Goal: Contribute content: Contribute content

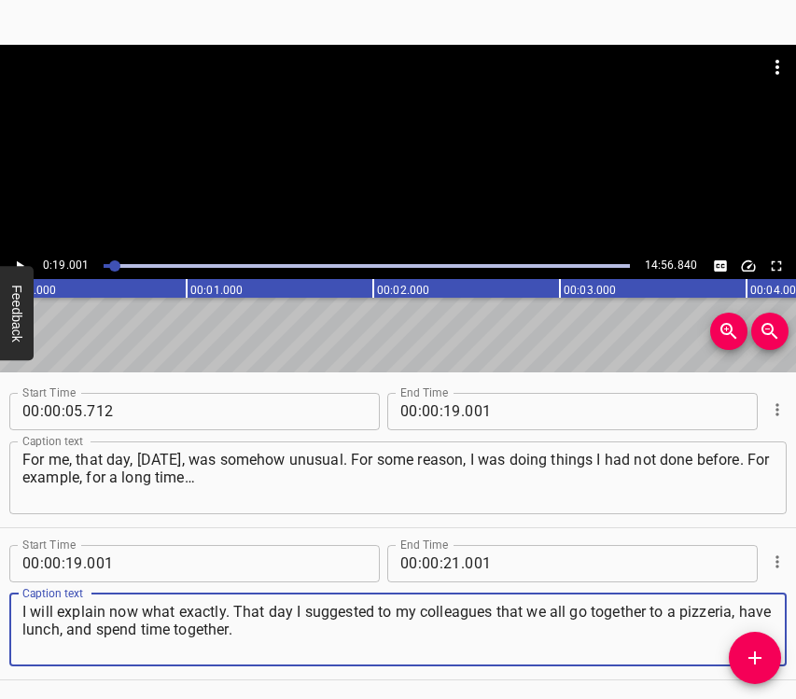
scroll to position [0, 3546]
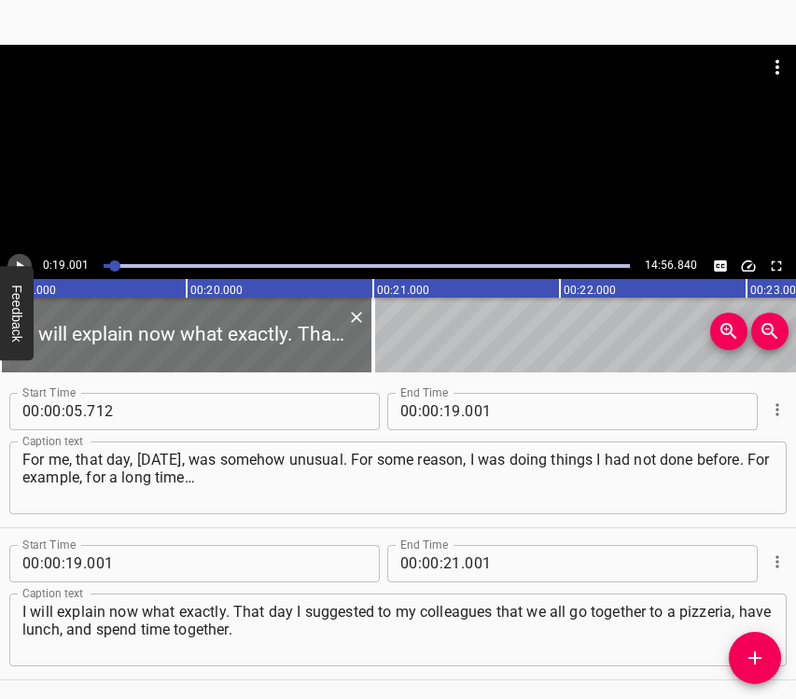
click at [25, 261] on icon "Play/Pause" at bounding box center [19, 266] width 17 height 17
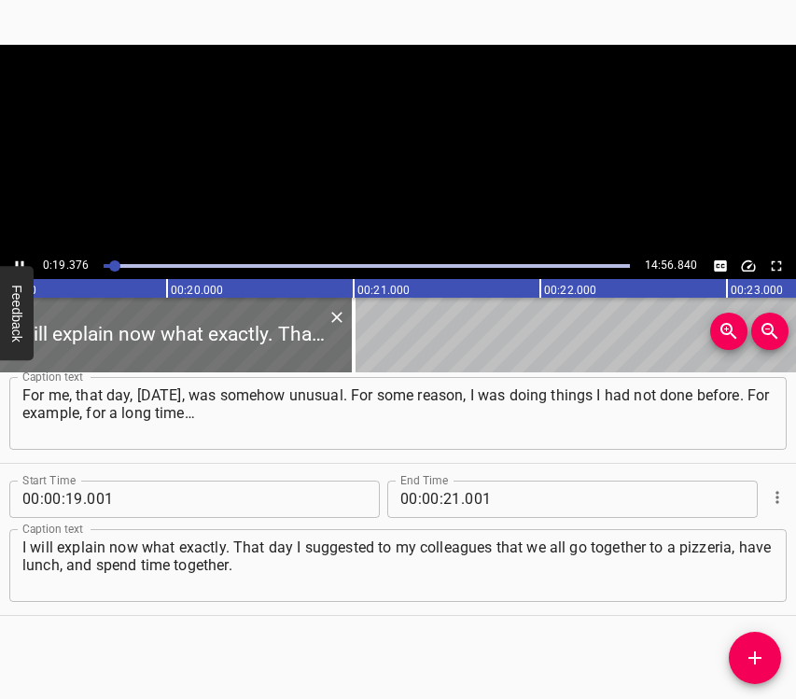
scroll to position [0, 3616]
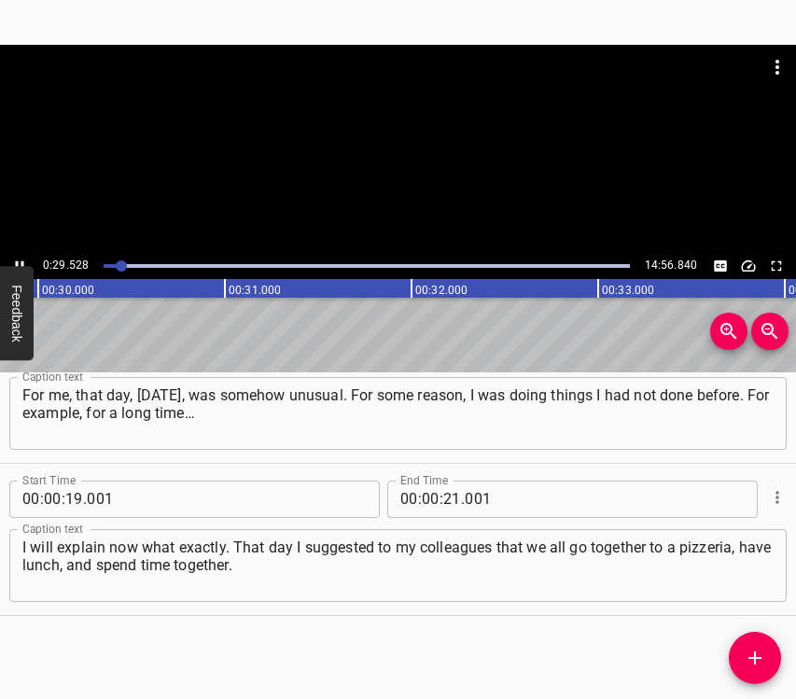
click at [15, 263] on icon "Play/Pause" at bounding box center [19, 266] width 17 height 17
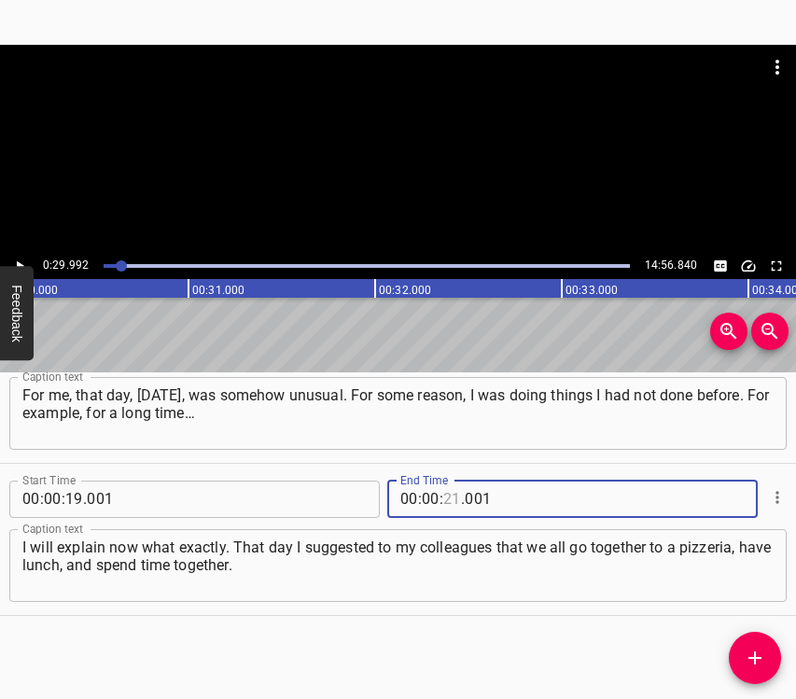
click at [443, 497] on input "number" at bounding box center [452, 499] width 18 height 37
type input "29"
type input "992"
click at [752, 662] on icon "Add Cue" at bounding box center [755, 658] width 22 height 22
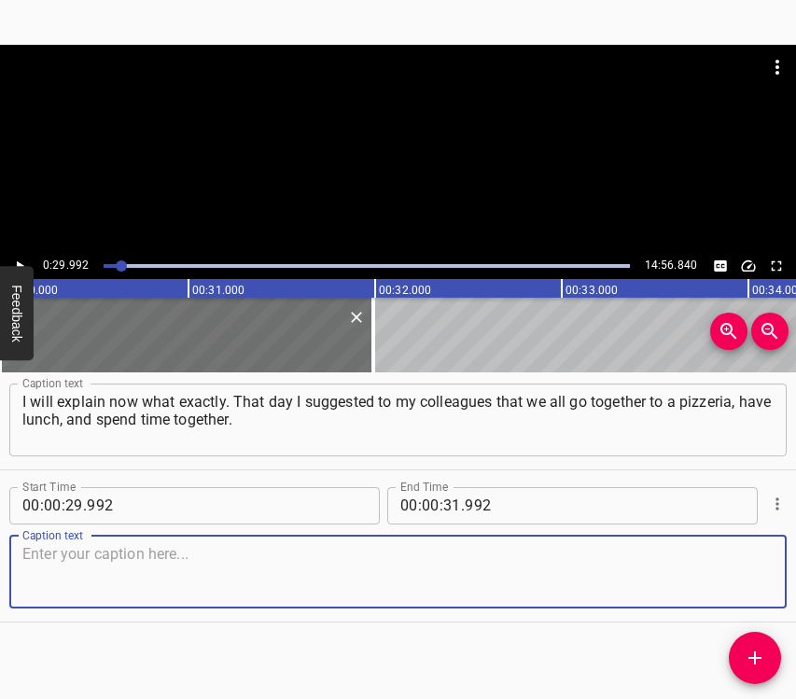
scroll to position [217, 0]
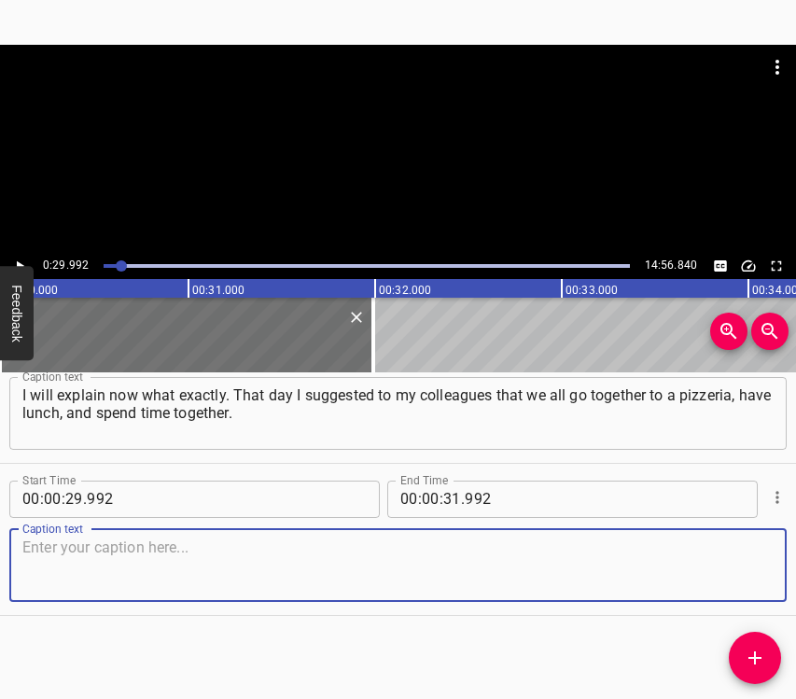
click at [748, 570] on textarea at bounding box center [397, 565] width 751 height 53
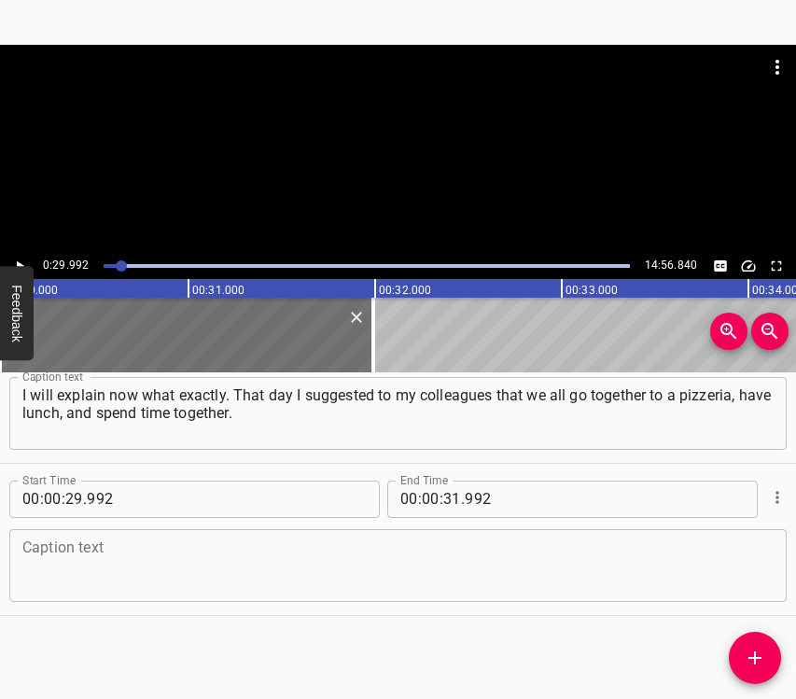
click at [99, 566] on textarea at bounding box center [397, 565] width 751 height 53
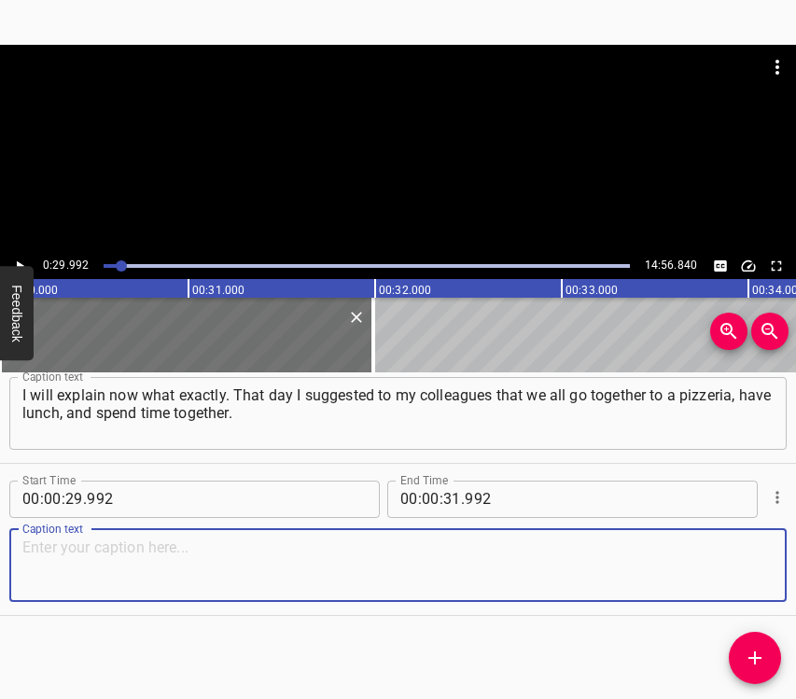
paste textarea "Then we took many photos, talked, thought about the next day, and made some pla…"
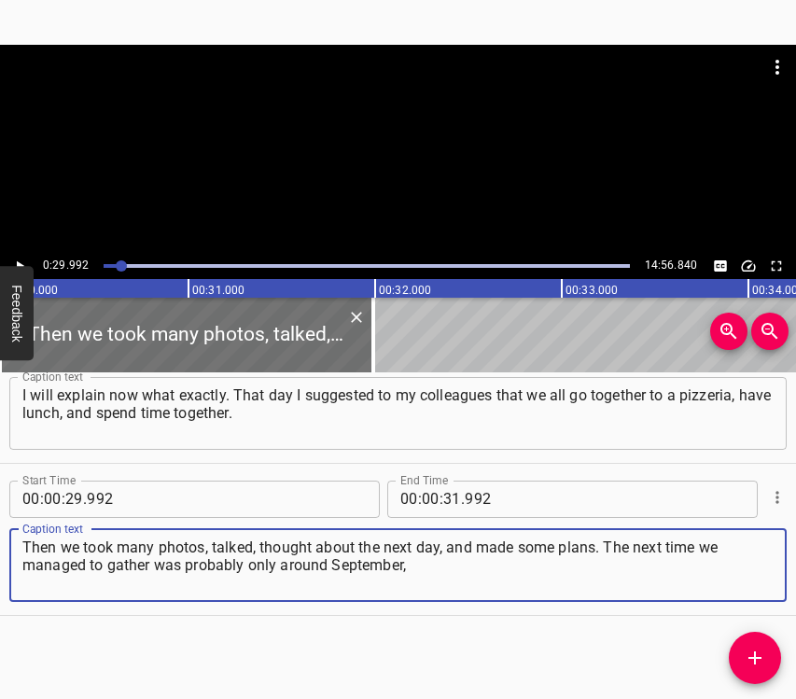
type textarea "Then we took many photos, talked, thought about the next day, and made some pla…"
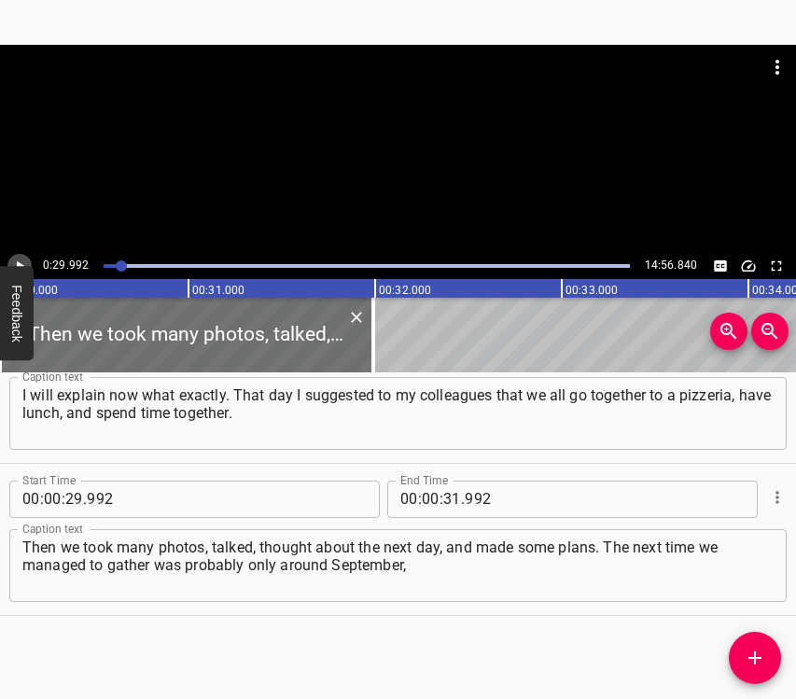
click at [19, 259] on icon "Play/Pause" at bounding box center [19, 266] width 17 height 17
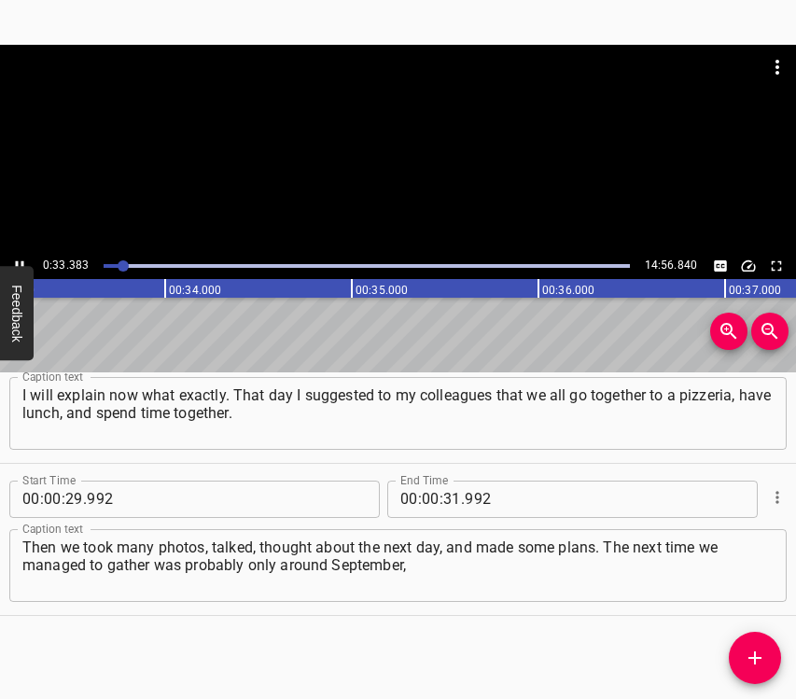
scroll to position [0, 6231]
click at [20, 256] on button "Play/Pause" at bounding box center [19, 266] width 24 height 24
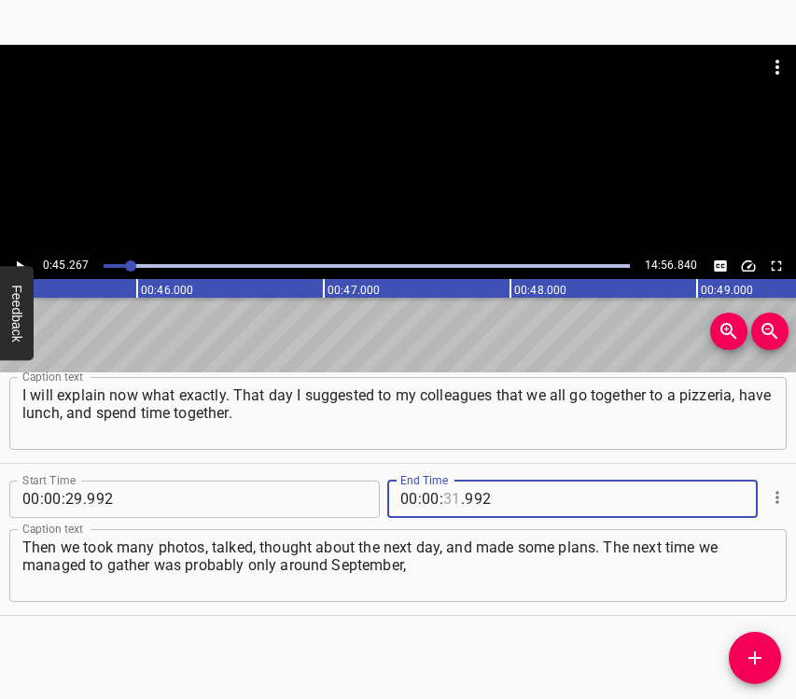
click at [443, 493] on input "number" at bounding box center [452, 499] width 18 height 37
type input "45"
type input "267"
click at [746, 652] on icon "Add Cue" at bounding box center [755, 658] width 22 height 22
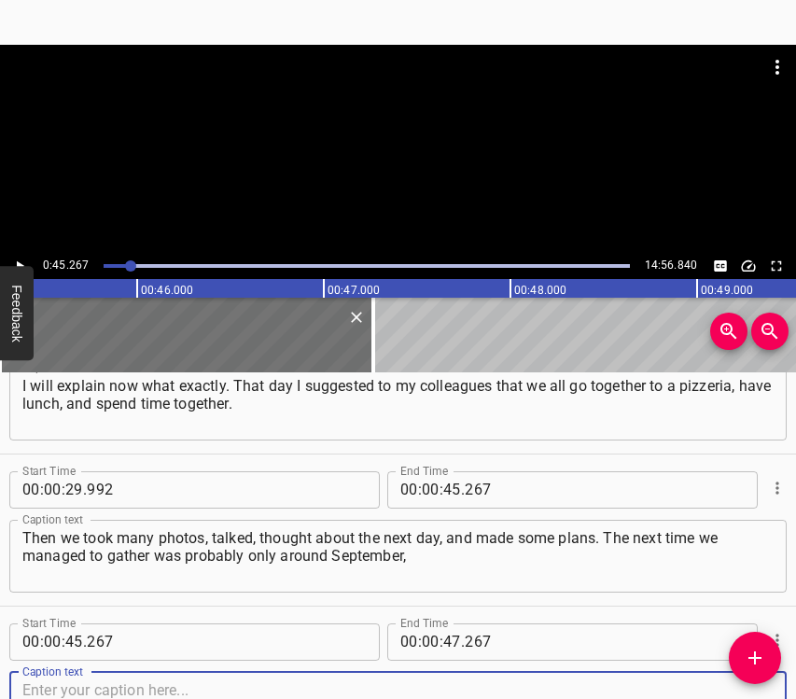
scroll to position [369, 0]
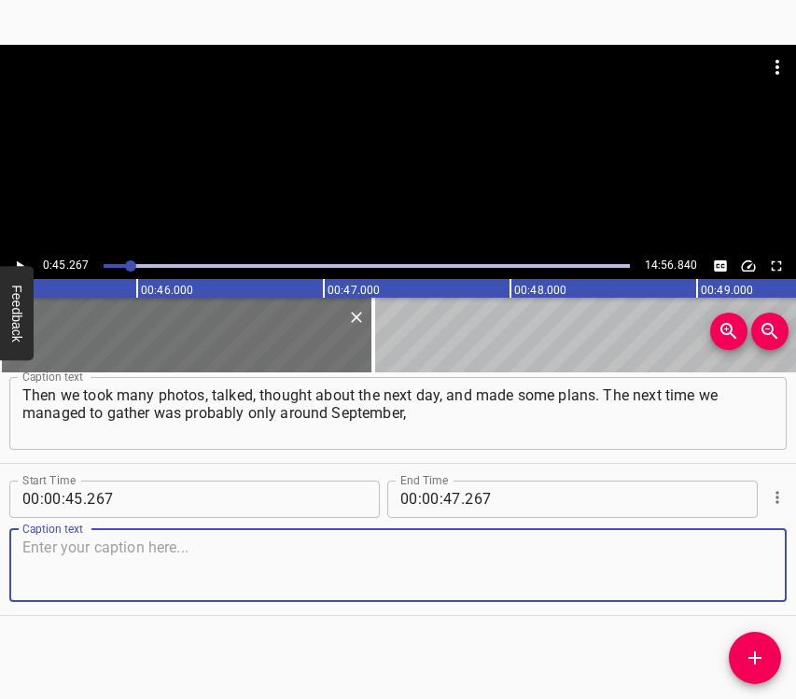
click at [720, 560] on textarea at bounding box center [397, 565] width 751 height 53
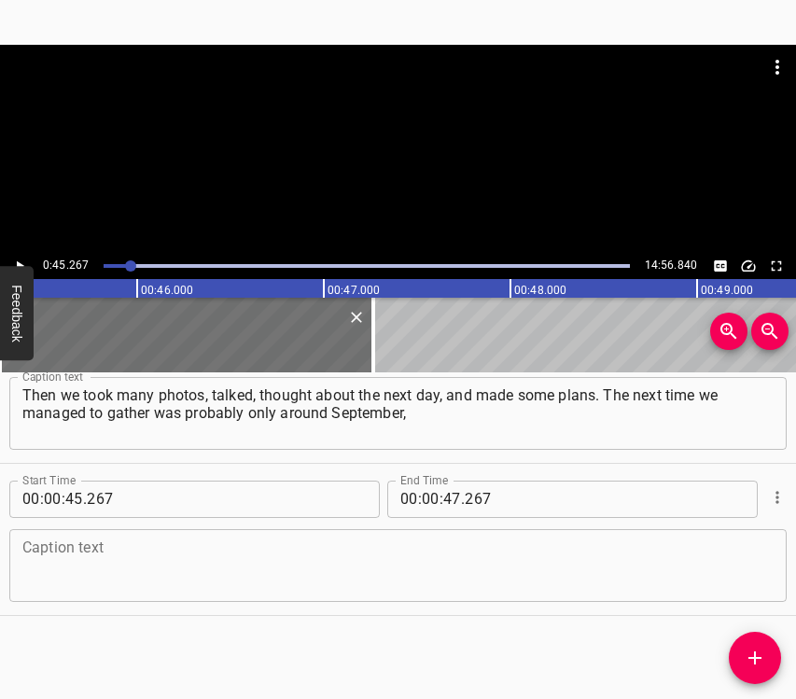
click at [327, 565] on textarea at bounding box center [397, 565] width 751 height 53
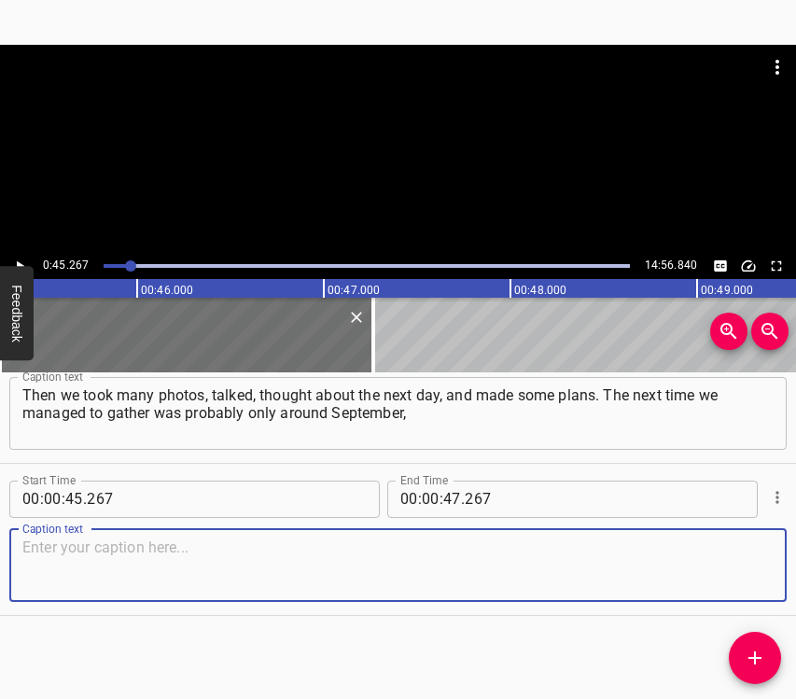
paste textarea "when the next school year began. Also, for some reason, that day, when I return…"
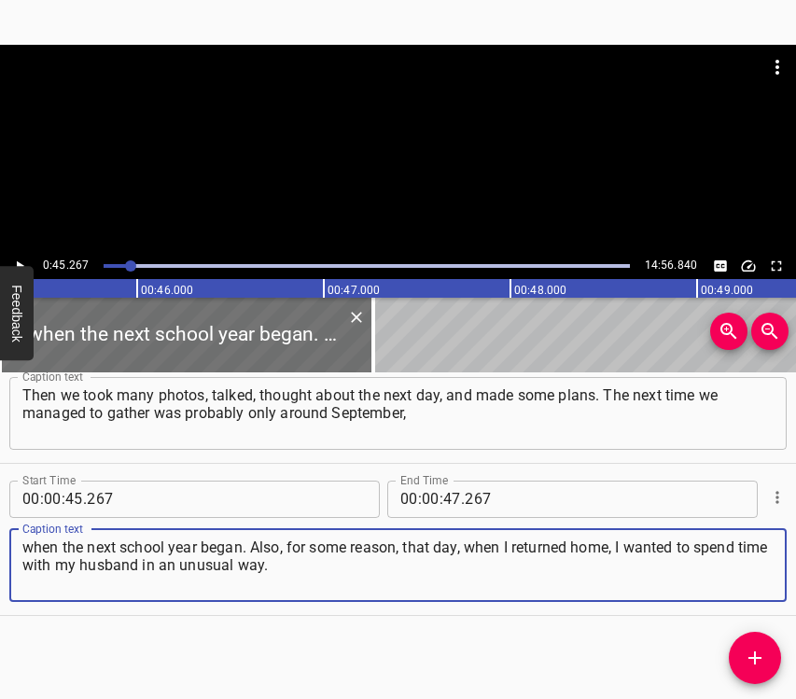
type textarea "when the next school year began. Also, for some reason, that day, when I return…"
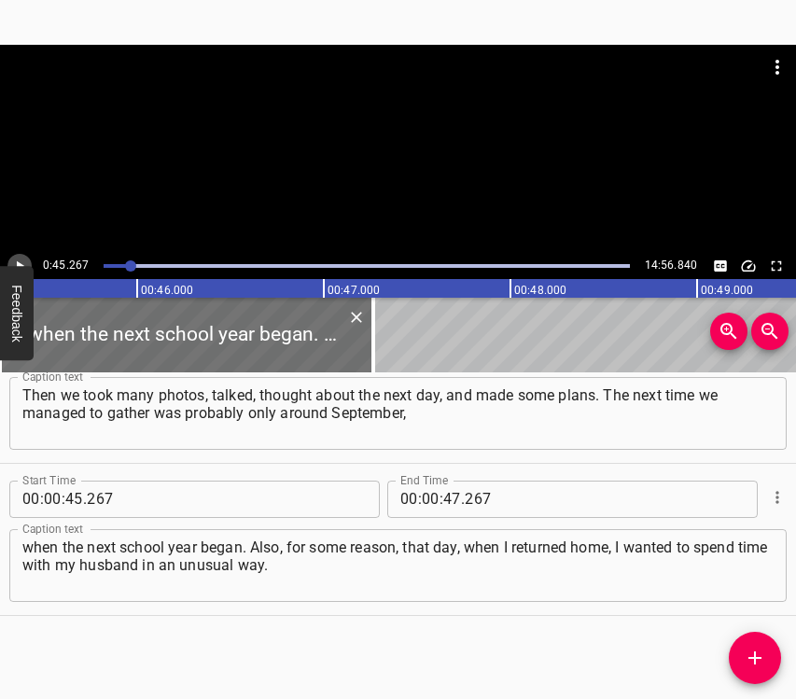
click at [21, 259] on icon "Play/Pause" at bounding box center [19, 266] width 17 height 17
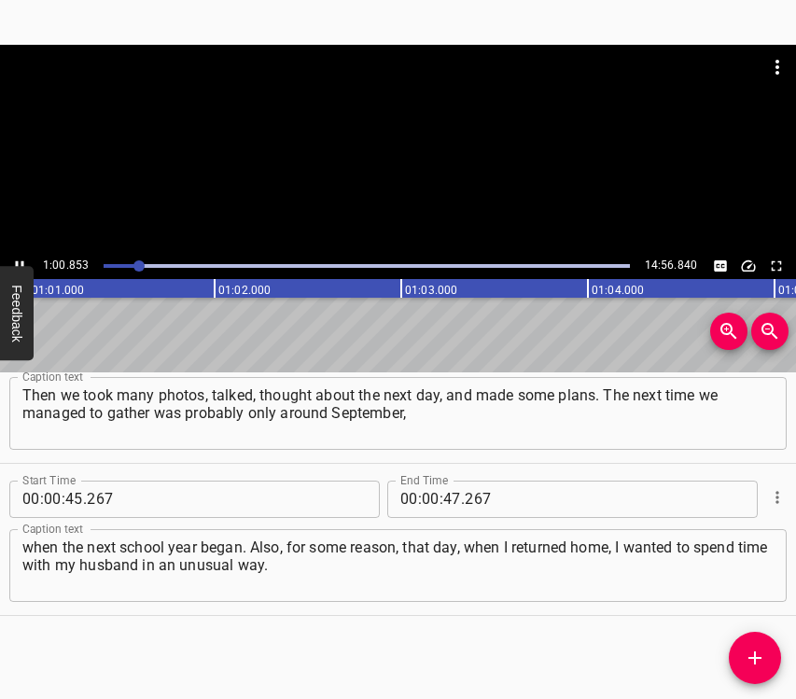
click at [21, 259] on icon "Play/Pause" at bounding box center [19, 266] width 17 height 17
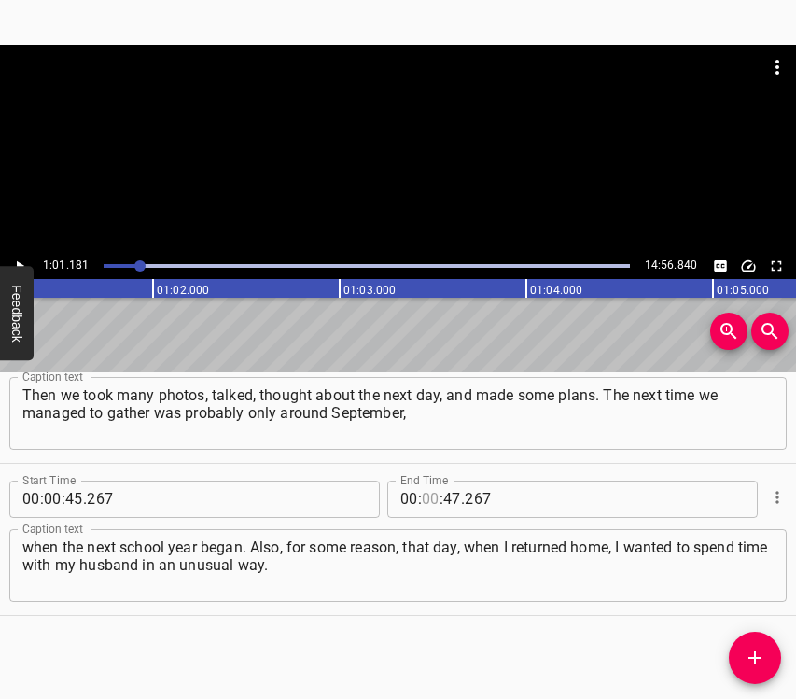
click at [426, 498] on input "number" at bounding box center [431, 499] width 18 height 37
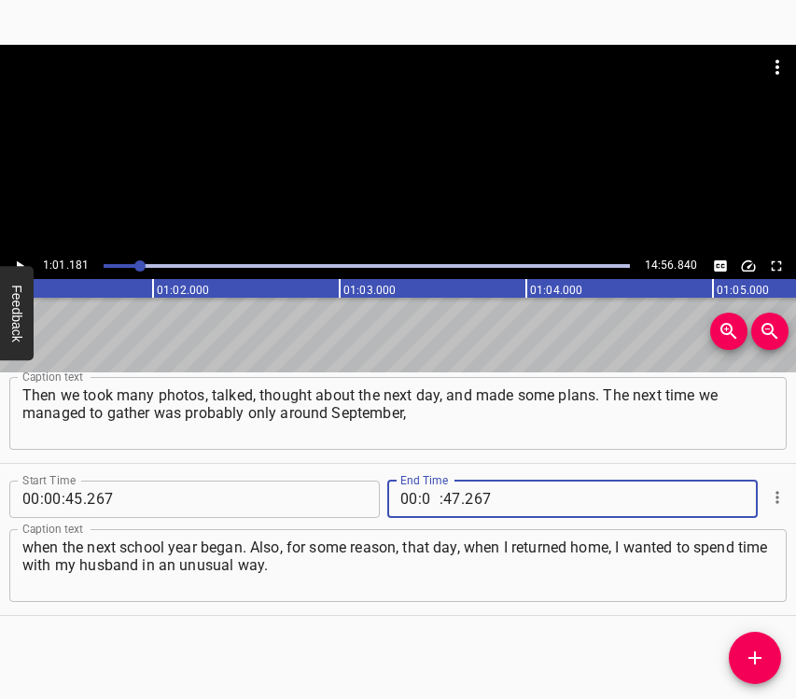
type input "01"
type input "181"
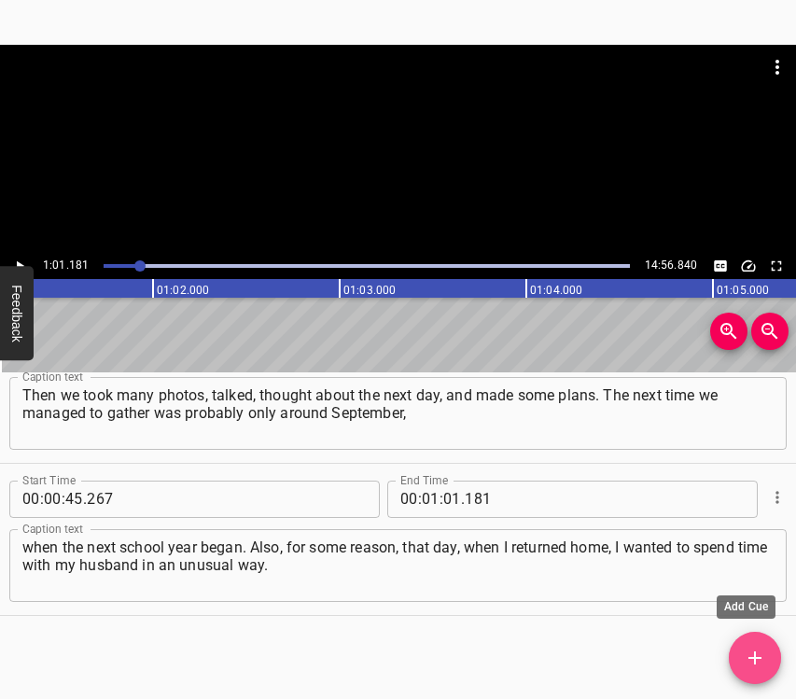
click at [752, 650] on icon "Add Cue" at bounding box center [755, 658] width 22 height 22
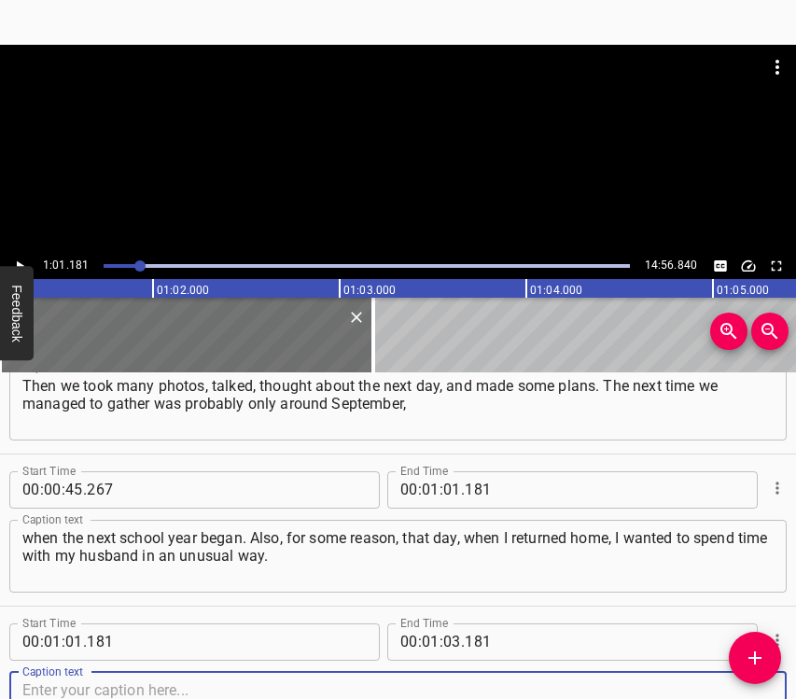
scroll to position [521, 0]
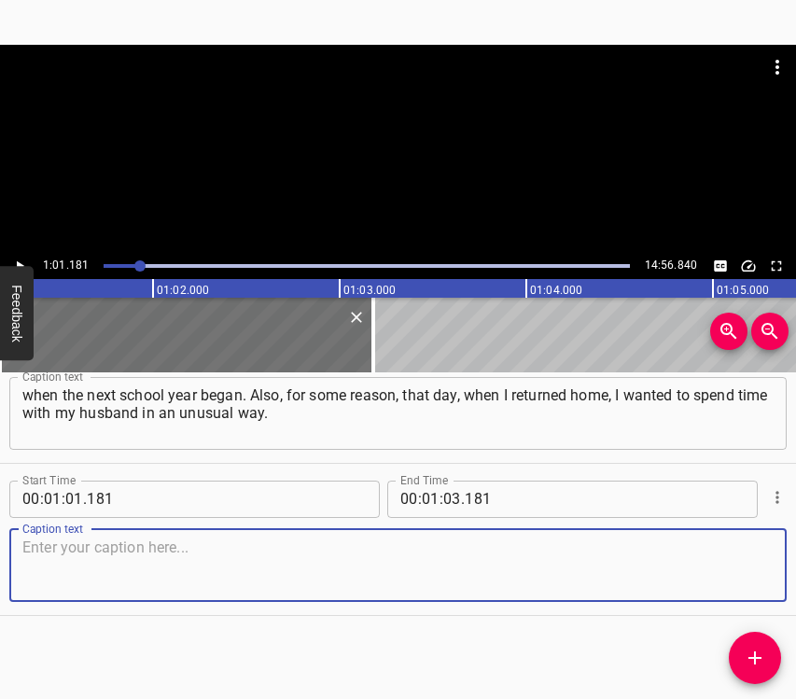
drag, startPoint x: 752, startPoint y: 576, endPoint x: 773, endPoint y: 566, distance: 23.0
click at [754, 575] on textarea at bounding box center [397, 565] width 751 height 53
click at [109, 567] on textarea at bounding box center [397, 565] width 751 height 53
paste textarea "We had dinner by candlelight, which is not typical at all, and we danced. You k…"
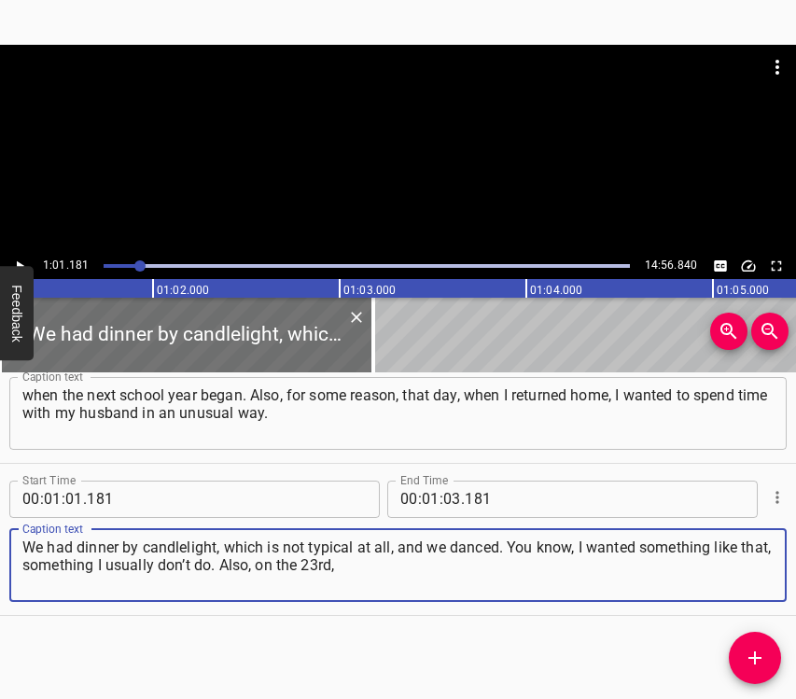
type textarea "We had dinner by candlelight, which is not typical at all, and we danced. You k…"
click at [21, 259] on icon "Play/Pause" at bounding box center [19, 266] width 17 height 17
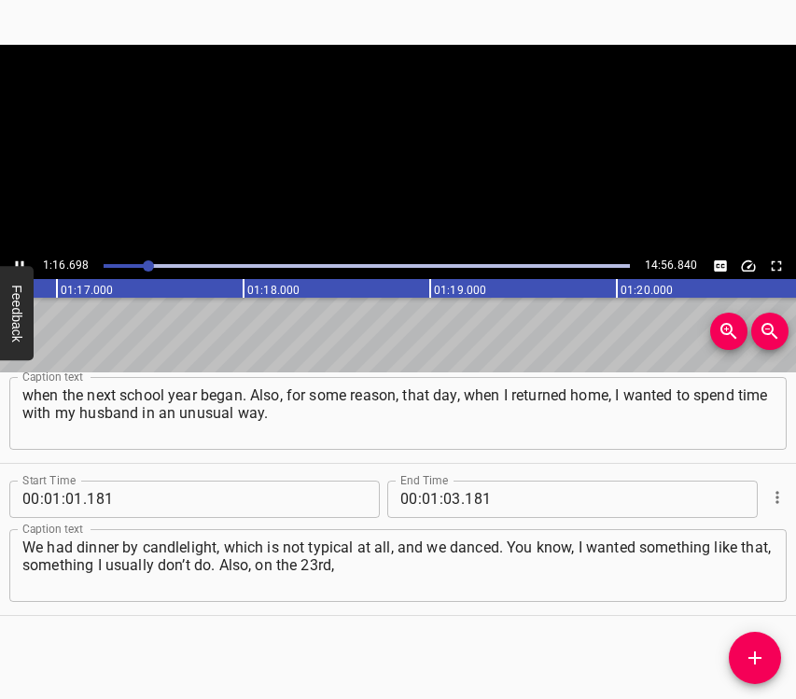
click at [21, 259] on icon "Play/Pause" at bounding box center [19, 266] width 17 height 17
click at [443, 495] on input "number" at bounding box center [452, 499] width 18 height 37
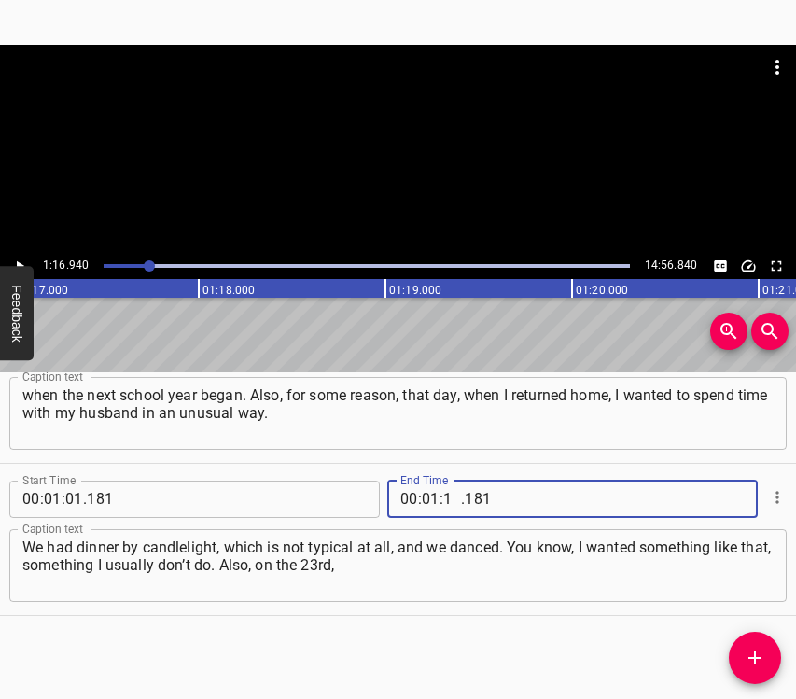
type input "16"
type input "940"
click at [761, 650] on icon "Add Cue" at bounding box center [755, 658] width 22 height 22
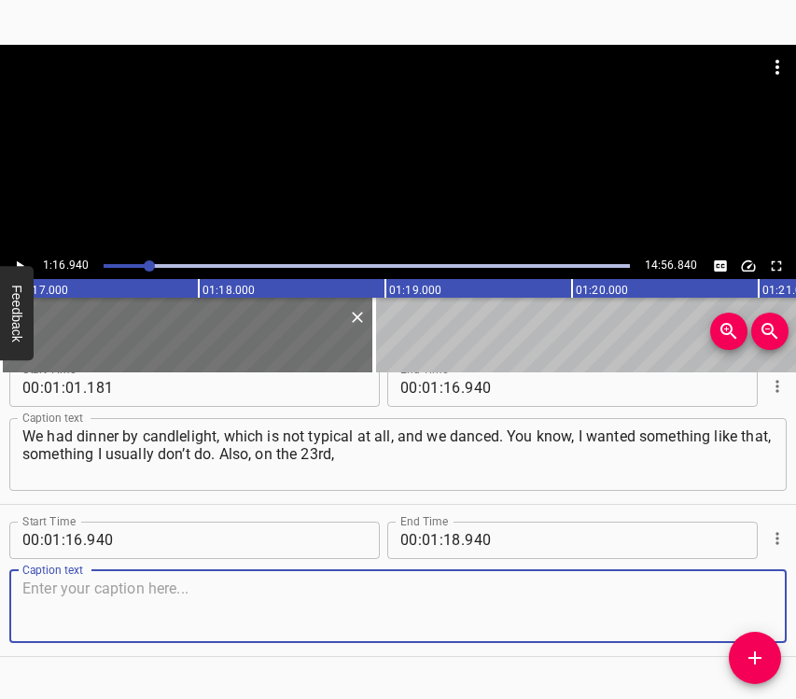
scroll to position [673, 0]
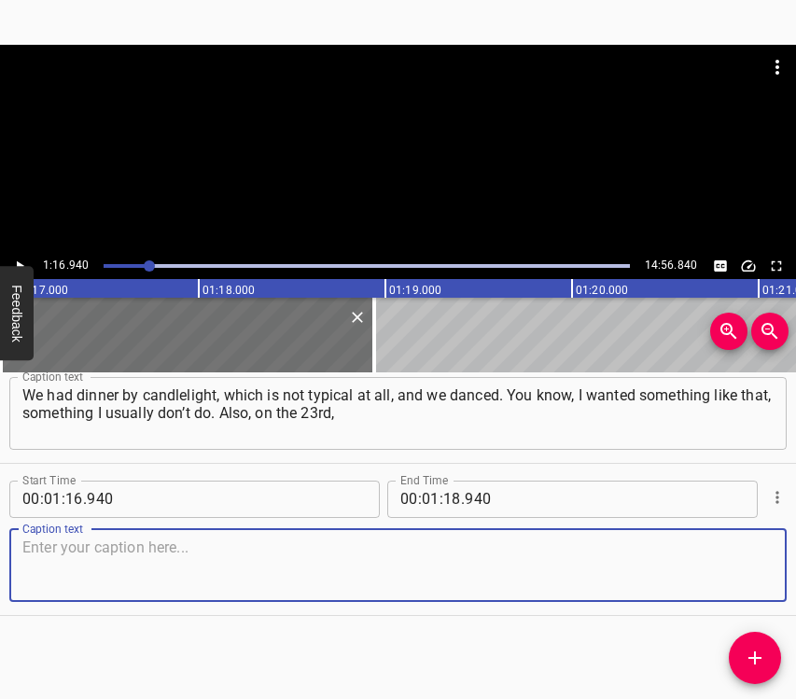
click at [750, 581] on textarea at bounding box center [397, 565] width 751 height 53
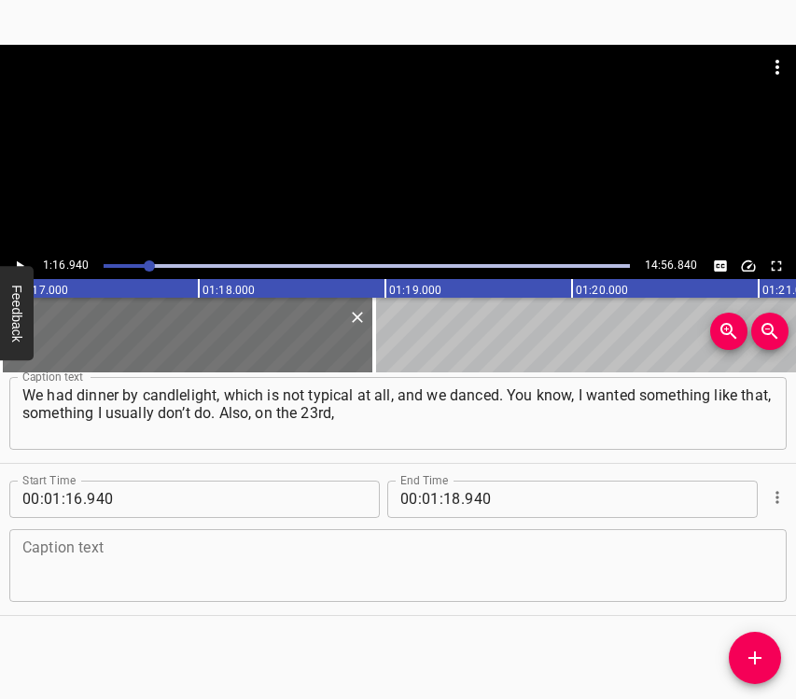
click at [213, 562] on textarea at bounding box center [397, 565] width 751 height 53
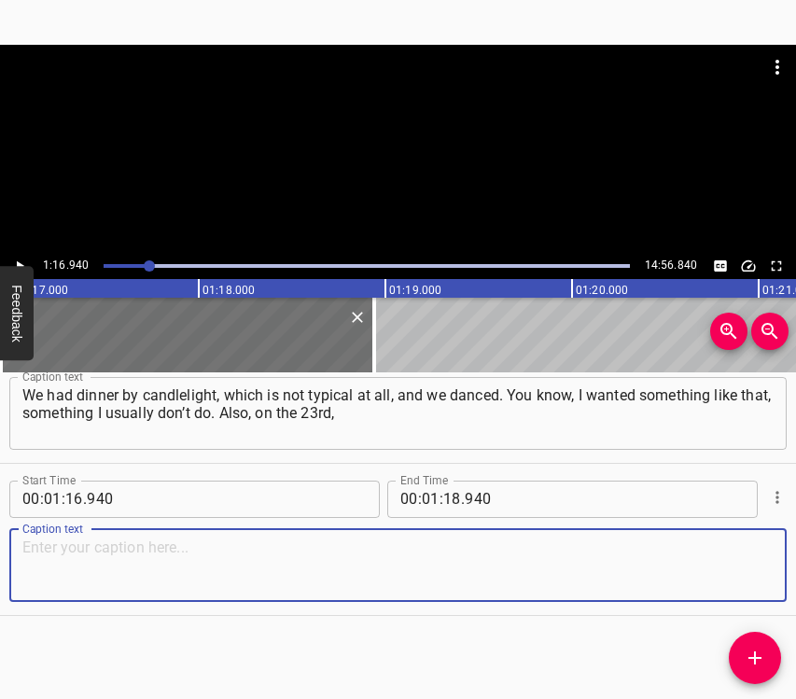
paste textarea "I took my car to be repaired. When on the morning of the 24th my husband woke m…"
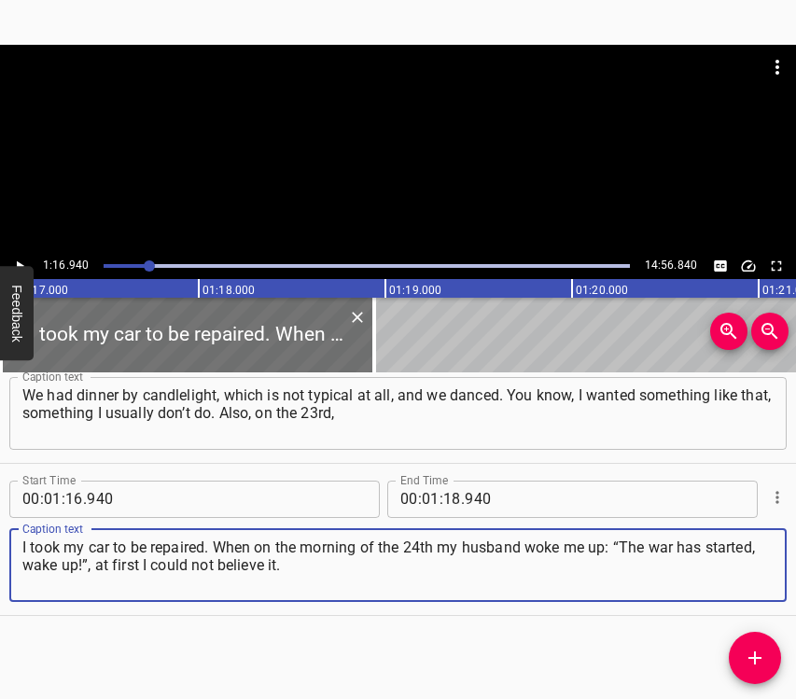
type textarea "I took my car to be repaired. When on the morning of the 24th my husband woke m…"
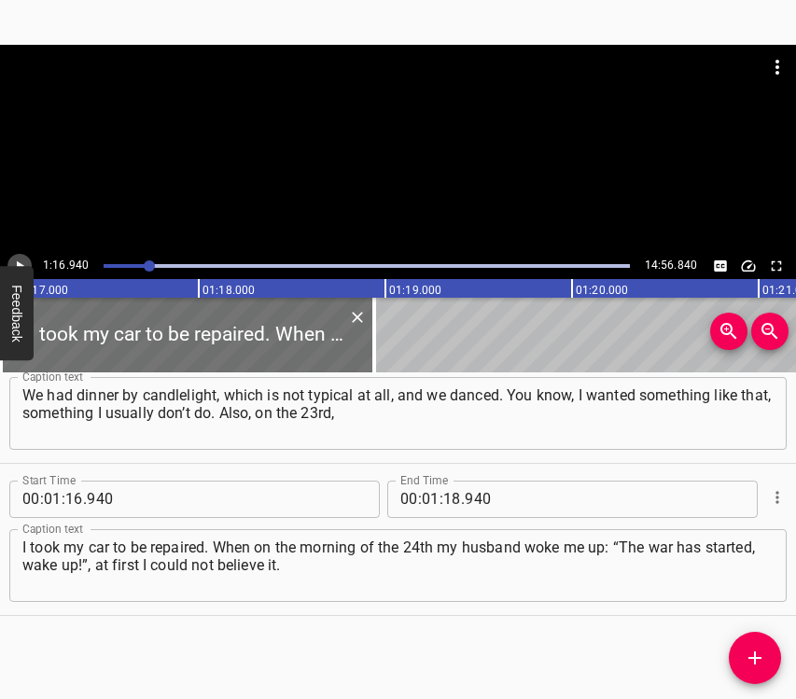
click at [20, 262] on icon "Play/Pause" at bounding box center [19, 266] width 17 height 17
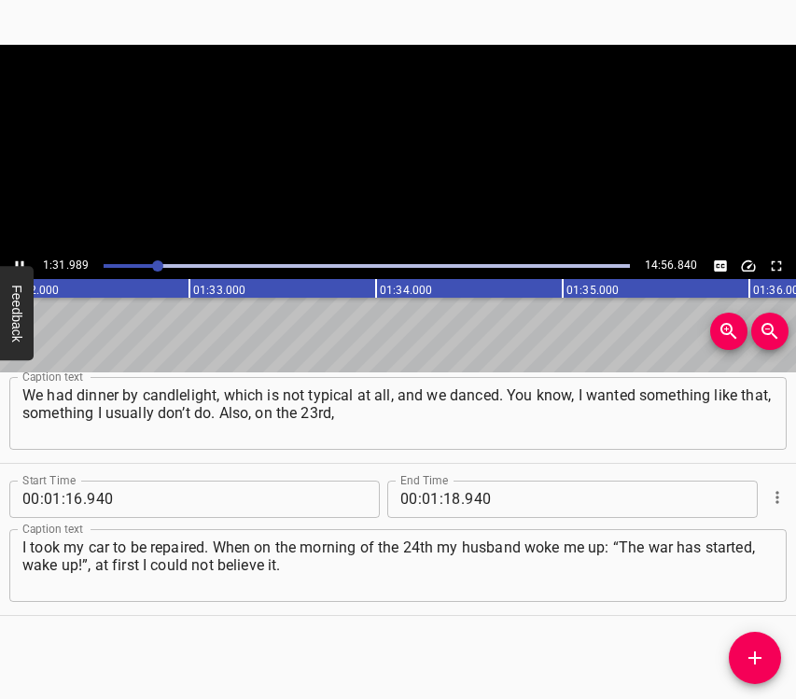
click at [24, 259] on icon "Play/Pause" at bounding box center [19, 266] width 17 height 17
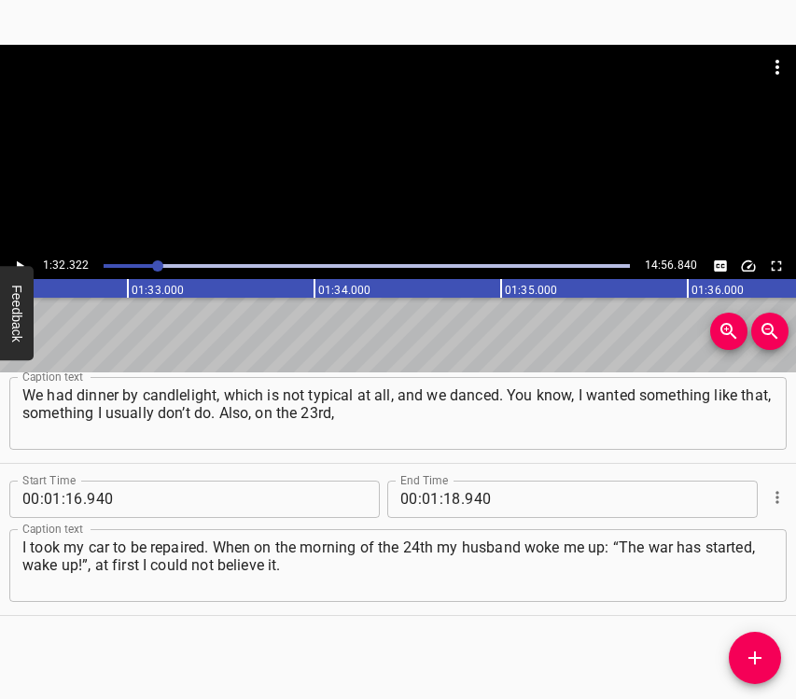
scroll to position [0, 17232]
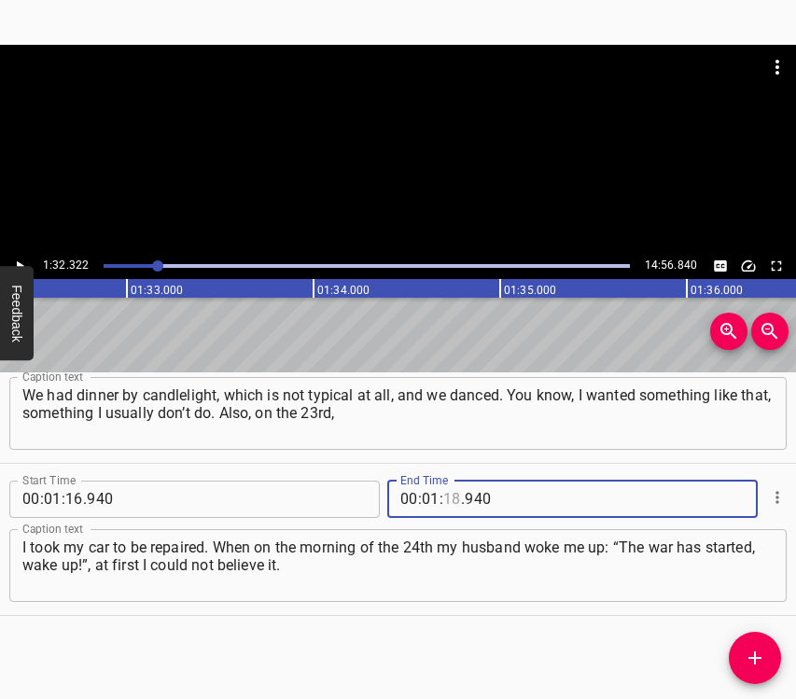
click at [445, 506] on input "number" at bounding box center [452, 499] width 18 height 37
type input "32"
type input "322"
click at [759, 658] on icon "Add Cue" at bounding box center [754, 657] width 13 height 13
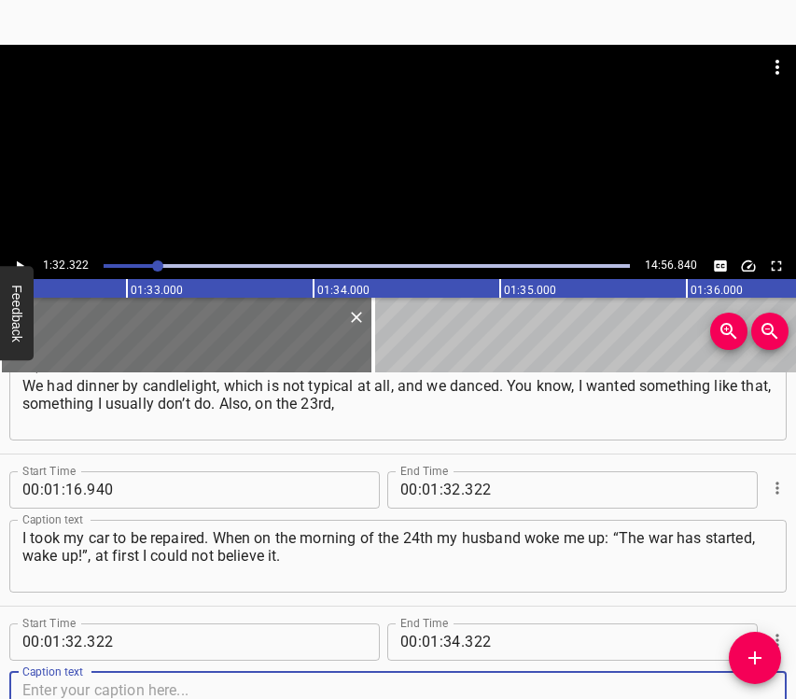
scroll to position [825, 0]
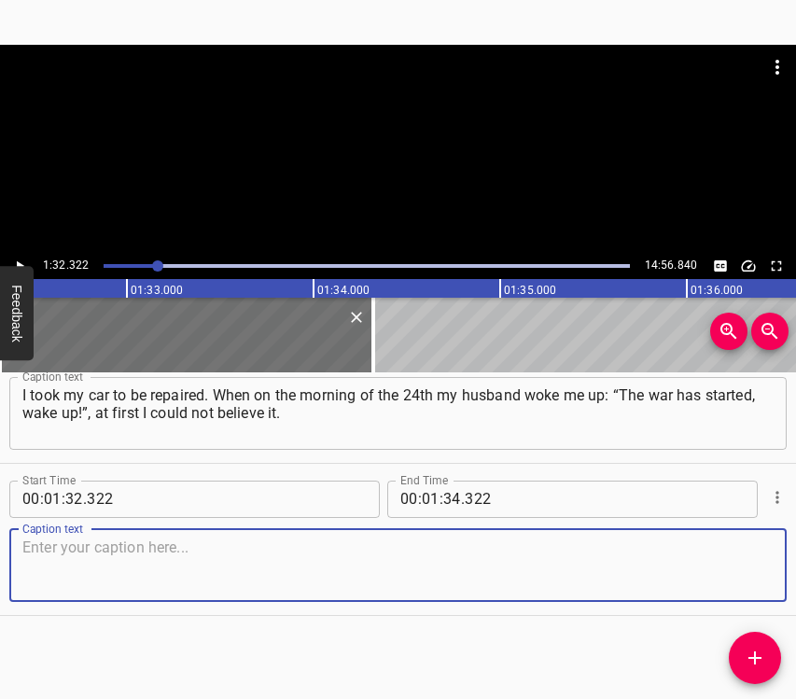
click at [742, 566] on textarea at bounding box center [397, 565] width 751 height 53
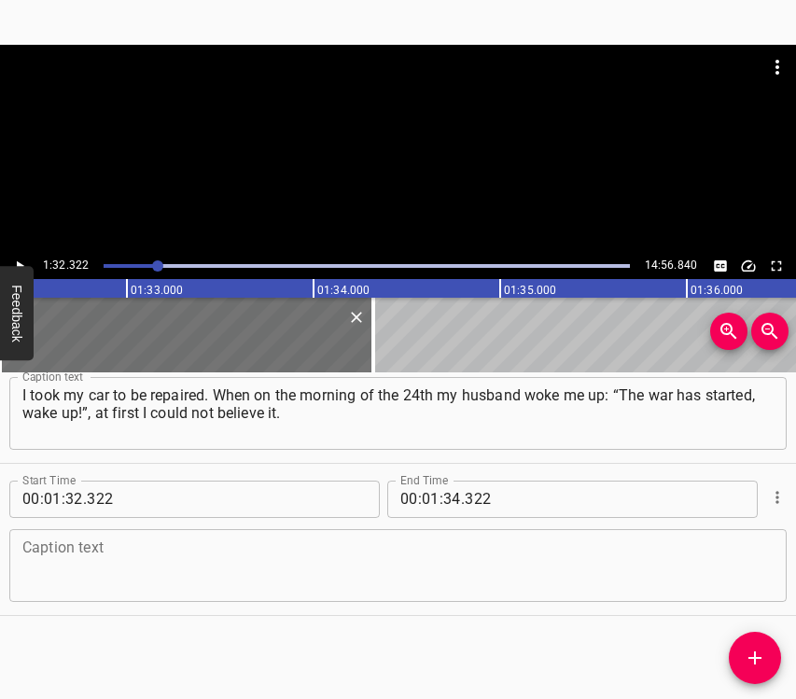
click at [64, 567] on textarea at bounding box center [397, 565] width 751 height 53
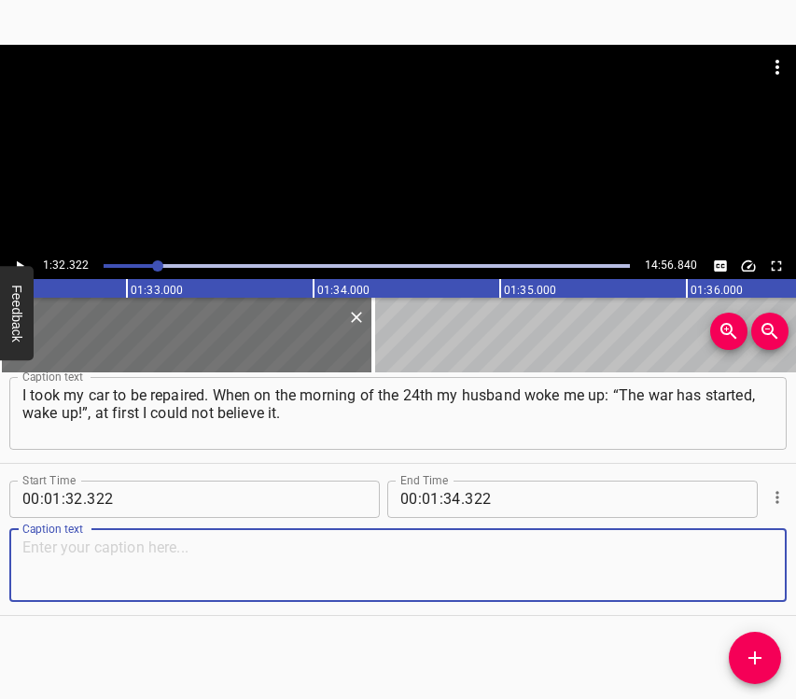
paste textarea "It seemed to me… Although I had a packed bag, or rather, a backpack, I was ment…"
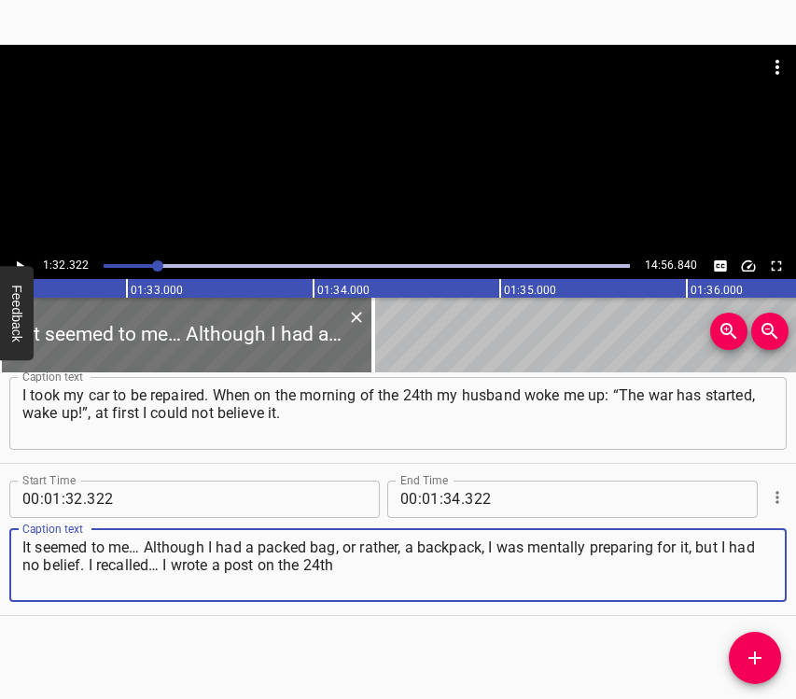
type textarea "It seemed to me… Although I had a packed bag, or rather, a backpack, I was ment…"
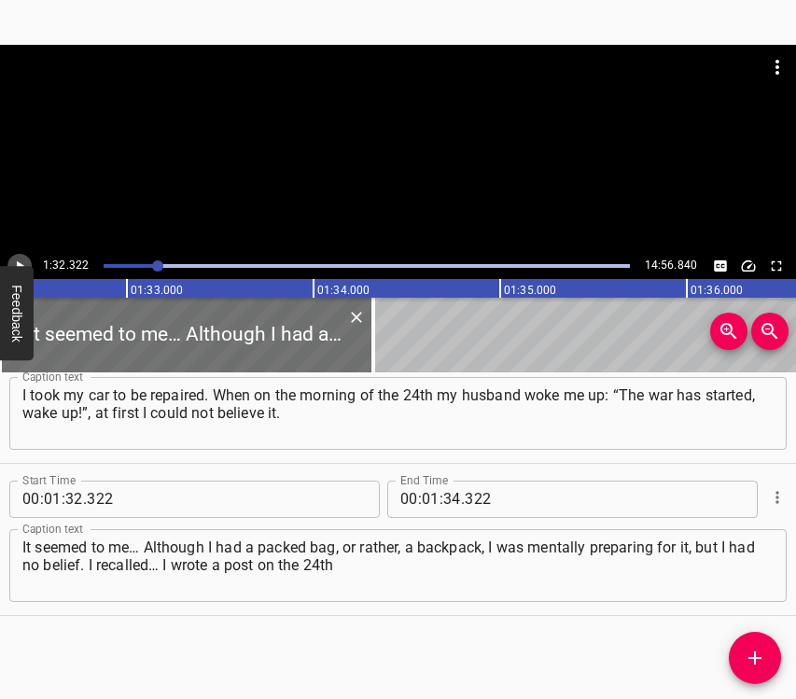
click at [21, 258] on icon "Play/Pause" at bounding box center [19, 266] width 17 height 17
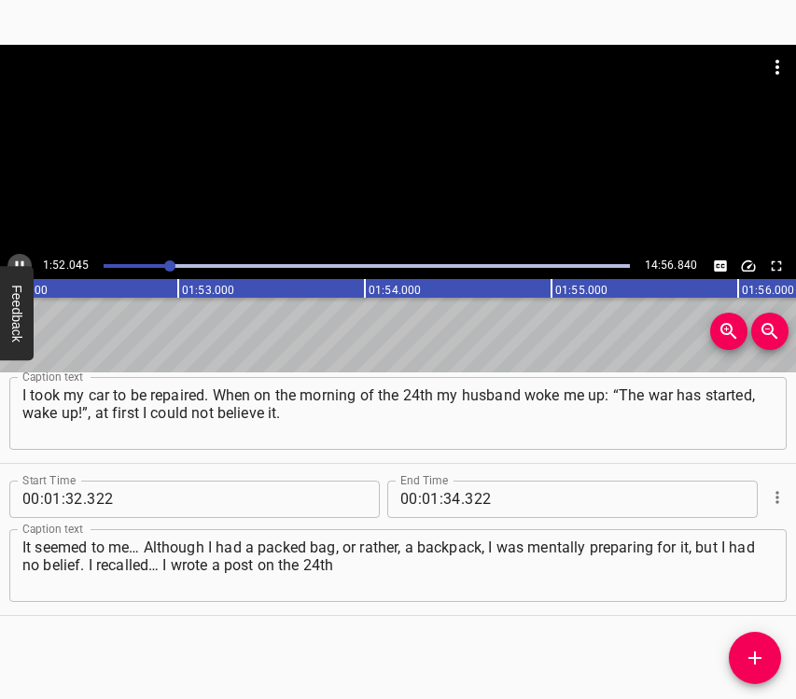
click at [20, 259] on icon "Play/Pause" at bounding box center [19, 266] width 17 height 17
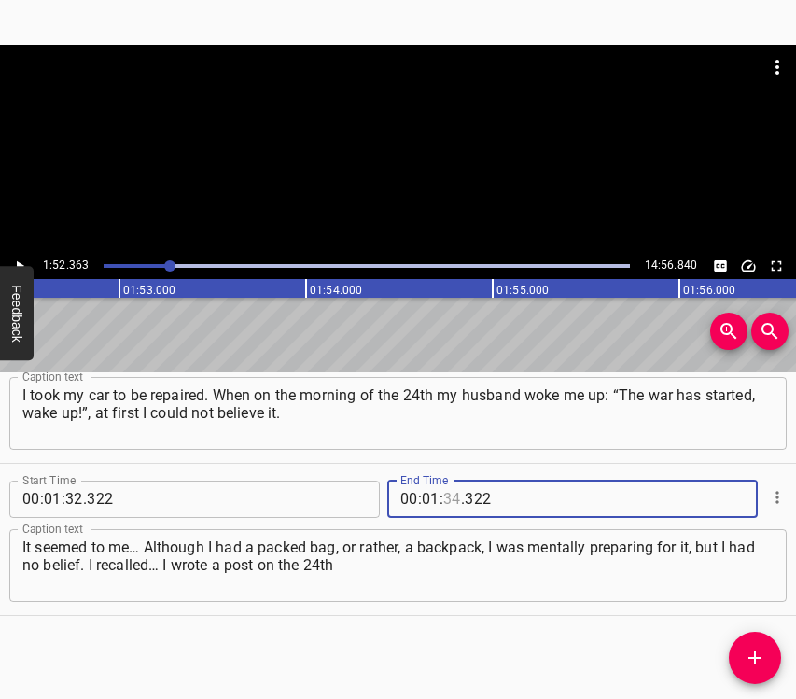
click at [451, 498] on input "number" at bounding box center [452, 499] width 18 height 37
type input "52"
type input "363"
click at [766, 666] on span "Add Cue" at bounding box center [755, 658] width 52 height 22
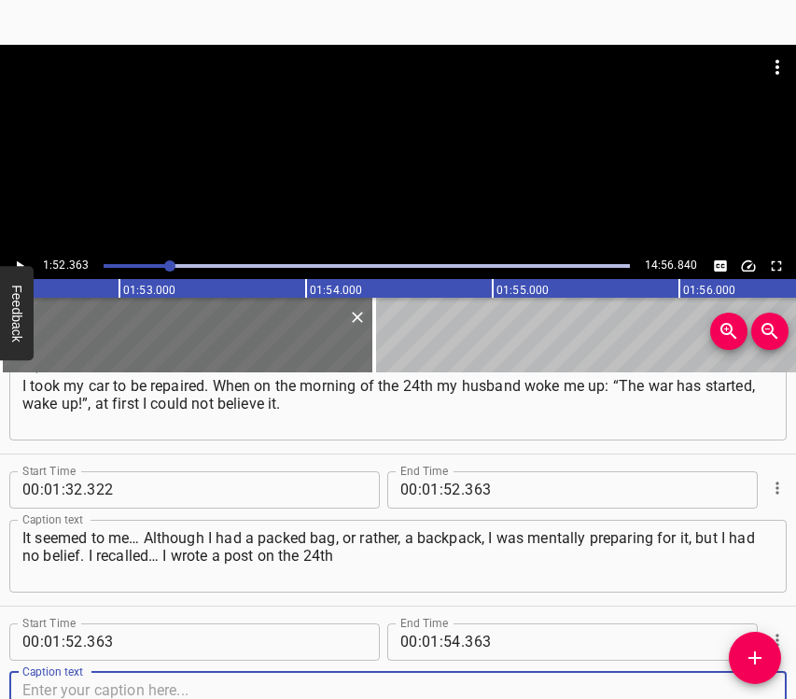
scroll to position [977, 0]
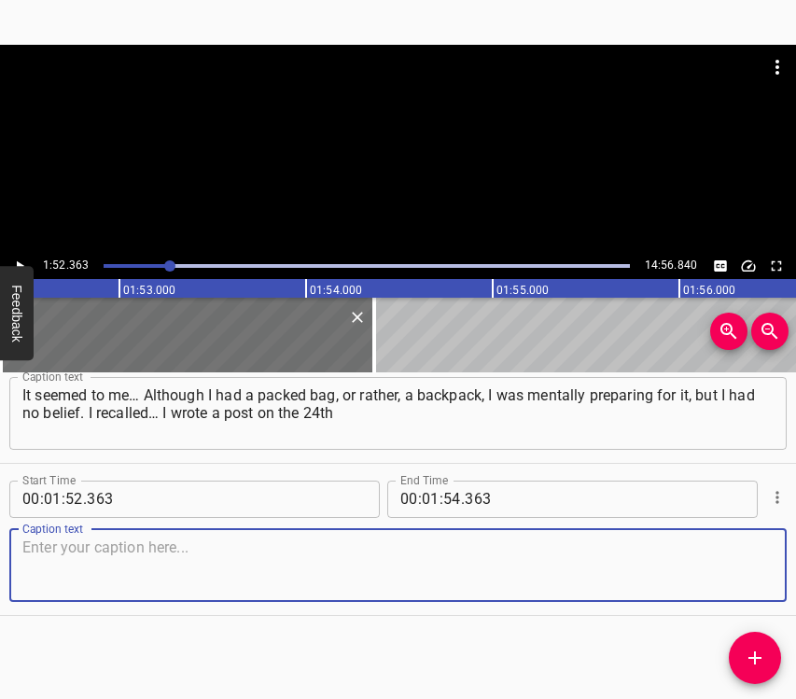
click at [733, 565] on textarea at bounding box center [397, 565] width 751 height 53
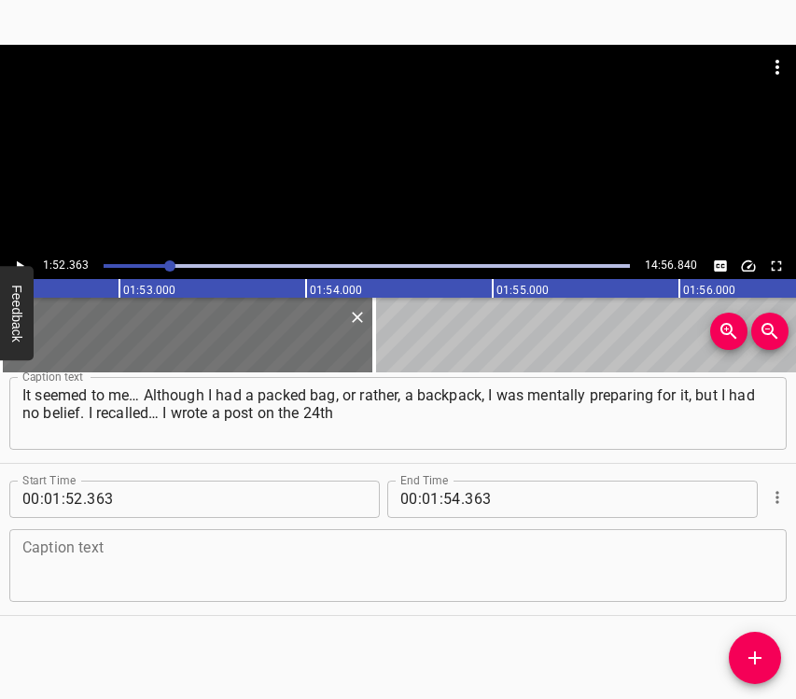
click at [301, 560] on textarea at bounding box center [397, 565] width 751 height 53
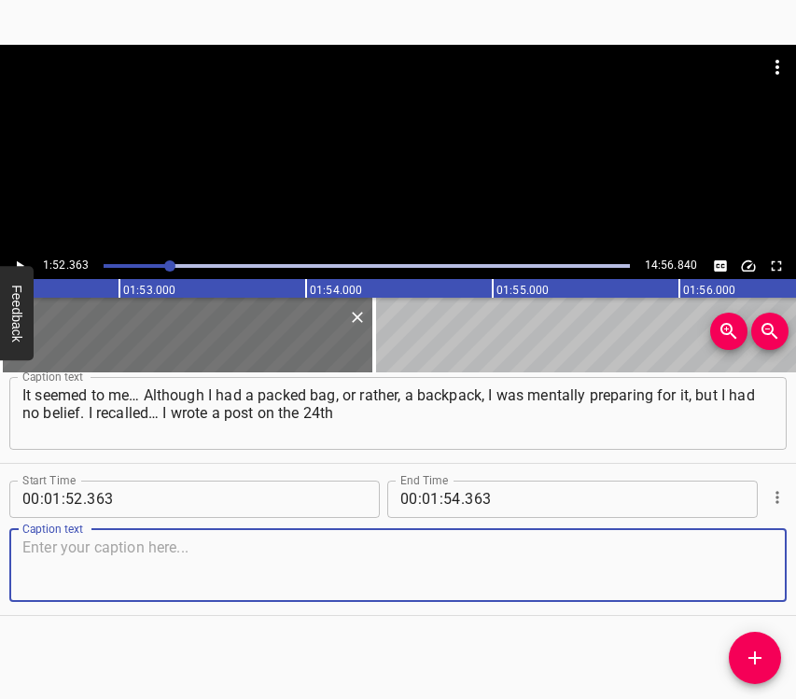
paste textarea "[about the fact] that when I heard the sounds of explosions, my brain transform…"
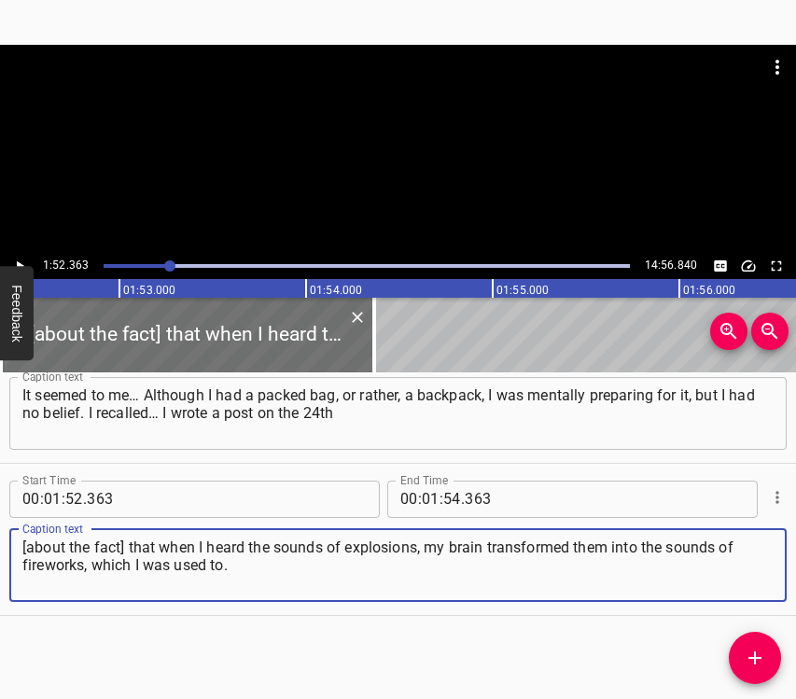
type textarea "[about the fact] that when I heard the sounds of explosions, my brain transform…"
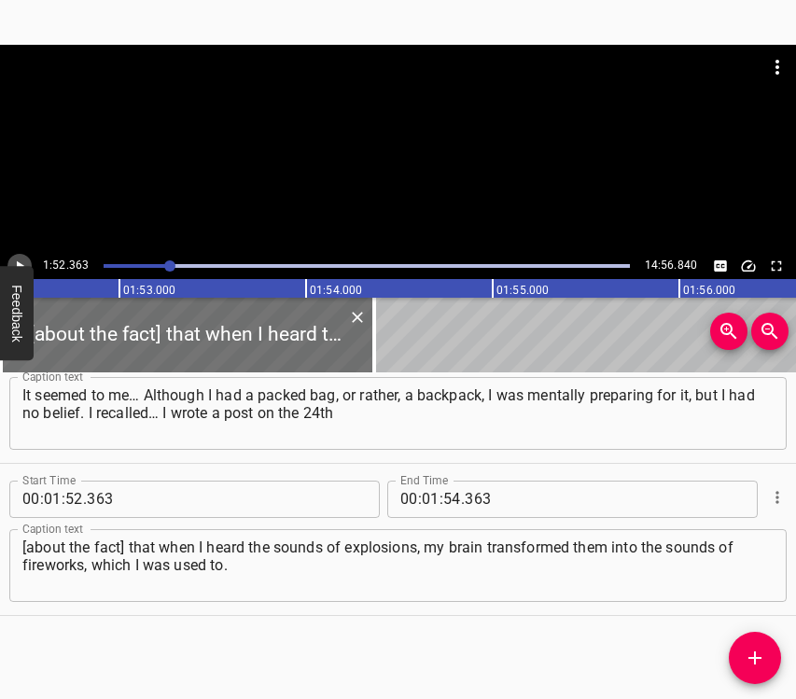
click at [17, 258] on icon "Play/Pause" at bounding box center [19, 266] width 17 height 17
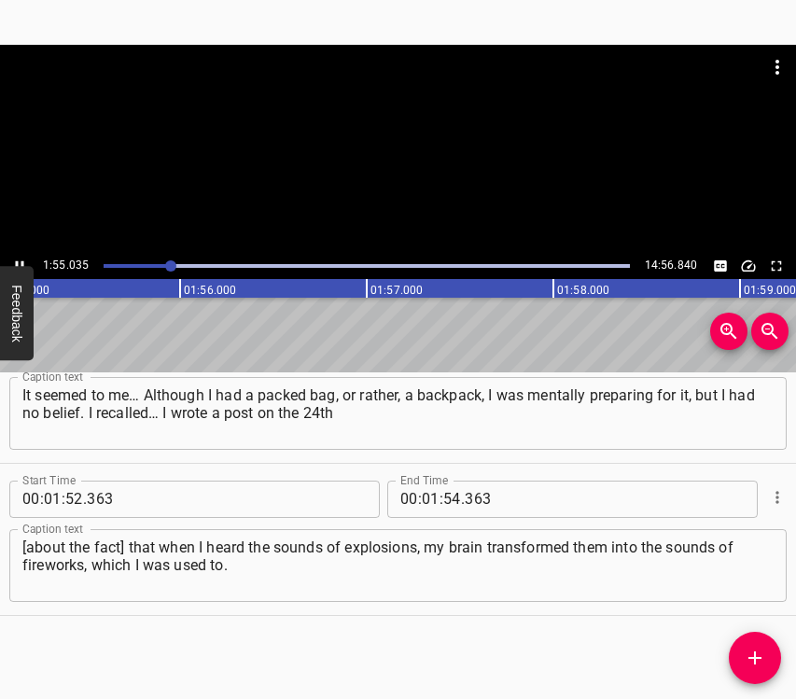
scroll to position [0, 21521]
click at [24, 258] on icon "Play/Pause" at bounding box center [19, 266] width 17 height 17
click at [444, 494] on input "number" at bounding box center [452, 499] width 18 height 37
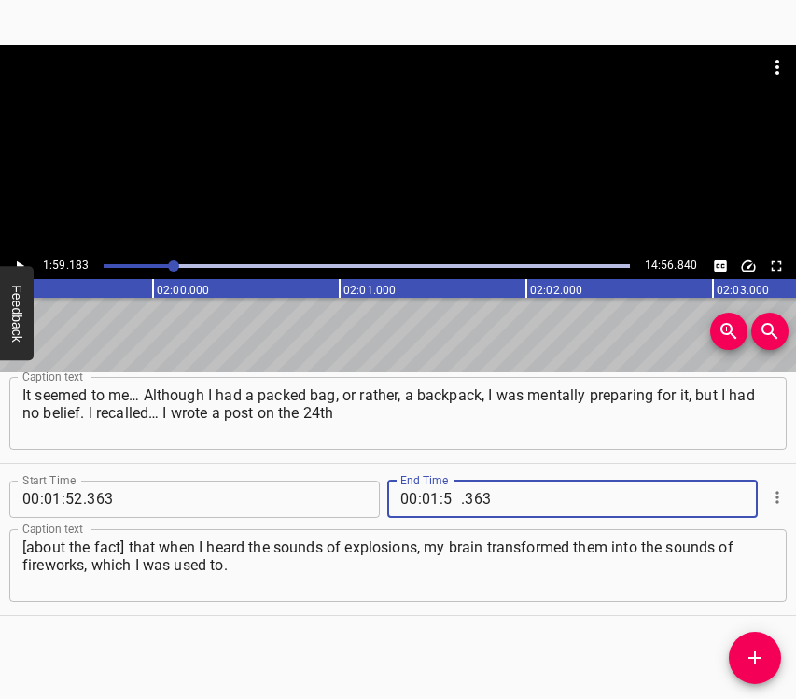
type input "59"
type input "183"
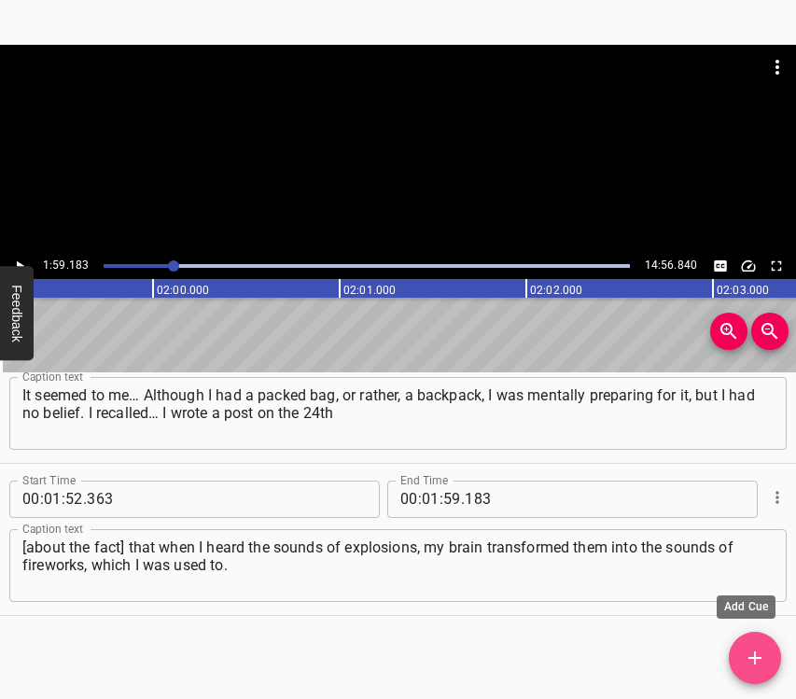
click at [749, 650] on icon "Add Cue" at bounding box center [755, 658] width 22 height 22
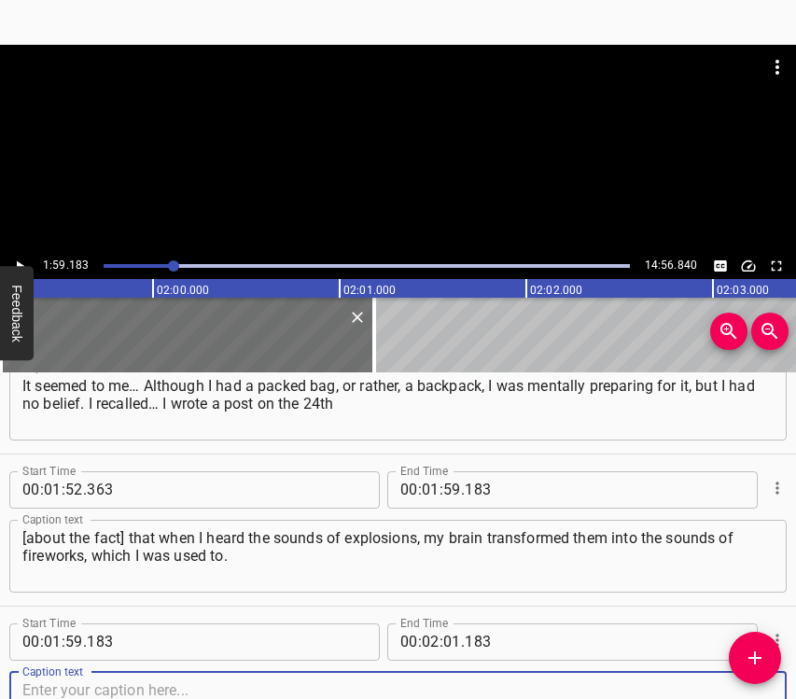
scroll to position [1129, 0]
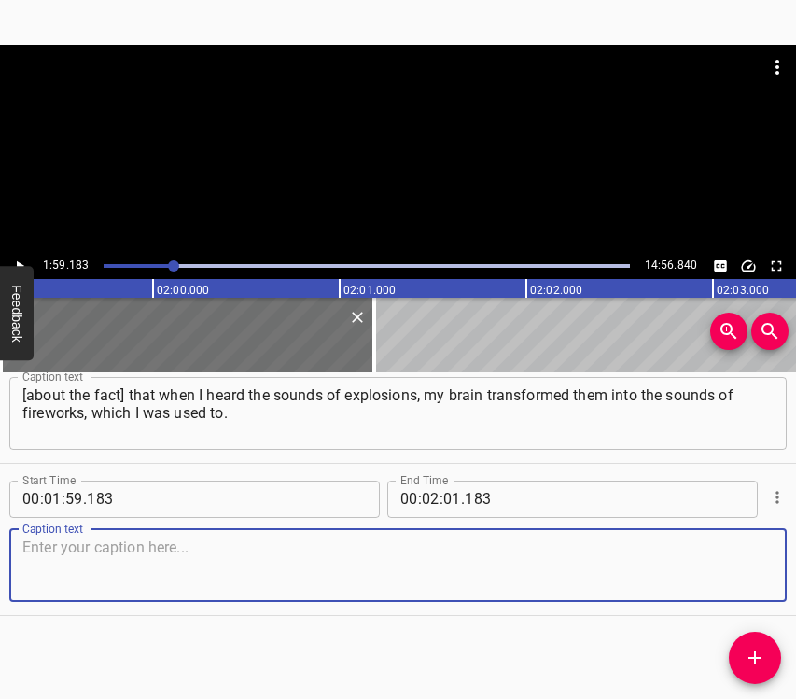
click at [752, 575] on textarea at bounding box center [397, 565] width 751 height 53
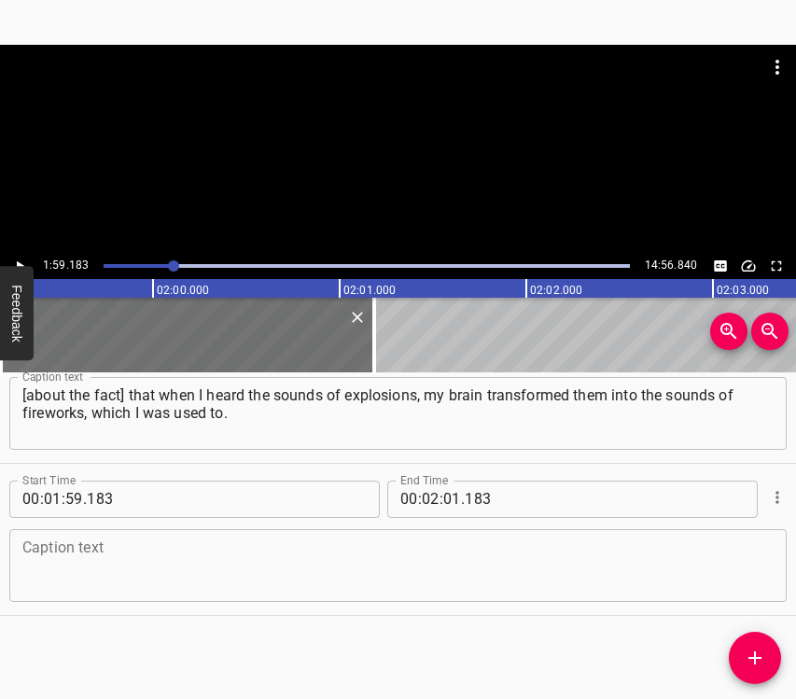
click at [248, 571] on textarea at bounding box center [397, 565] width 751 height 53
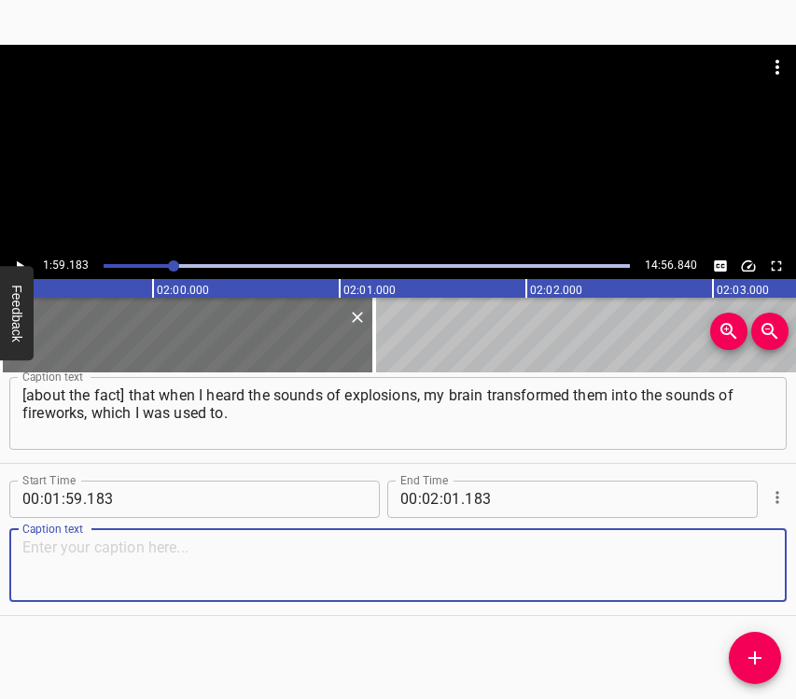
paste textarea "That is, in my consciousness they were the sounds of fireworks. My husband said…"
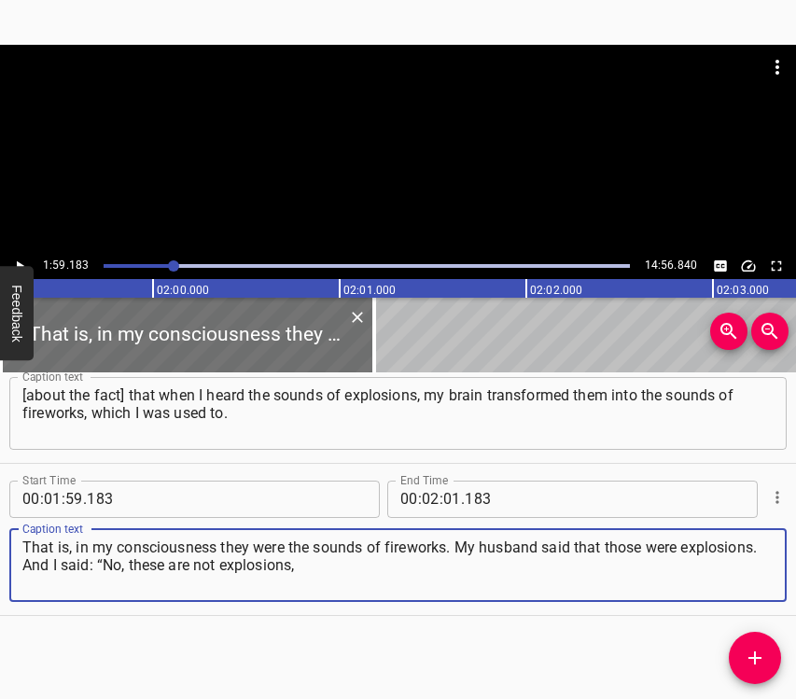
type textarea "That is, in my consciousness they were the sounds of fireworks. My husband said…"
click at [11, 258] on icon "Play/Pause" at bounding box center [19, 266] width 17 height 17
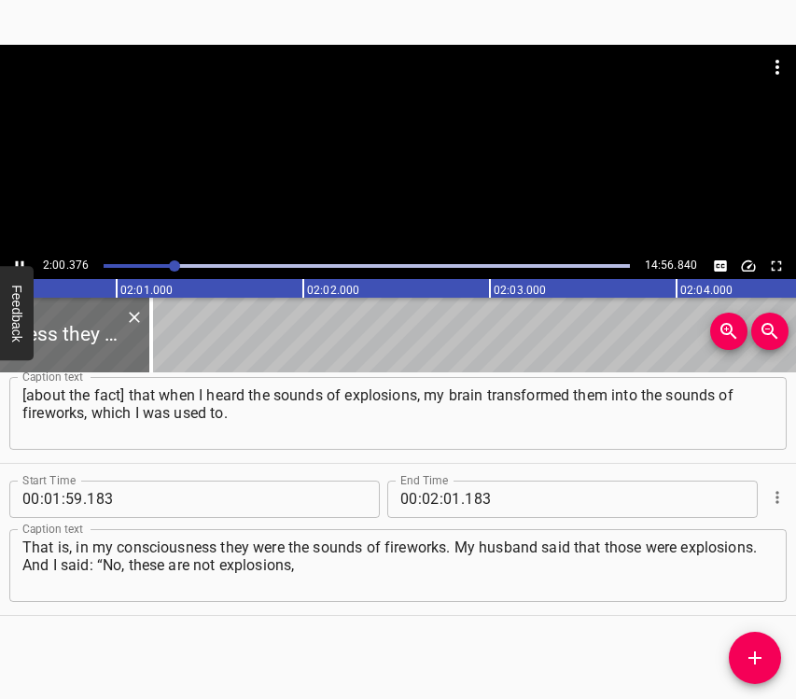
scroll to position [0, 22518]
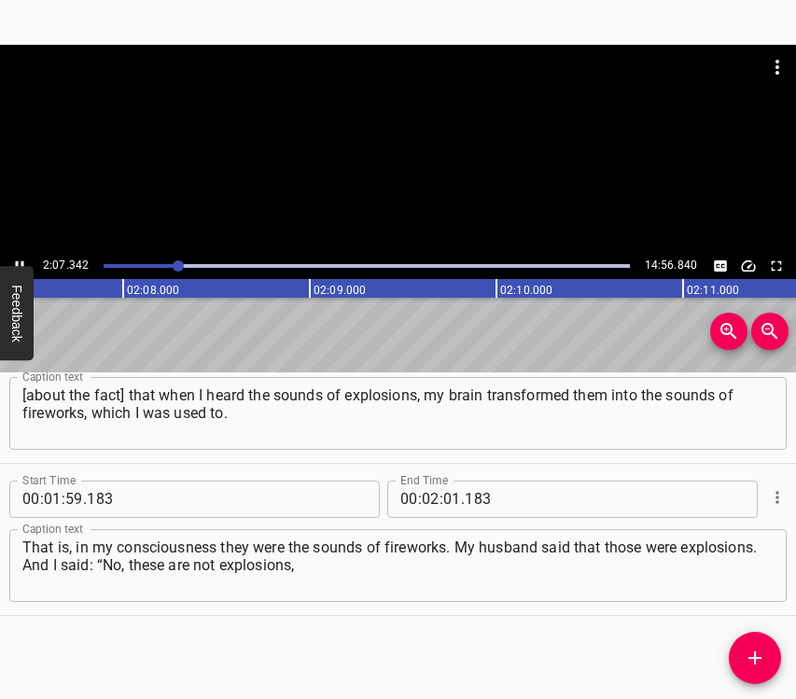
click at [18, 258] on icon "Play/Pause" at bounding box center [19, 266] width 17 height 17
click at [444, 497] on input "number" at bounding box center [452, 499] width 18 height 37
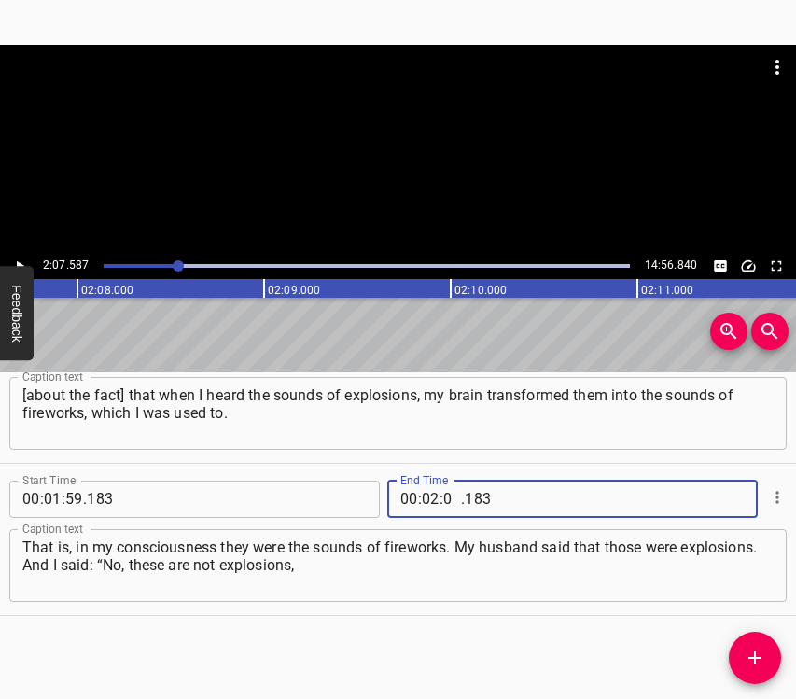
type input "07"
type input "587"
click at [760, 654] on icon "Add Cue" at bounding box center [755, 658] width 22 height 22
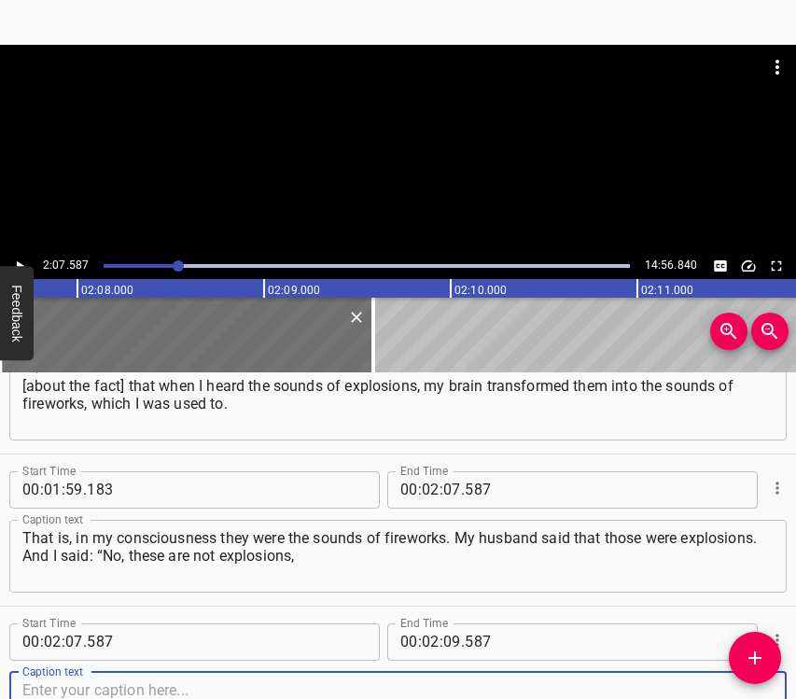
scroll to position [1281, 0]
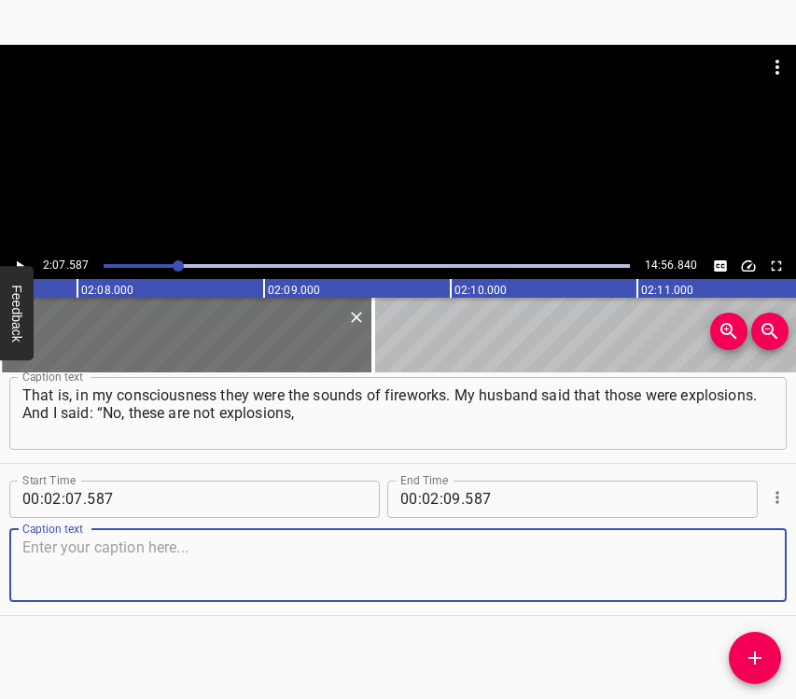
click at [737, 559] on textarea at bounding box center [397, 565] width 751 height 53
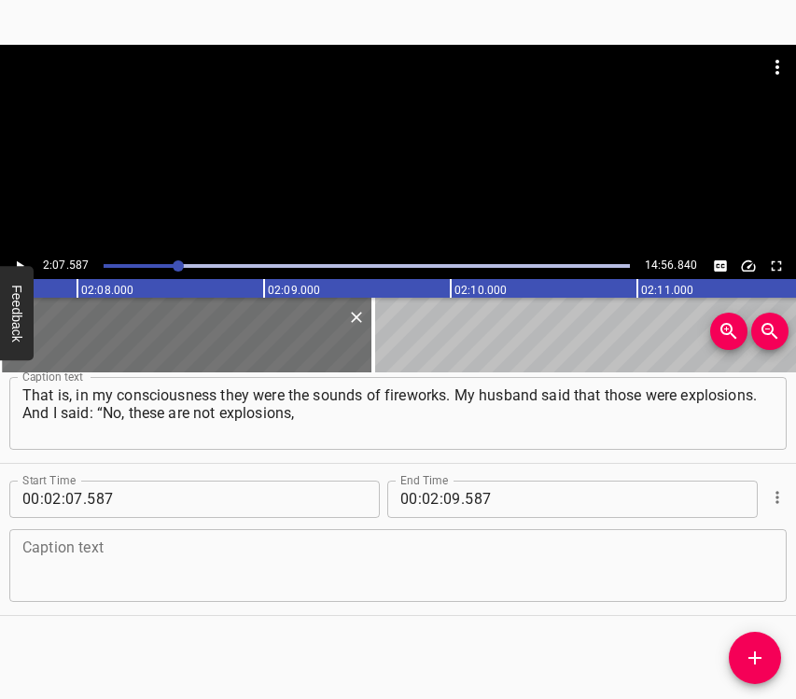
click at [122, 559] on textarea at bounding box center [397, 565] width 751 height 53
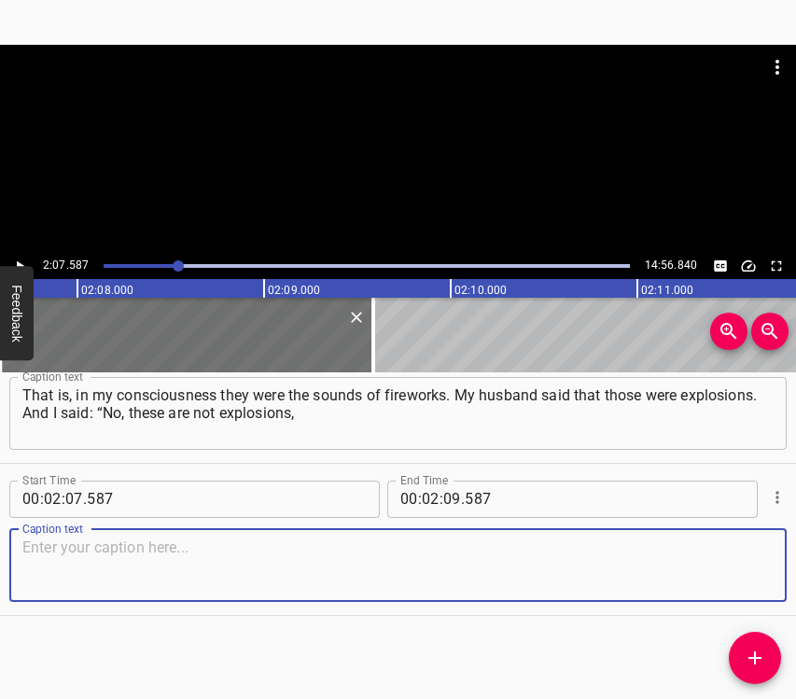
paste textarea "these are fireworks.” And he said again that, unfortunately, those were explosi…"
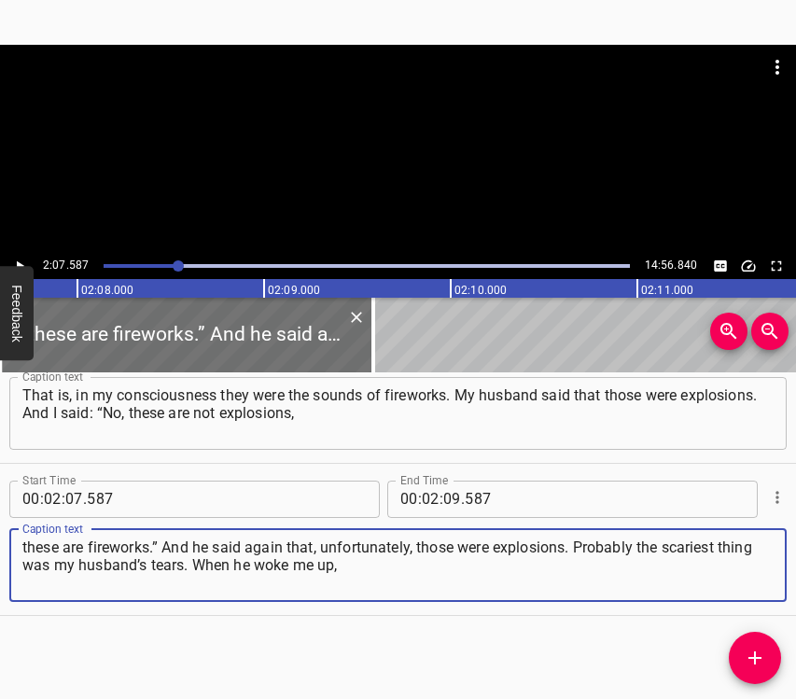
type textarea "these are fireworks.” And he said again that, unfortunately, those were explosi…"
click at [21, 259] on icon "Play/Pause" at bounding box center [19, 266] width 17 height 17
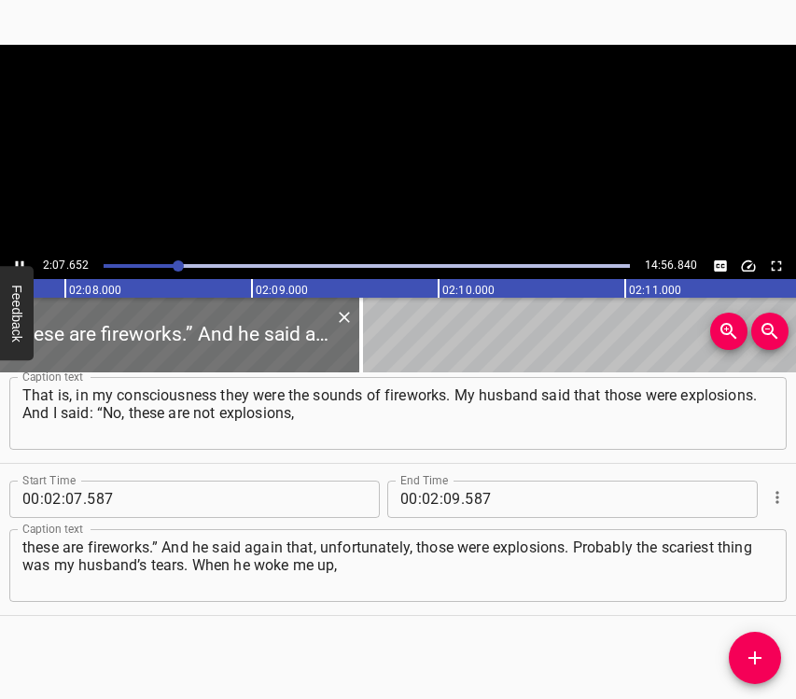
scroll to position [0, 23875]
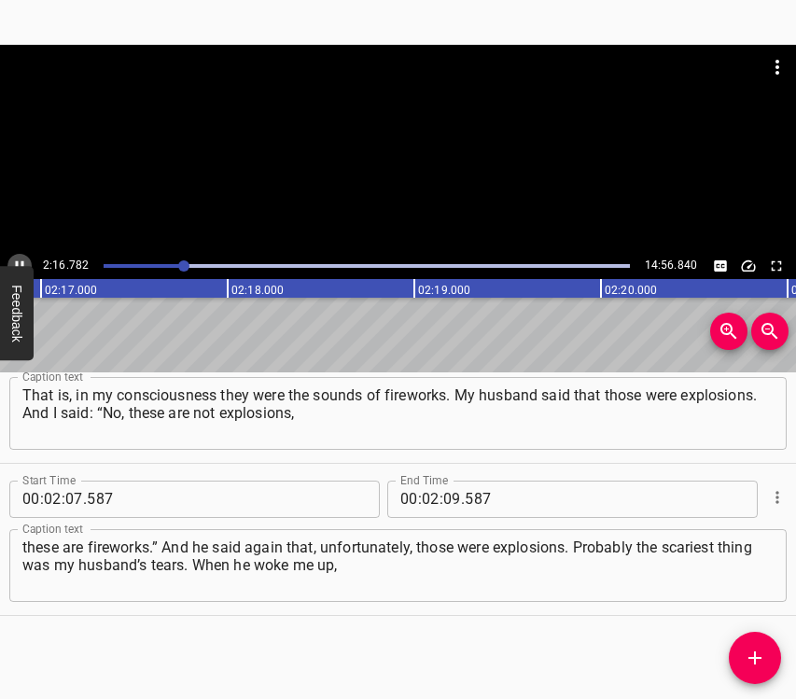
click at [17, 262] on icon "Play/Pause" at bounding box center [20, 265] width 8 height 10
click at [443, 496] on input "number" at bounding box center [452, 499] width 18 height 37
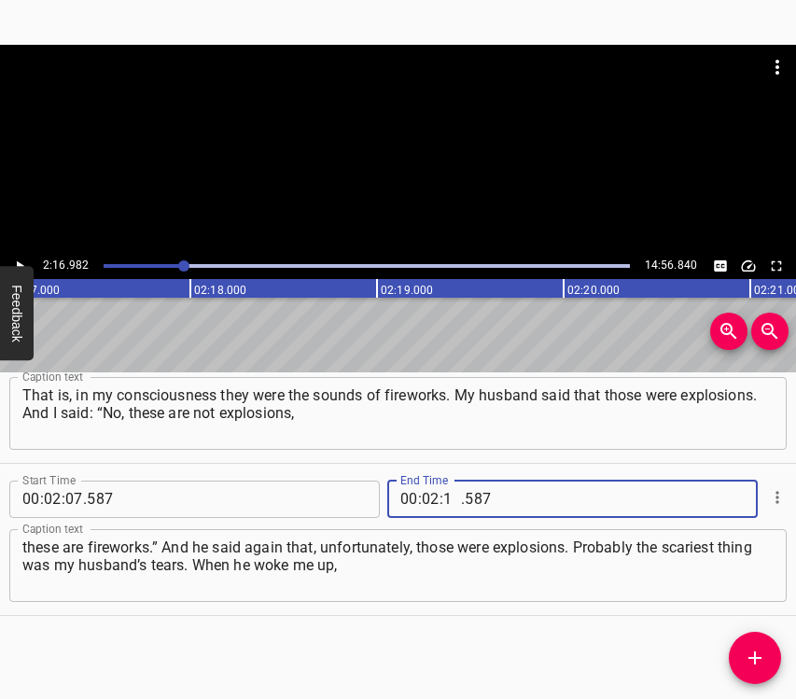
type input "16"
type input "982"
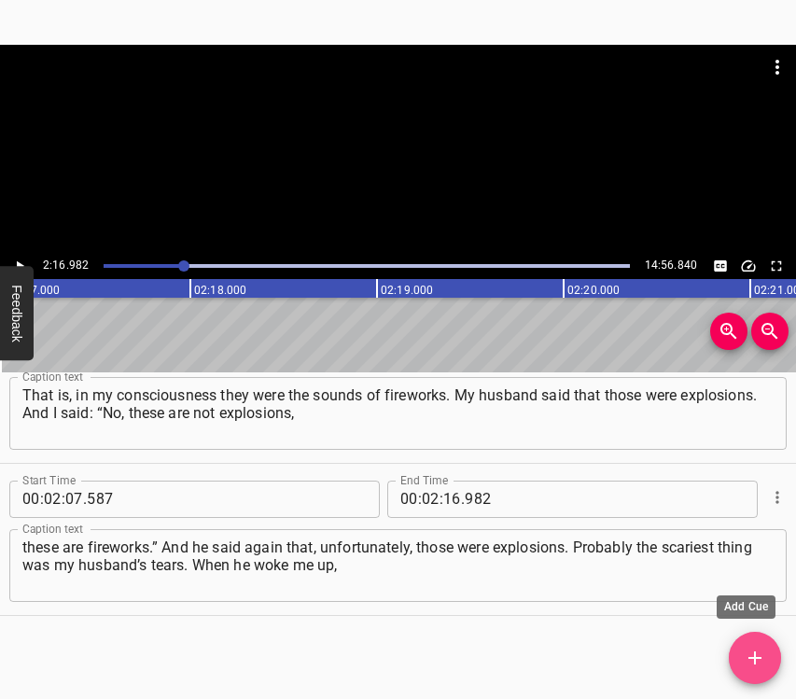
click at [762, 647] on icon "Add Cue" at bounding box center [755, 658] width 22 height 22
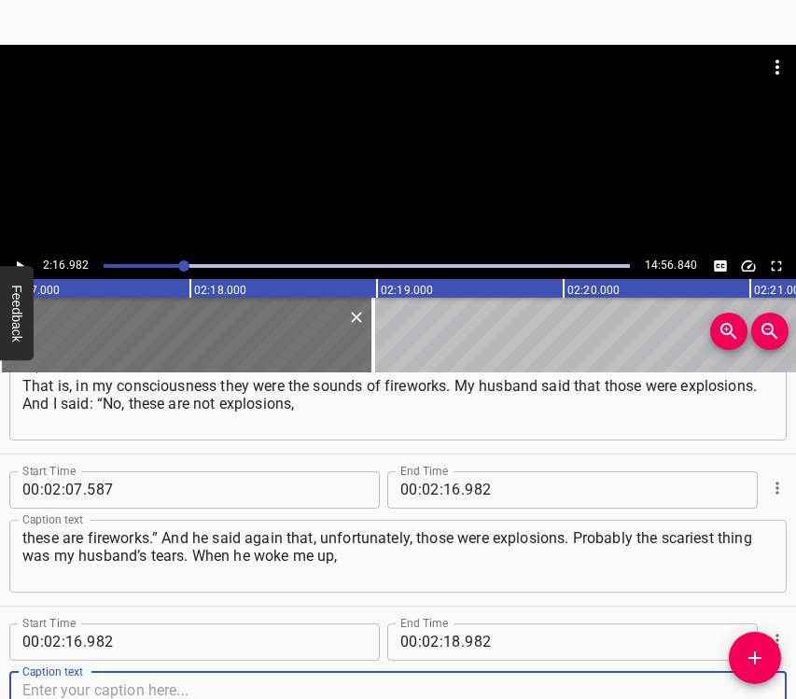
scroll to position [1434, 0]
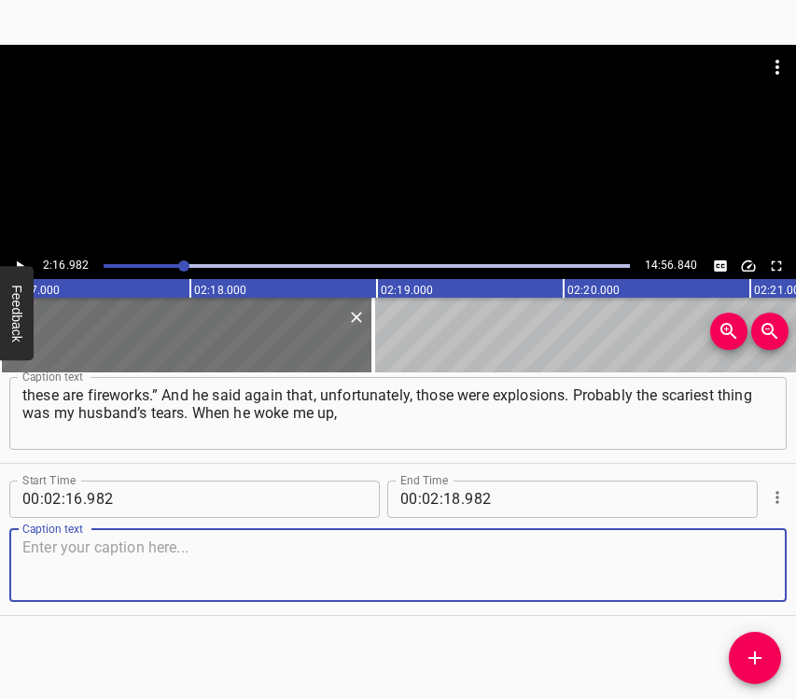
click at [739, 571] on textarea at bounding box center [397, 565] width 751 height 53
click at [253, 555] on textarea at bounding box center [397, 565] width 751 height 53
paste textarea "he was crying. He was crying because… Just to understand: he is a grown man, he…"
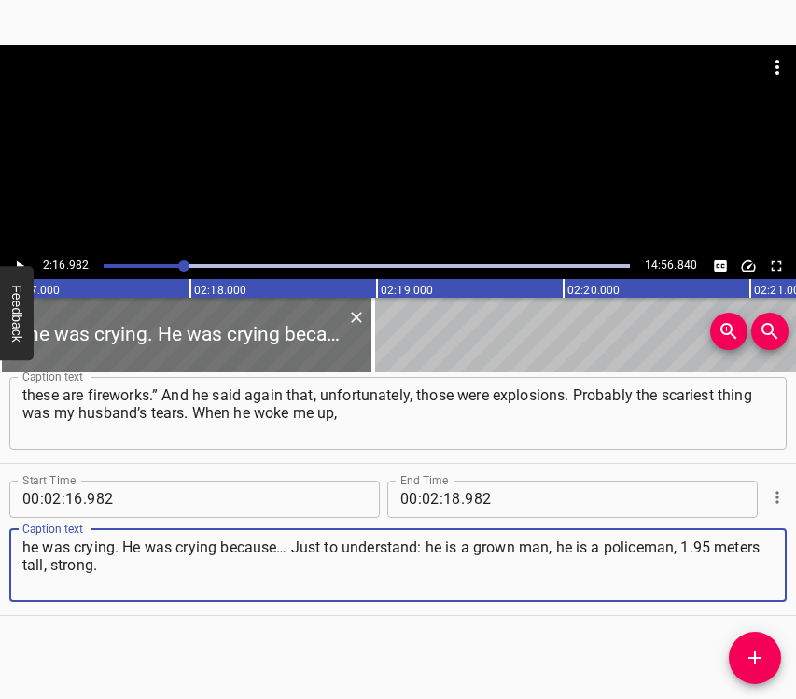
type textarea "he was crying. He was crying because… Just to understand: he is a grown man, he…"
click at [17, 254] on button "Play/Pause" at bounding box center [19, 266] width 24 height 24
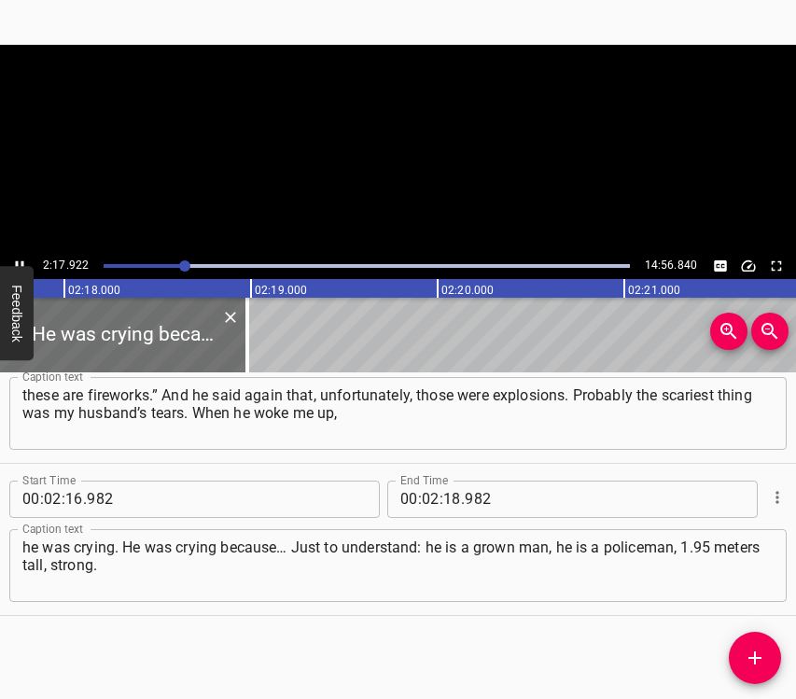
scroll to position [0, 25744]
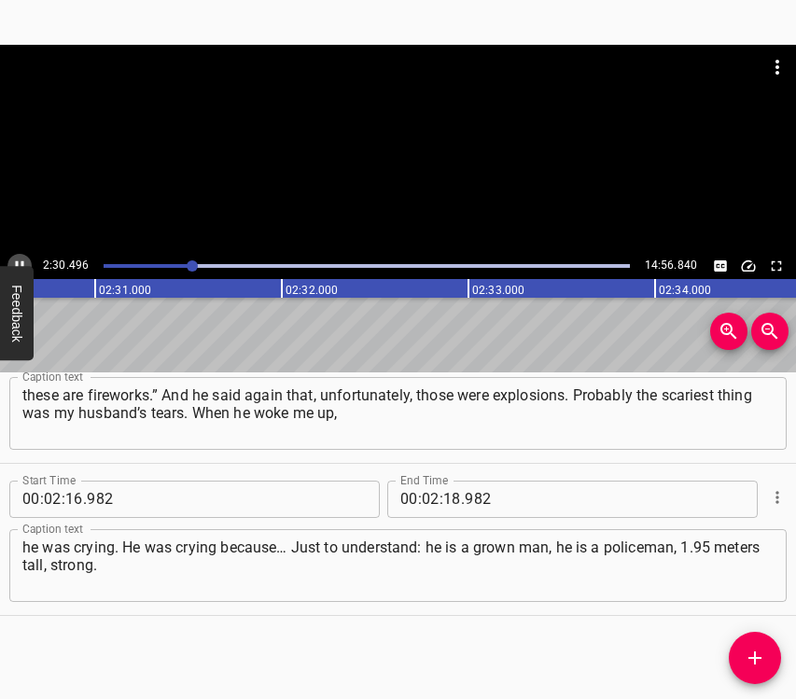
click at [17, 259] on icon "Play/Pause" at bounding box center [19, 266] width 17 height 17
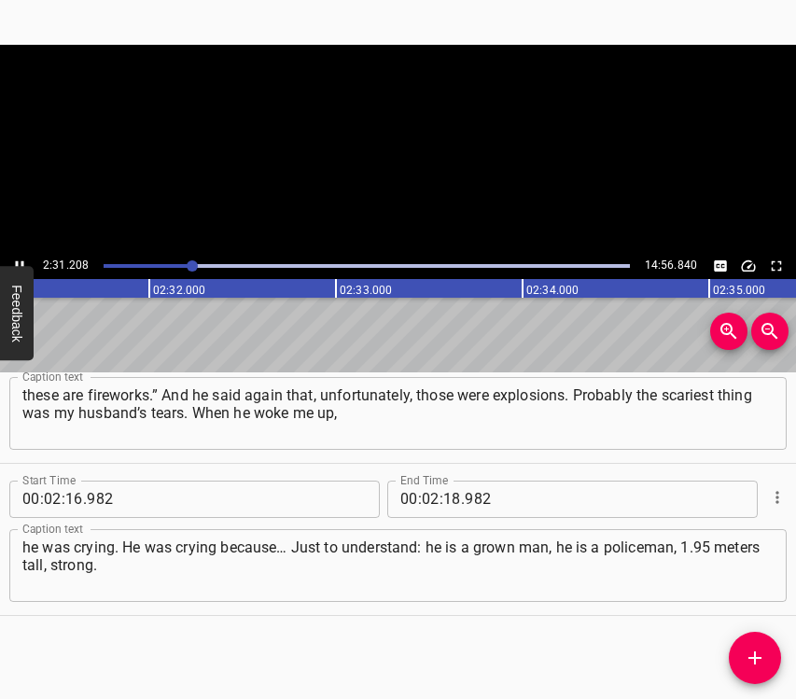
click at [17, 259] on icon "Play/Pause" at bounding box center [19, 266] width 17 height 17
click at [444, 496] on input "number" at bounding box center [452, 499] width 18 height 37
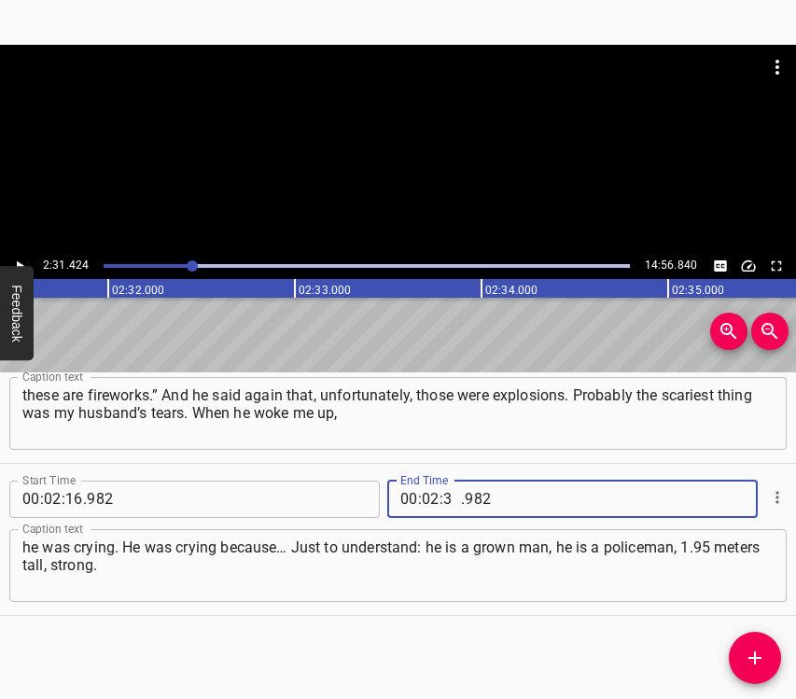
type input "31"
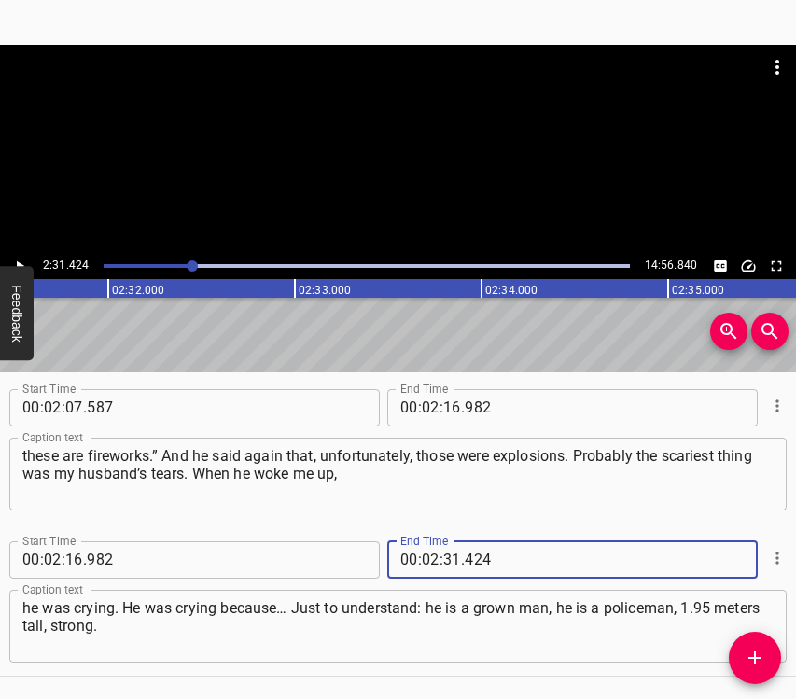
scroll to position [1340, 0]
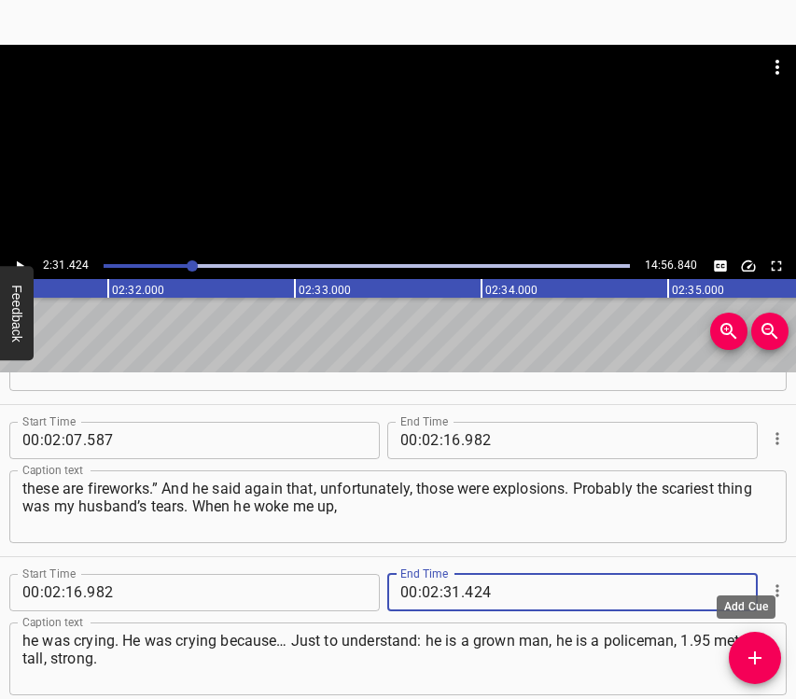
type input "424"
click at [771, 656] on span "Add Cue" at bounding box center [755, 658] width 52 height 22
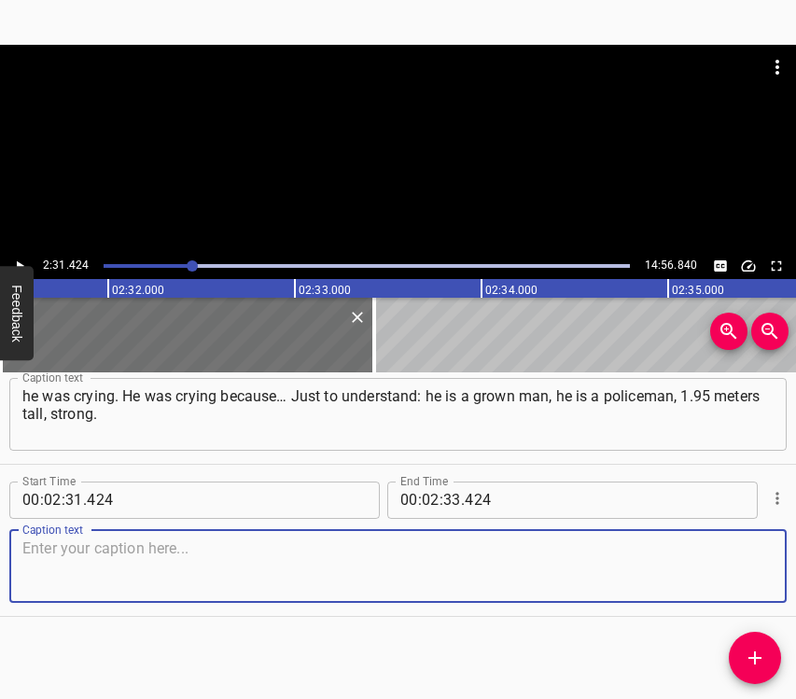
scroll to position [1586, 0]
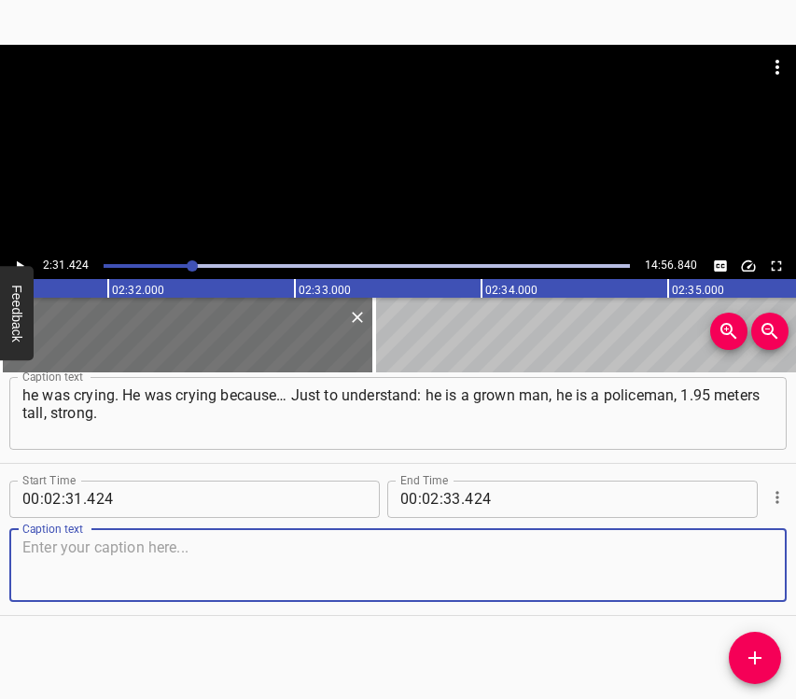
click at [704, 567] on textarea at bounding box center [397, 565] width 751 height 53
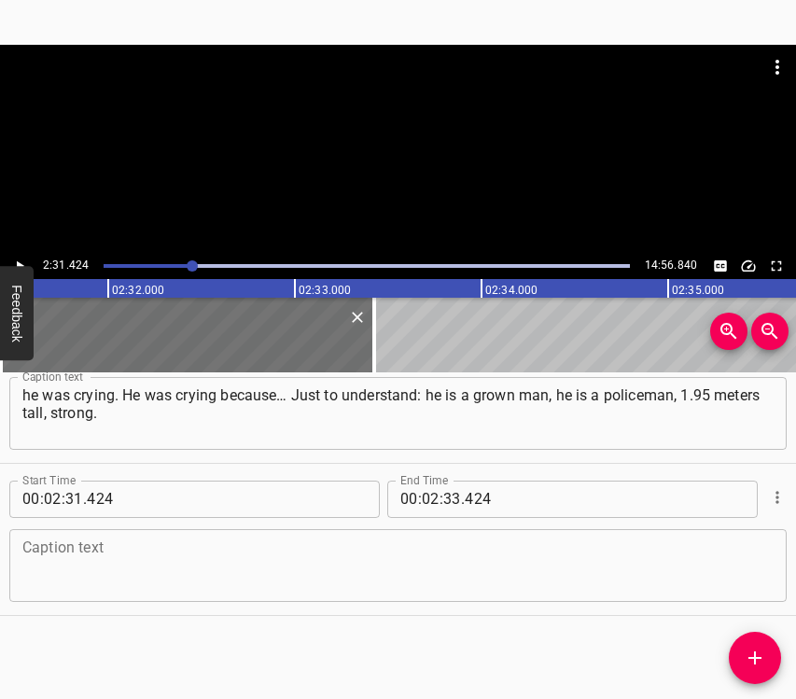
click at [128, 553] on textarea at bounding box center [397, 565] width 751 height 53
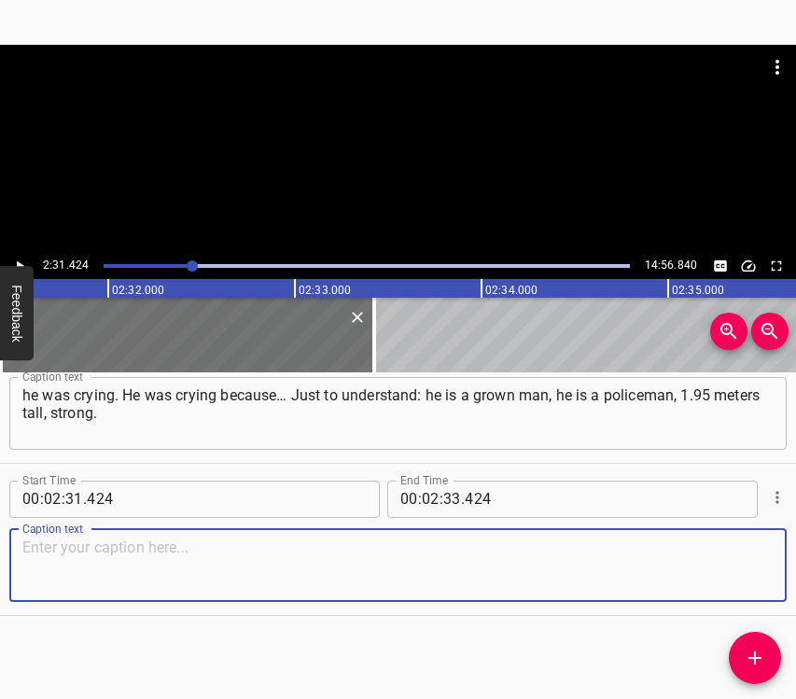
paste textarea "We had talked with him before the war, and his position was that there would be…"
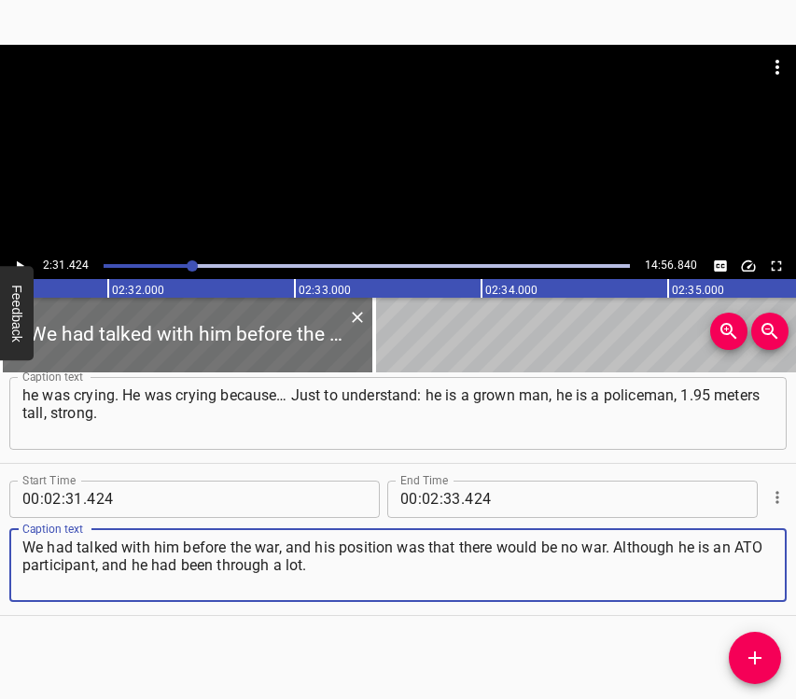
type textarea "We had talked with him before the war, and his position was that there would be…"
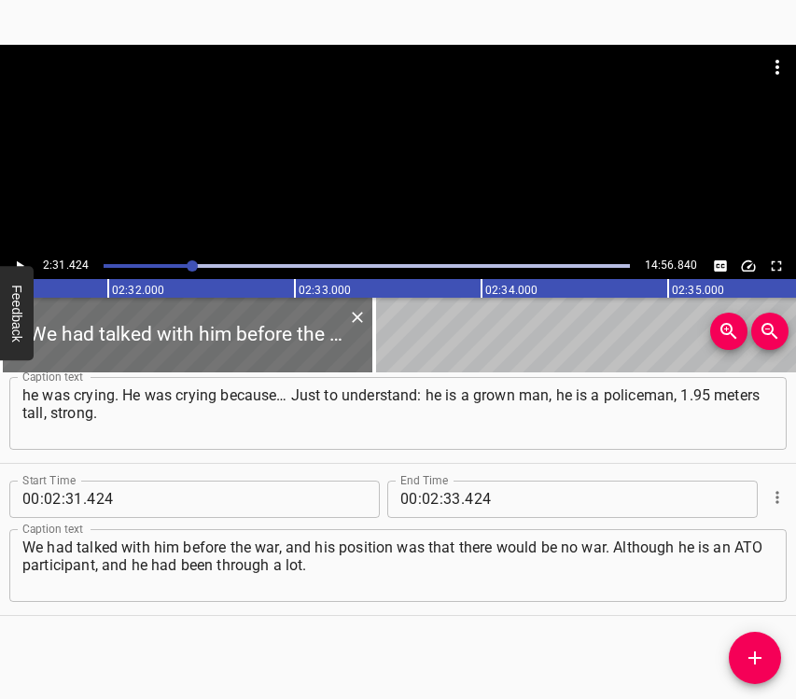
click at [24, 266] on button "Feedback" at bounding box center [17, 313] width 34 height 94
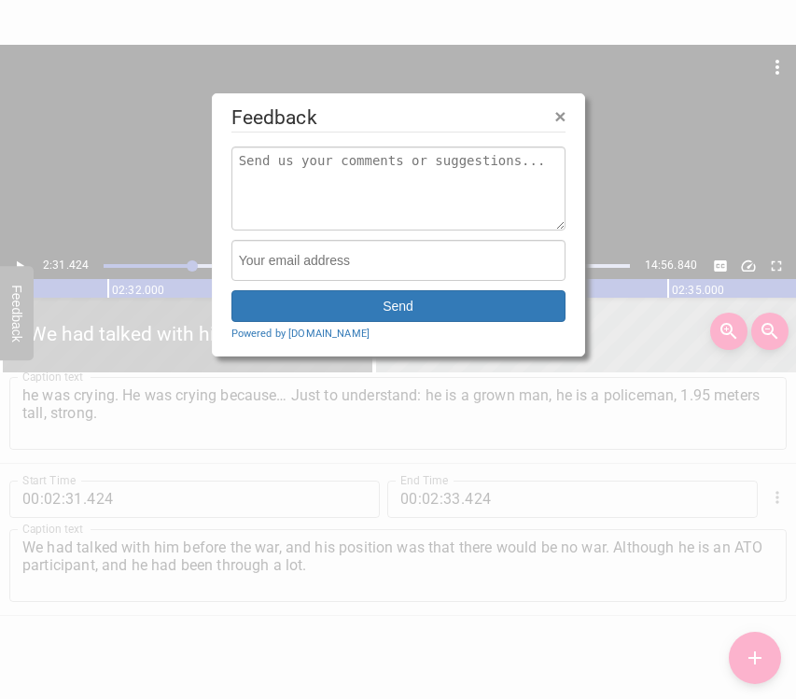
click at [21, 260] on div at bounding box center [398, 349] width 796 height 699
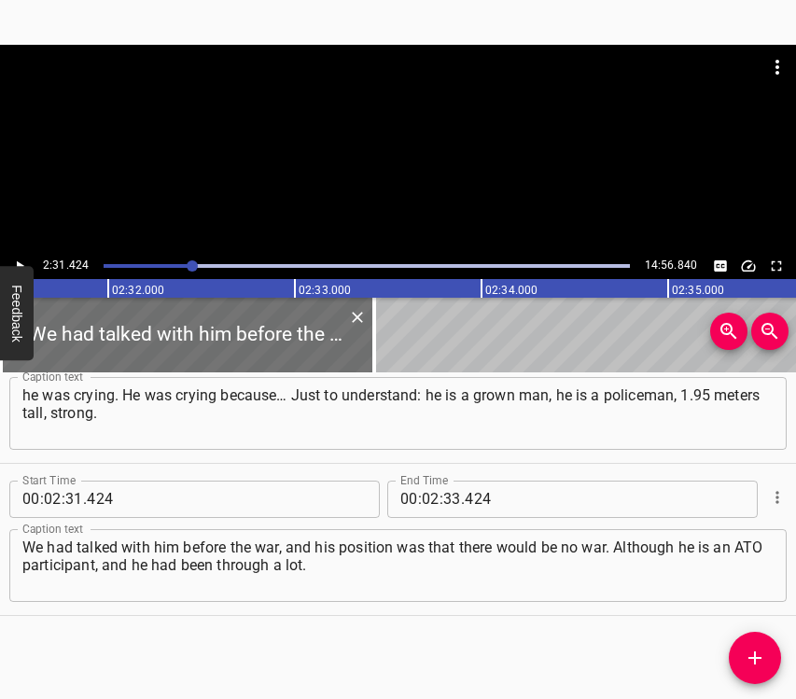
click at [21, 260] on icon "Play/Pause" at bounding box center [19, 266] width 17 height 17
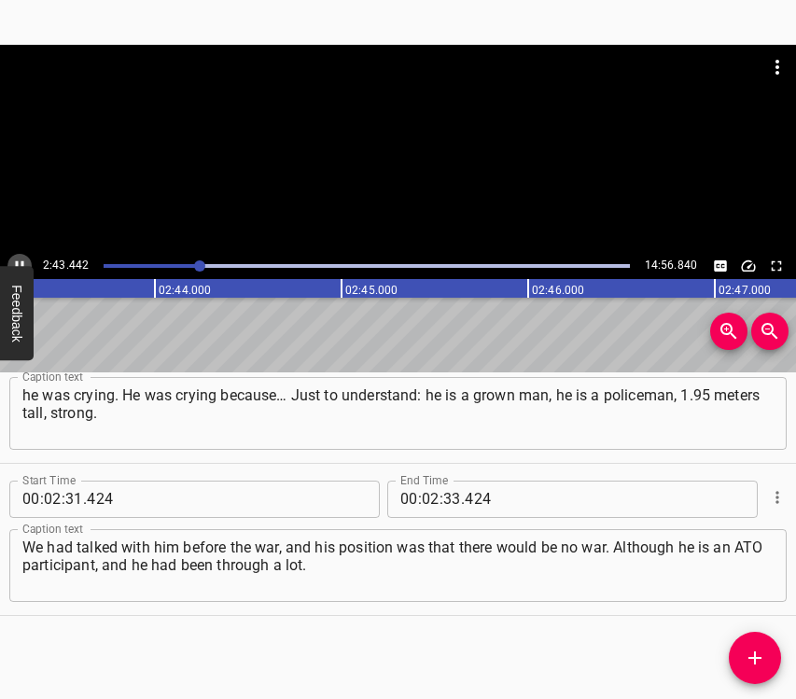
click at [21, 260] on icon "Play/Pause" at bounding box center [19, 266] width 17 height 17
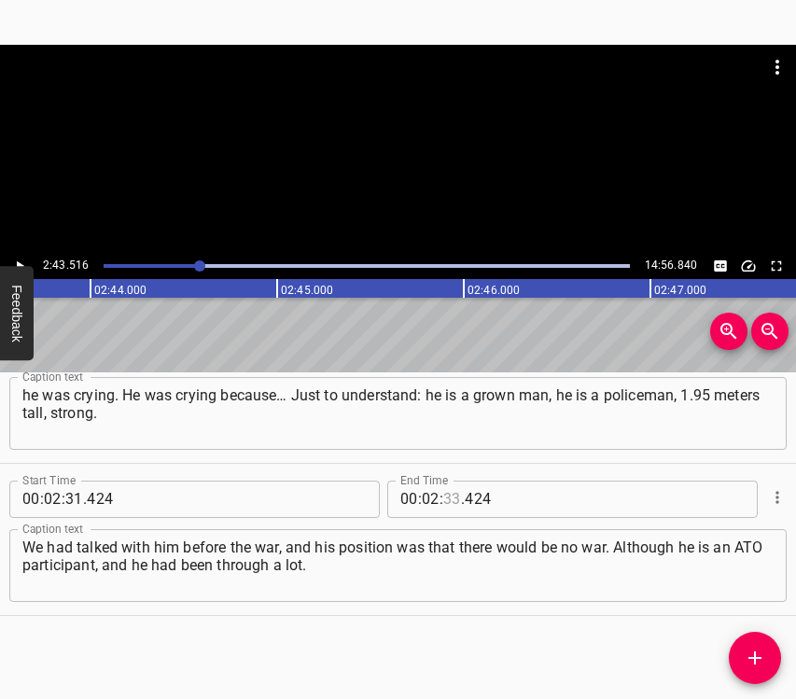
click at [449, 493] on input "number" at bounding box center [452, 499] width 18 height 37
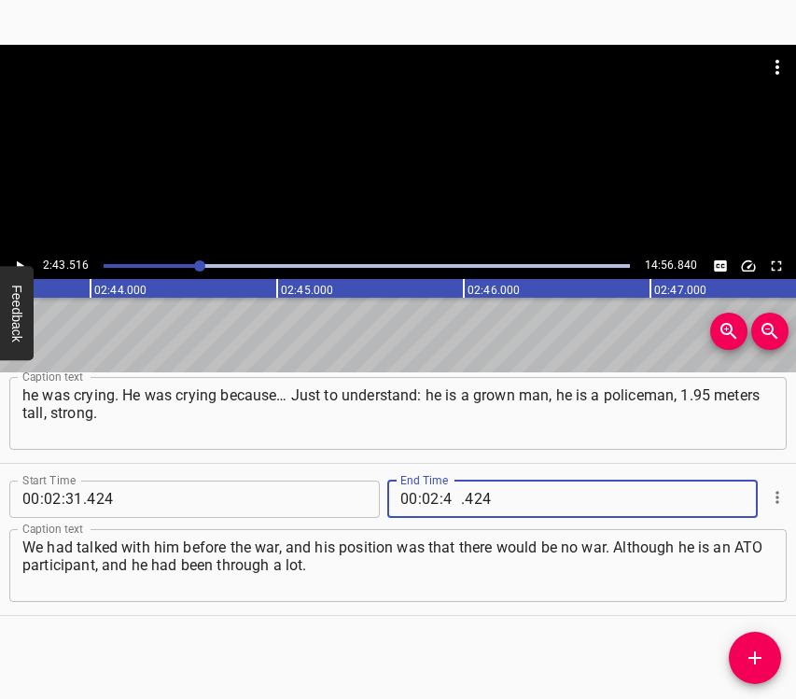
type input "43"
type input "516"
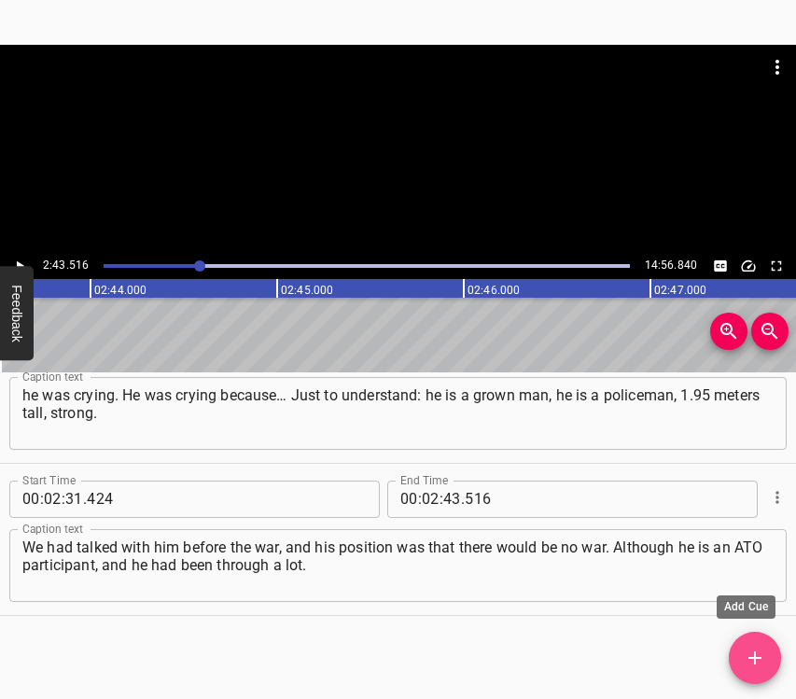
click at [751, 652] on icon "Add Cue" at bounding box center [755, 658] width 22 height 22
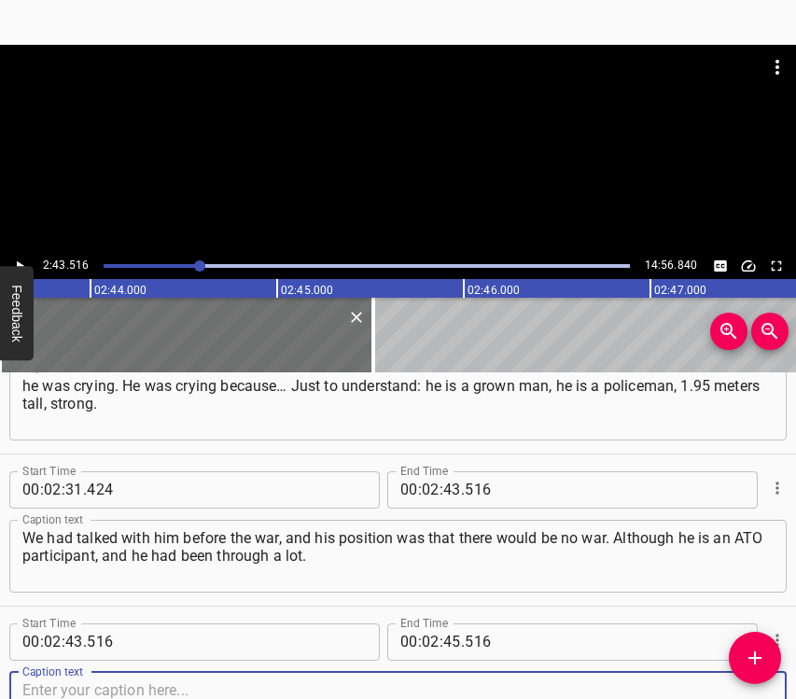
scroll to position [1738, 0]
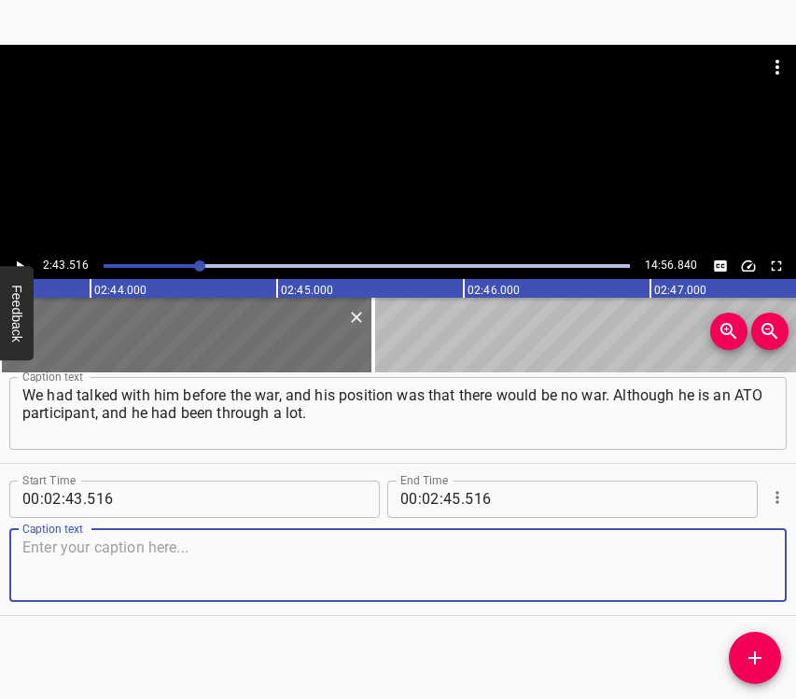
click at [735, 571] on textarea at bounding box center [397, 565] width 751 height 53
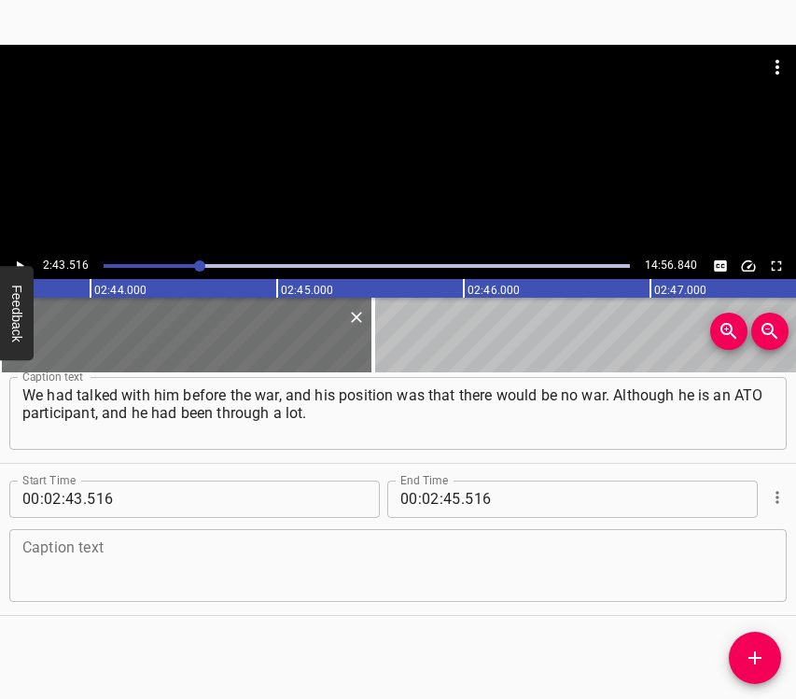
drag, startPoint x: 439, startPoint y: 530, endPoint x: 439, endPoint y: 553, distance: 23.3
click at [437, 535] on div "Caption text" at bounding box center [397, 565] width 777 height 73
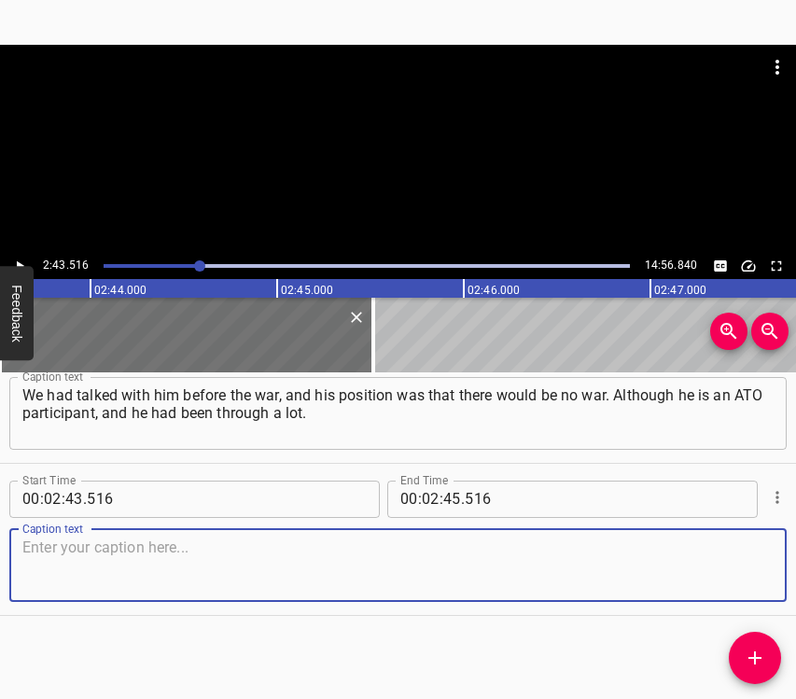
click at [439, 560] on textarea at bounding box center [397, 565] width 751 height 53
paste textarea "His position was that it would not be global, it might be local – in the east, …"
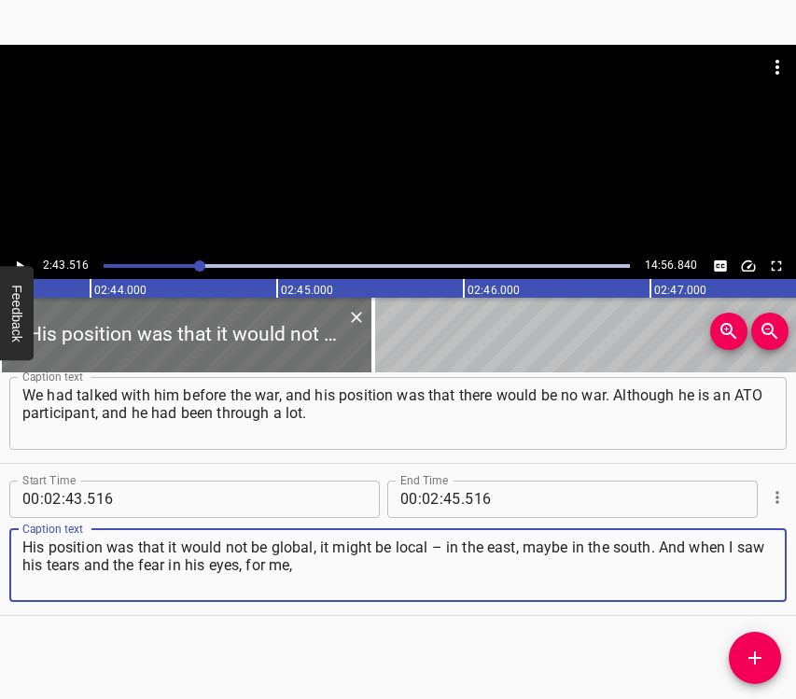
type textarea "His position was that it would not be global, it might be local – in the east, …"
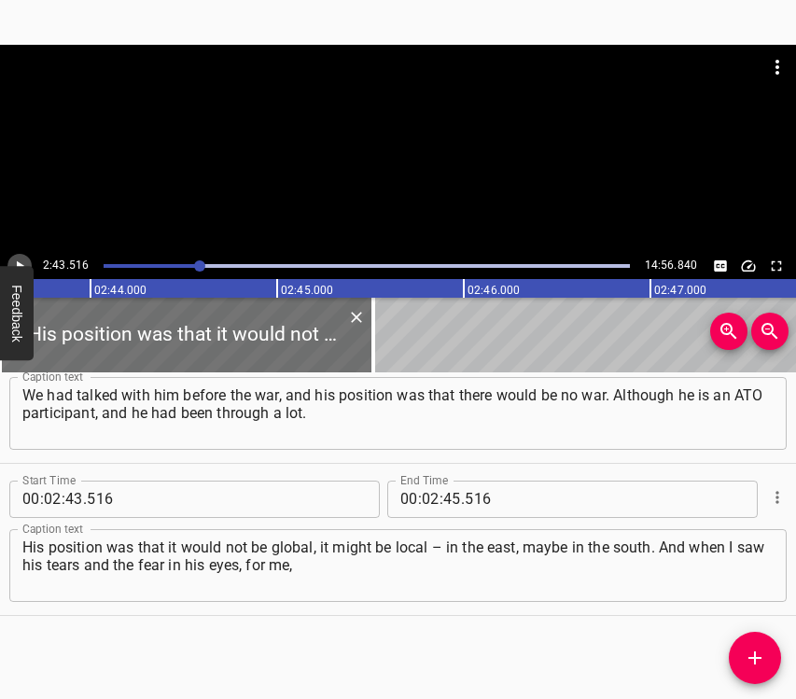
click at [28, 262] on button "Play/Pause" at bounding box center [19, 266] width 24 height 24
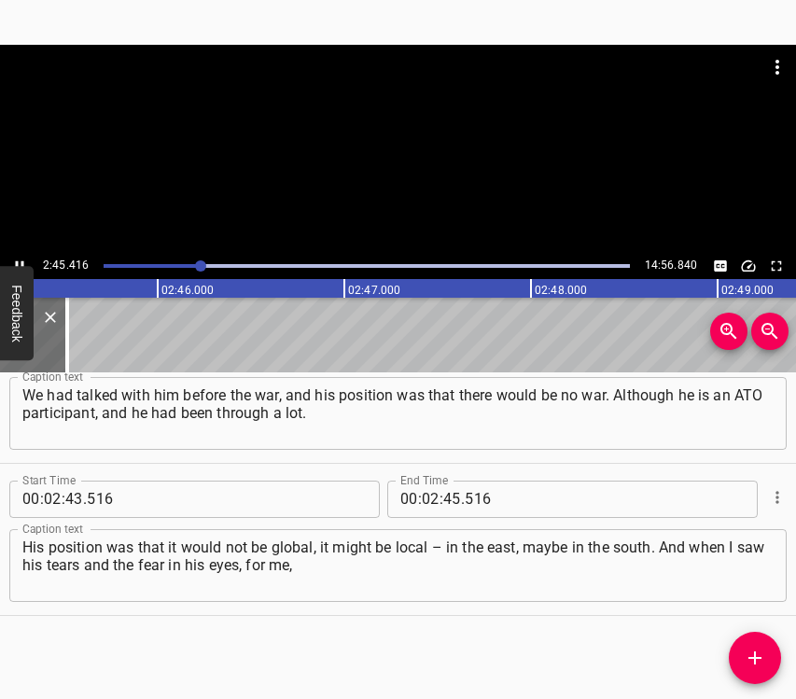
scroll to position [0, 30894]
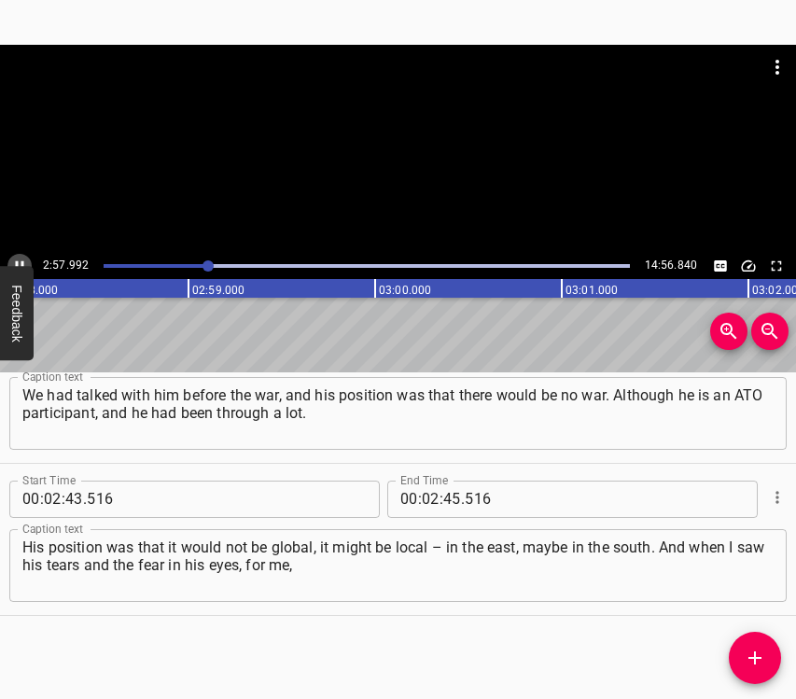
click at [17, 259] on icon "Play/Pause" at bounding box center [19, 266] width 17 height 17
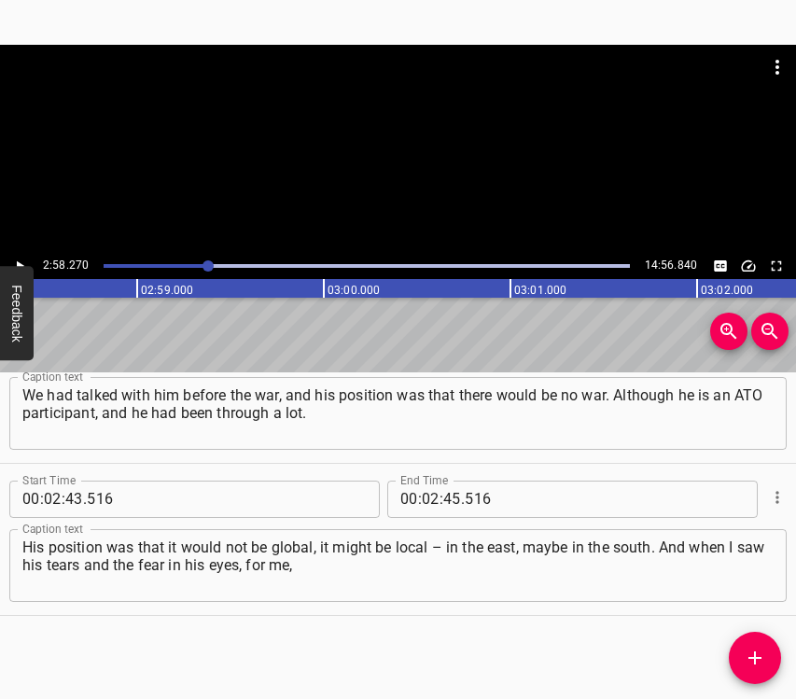
scroll to position [0, 33275]
click at [445, 494] on input "number" at bounding box center [452, 499] width 18 height 37
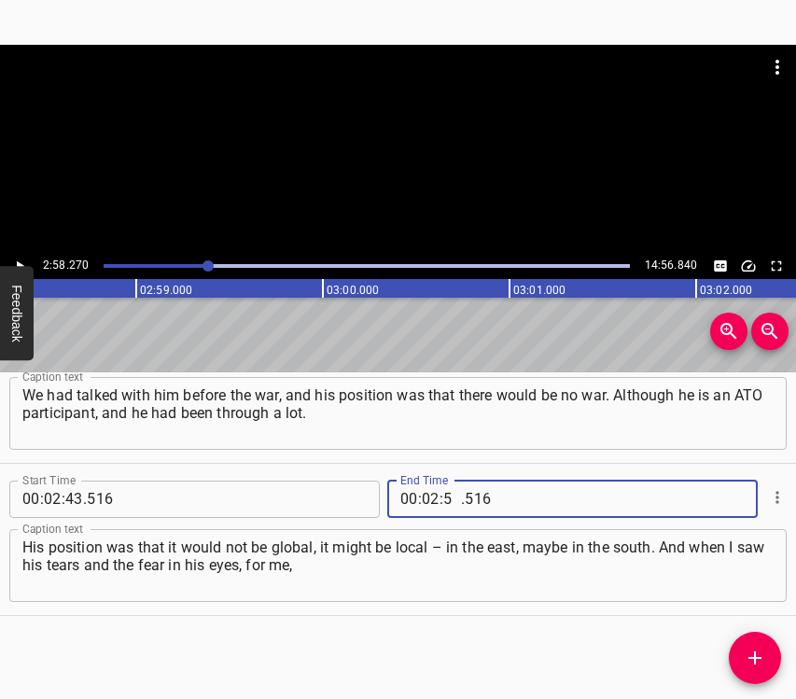
type input "58"
type input "270"
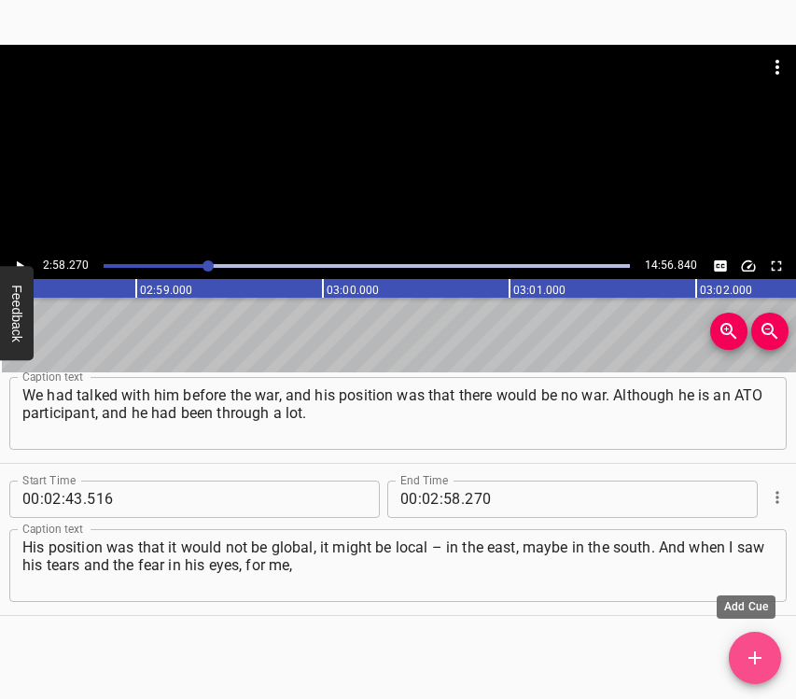
click at [763, 650] on icon "Add Cue" at bounding box center [755, 658] width 22 height 22
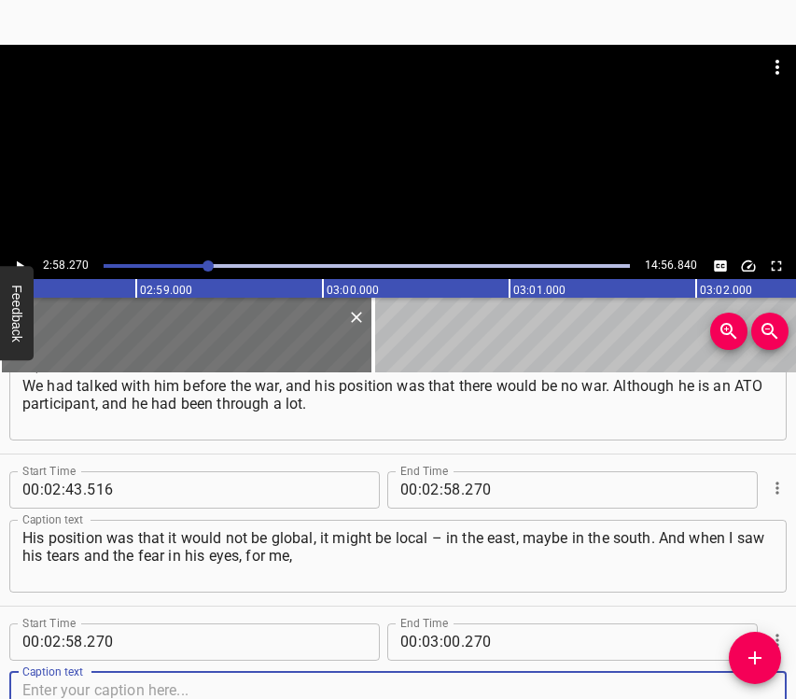
scroll to position [1890, 0]
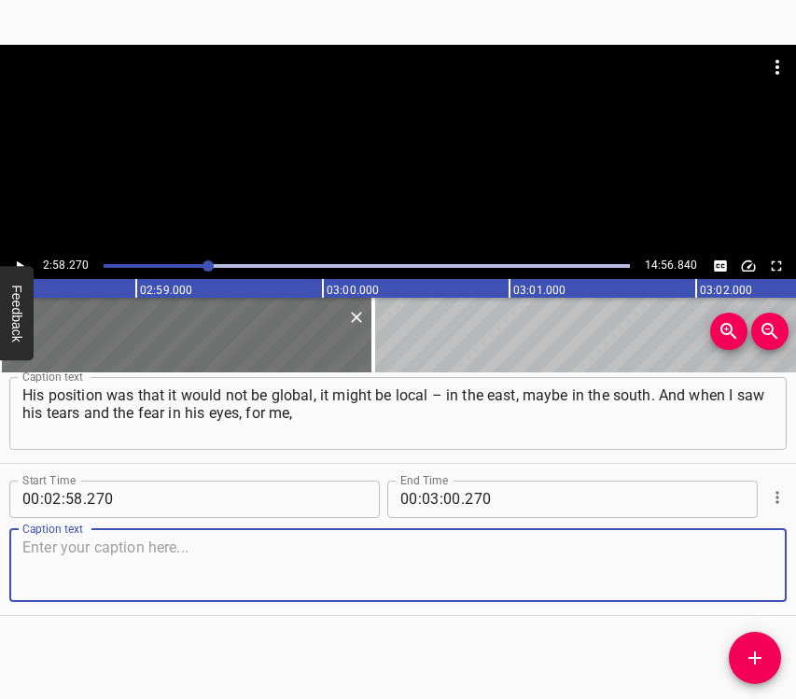
click at [729, 574] on textarea at bounding box center [397, 565] width 751 height 53
click at [106, 570] on textarea at bounding box center [397, 565] width 751 height 53
paste textarea "that was the scariest thing. And the rest was everything else, it was easier fo…"
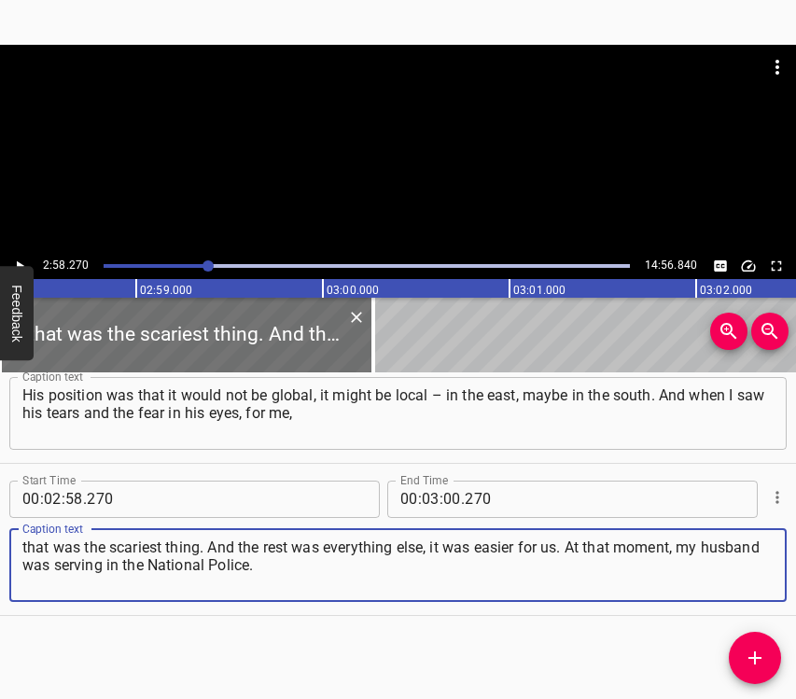
type textarea "that was the scariest thing. And the rest was everything else, it was easier fo…"
click at [23, 259] on icon "Play/Pause" at bounding box center [19, 266] width 17 height 17
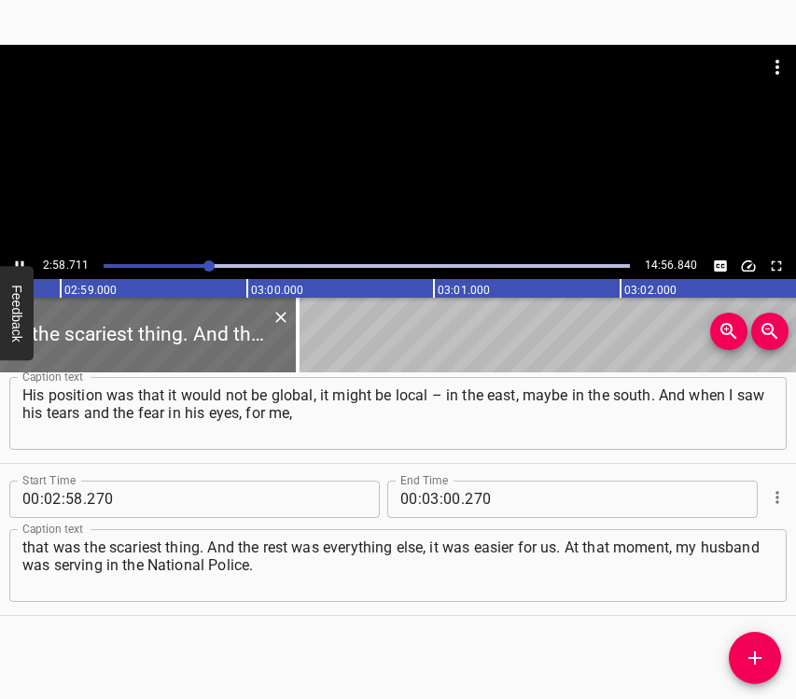
scroll to position [0, 33397]
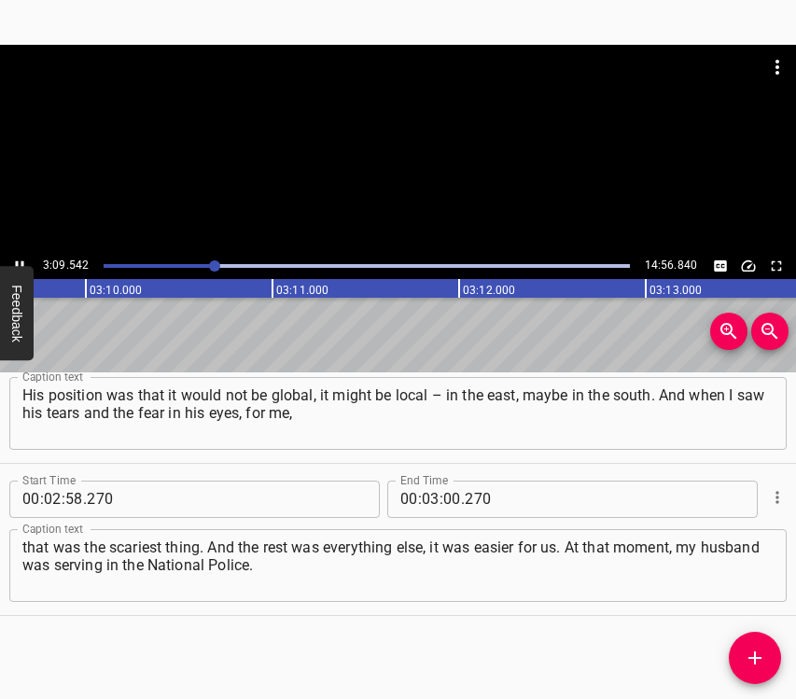
click at [18, 258] on icon "Play/Pause" at bounding box center [19, 266] width 17 height 17
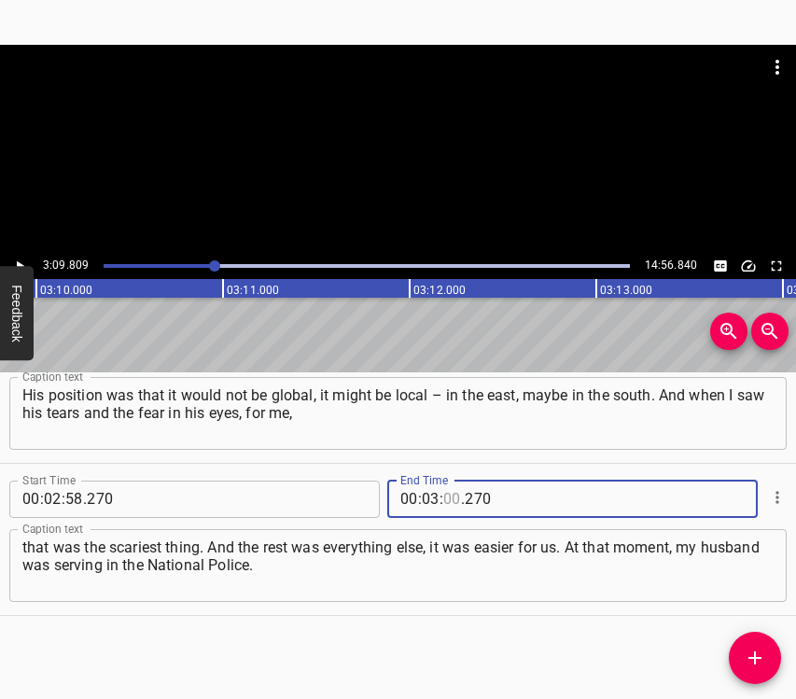
click at [453, 498] on input "number" at bounding box center [452, 499] width 18 height 37
type input "09"
type input "809"
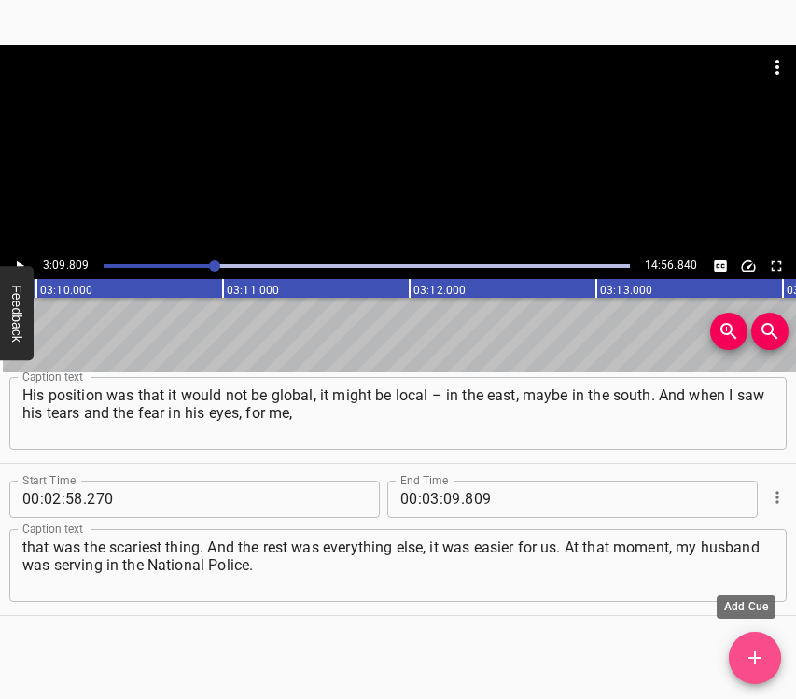
click at [755, 659] on icon "Add Cue" at bounding box center [754, 657] width 13 height 13
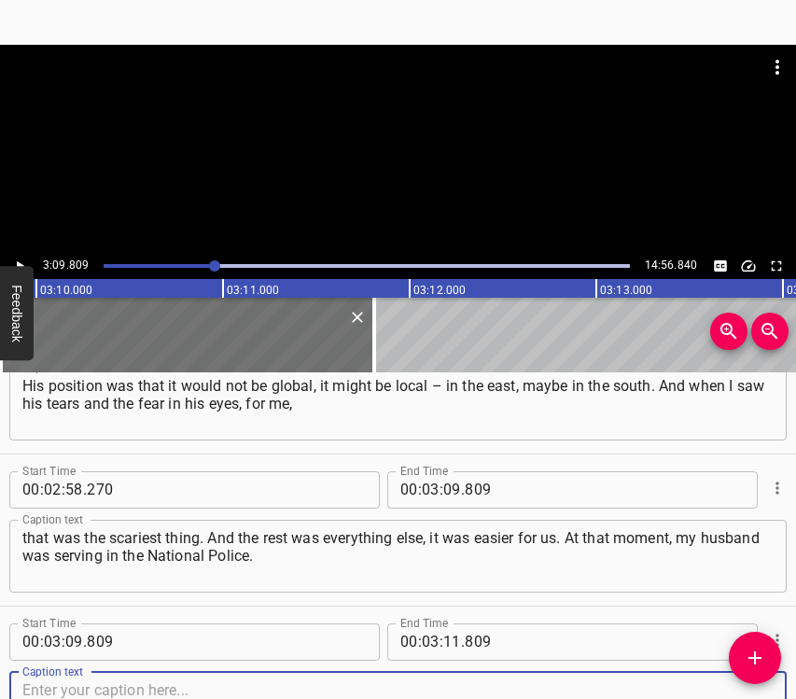
scroll to position [2042, 0]
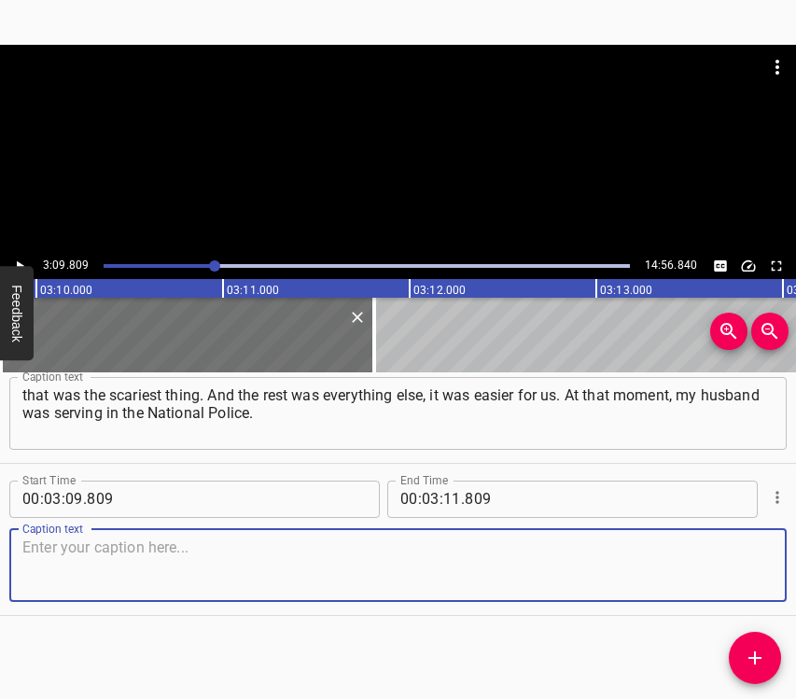
click at [737, 557] on textarea at bounding box center [397, 565] width 751 height 53
click at [314, 557] on textarea at bounding box center [397, 565] width 751 height 53
paste textarea "He was ready, because they were called on alert. He left, and I began to gather…"
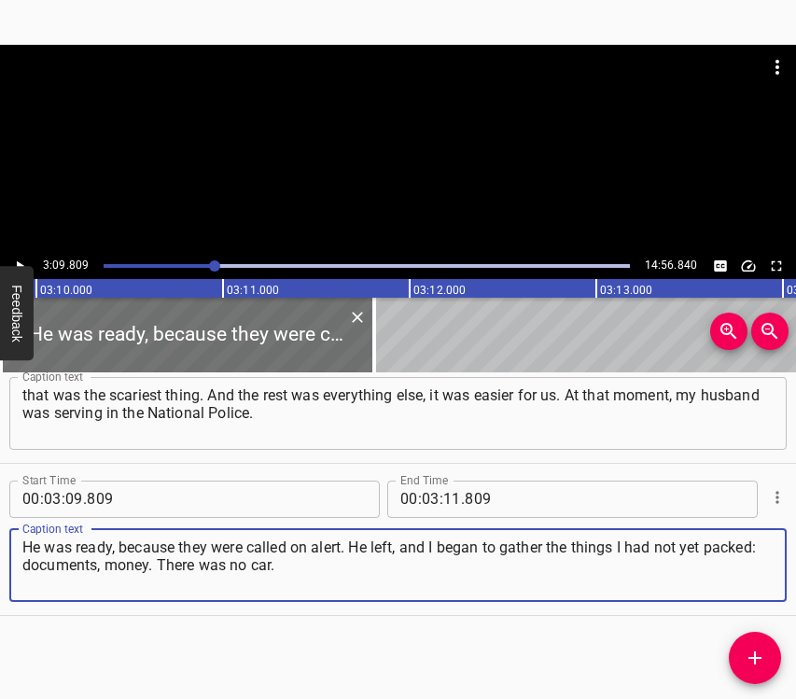
type textarea "He was ready, because they were called on alert. He left, and I began to gather…"
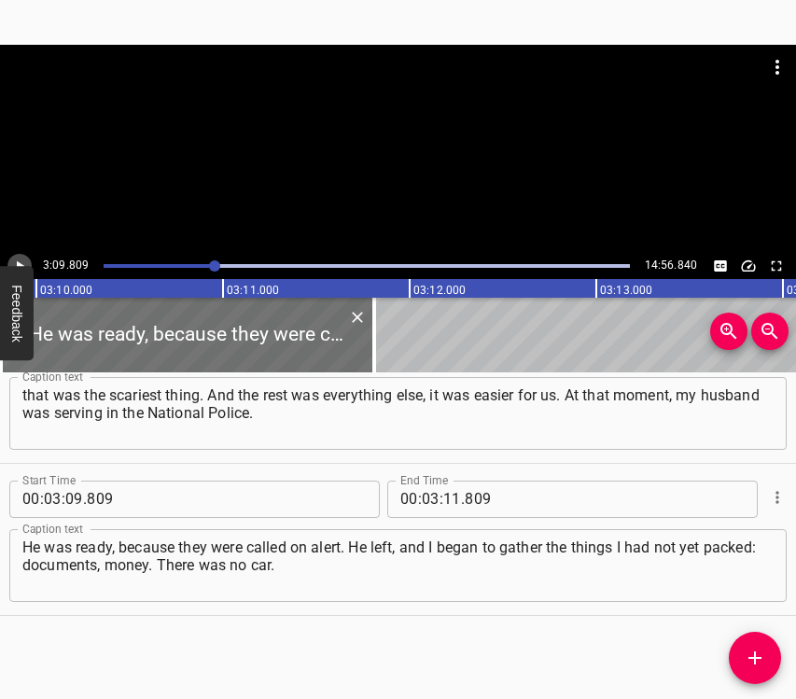
click at [24, 259] on icon "Play/Pause" at bounding box center [19, 266] width 17 height 17
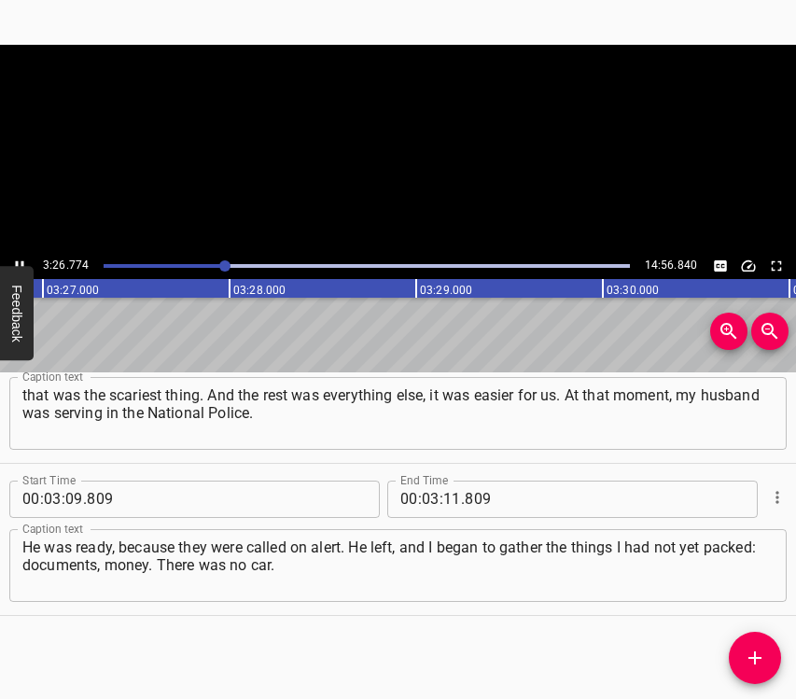
click at [21, 258] on icon "Play/Pause" at bounding box center [19, 266] width 17 height 17
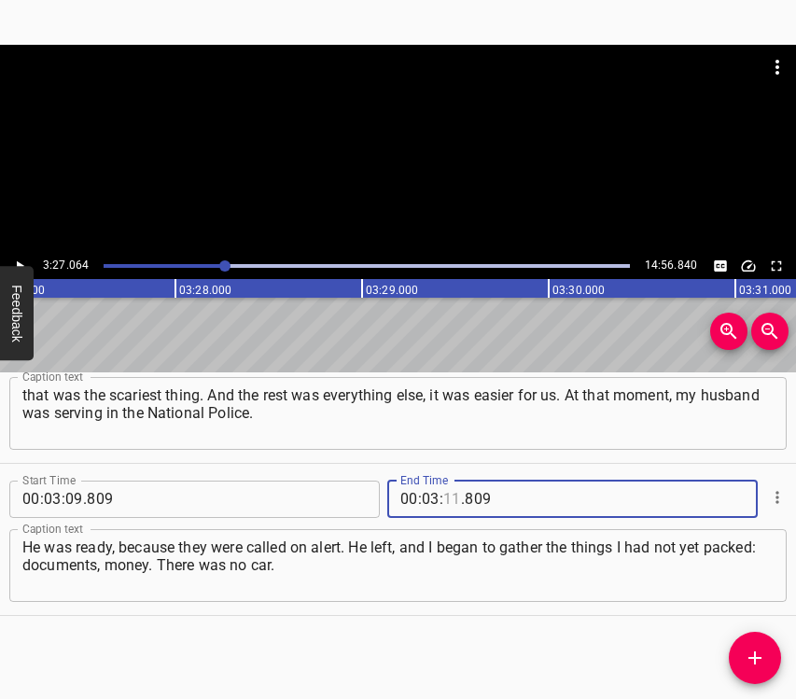
click at [443, 493] on input "number" at bounding box center [452, 499] width 18 height 37
type input "27"
type input "064"
click at [762, 652] on icon "Add Cue" at bounding box center [755, 658] width 22 height 22
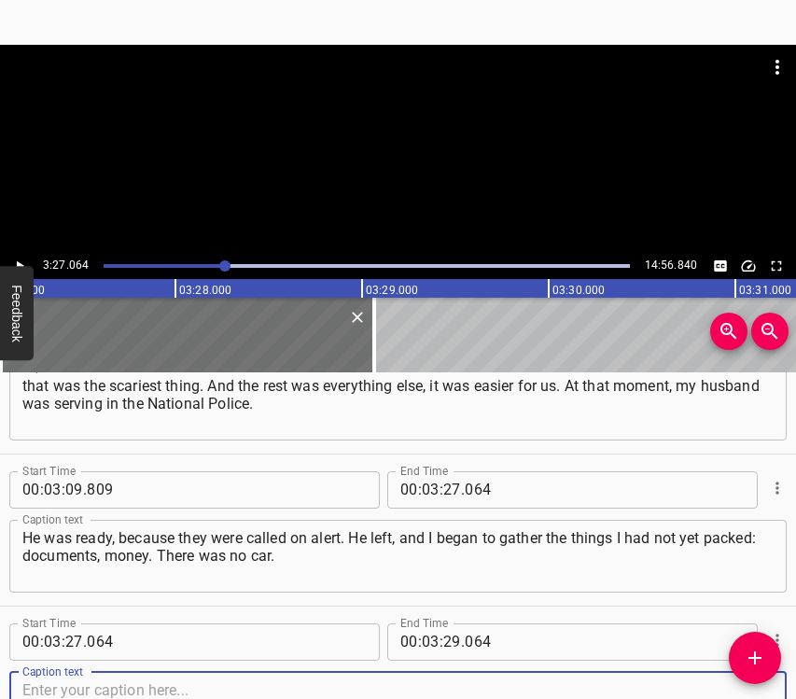
scroll to position [2194, 0]
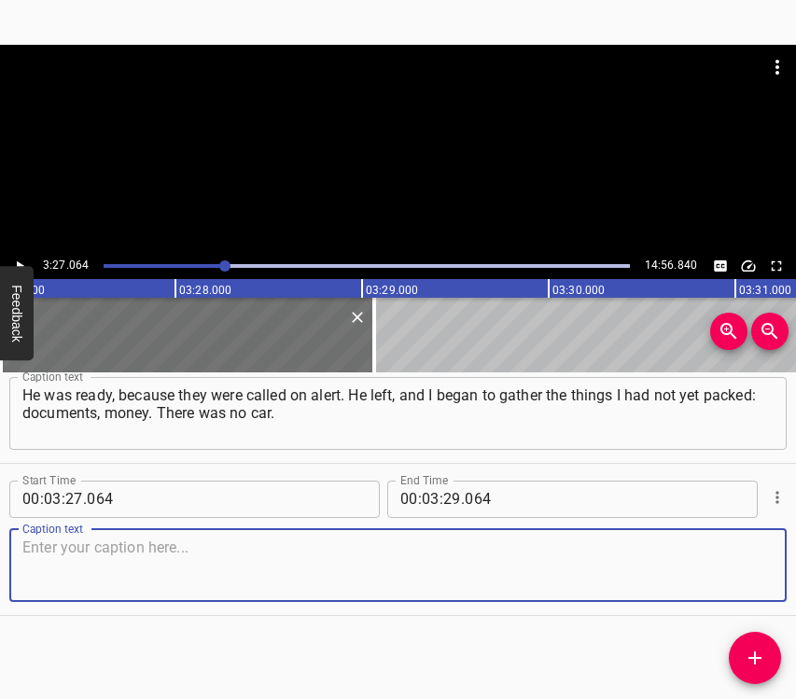
click at [726, 561] on textarea at bounding box center [397, 565] width 751 height 53
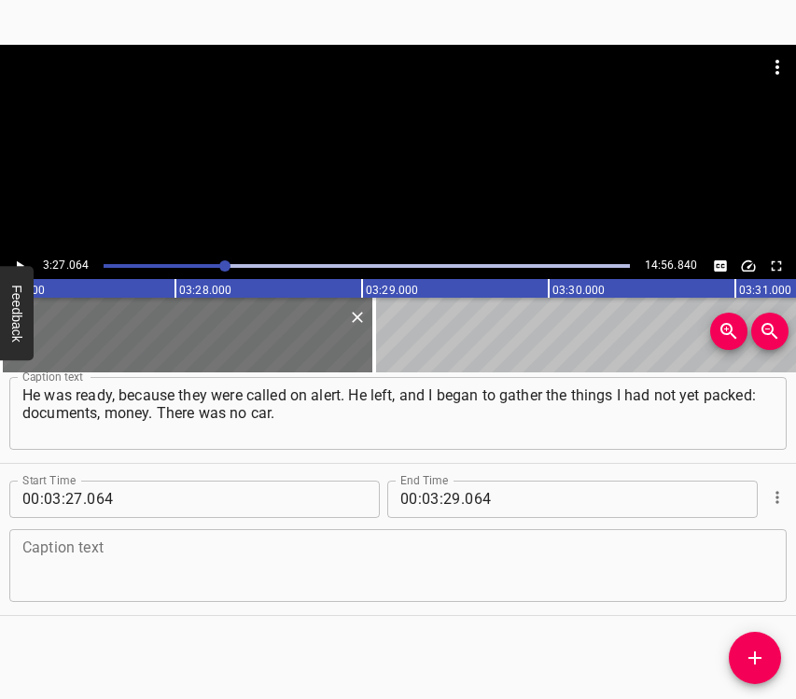
click at [98, 557] on textarea at bounding box center [397, 565] width 751 height 53
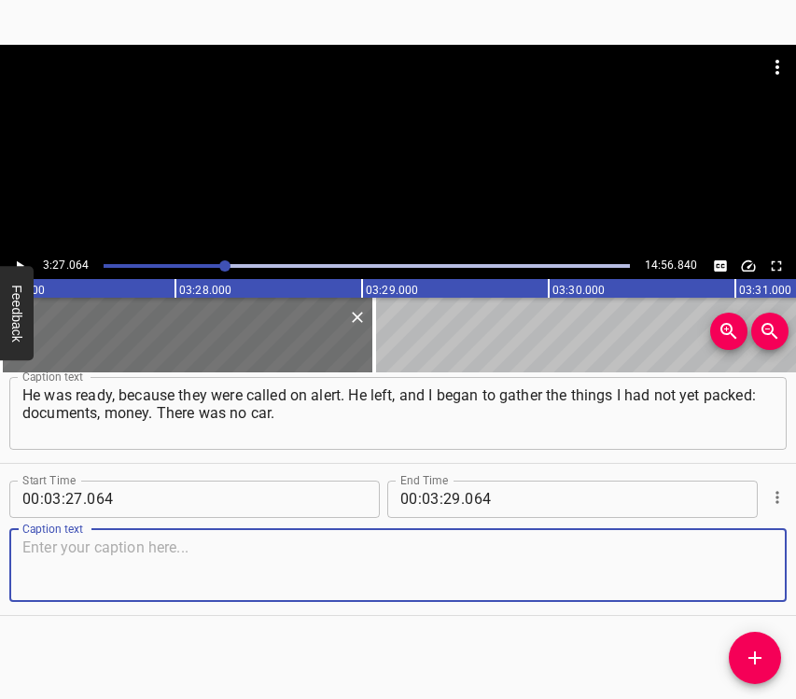
paste textarea "Fortunately, my mother, who lives nearby, was there. I called her and said that…"
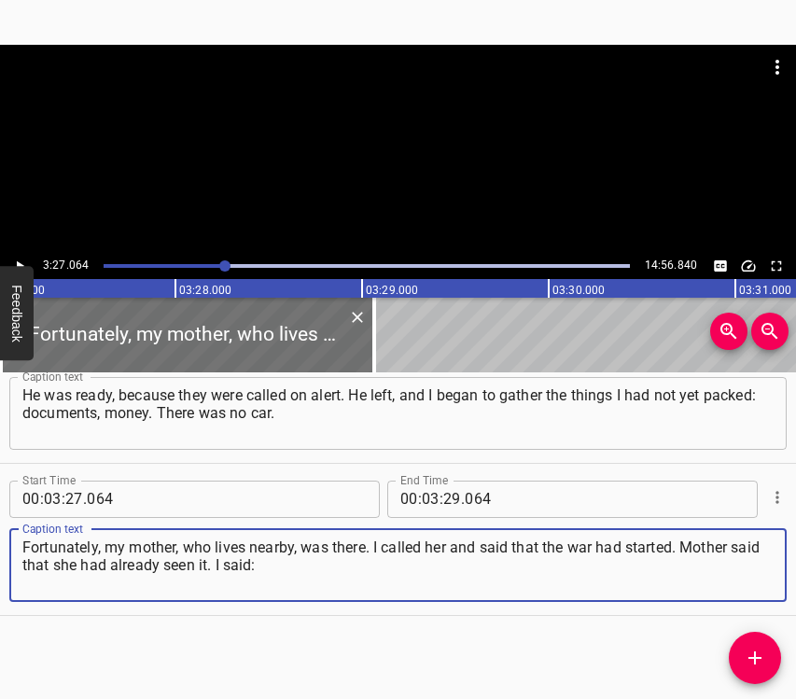
type textarea "Fortunately, my mother, who lives nearby, was there. I called her and said that…"
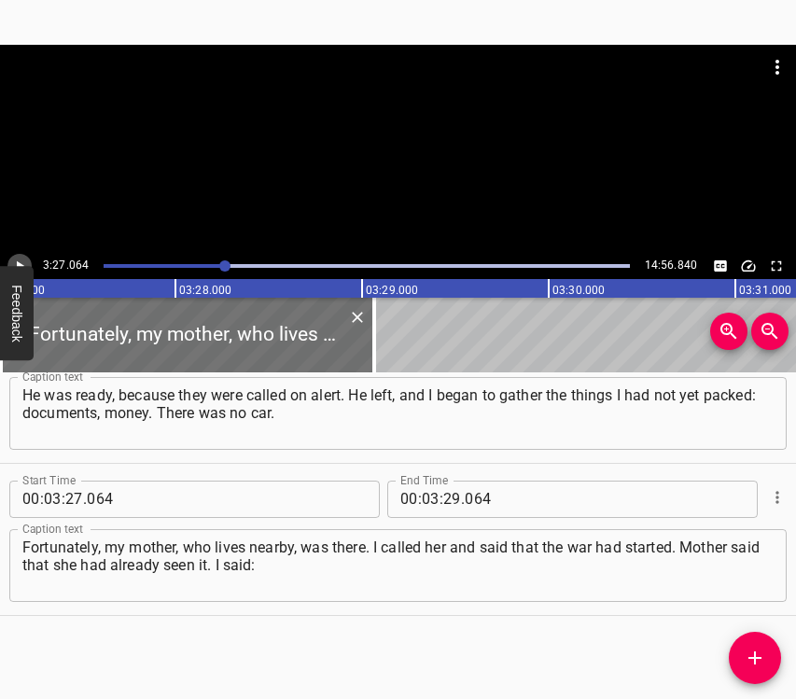
click at [22, 259] on icon "Play/Pause" at bounding box center [19, 266] width 17 height 17
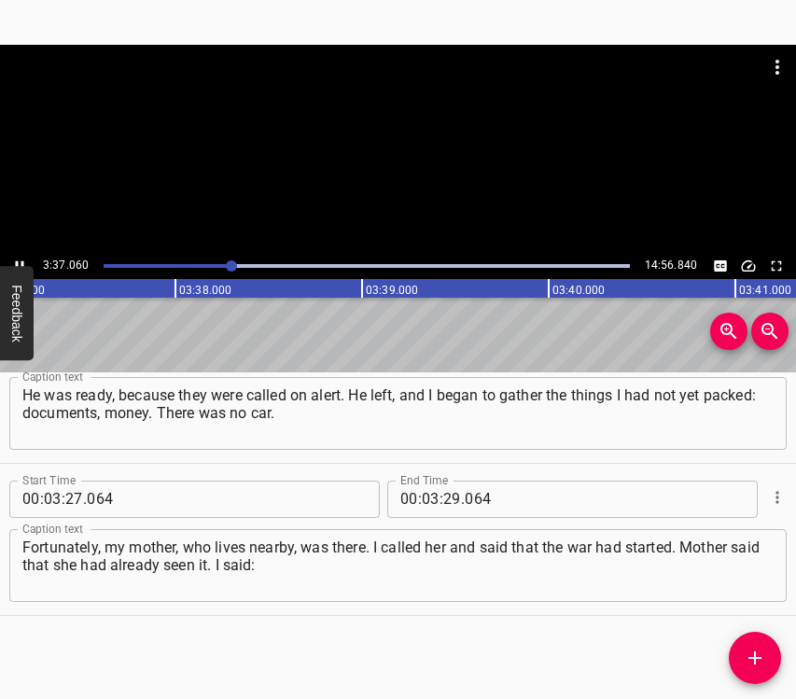
click at [20, 260] on icon "Play/Pause" at bounding box center [19, 266] width 17 height 17
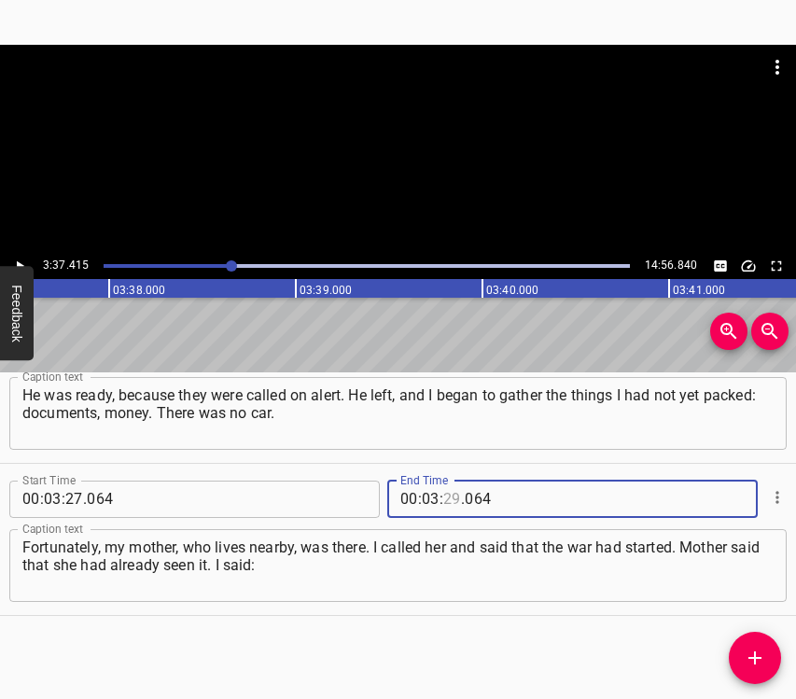
click at [449, 497] on input "number" at bounding box center [452, 499] width 18 height 37
type input "37"
type input "415"
click at [763, 660] on icon "Add Cue" at bounding box center [755, 658] width 22 height 22
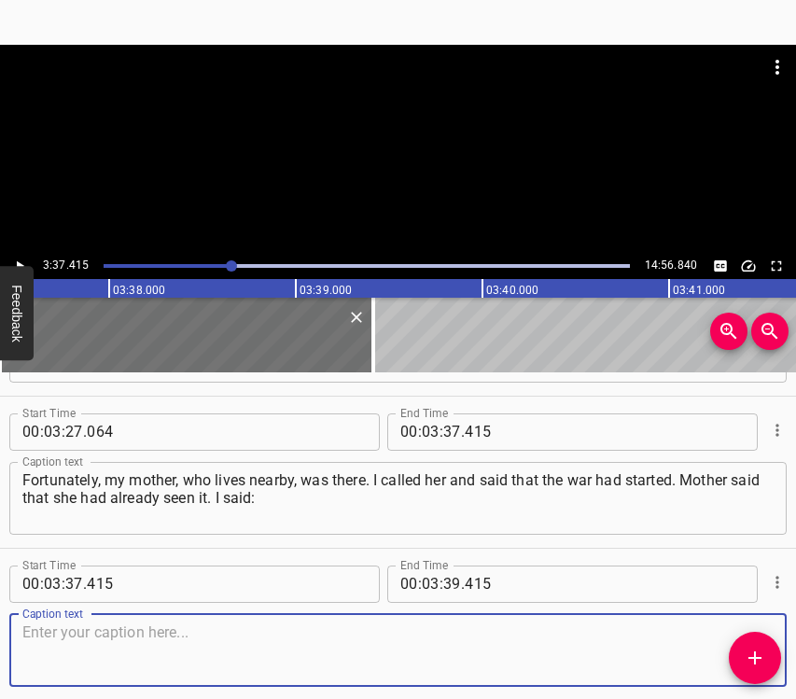
scroll to position [2346, 0]
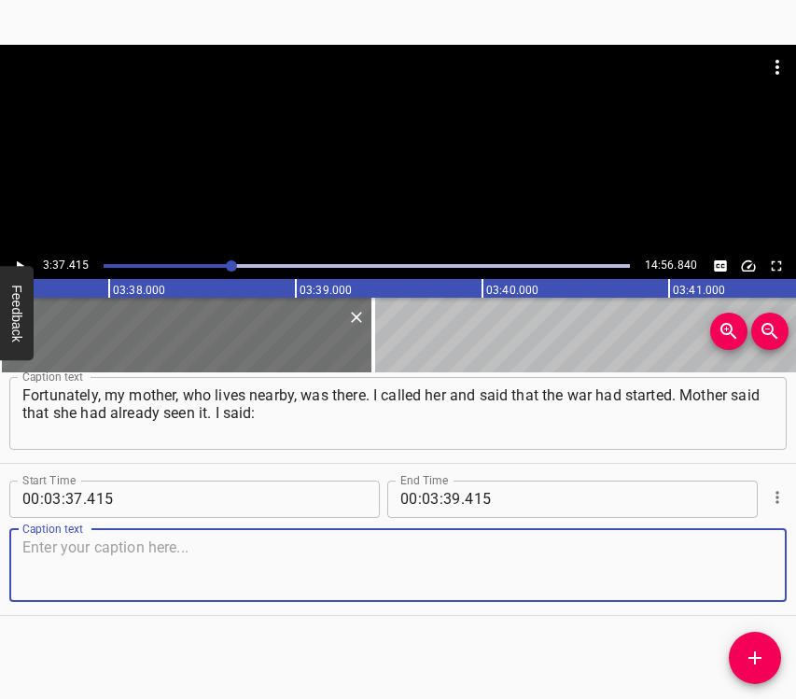
click at [740, 578] on textarea at bounding box center [397, 565] width 751 height 53
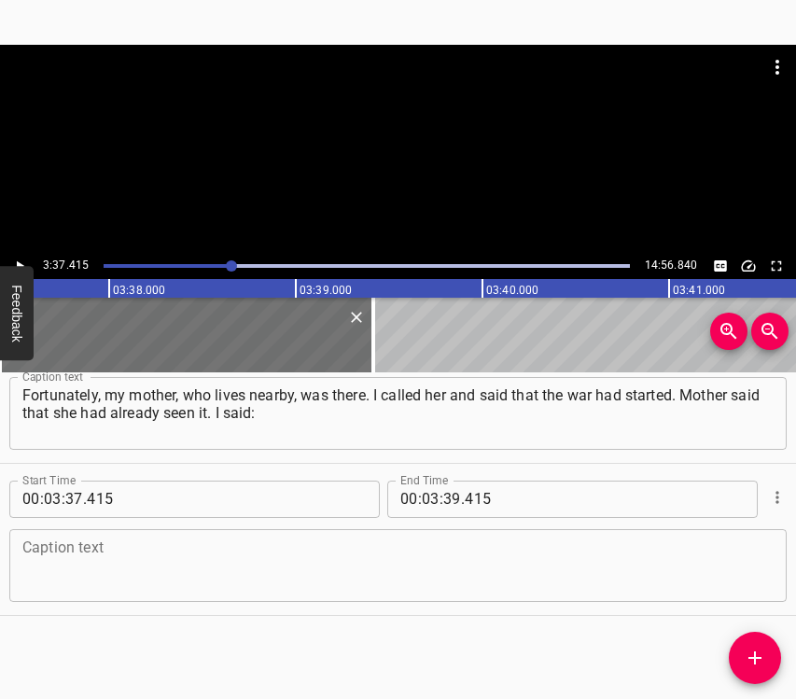
click at [118, 553] on textarea at bounding box center [397, 565] width 751 height 53
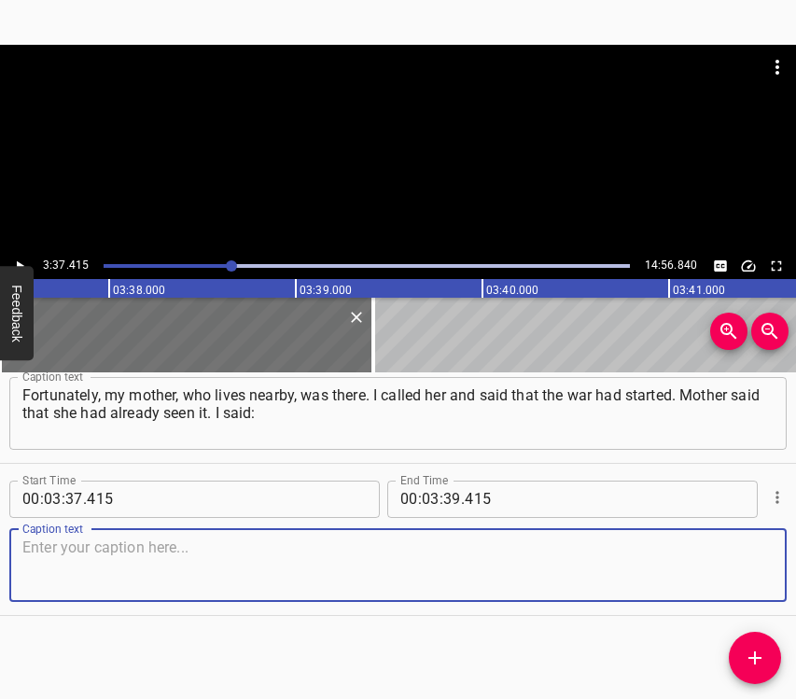
paste textarea "“Let’s leave.” My mother has a small car, and we loaded it as much as it was po…"
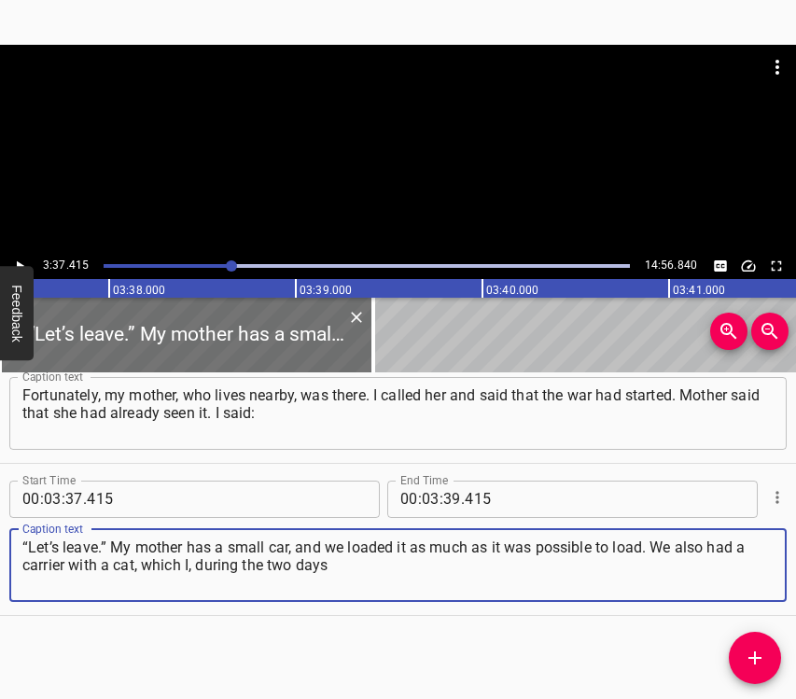
type textarea "“Let’s leave.” My mother has a small car, and we loaded it as much as it was po…"
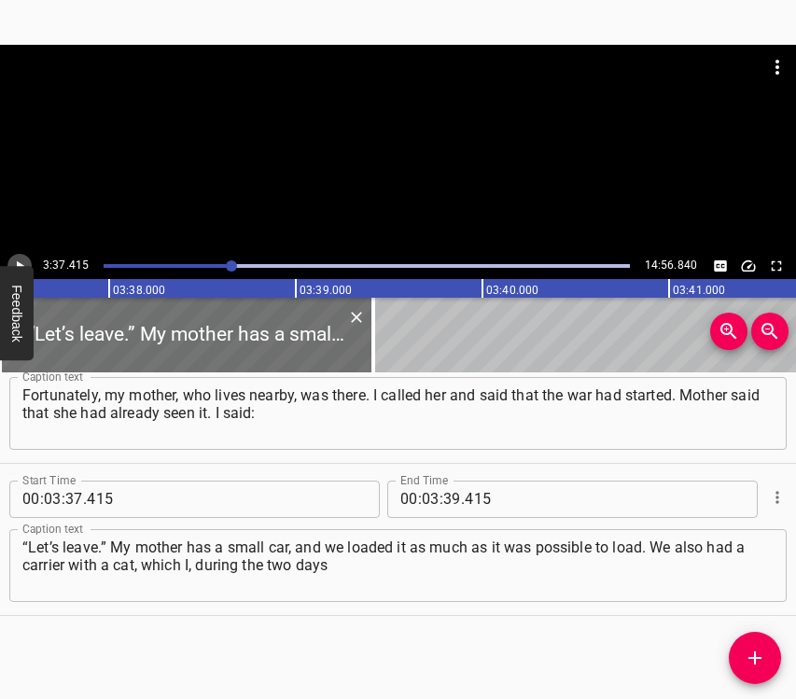
click at [11, 262] on icon "Play/Pause" at bounding box center [19, 266] width 17 height 17
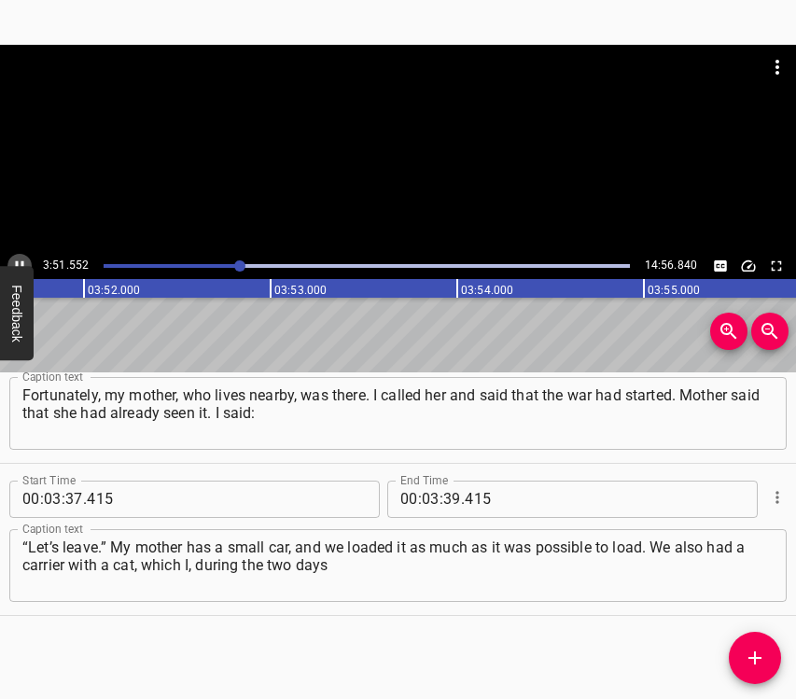
click at [20, 260] on icon "Play/Pause" at bounding box center [19, 266] width 17 height 17
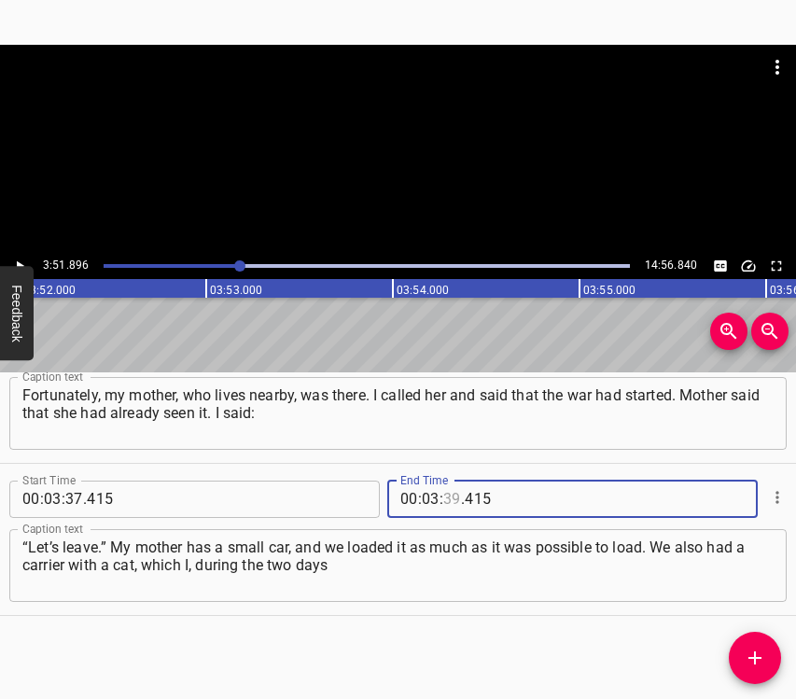
click at [443, 504] on input "number" at bounding box center [452, 499] width 18 height 37
type input "51"
type input "896"
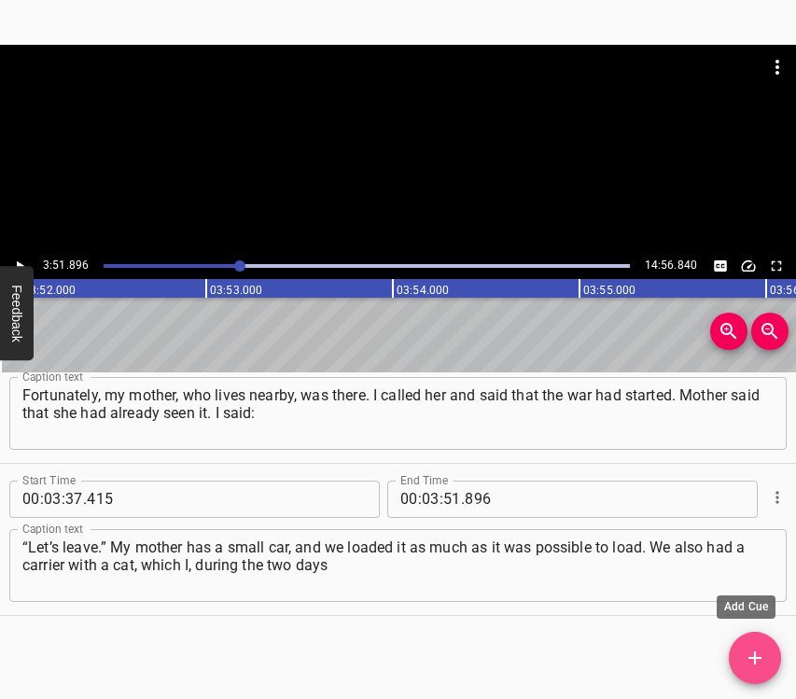
click at [751, 652] on icon "Add Cue" at bounding box center [755, 658] width 22 height 22
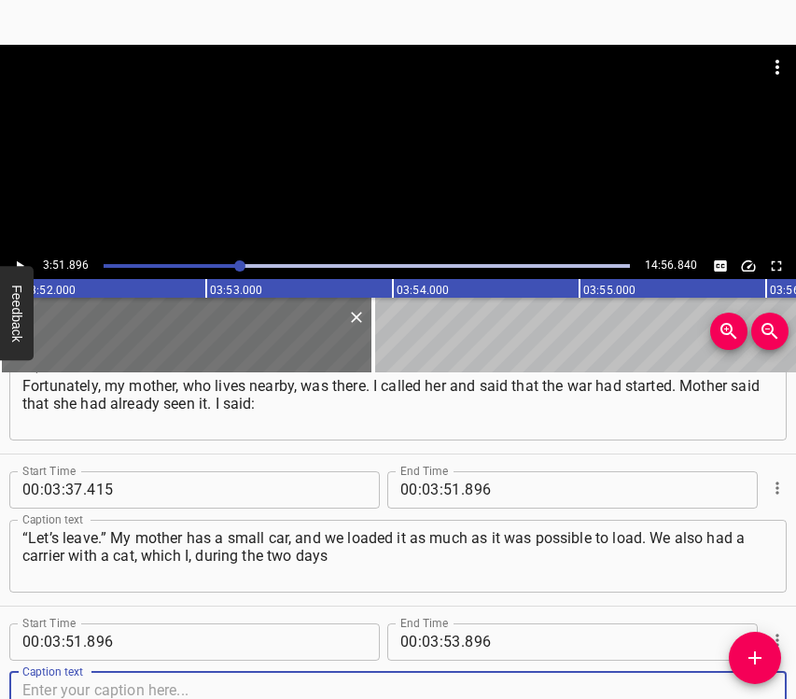
scroll to position [2498, 0]
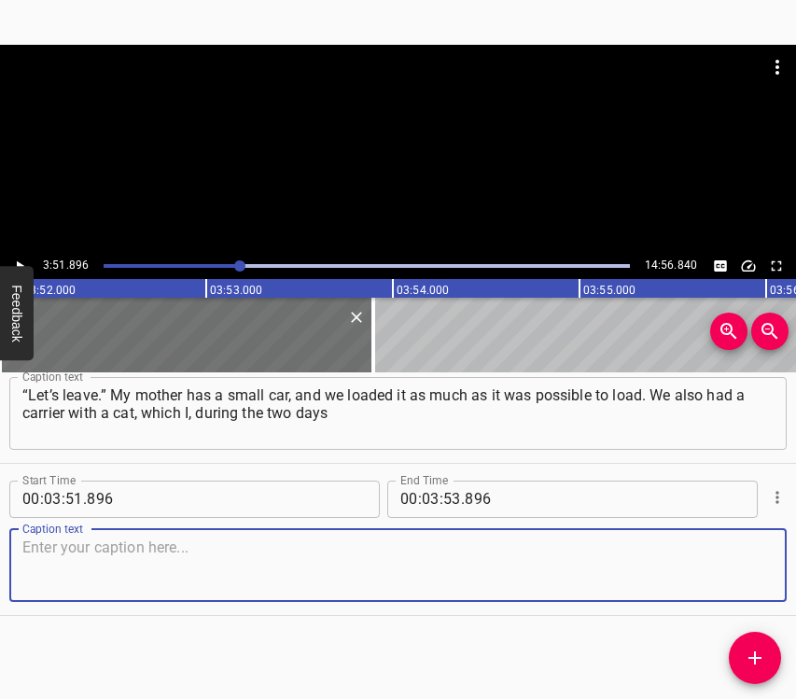
click at [752, 568] on textarea at bounding box center [397, 565] width 751 height 53
click at [140, 550] on textarea at bounding box center [397, 565] width 751 height 53
paste textarea "we were driving to [GEOGRAPHIC_DATA], held on my lap, because that was the only…"
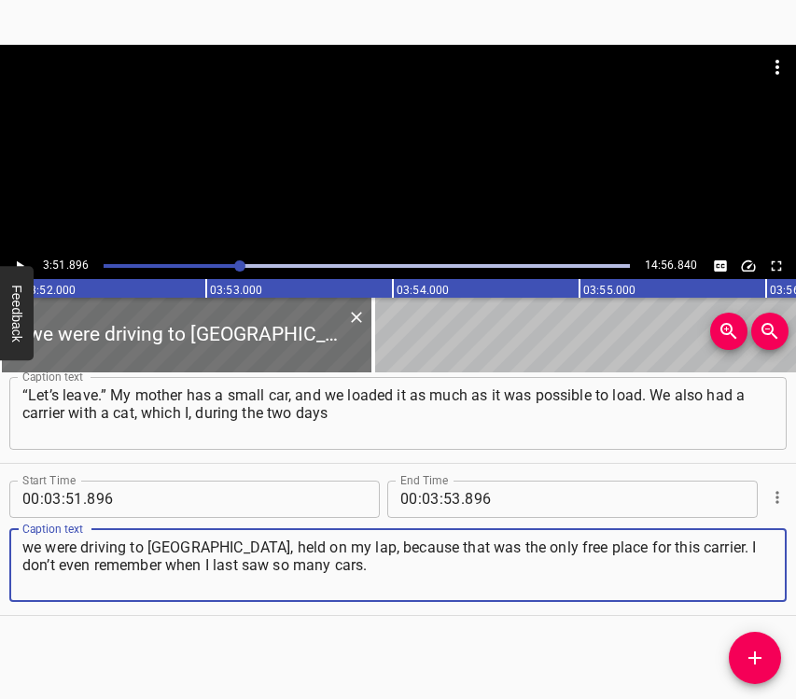
type textarea "we were driving to [GEOGRAPHIC_DATA], held on my lap, because that was the only…"
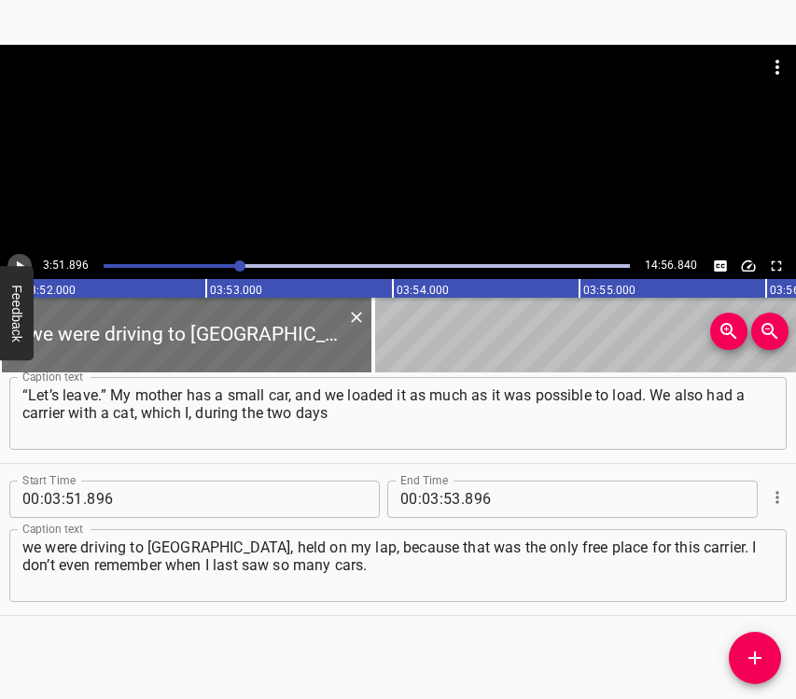
click at [16, 263] on icon "Play/Pause" at bounding box center [19, 266] width 17 height 17
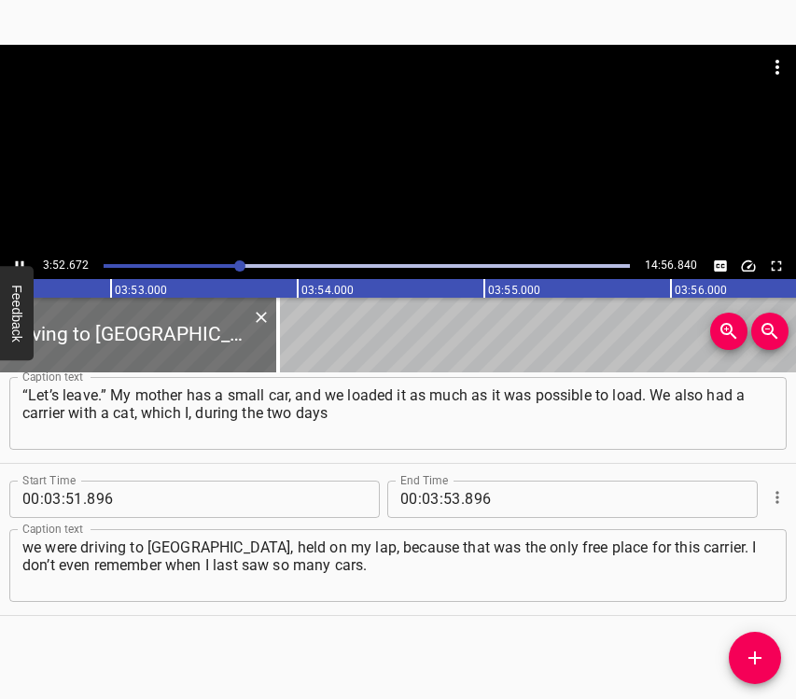
scroll to position [0, 43429]
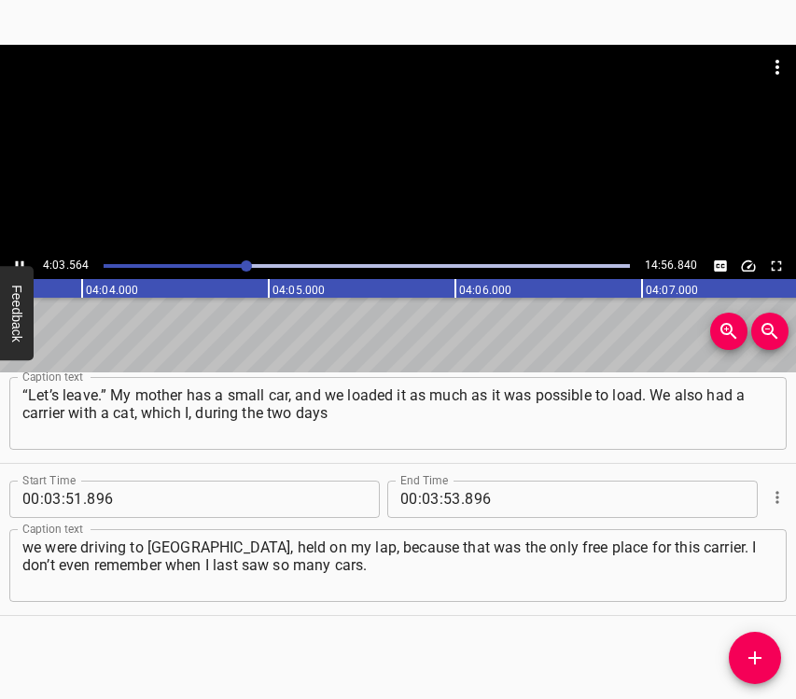
click at [19, 260] on icon "Play/Pause" at bounding box center [19, 266] width 17 height 17
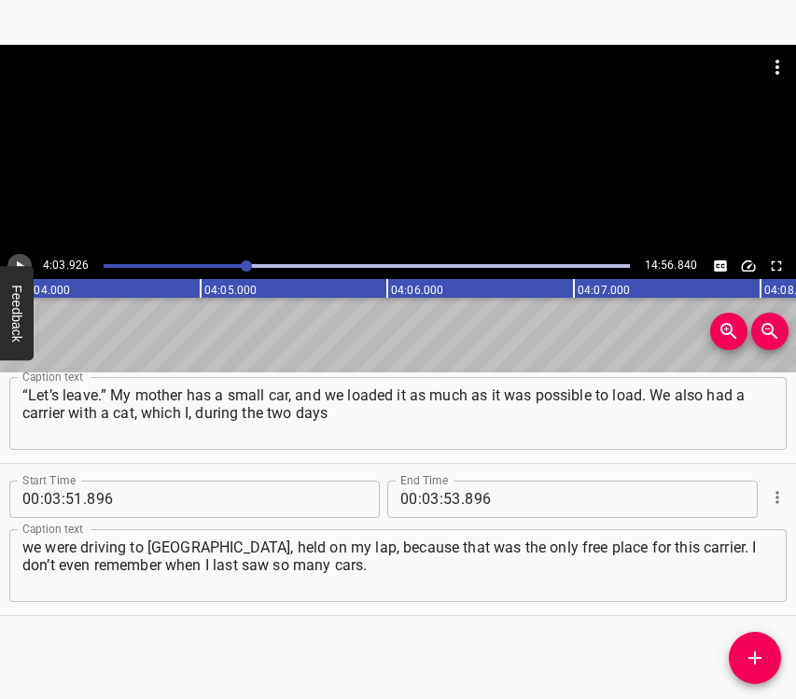
click at [19, 260] on icon "Play/Pause" at bounding box center [19, 266] width 17 height 17
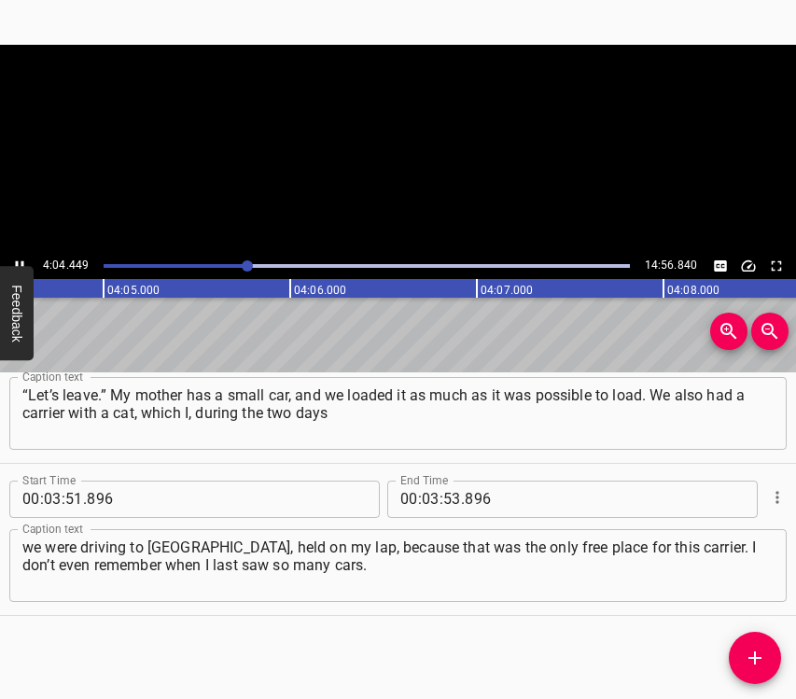
click at [19, 260] on icon "Play/Pause" at bounding box center [19, 266] width 17 height 17
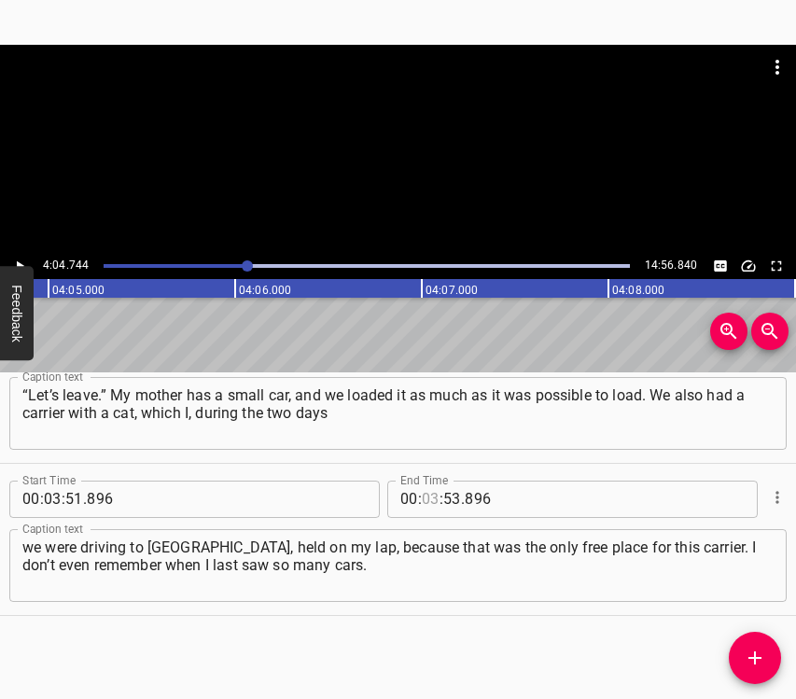
click at [427, 505] on input "number" at bounding box center [431, 499] width 18 height 37
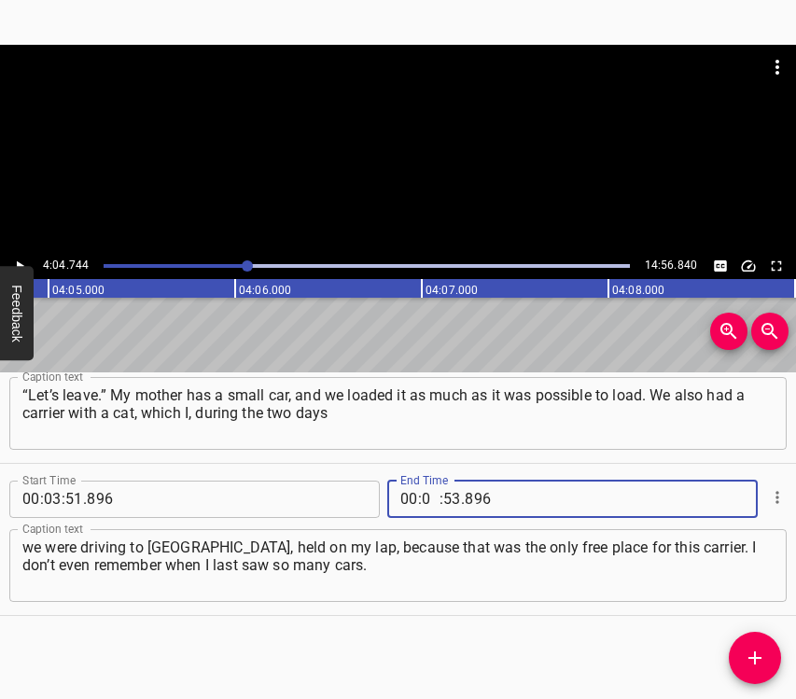
type input "04"
type input "744"
click at [752, 660] on icon "Add Cue" at bounding box center [755, 658] width 22 height 22
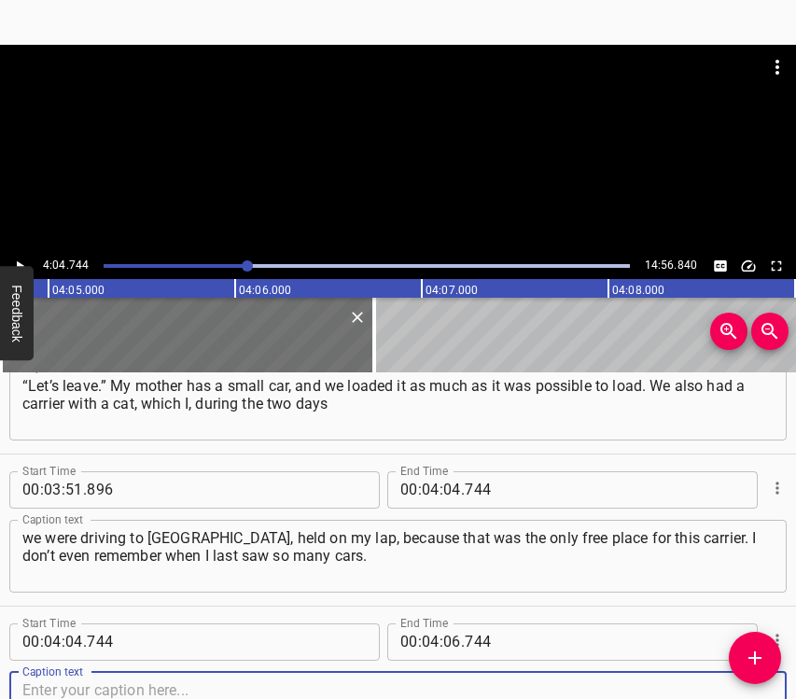
scroll to position [2651, 0]
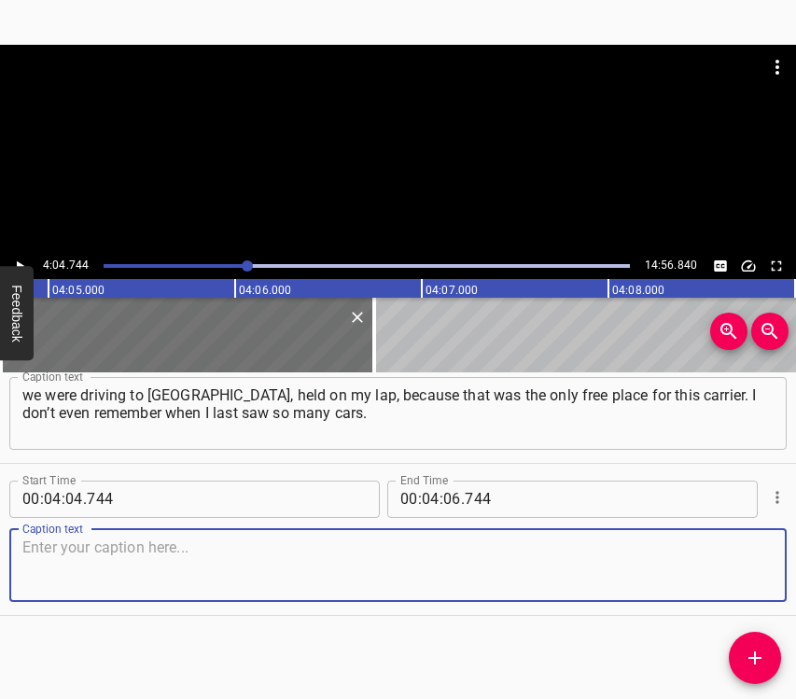
click at [718, 571] on textarea at bounding box center [397, 565] width 751 height 53
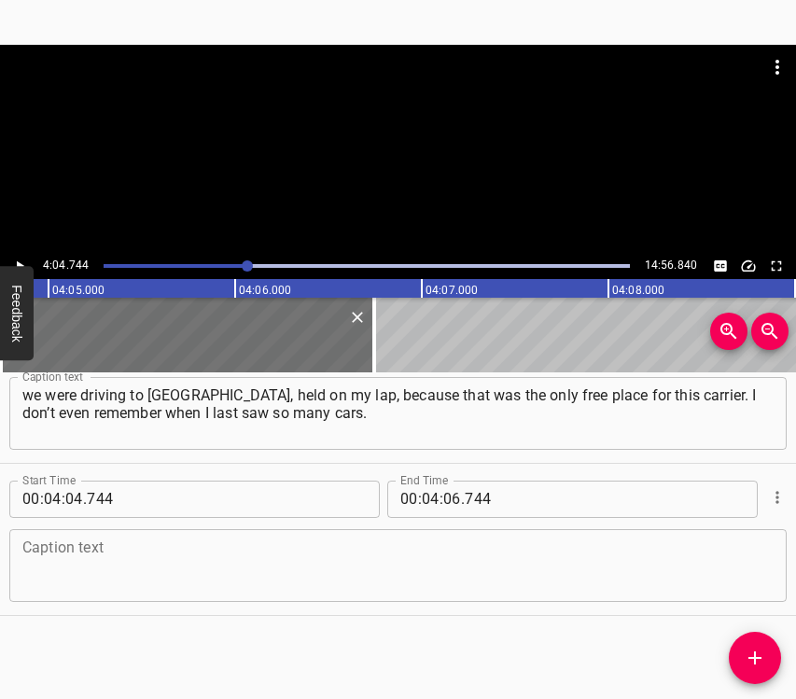
click at [160, 533] on div "Caption text" at bounding box center [397, 565] width 777 height 73
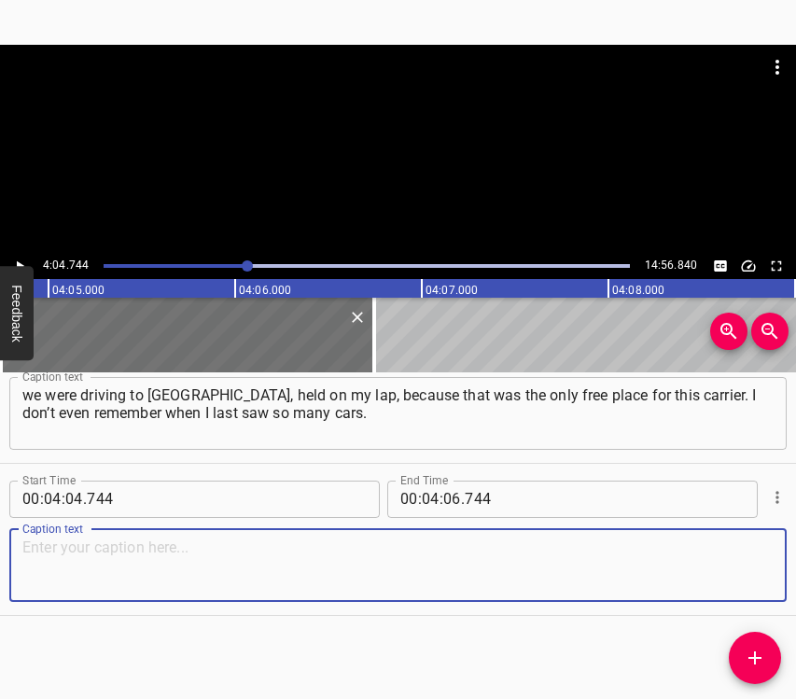
paste textarea "All lanes were packed. The movement was so slow that it would have been much fa…"
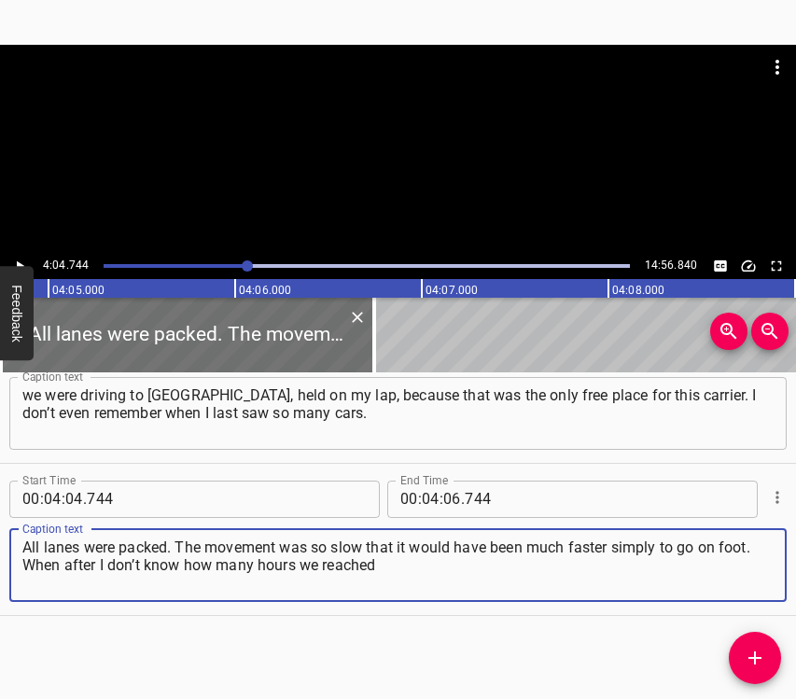
type textarea "All lanes were packed. The movement was so slow that it would have been much fa…"
click at [21, 258] on icon "Play/Pause" at bounding box center [19, 266] width 17 height 17
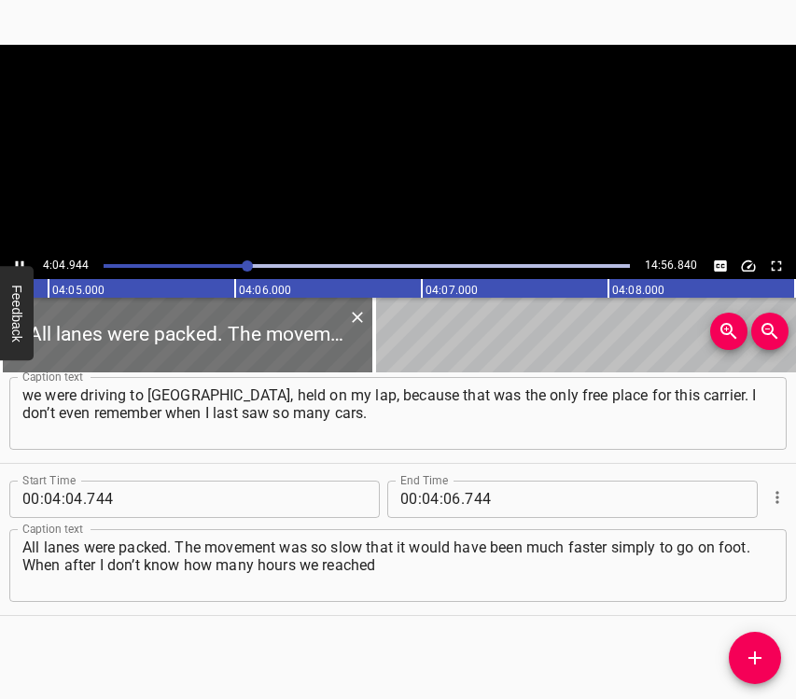
scroll to position [0, 45720]
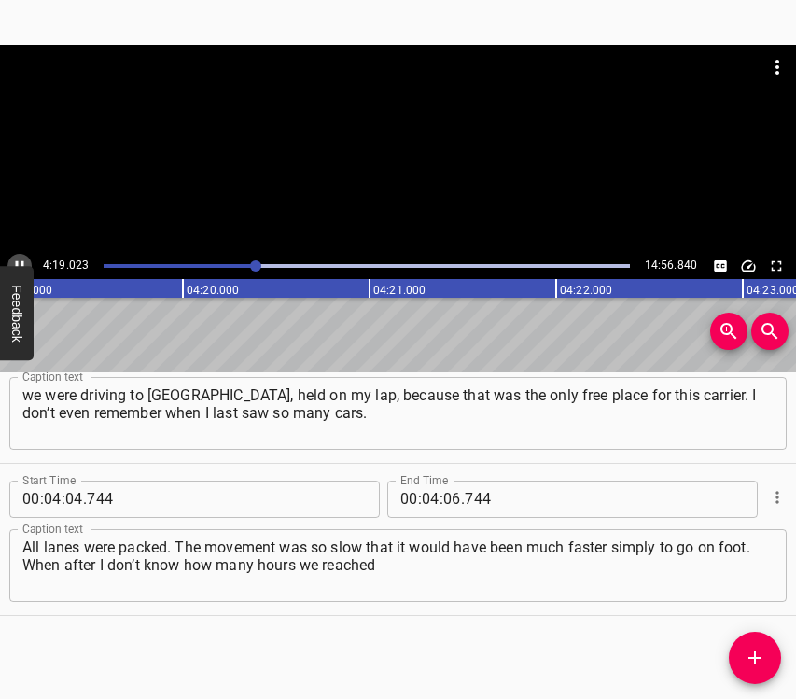
click at [21, 258] on icon "Play/Pause" at bounding box center [19, 266] width 17 height 17
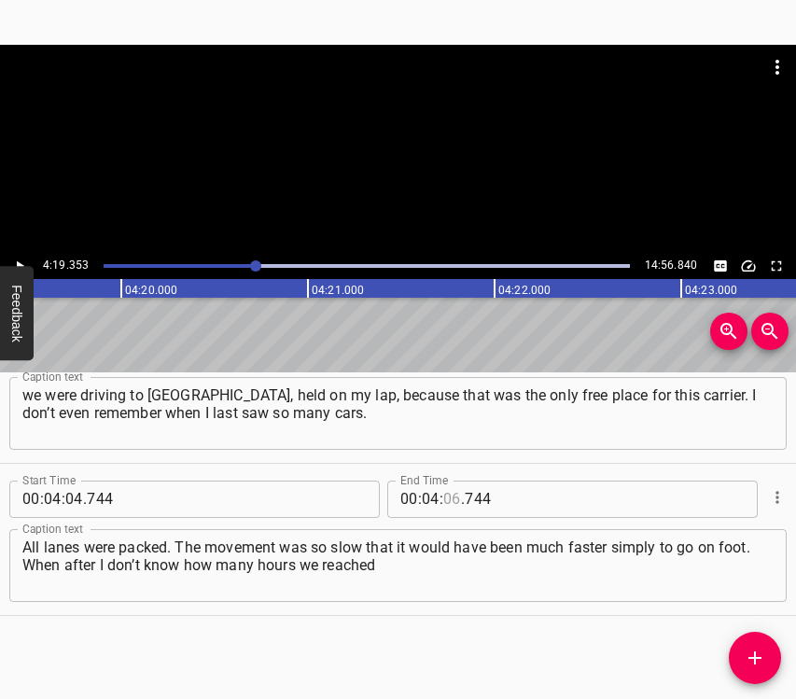
click at [443, 495] on input "number" at bounding box center [452, 499] width 18 height 37
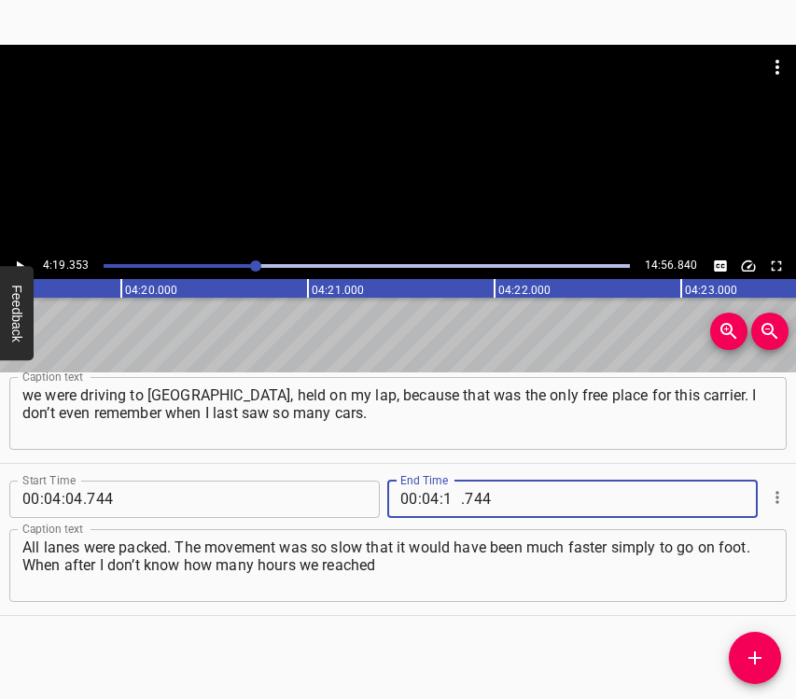
type input "19"
type input "353"
click at [746, 652] on icon "Add Cue" at bounding box center [755, 658] width 22 height 22
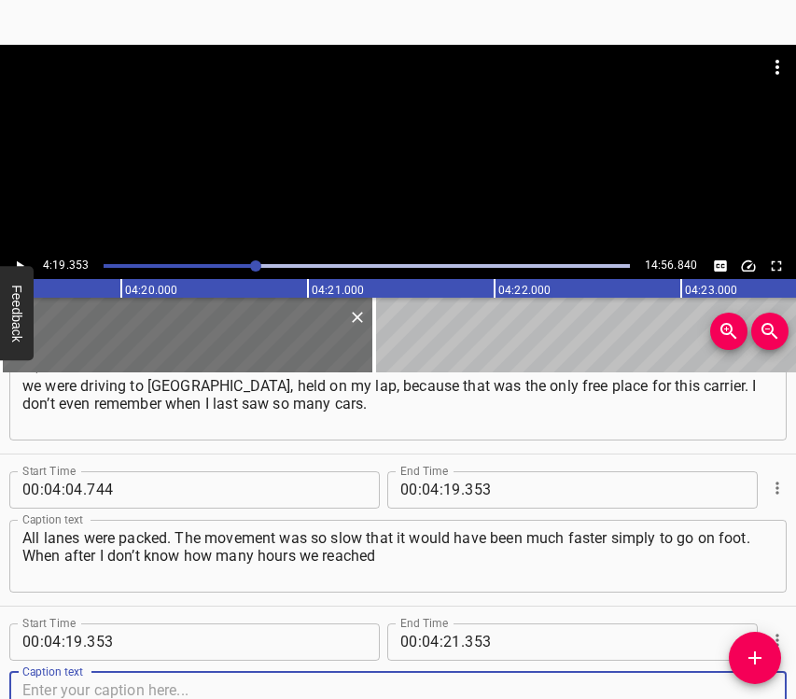
scroll to position [2803, 0]
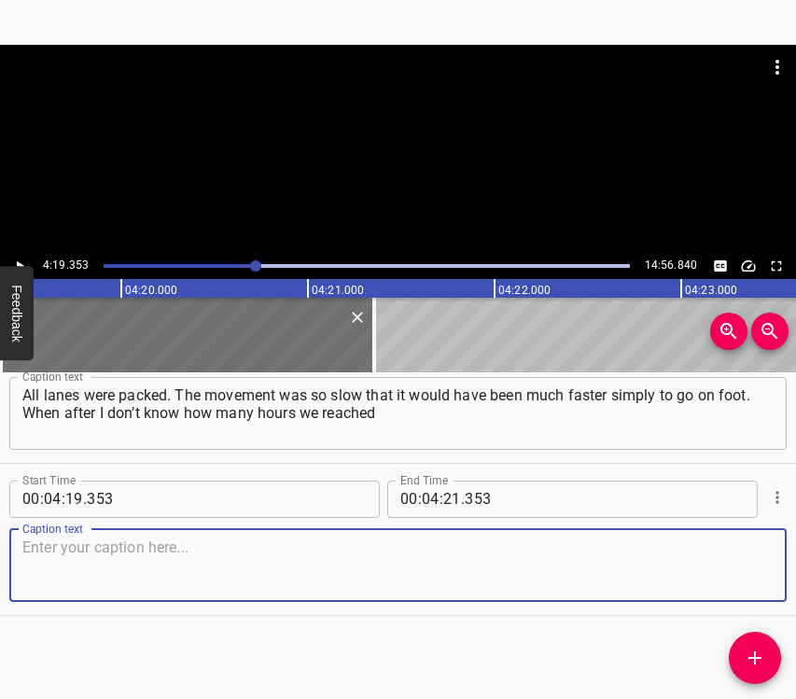
click at [746, 562] on textarea at bounding box center [397, 565] width 751 height 53
click at [77, 566] on textarea at bounding box center [397, 565] width 751 height 53
paste textarea "the turn to the Zhytomyr highway, I saw a scene… And it struck me very much, it…"
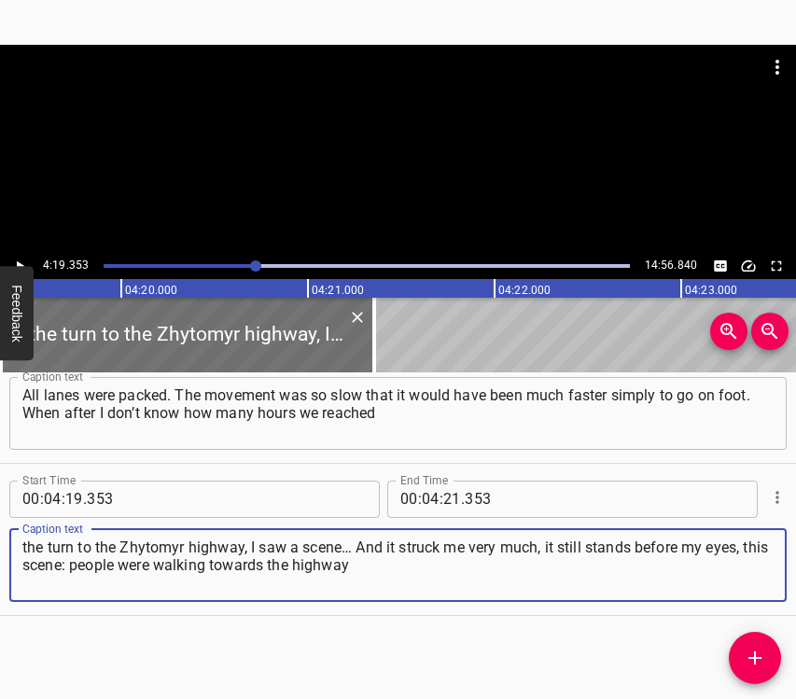
type textarea "the turn to the Zhytomyr highway, I saw a scene… And it struck me very much, it…"
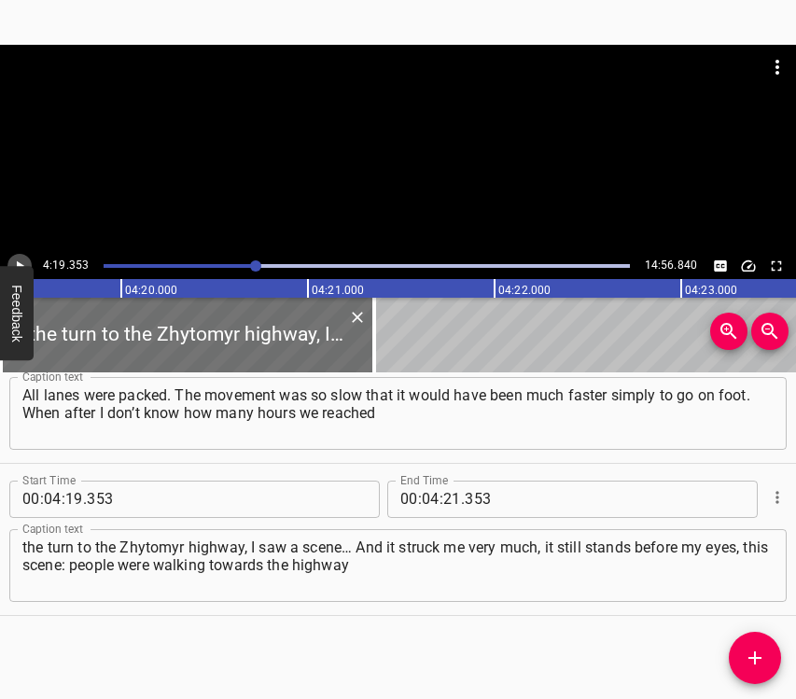
click at [14, 263] on icon "Play/Pause" at bounding box center [19, 266] width 17 height 17
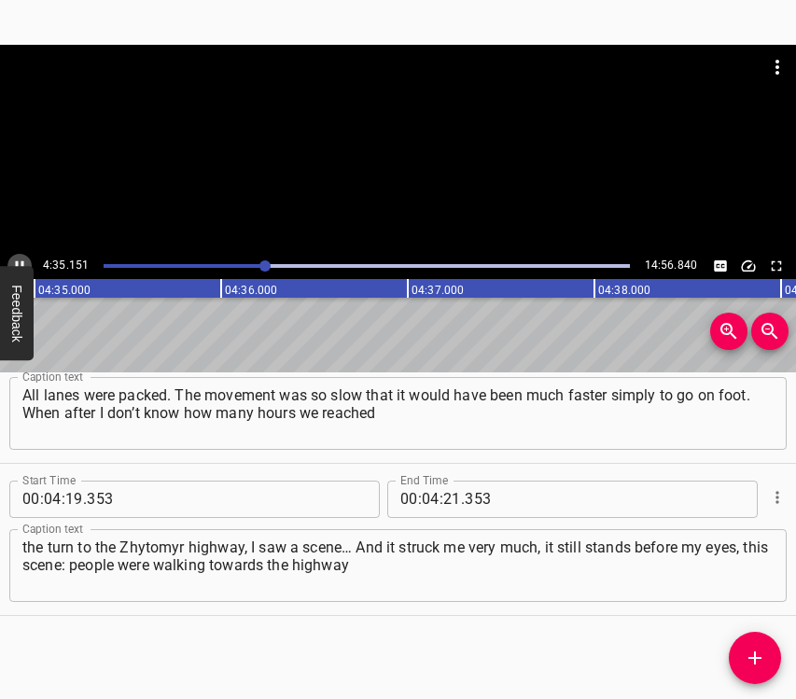
click at [14, 263] on icon "Play/Pause" at bounding box center [19, 266] width 17 height 17
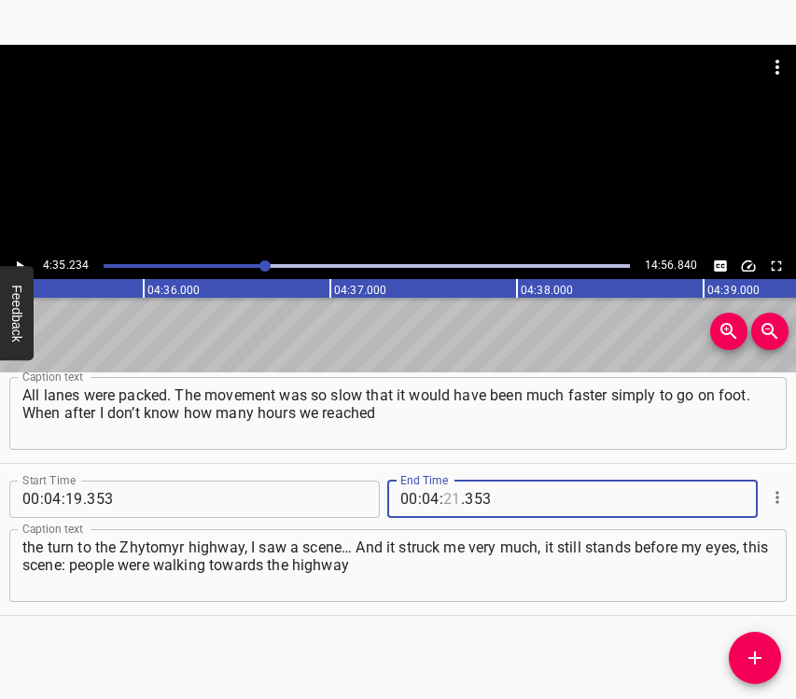
click at [447, 495] on input "number" at bounding box center [452, 499] width 18 height 37
type input "35"
type input "234"
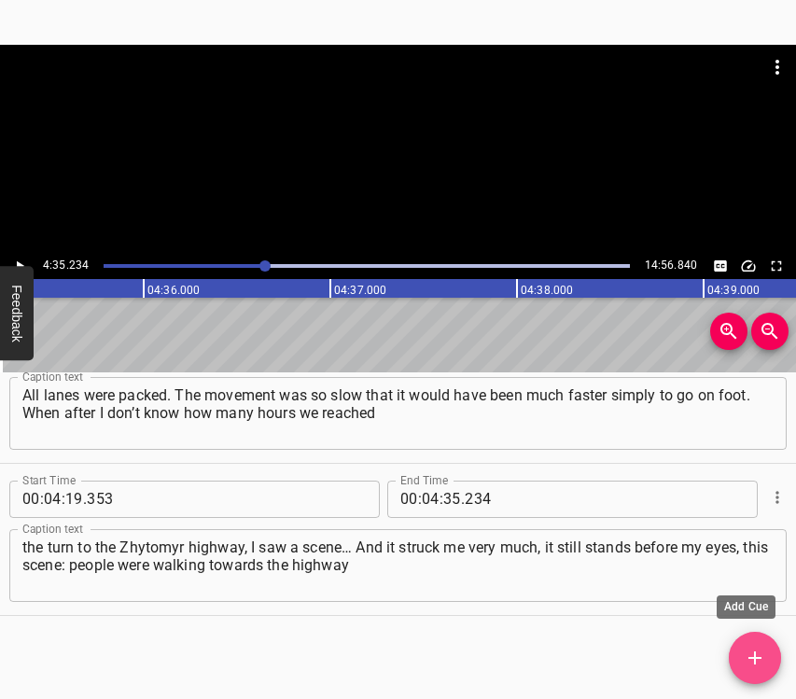
click at [767, 660] on span "Add Cue" at bounding box center [755, 658] width 52 height 22
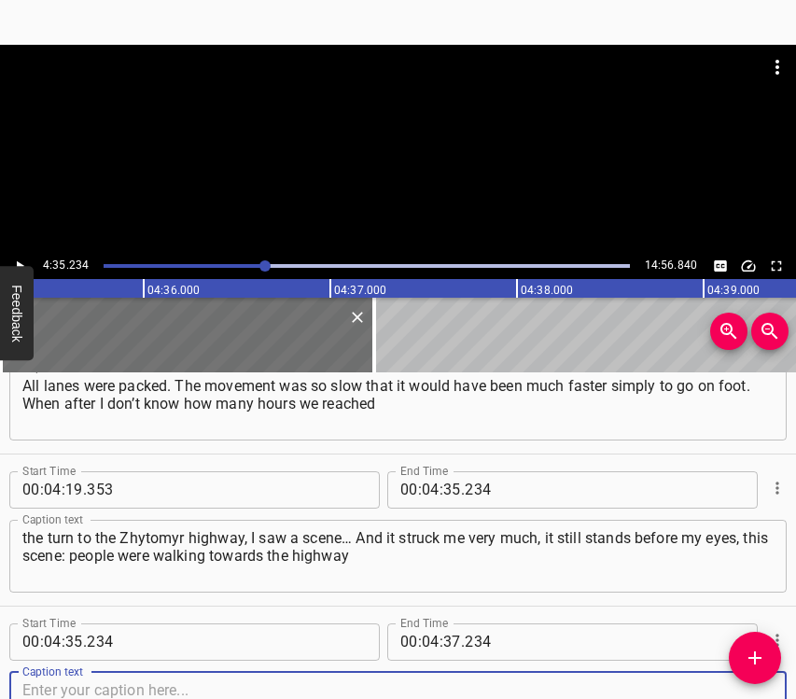
scroll to position [2955, 0]
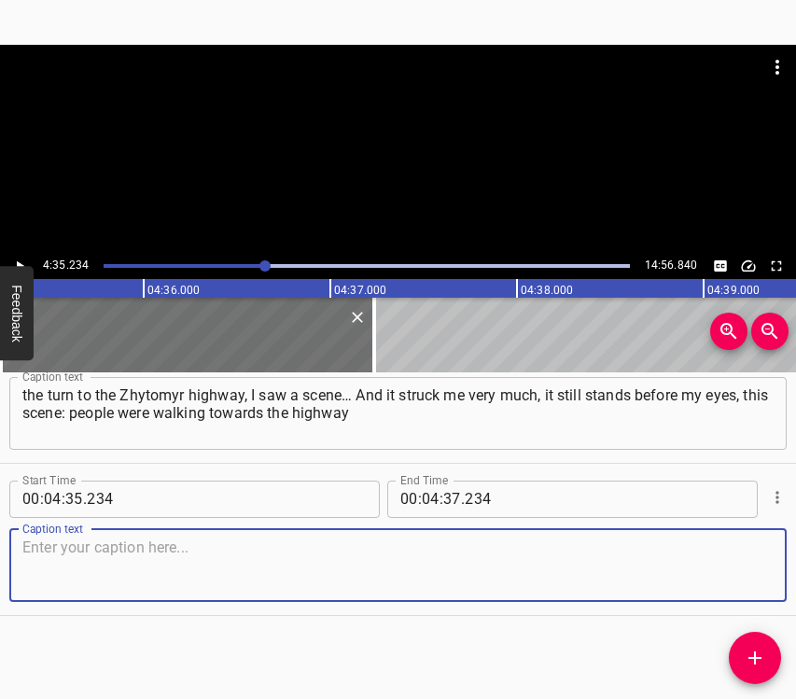
drag, startPoint x: 738, startPoint y: 574, endPoint x: 795, endPoint y: 548, distance: 62.6
click at [741, 571] on textarea at bounding box center [397, 565] width 751 height 53
click at [70, 542] on textarea at bounding box center [397, 565] width 751 height 53
paste textarea "on foot with suitcases and carrying animal carriers in their hands. I have rela…"
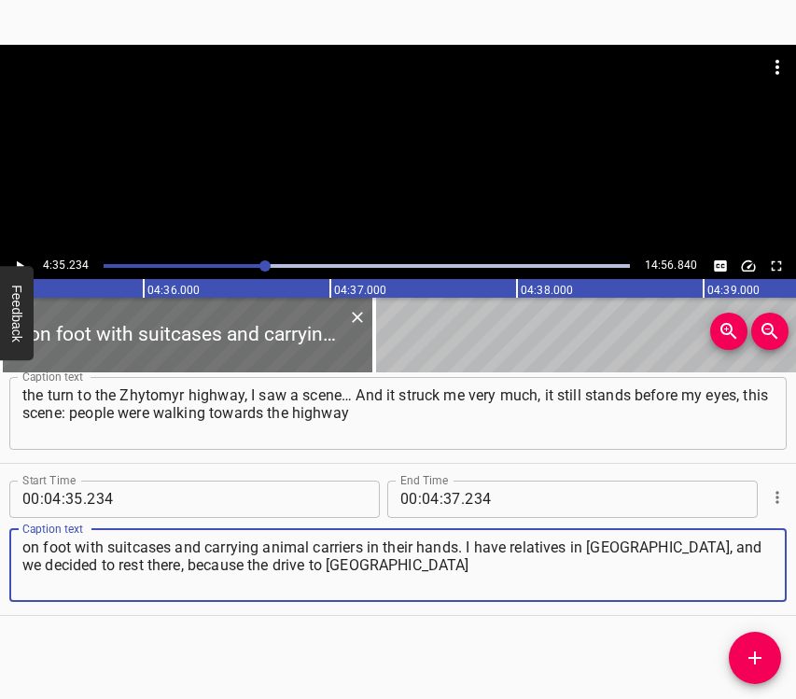
type textarea "on foot with suitcases and carrying animal carriers in their hands. I have rela…"
click at [16, 259] on icon "Play/Pause" at bounding box center [19, 266] width 17 height 17
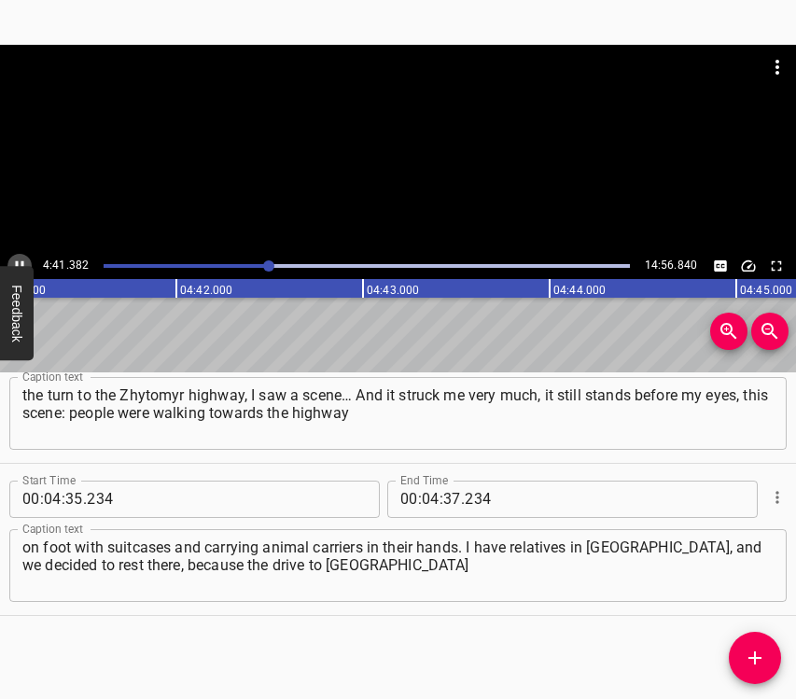
click at [16, 259] on icon "Play/Pause" at bounding box center [19, 266] width 17 height 17
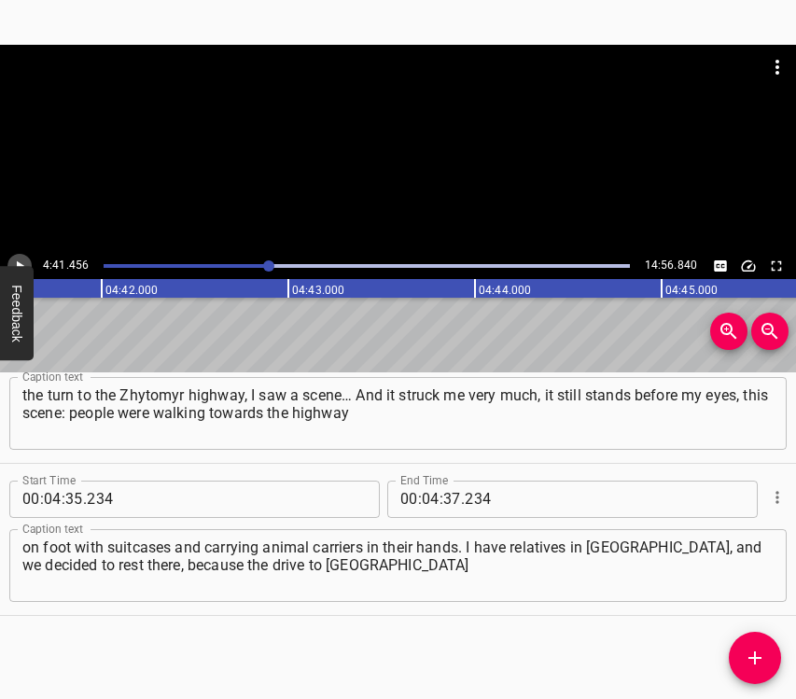
click at [16, 259] on icon "Play/Pause" at bounding box center [19, 266] width 17 height 17
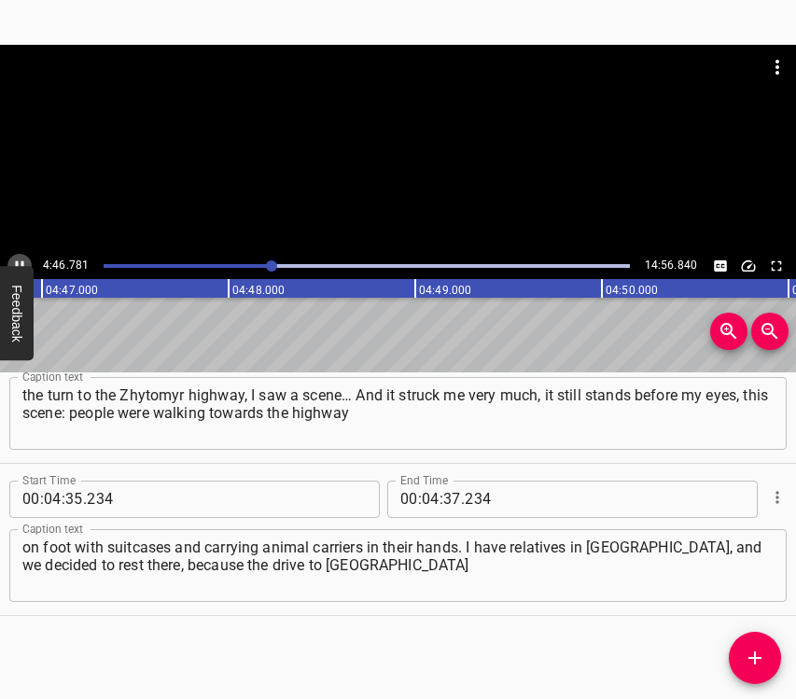
click at [16, 259] on icon "Play/Pause" at bounding box center [19, 266] width 17 height 17
click at [449, 494] on input "number" at bounding box center [452, 499] width 18 height 37
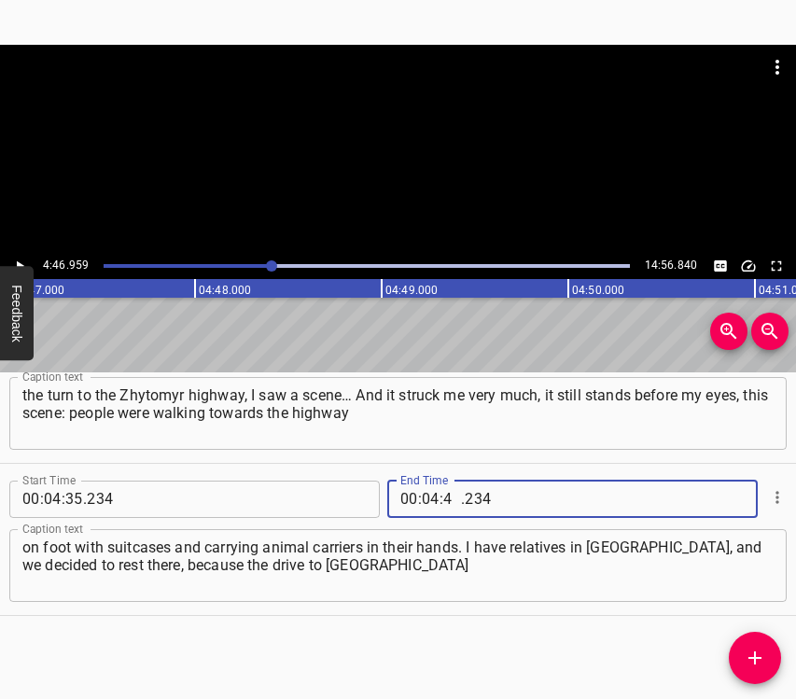
type input "46"
type input "959"
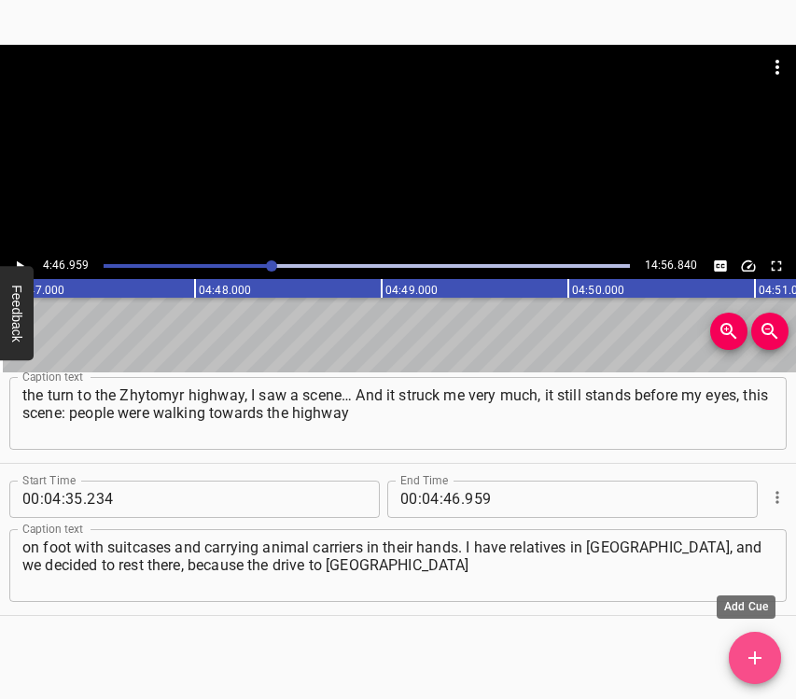
click at [747, 661] on icon "Add Cue" at bounding box center [755, 658] width 22 height 22
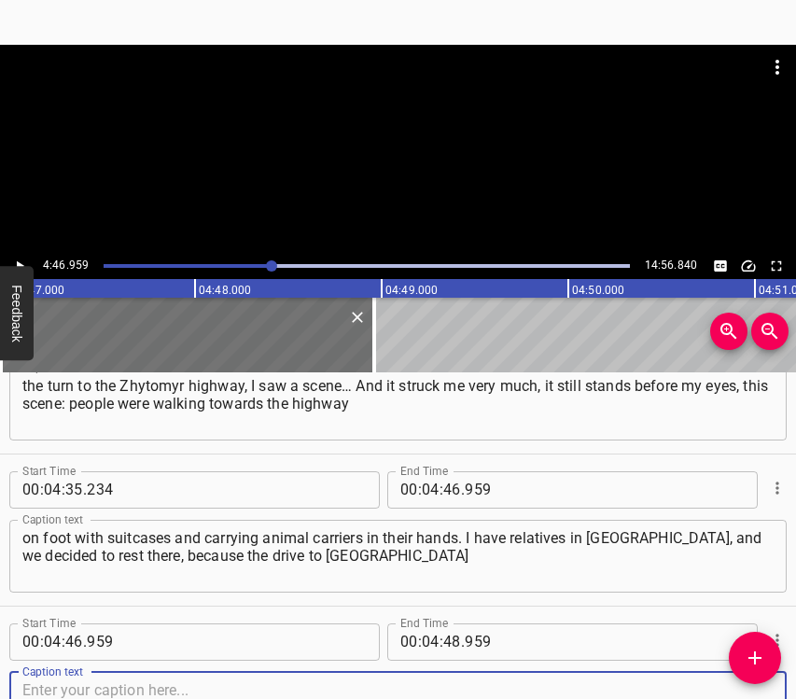
scroll to position [3107, 0]
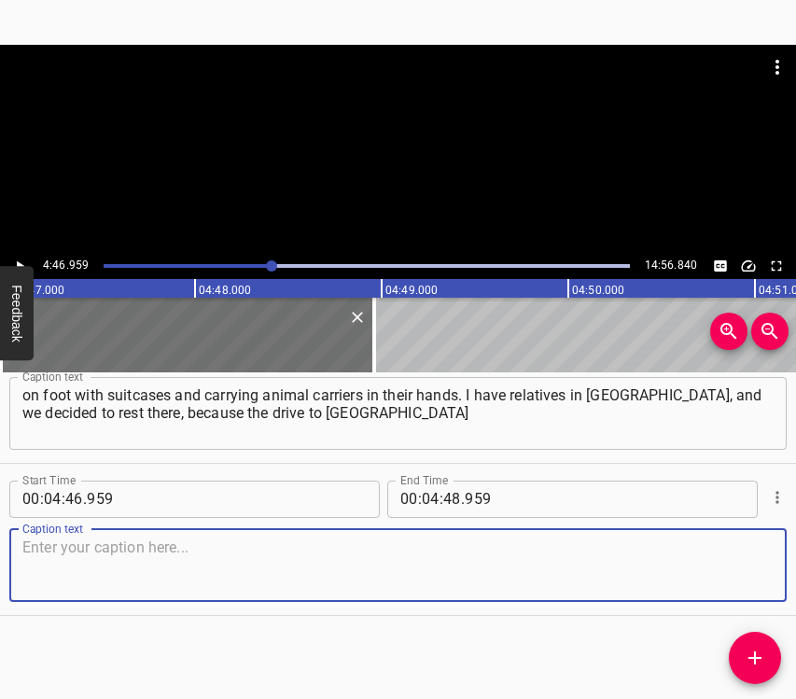
click at [746, 583] on textarea at bounding box center [397, 565] width 751 height 53
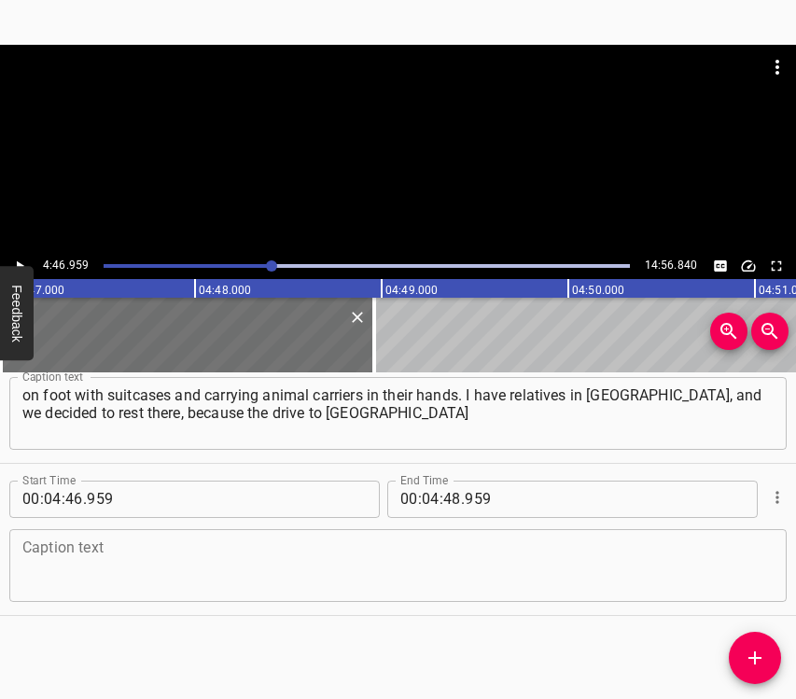
click at [509, 580] on textarea at bounding box center [397, 565] width 751 height 53
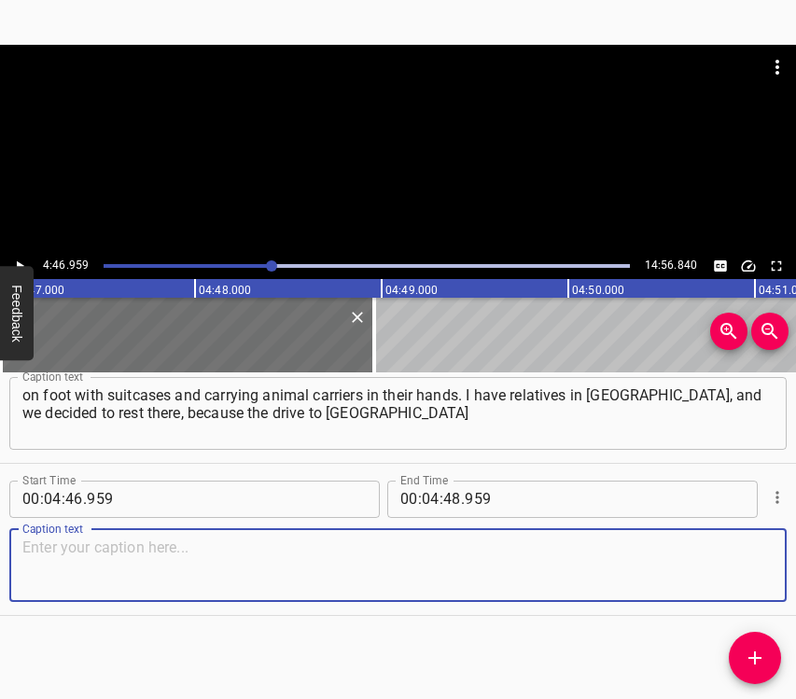
paste textarea "was very long. We reached [GEOGRAPHIC_DATA] at 20:00. That is, having left at 0…"
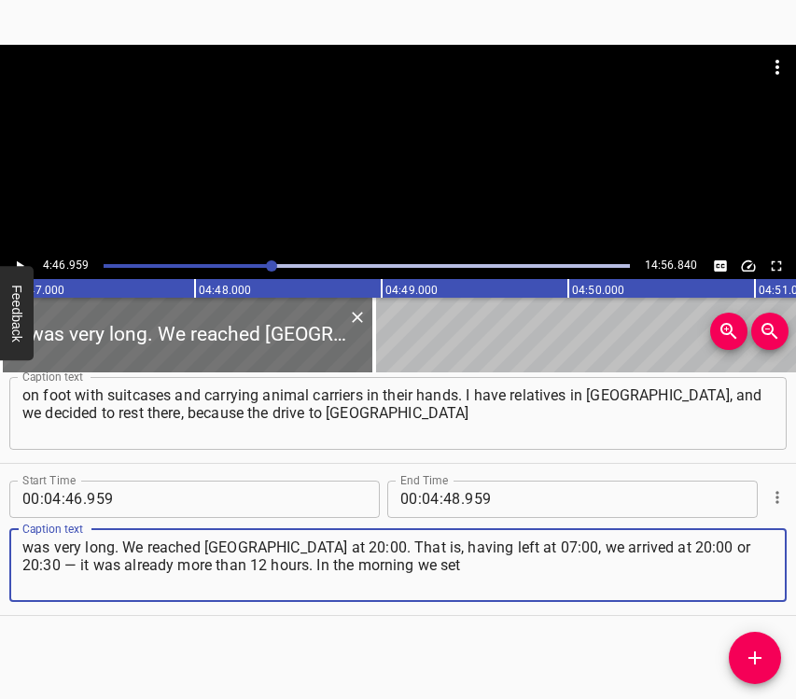
type textarea "was very long. We reached [GEOGRAPHIC_DATA] at 20:00. That is, having left at 0…"
click at [19, 259] on icon "Play/Pause" at bounding box center [19, 266] width 17 height 17
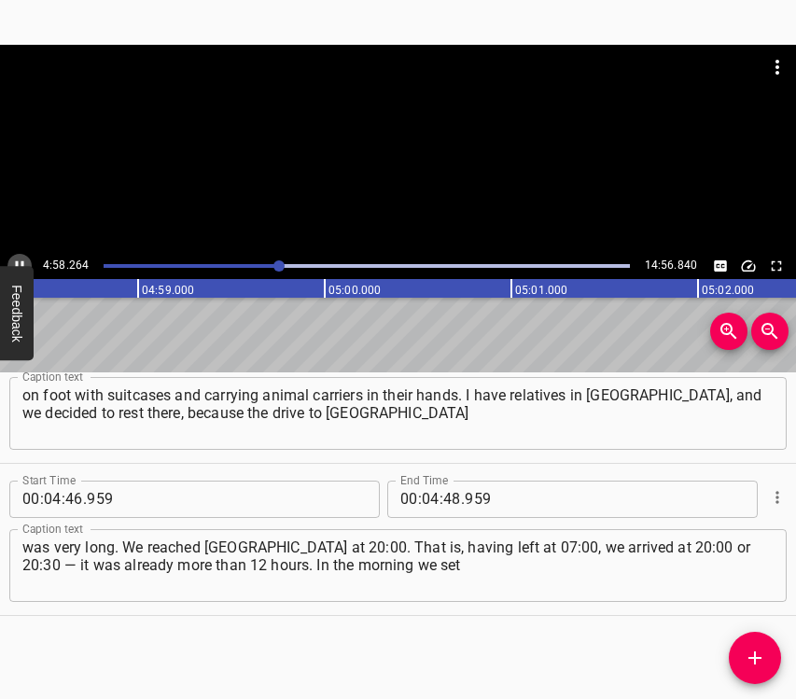
click at [19, 262] on icon "Play/Pause" at bounding box center [19, 266] width 17 height 17
click at [447, 497] on input "number" at bounding box center [452, 499] width 18 height 37
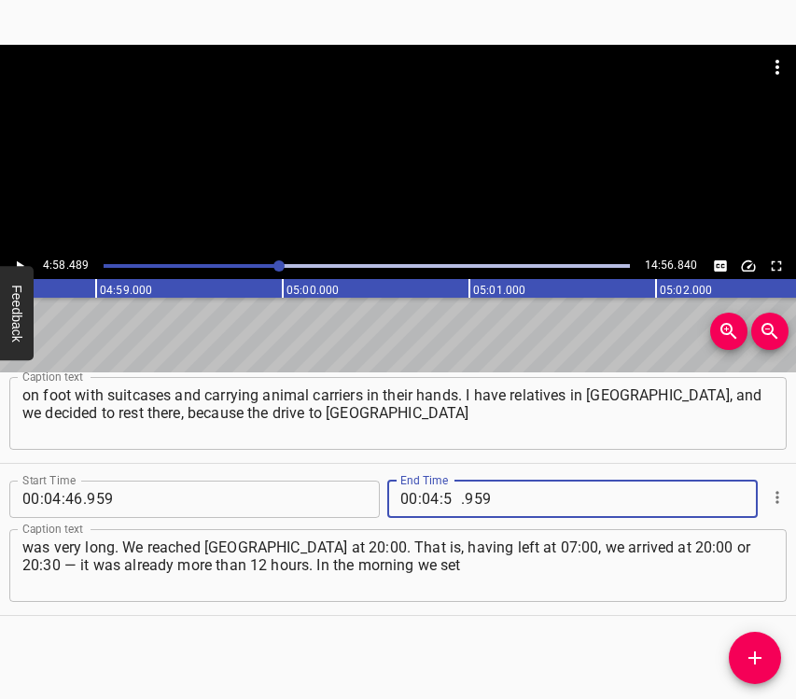
type input "58"
type input "489"
click at [752, 652] on icon "Add Cue" at bounding box center [755, 658] width 22 height 22
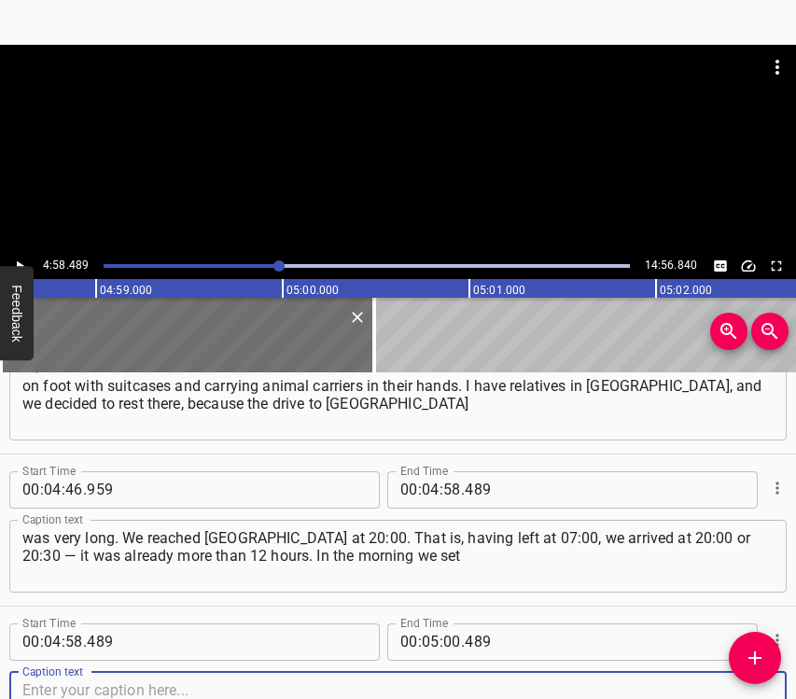
scroll to position [3259, 0]
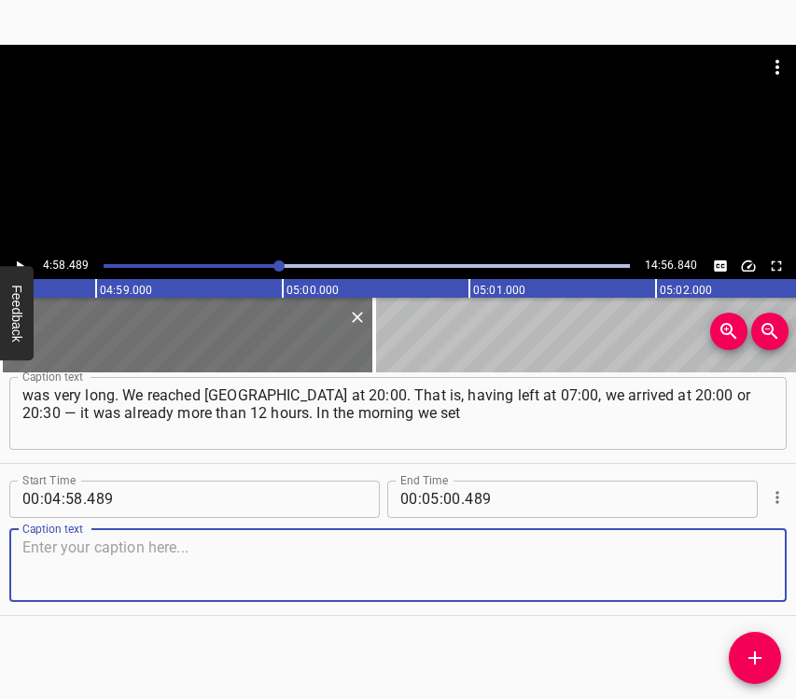
click at [747, 558] on textarea at bounding box center [397, 565] width 751 height 53
click at [219, 553] on textarea at bounding box center [397, 565] width 751 height 53
paste textarea "off towards [GEOGRAPHIC_DATA]. It was good that we left without the children. I…"
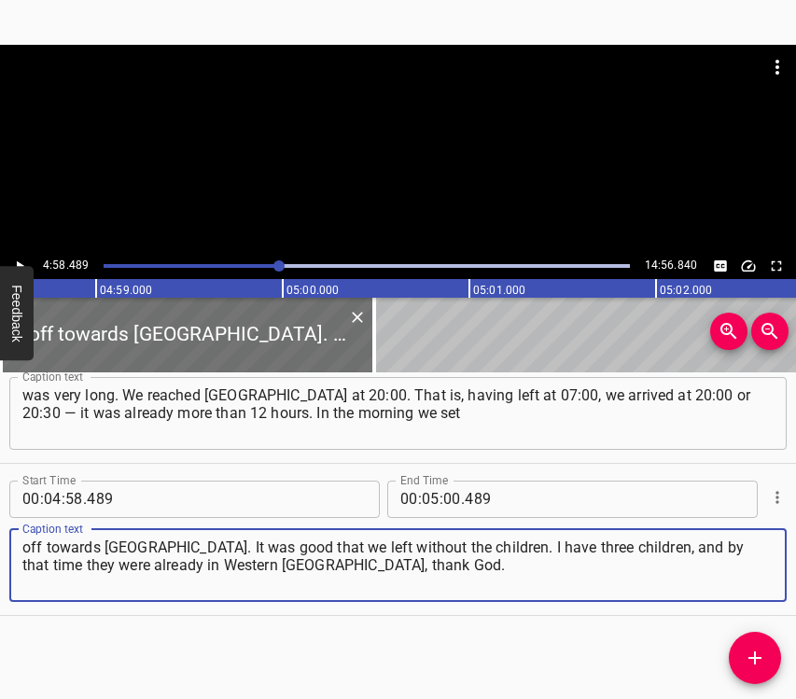
type textarea "off towards [GEOGRAPHIC_DATA]. It was good that we left without the children. I…"
click at [16, 259] on icon "Play/Pause" at bounding box center [19, 266] width 17 height 17
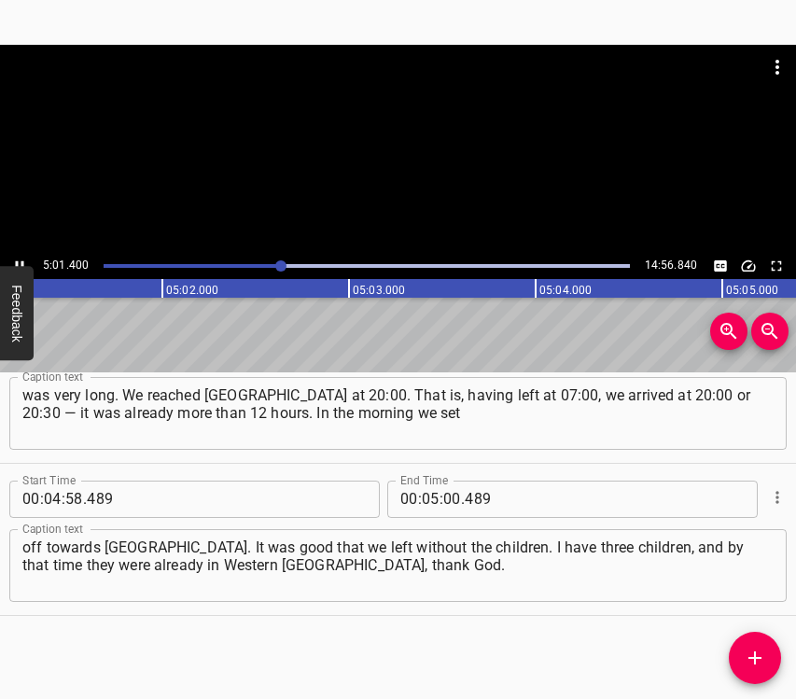
scroll to position [0, 56257]
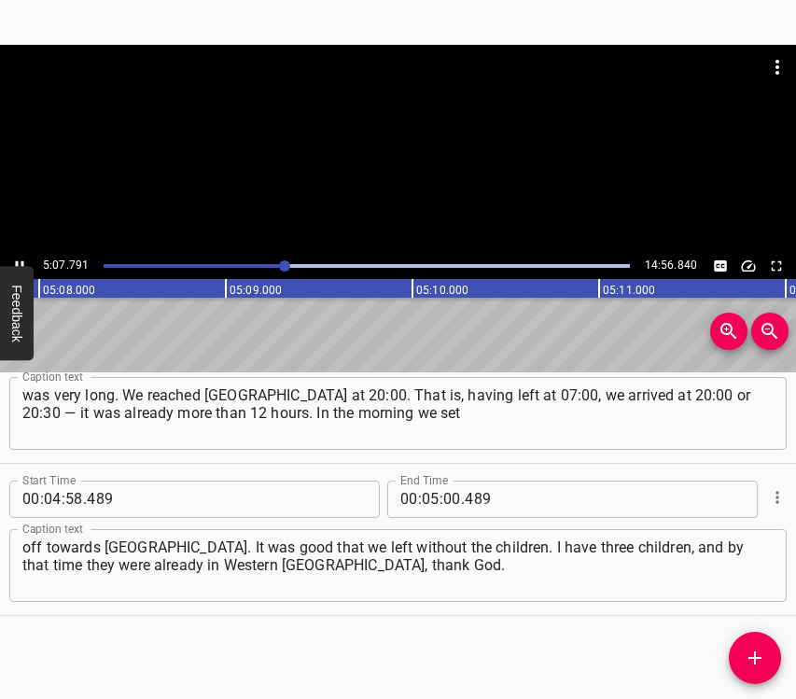
click at [21, 260] on icon "Play/Pause" at bounding box center [19, 266] width 17 height 17
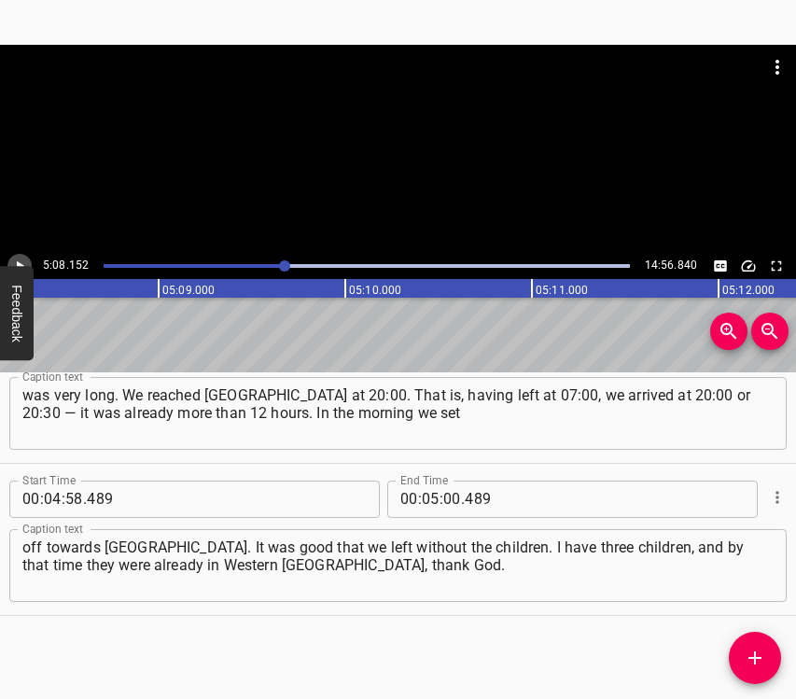
click at [18, 263] on icon "Play/Pause" at bounding box center [20, 265] width 7 height 10
click at [17, 264] on icon "Play/Pause" at bounding box center [20, 265] width 8 height 10
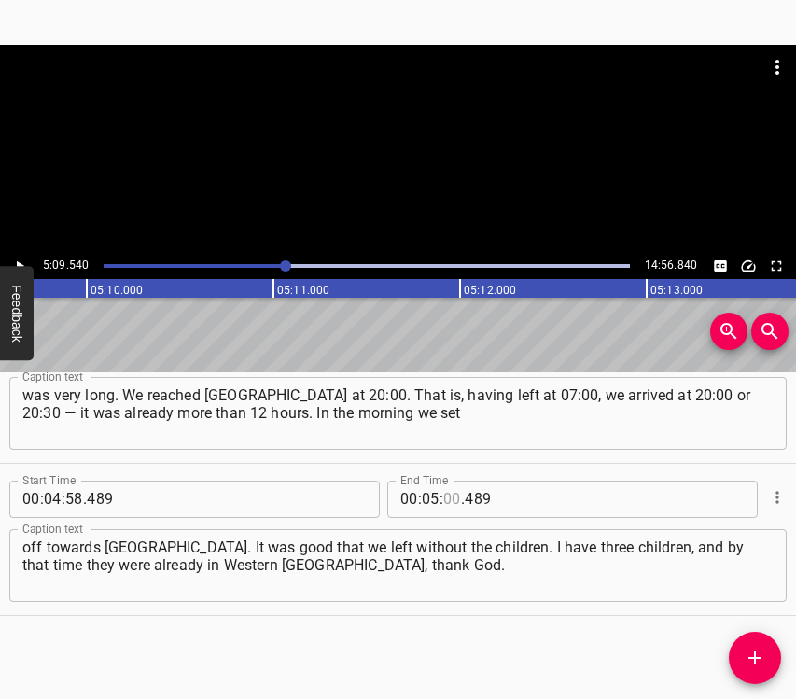
click at [443, 503] on input "number" at bounding box center [452, 499] width 18 height 37
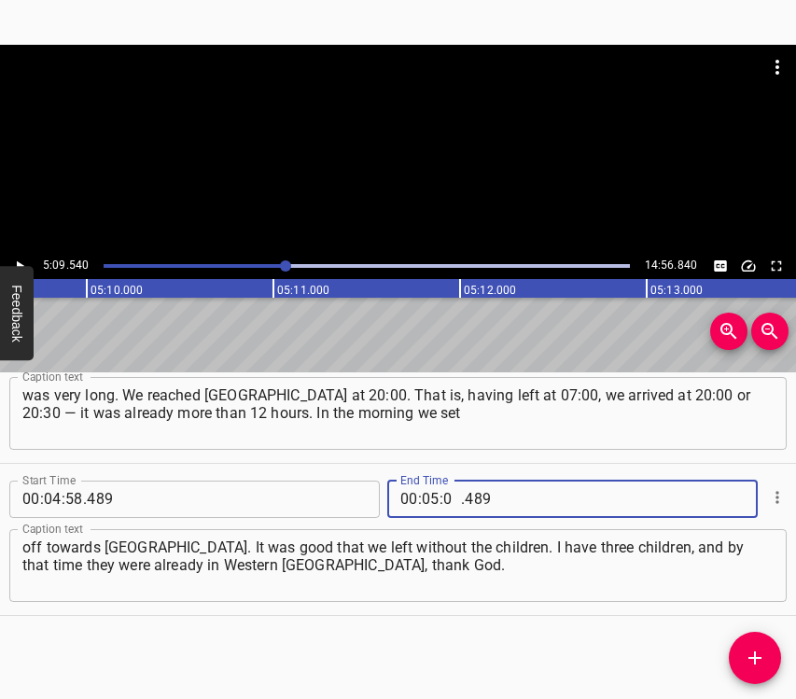
type input "09"
type input "540"
click at [745, 659] on icon "Add Cue" at bounding box center [755, 658] width 22 height 22
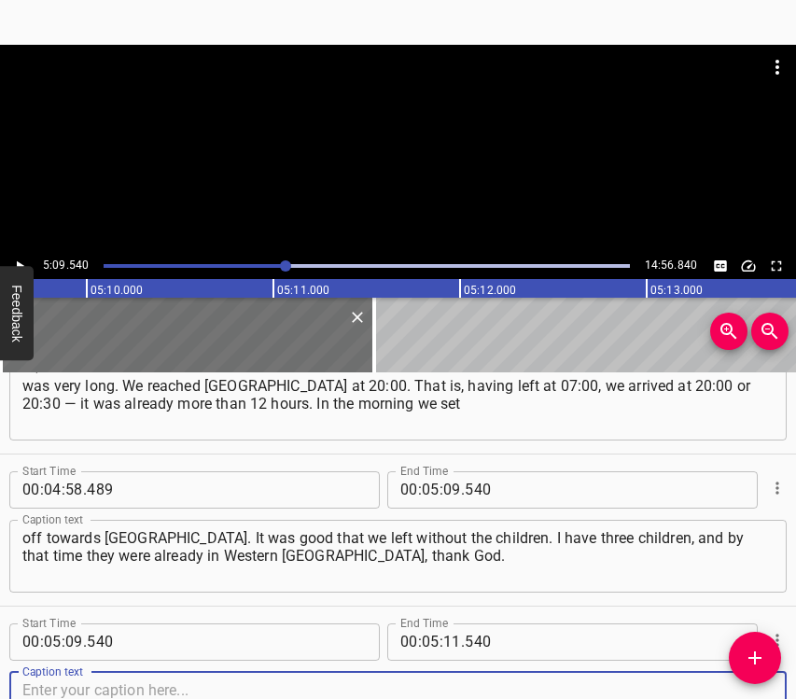
scroll to position [3411, 0]
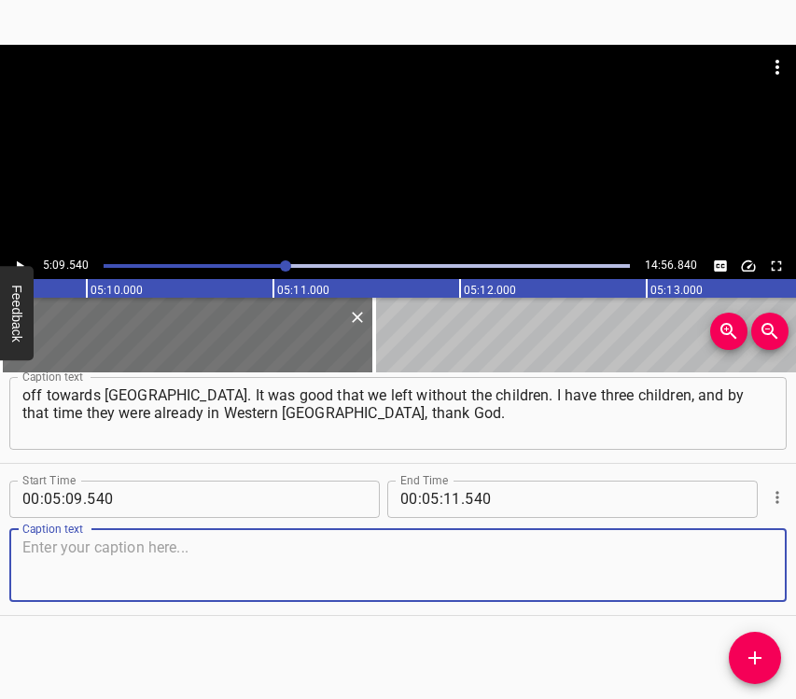
click at [748, 560] on textarea at bounding box center [397, 565] width 751 height 53
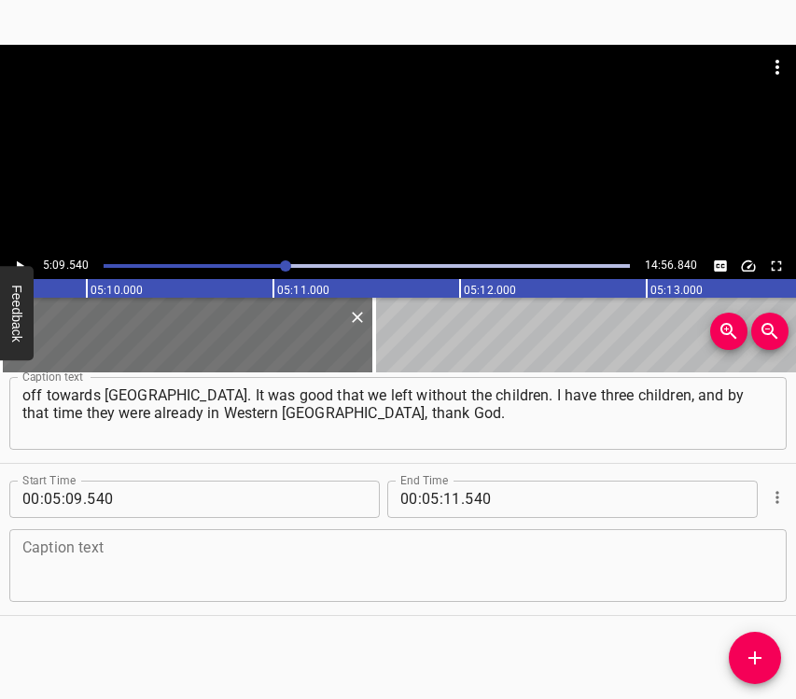
click at [209, 569] on textarea at bounding box center [397, 565] width 751 height 53
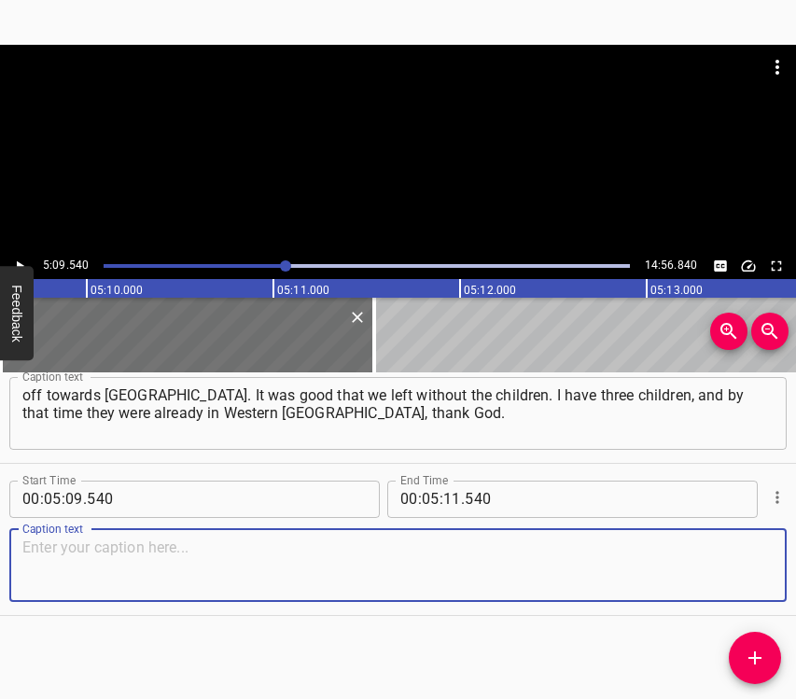
paste textarea "We had taken them there a little earlier. This was how the very first days of t…"
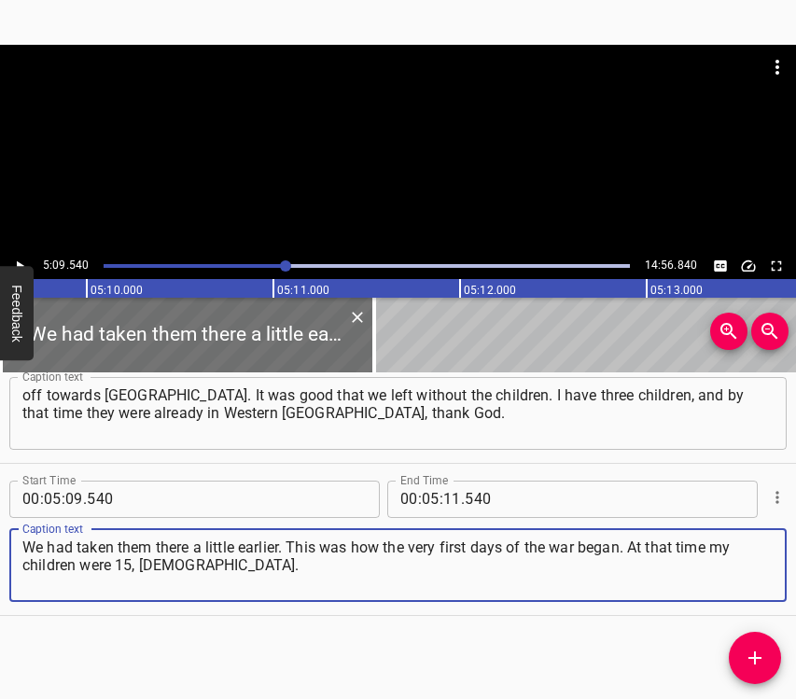
type textarea "We had taken them there a little earlier. This was how the very first days of t…"
click at [23, 260] on icon "Play/Pause" at bounding box center [19, 266] width 17 height 17
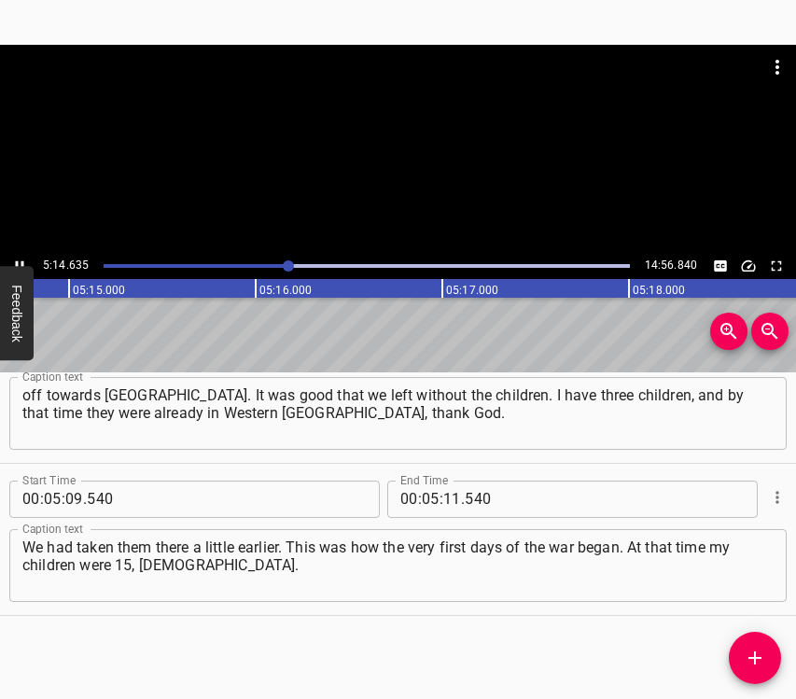
scroll to position [0, 58776]
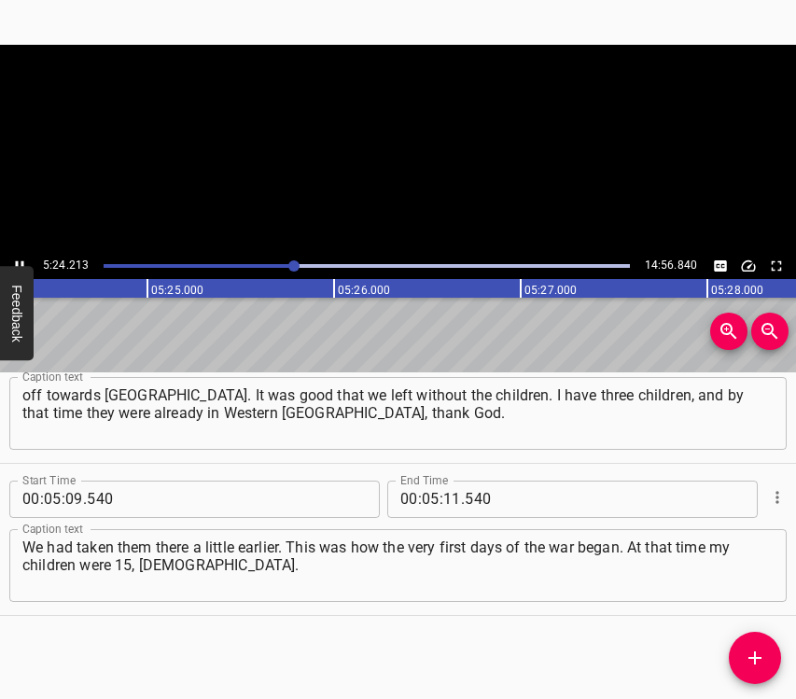
click at [24, 259] on icon "Play/Pause" at bounding box center [19, 266] width 17 height 17
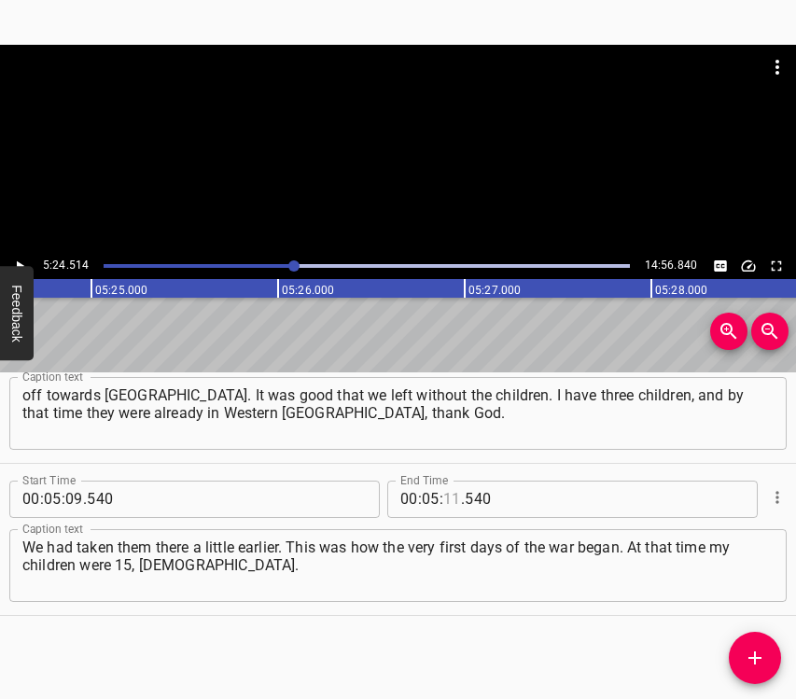
click at [443, 500] on input "number" at bounding box center [452, 499] width 18 height 37
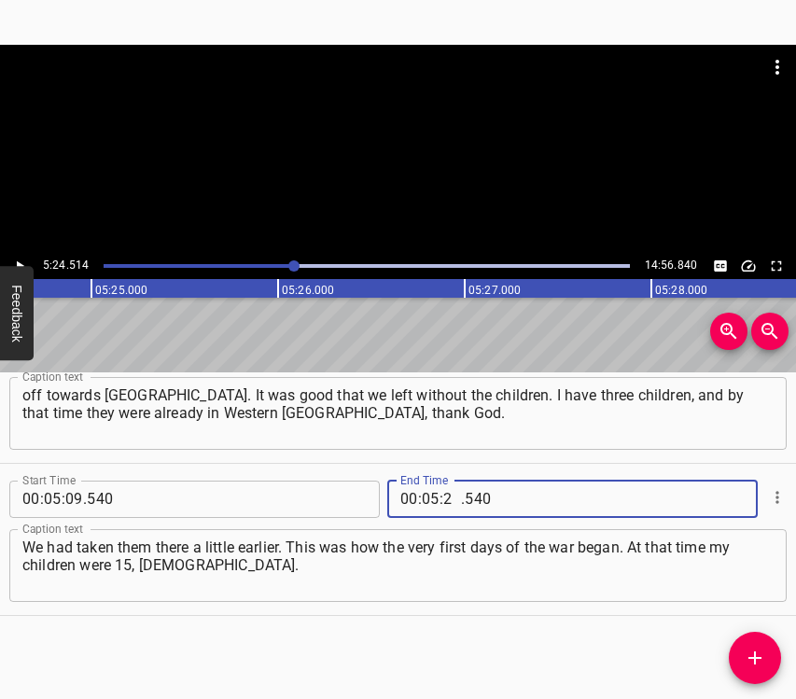
type input "24"
type input "514"
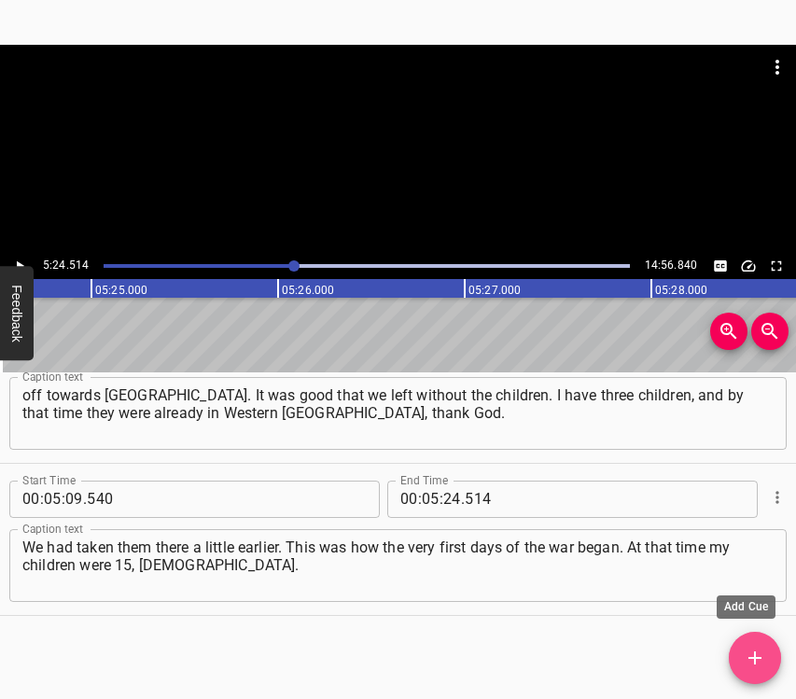
click at [749, 653] on icon "Add Cue" at bounding box center [755, 658] width 22 height 22
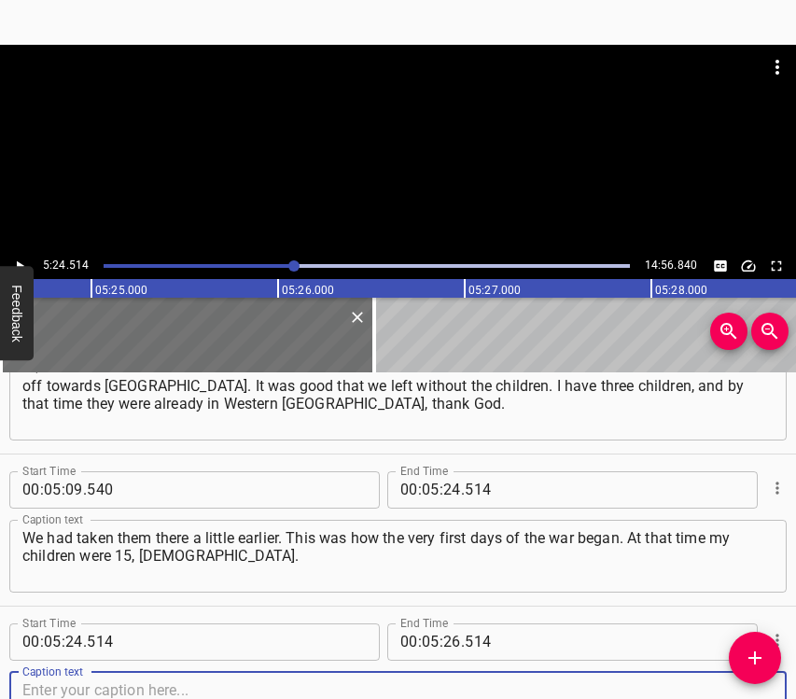
scroll to position [3563, 0]
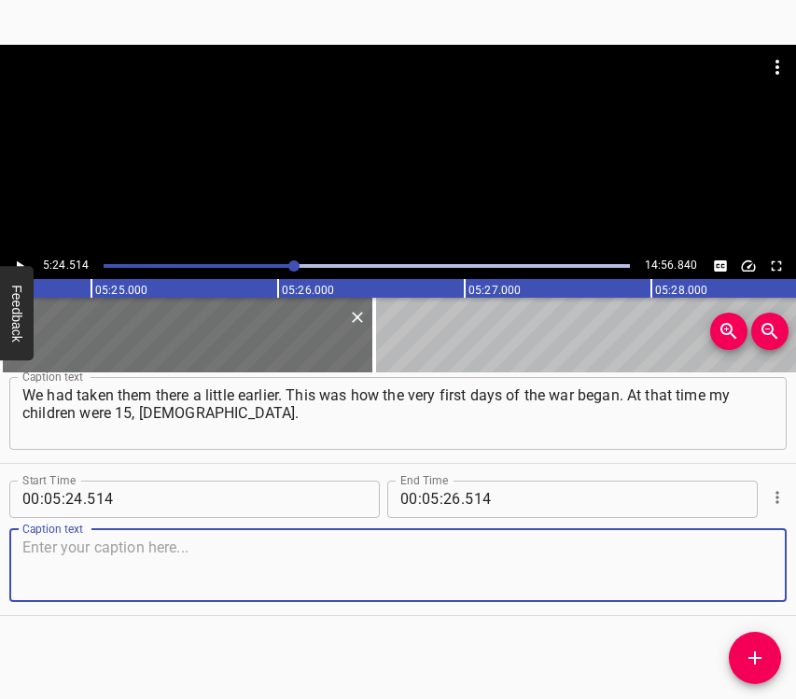
drag, startPoint x: 748, startPoint y: 561, endPoint x: 767, endPoint y: 543, distance: 25.7
click at [748, 559] on textarea at bounding box center [397, 565] width 751 height 53
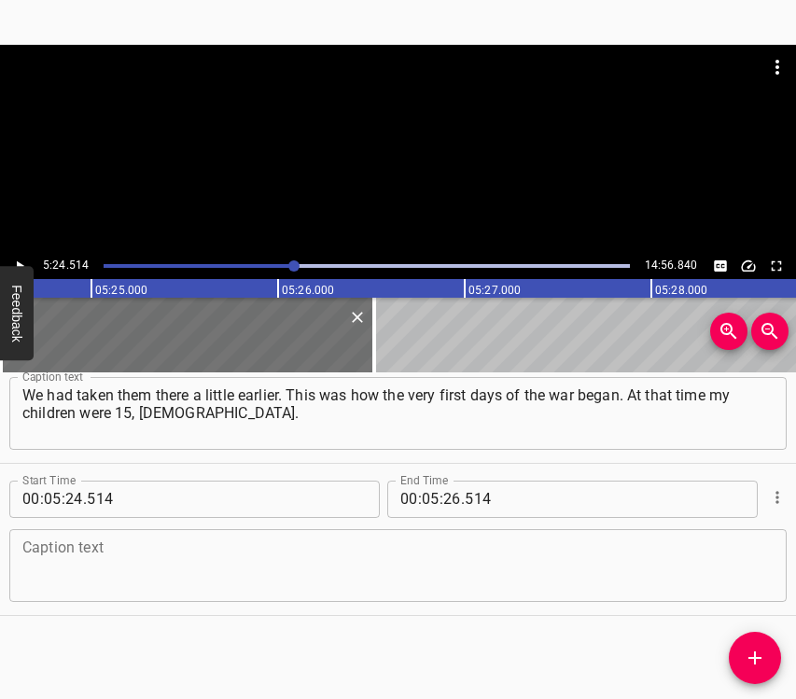
click at [256, 584] on textarea at bounding box center [397, 565] width 751 height 53
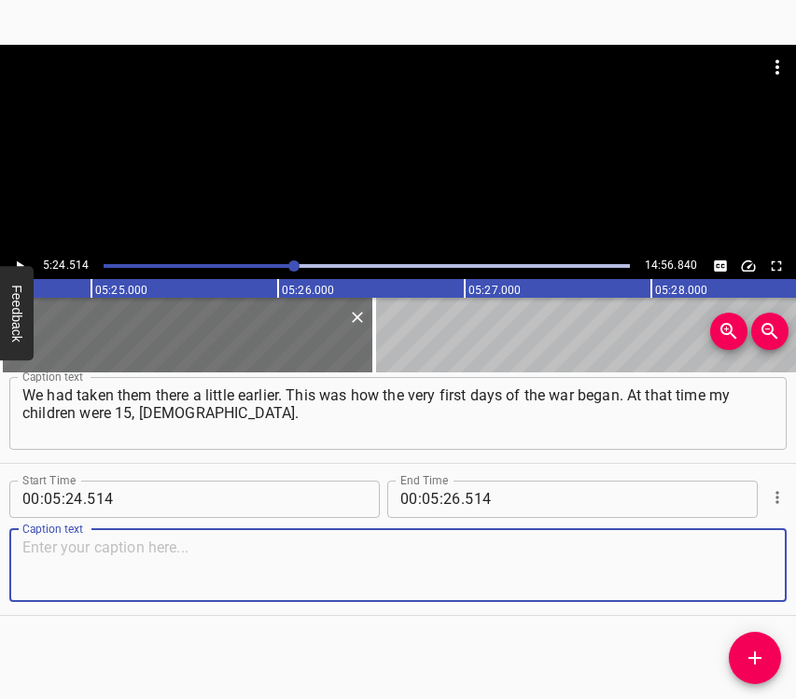
paste textarea "My eldest daughter had an epileptic seizure, and it was her first epileptic sei…"
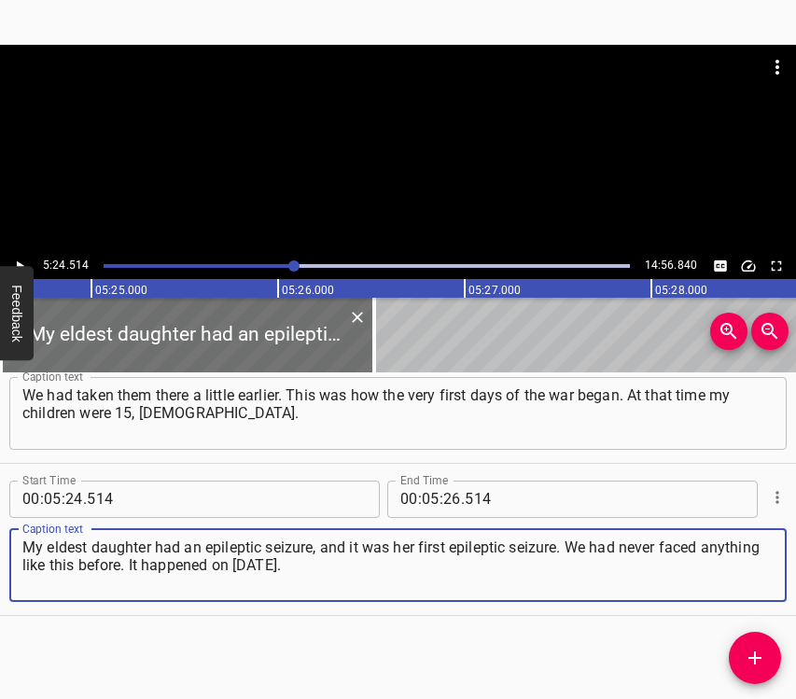
type textarea "My eldest daughter had an epileptic seizure, and it was her first epileptic sei…"
click at [16, 268] on button "Feedback" at bounding box center [17, 313] width 34 height 94
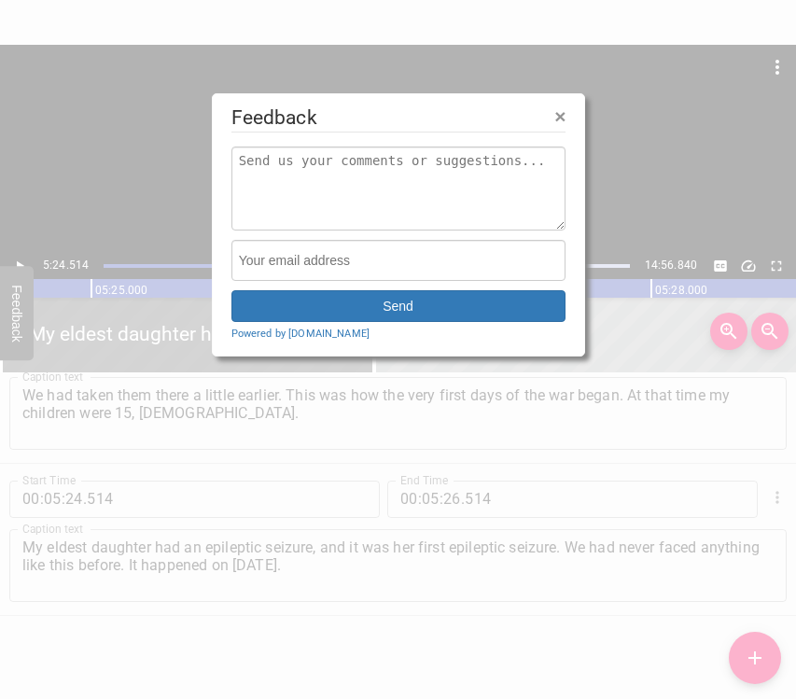
click at [20, 258] on div at bounding box center [398, 349] width 796 height 699
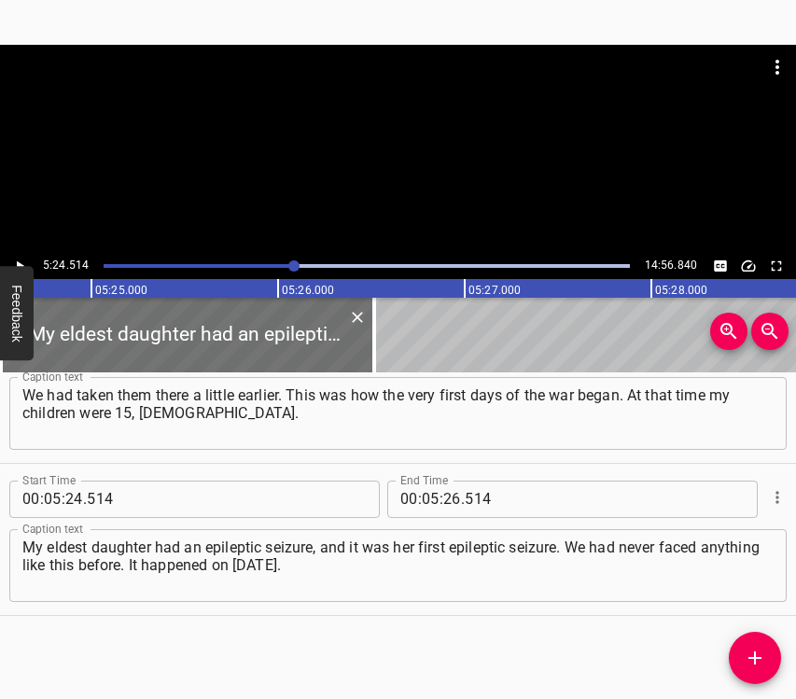
click at [20, 258] on icon "Play/Pause" at bounding box center [19, 266] width 17 height 17
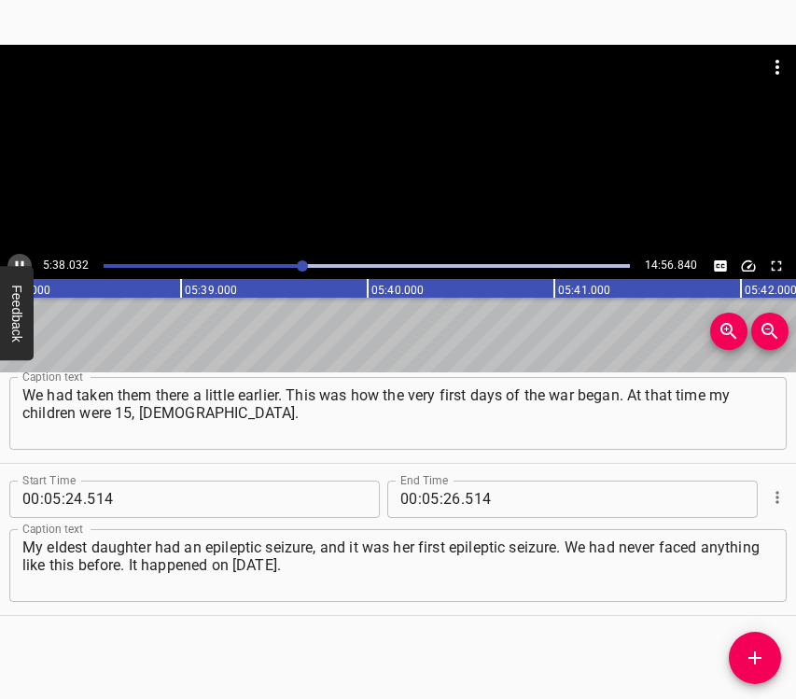
click at [20, 258] on icon "Play/Pause" at bounding box center [19, 266] width 17 height 17
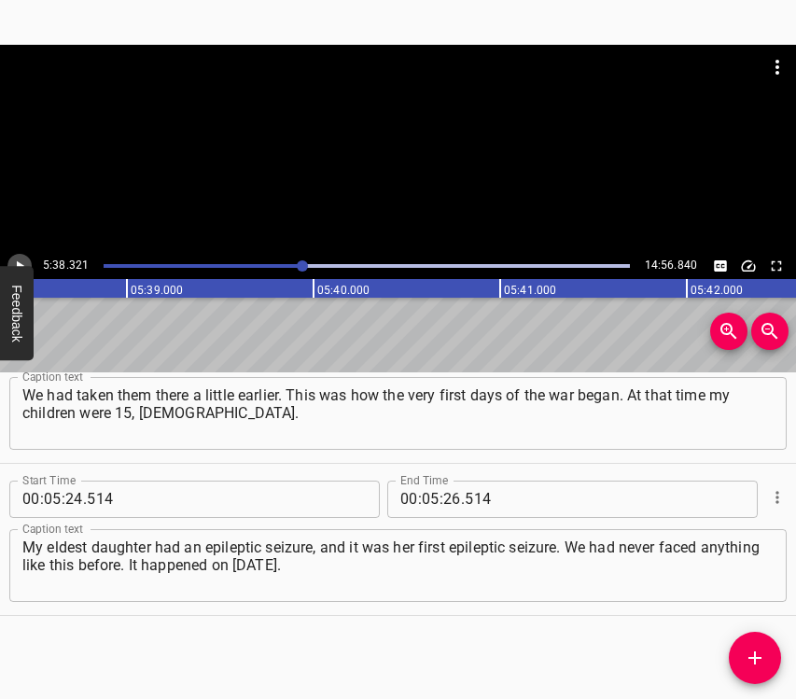
click at [20, 258] on icon "Play/Pause" at bounding box center [19, 266] width 17 height 17
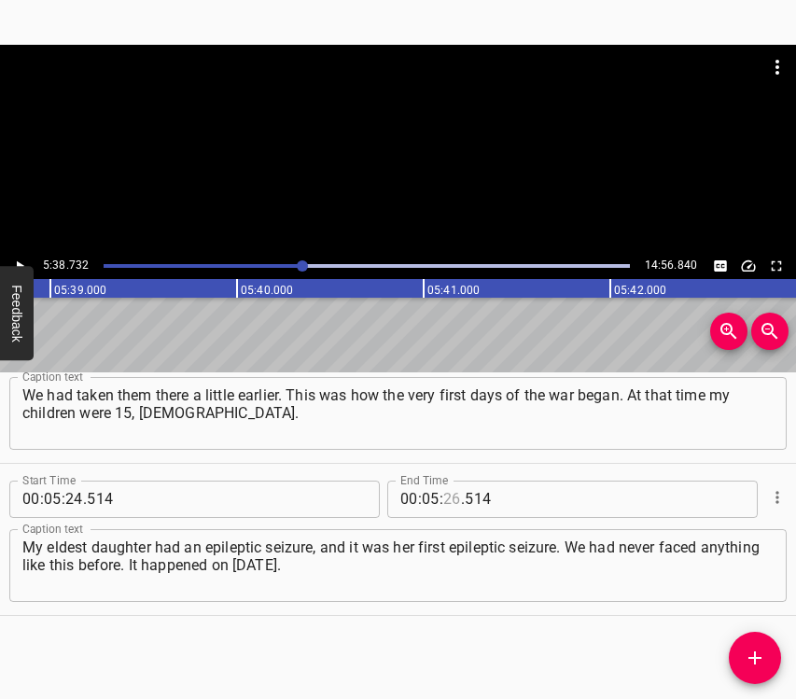
click at [446, 497] on input "number" at bounding box center [452, 499] width 18 height 37
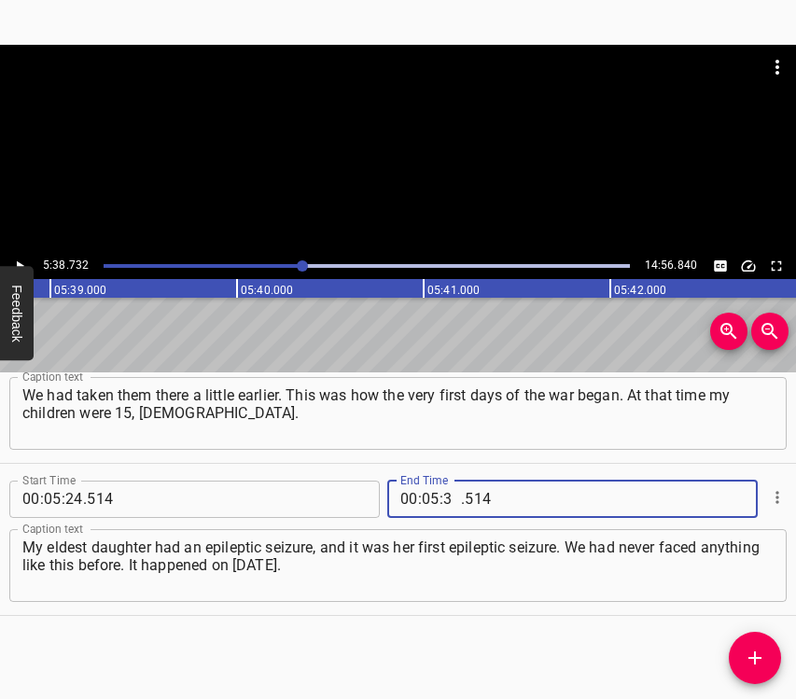
type input "38"
type input "732"
click at [765, 656] on icon "Add Cue" at bounding box center [755, 658] width 22 height 22
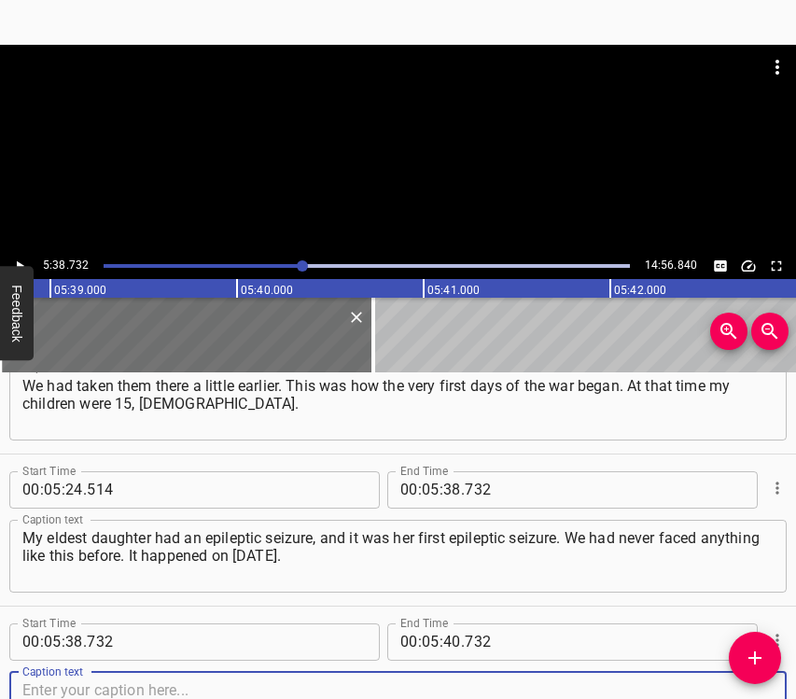
scroll to position [3715, 0]
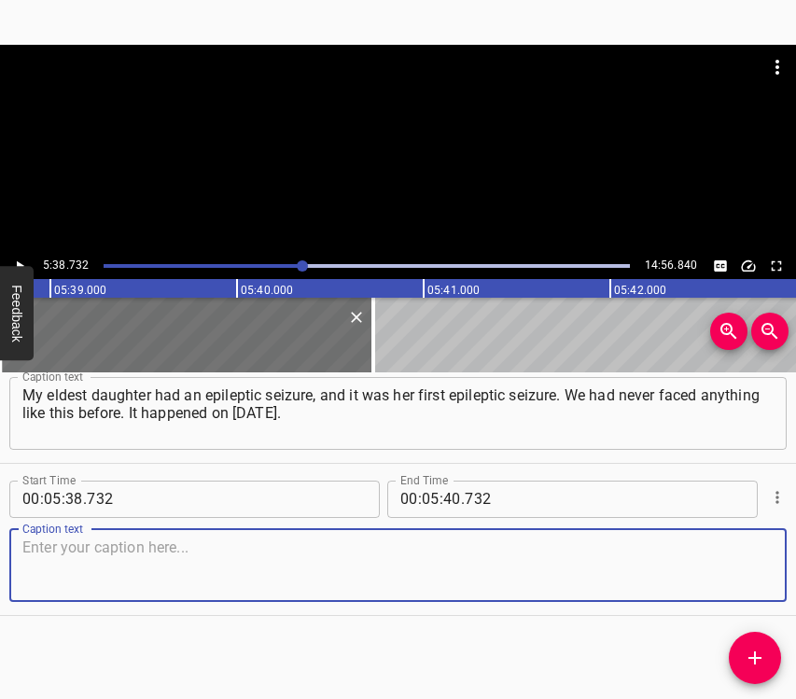
drag, startPoint x: 734, startPoint y: 581, endPoint x: 795, endPoint y: 538, distance: 74.9
click at [734, 578] on textarea at bounding box center [397, 565] width 751 height 53
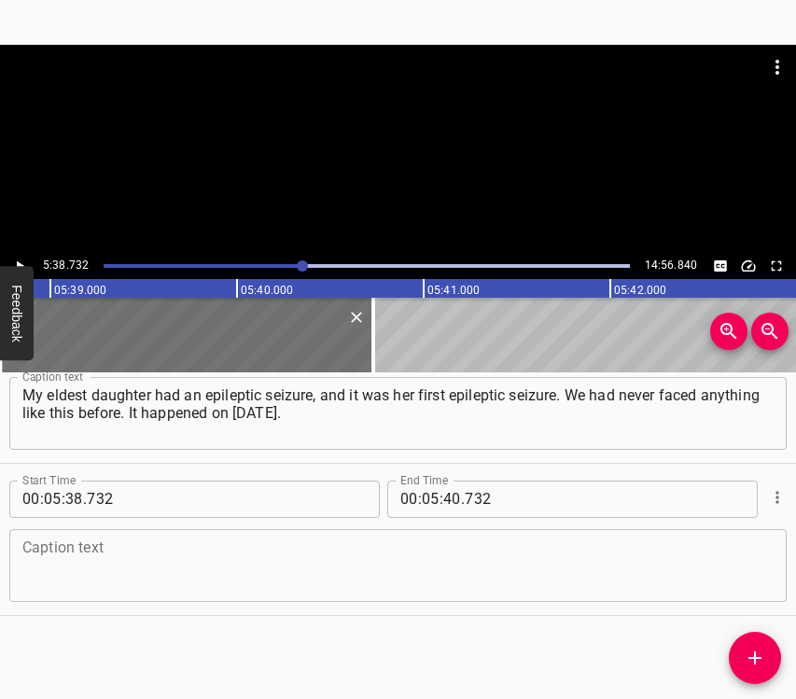
click at [223, 542] on textarea at bounding box center [397, 565] width 751 height 53
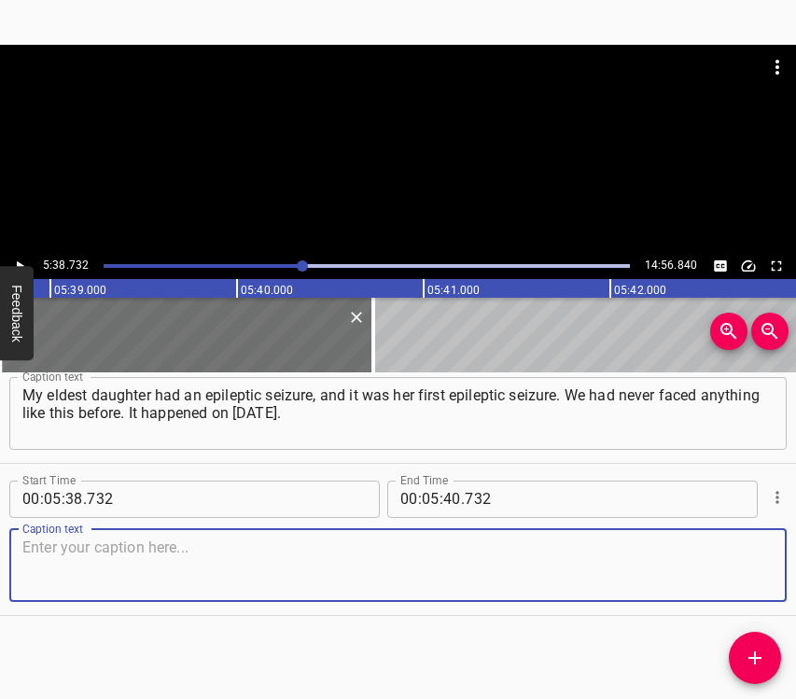
paste textarea "For her, the war began in her sleep; she was just recovering from it the seizur…"
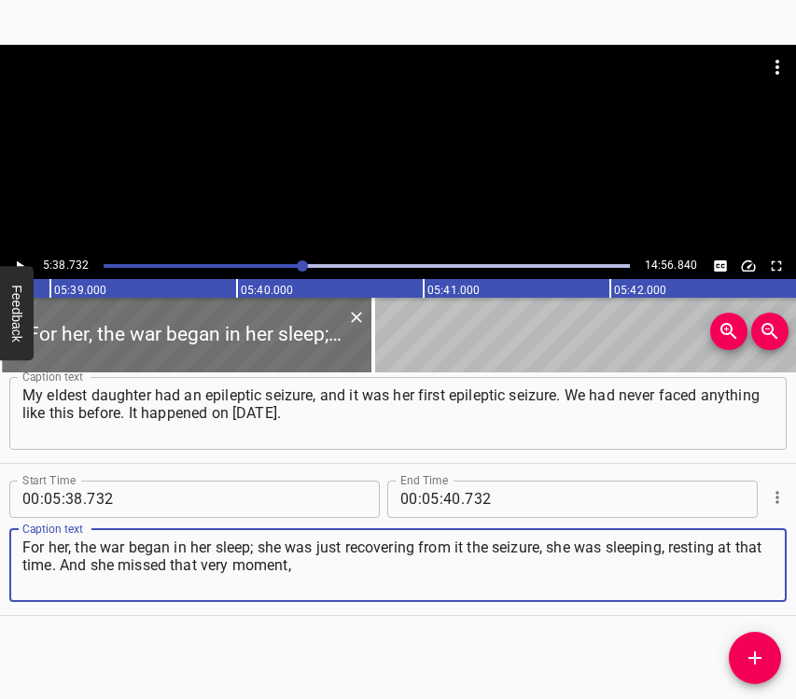
type textarea "For her, the war began in her sleep; she was just recovering from it the seizur…"
click at [11, 260] on icon "Play/Pause" at bounding box center [19, 266] width 17 height 17
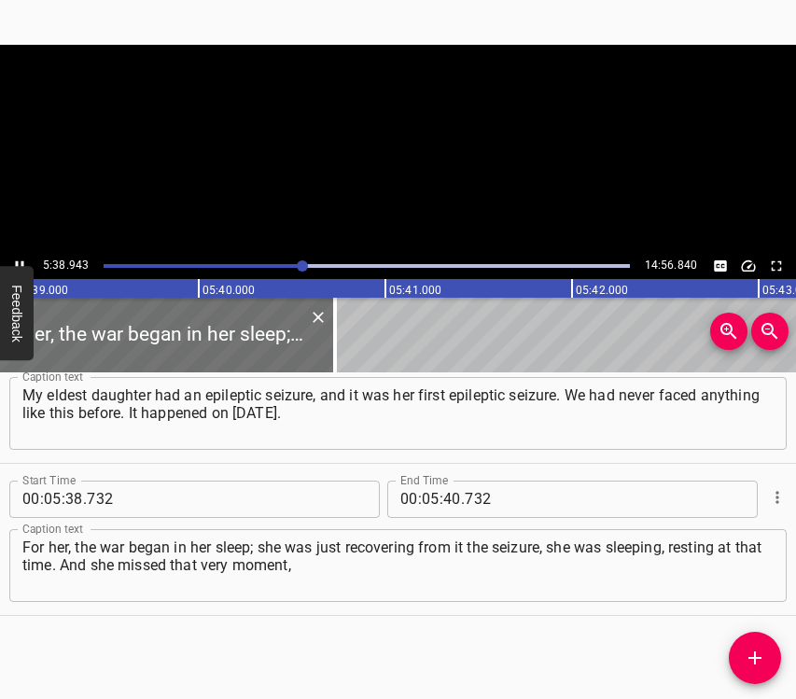
scroll to position [0, 63314]
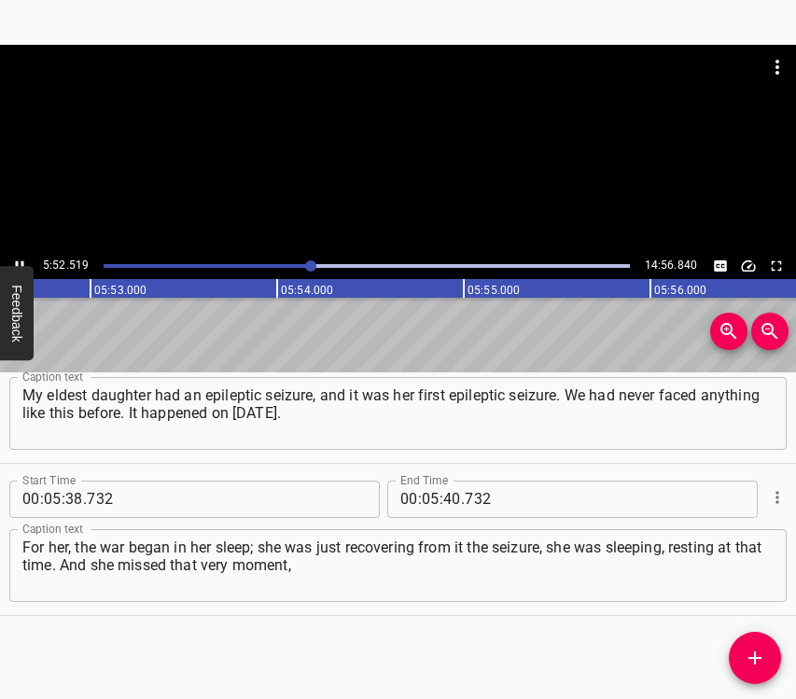
click at [19, 256] on button "Play/Pause" at bounding box center [19, 266] width 24 height 24
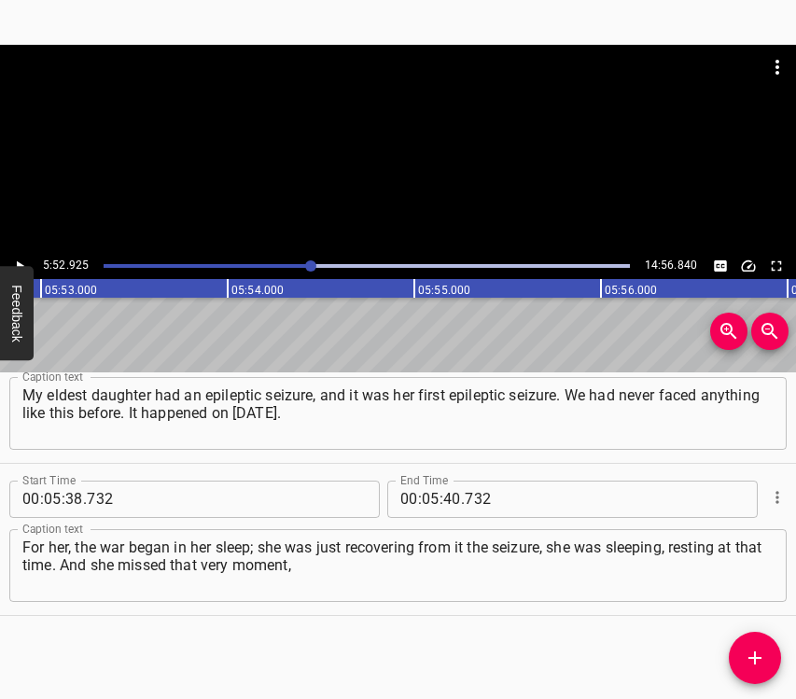
scroll to position [0, 65876]
click at [19, 256] on button "Play/Pause" at bounding box center [19, 266] width 24 height 24
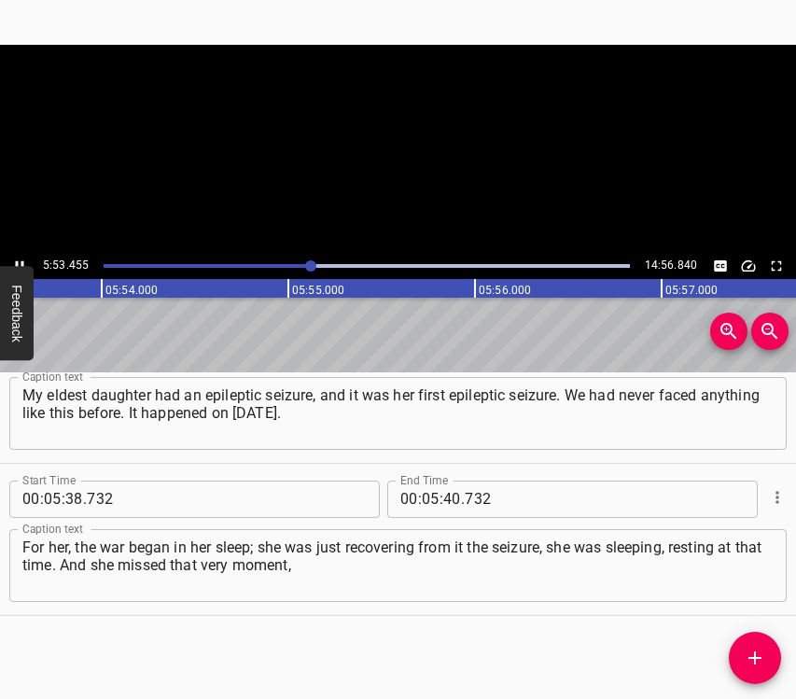
click at [19, 256] on button "Play/Pause" at bounding box center [19, 266] width 24 height 24
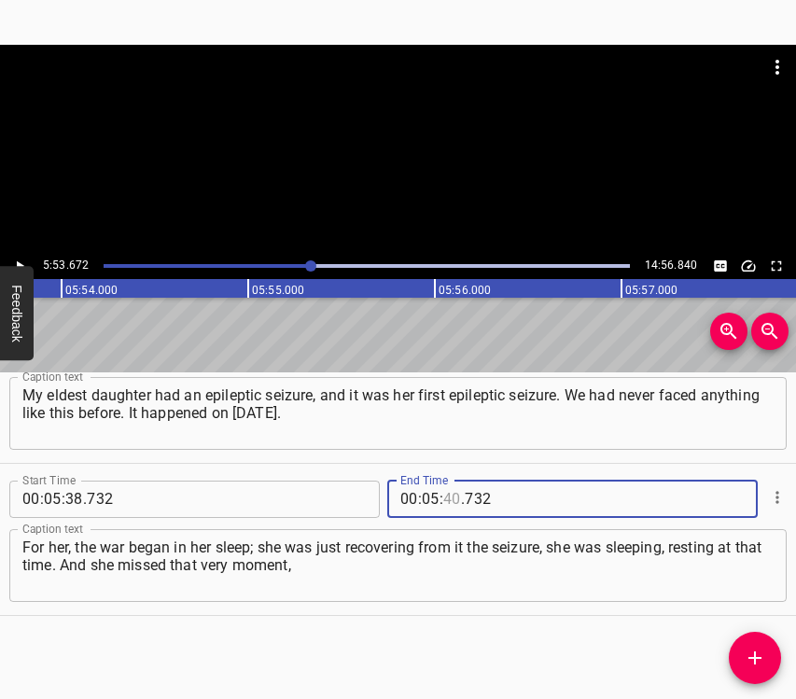
click at [443, 503] on input "number" at bounding box center [452, 499] width 18 height 37
type input "53"
type input "672"
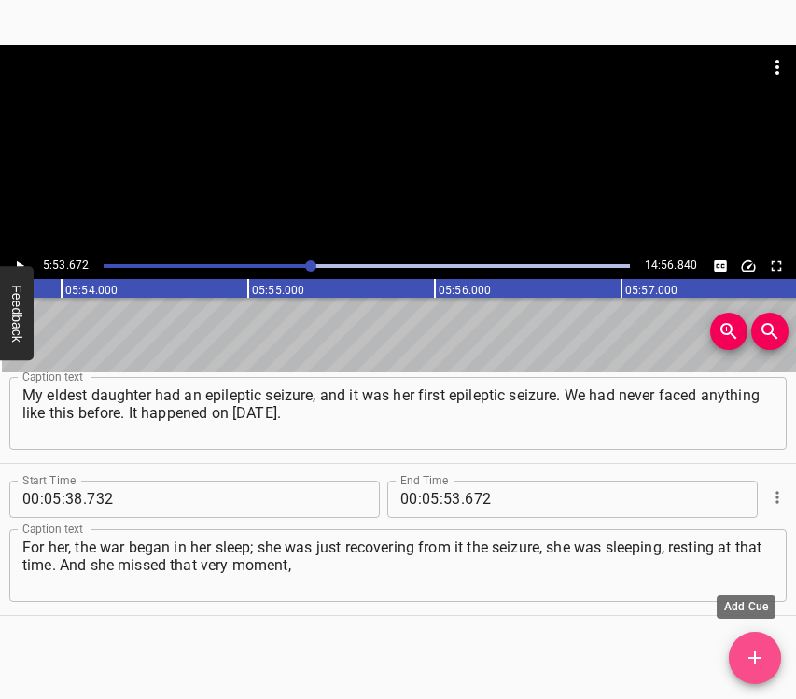
click at [748, 656] on icon "Add Cue" at bounding box center [755, 658] width 22 height 22
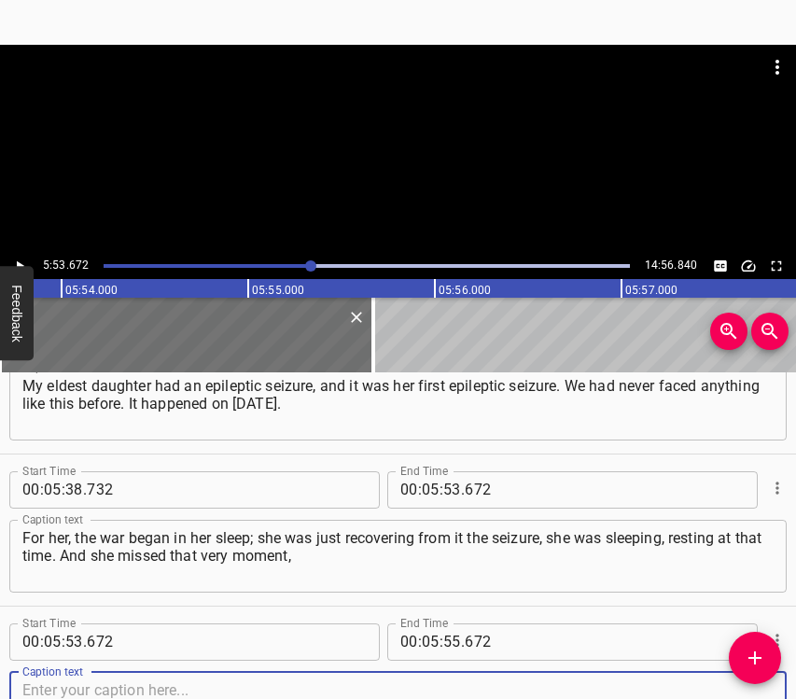
scroll to position [3868, 0]
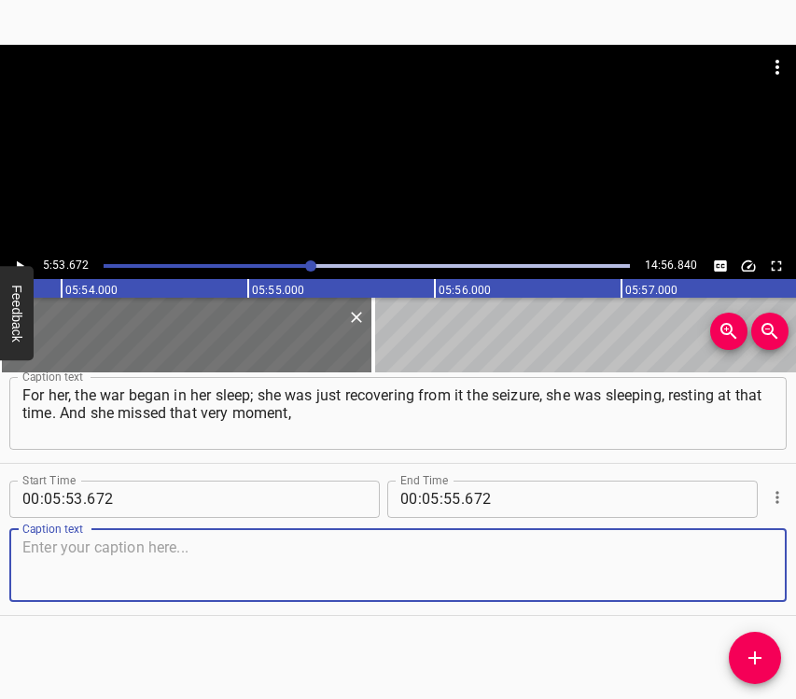
drag, startPoint x: 734, startPoint y: 565, endPoint x: 756, endPoint y: 552, distance: 25.1
click at [734, 565] on textarea at bounding box center [397, 565] width 751 height 53
click at [87, 555] on textarea at bounding box center [397, 565] width 751 height 53
paste textarea "the beginning of the war. Although we had many conversations before that, and I…"
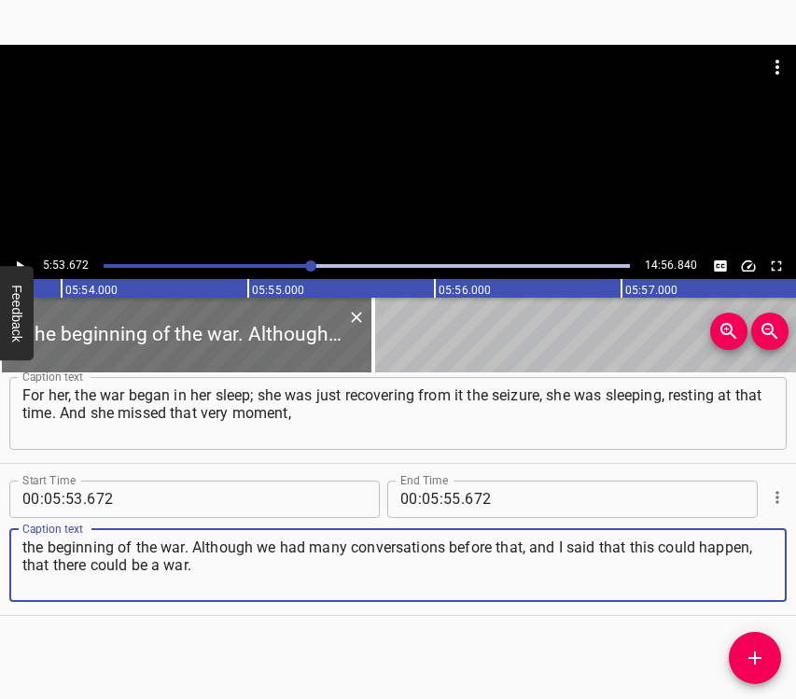
type textarea "the beginning of the war. Although we had many conversations before that, and I…"
click at [23, 263] on icon "Play/Pause" at bounding box center [19, 266] width 17 height 17
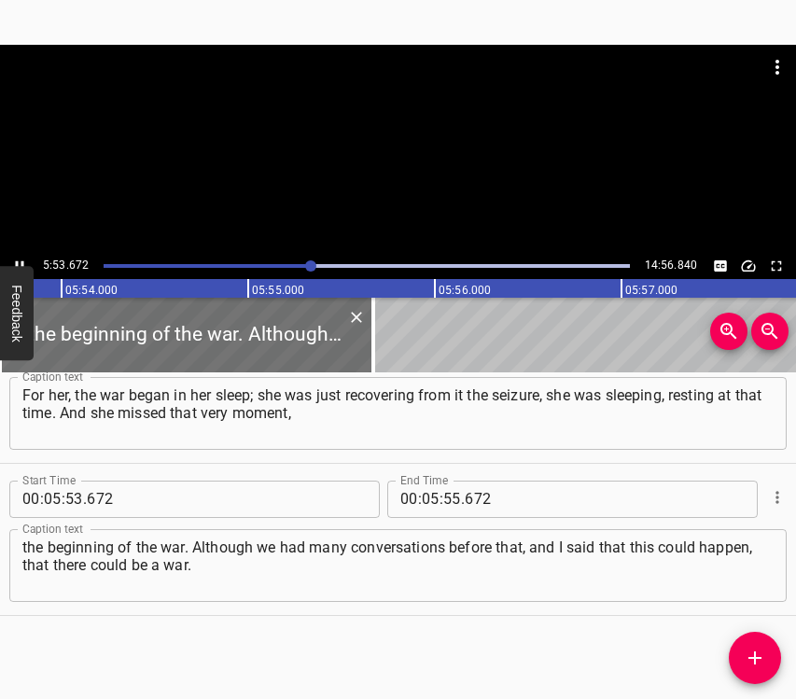
scroll to position [0, 66016]
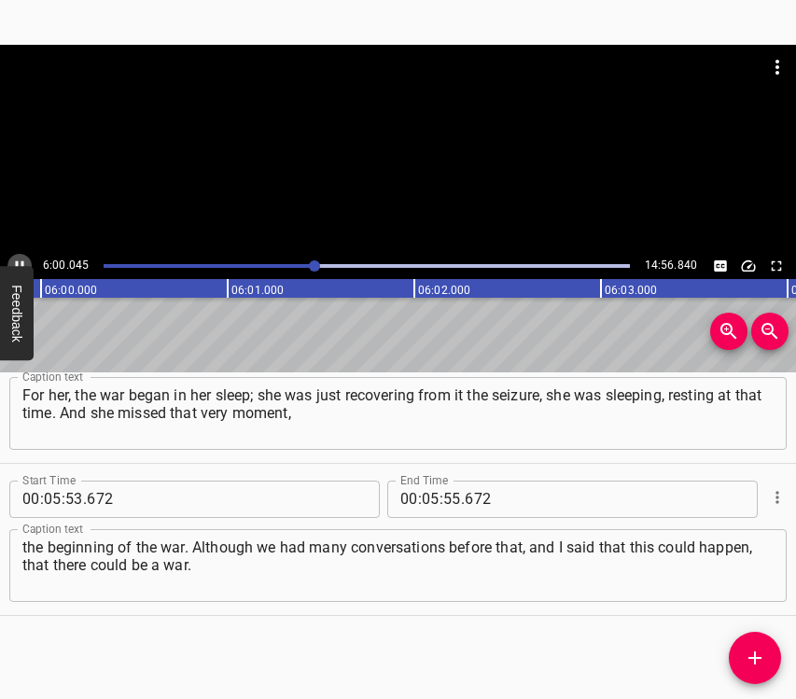
click at [19, 259] on icon "Play/Pause" at bounding box center [19, 266] width 17 height 17
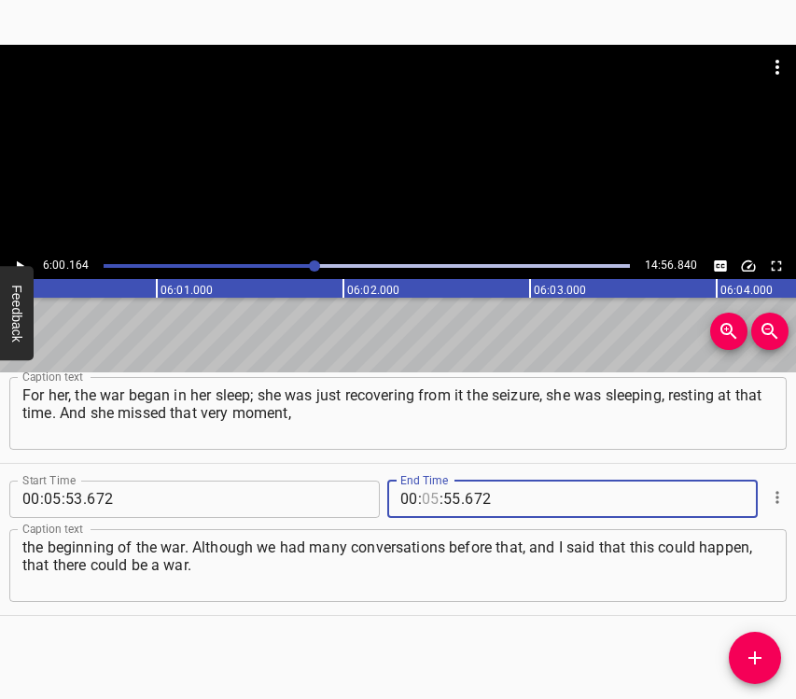
click at [423, 494] on input "number" at bounding box center [431, 499] width 18 height 37
type input "06"
type input "00"
type input "164"
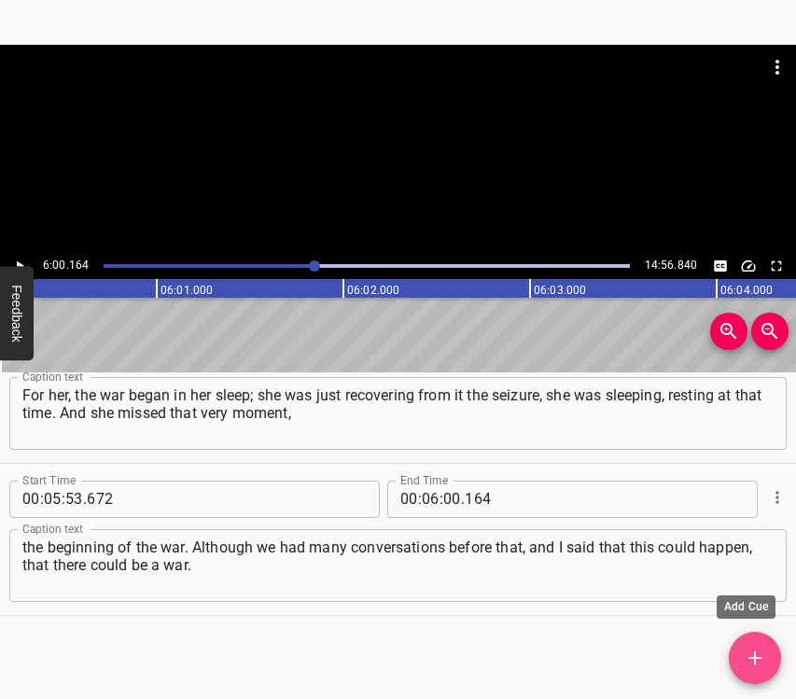
click at [765, 658] on icon "Add Cue" at bounding box center [755, 658] width 22 height 22
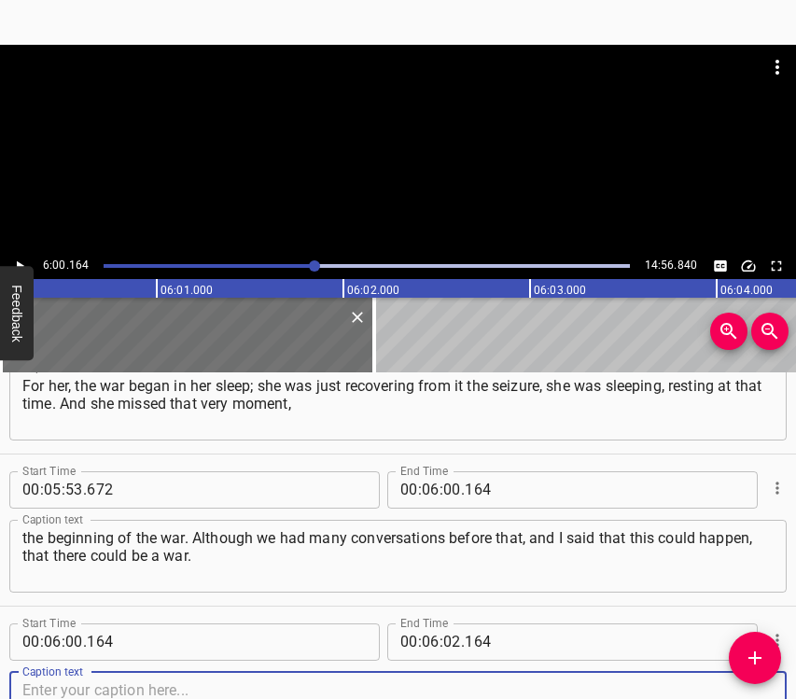
scroll to position [4020, 0]
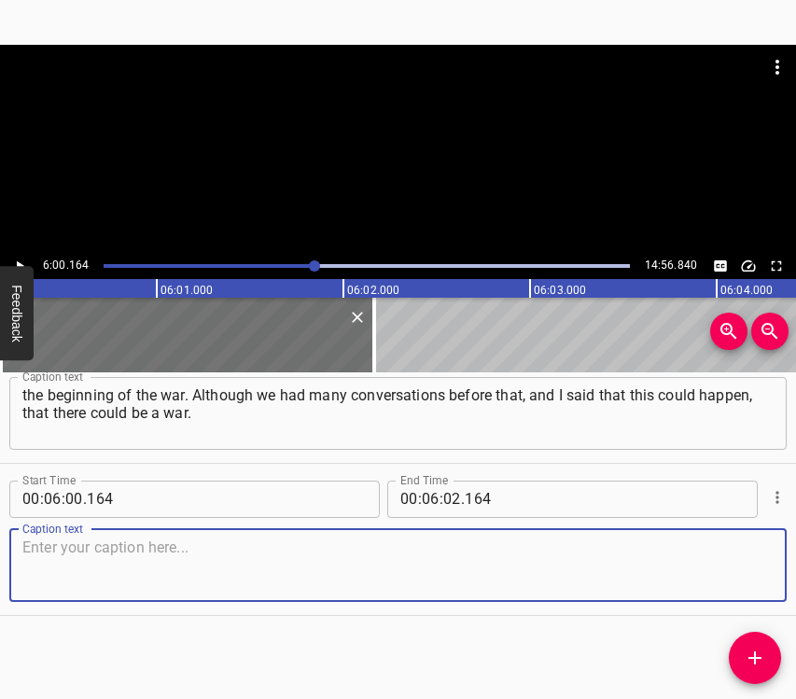
drag, startPoint x: 743, startPoint y: 584, endPoint x: 793, endPoint y: 550, distance: 61.1
click at [743, 583] on textarea at bounding box center [397, 565] width 751 height 53
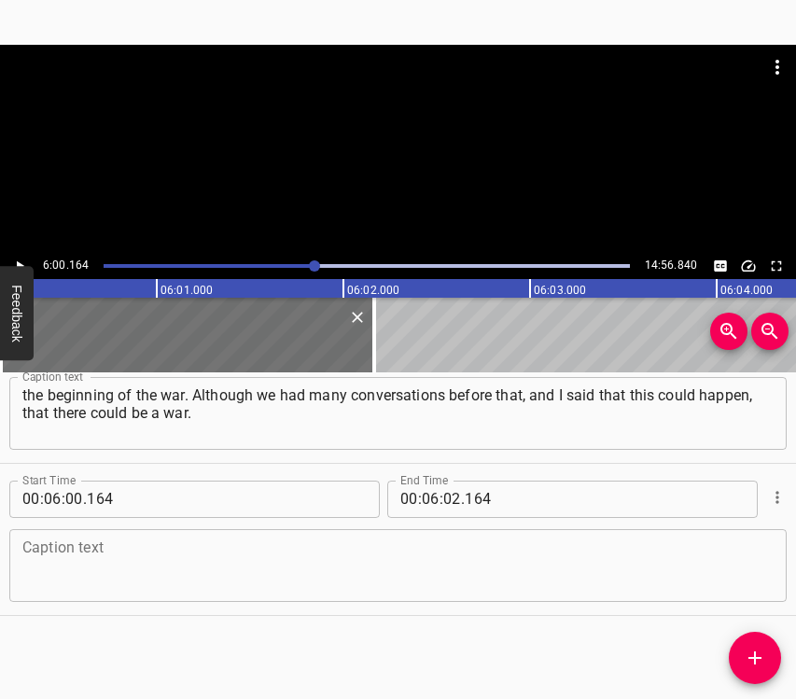
click at [293, 571] on textarea at bounding box center [397, 565] width 751 height 53
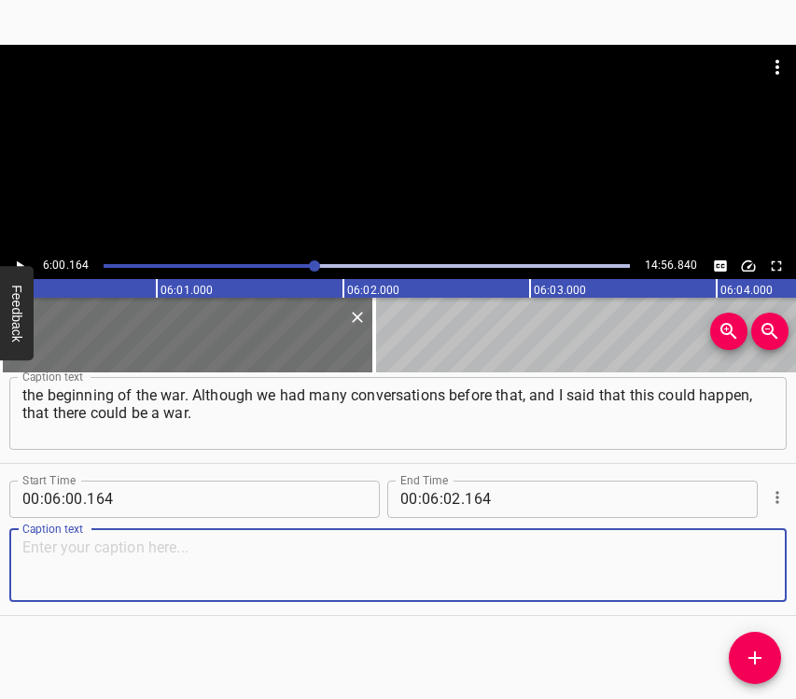
paste textarea "We knew about it, we talked about it with the children. The younger ones were i…"
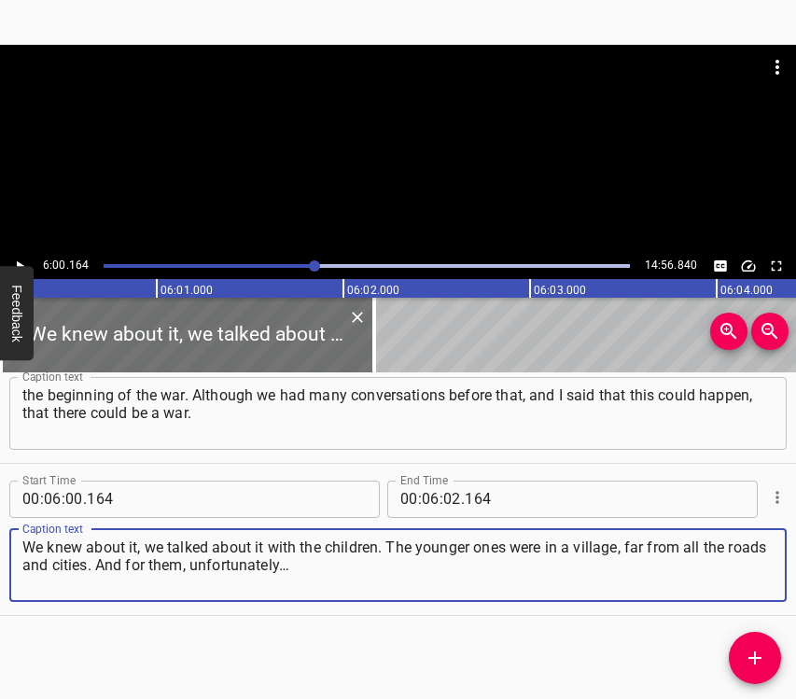
type textarea "We knew about it, we talked about it with the children. The younger ones were i…"
click at [20, 256] on button "Play/Pause" at bounding box center [19, 266] width 24 height 24
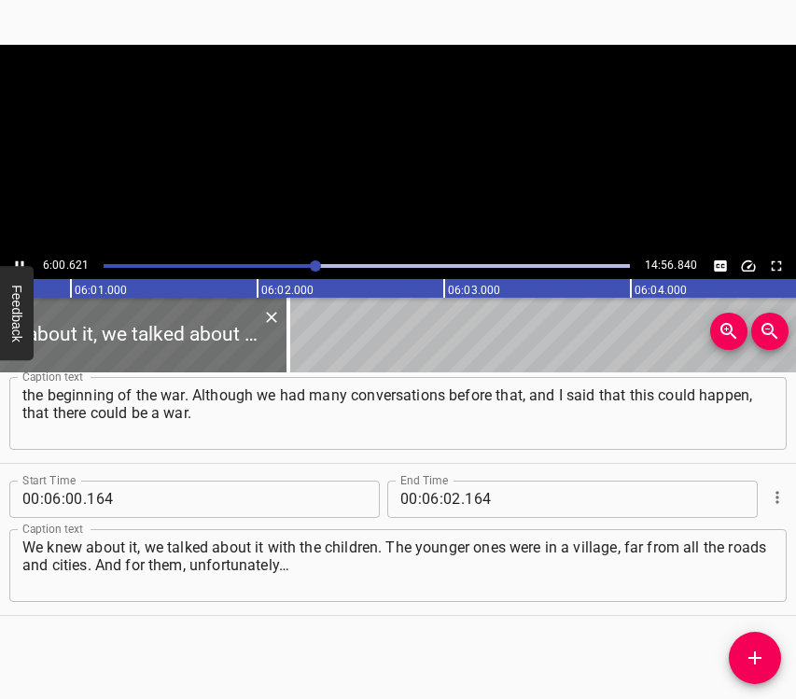
scroll to position [0, 67355]
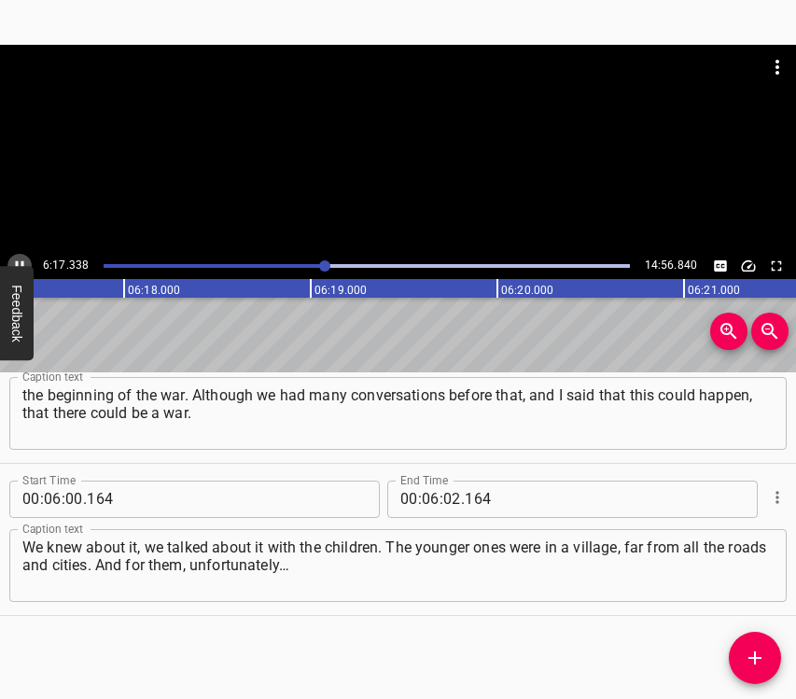
click at [19, 256] on button "Play/Pause" at bounding box center [19, 266] width 24 height 24
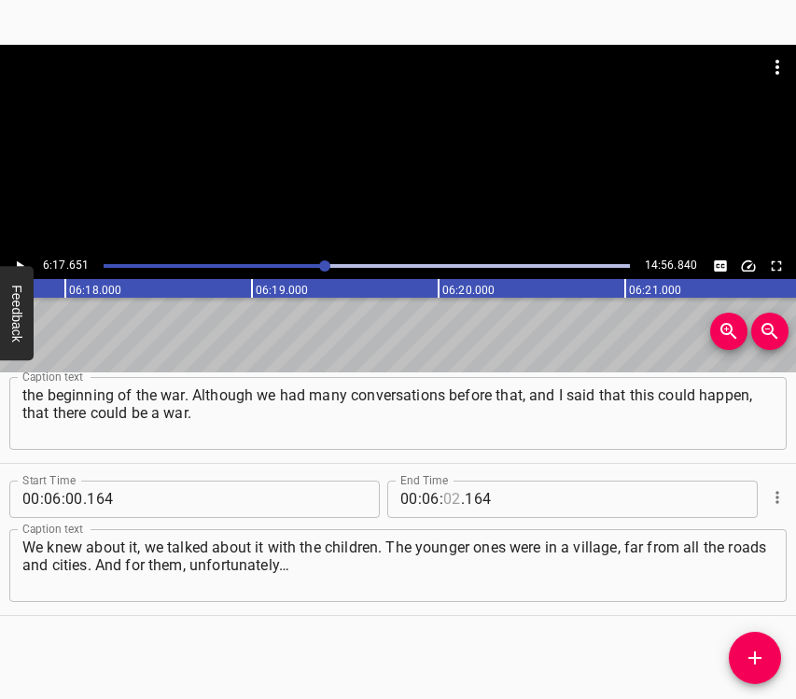
click at [443, 486] on input "number" at bounding box center [452, 499] width 18 height 37
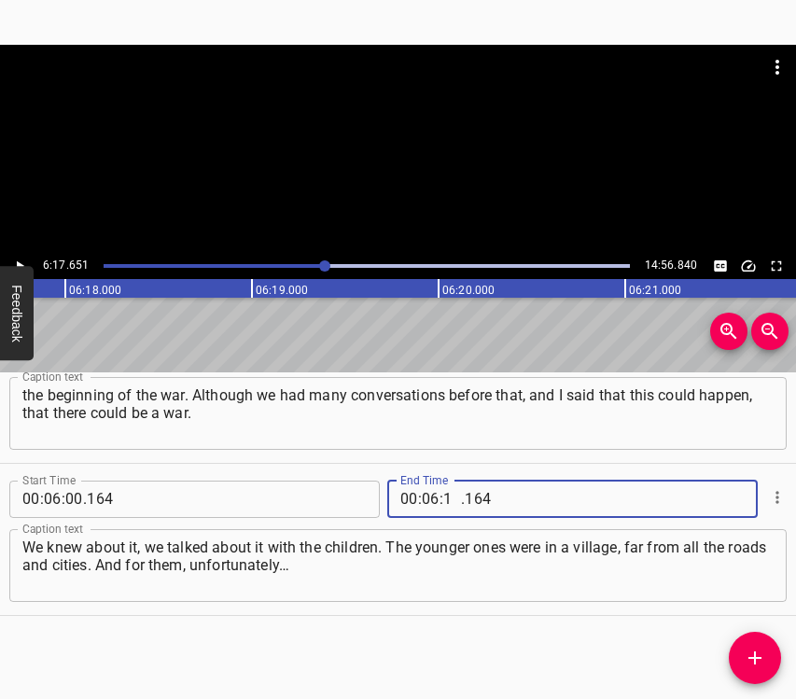
type input "16"
type input "51"
type input "051"
click at [446, 494] on input "number" at bounding box center [452, 499] width 18 height 37
type input "17"
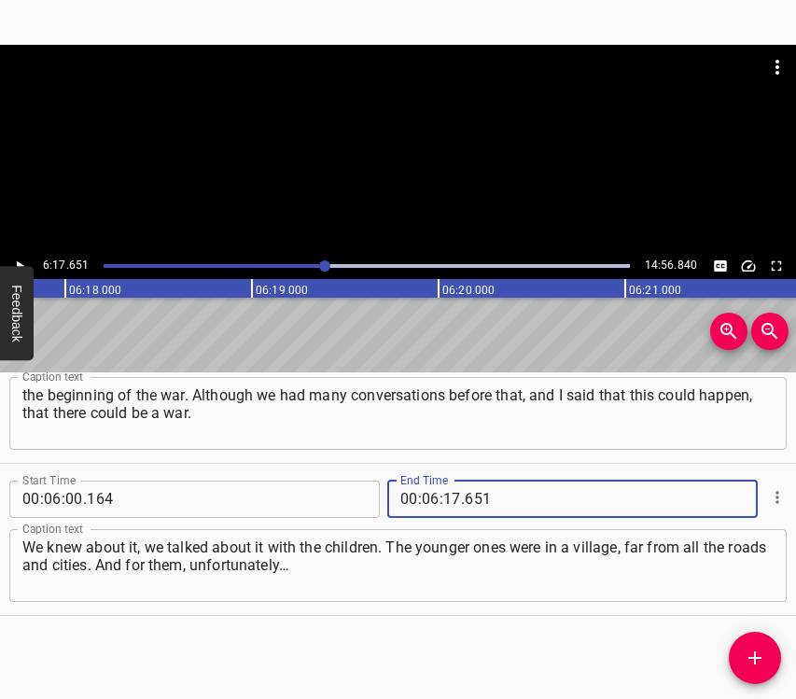
type input "651"
click at [762, 656] on icon "Add Cue" at bounding box center [755, 658] width 22 height 22
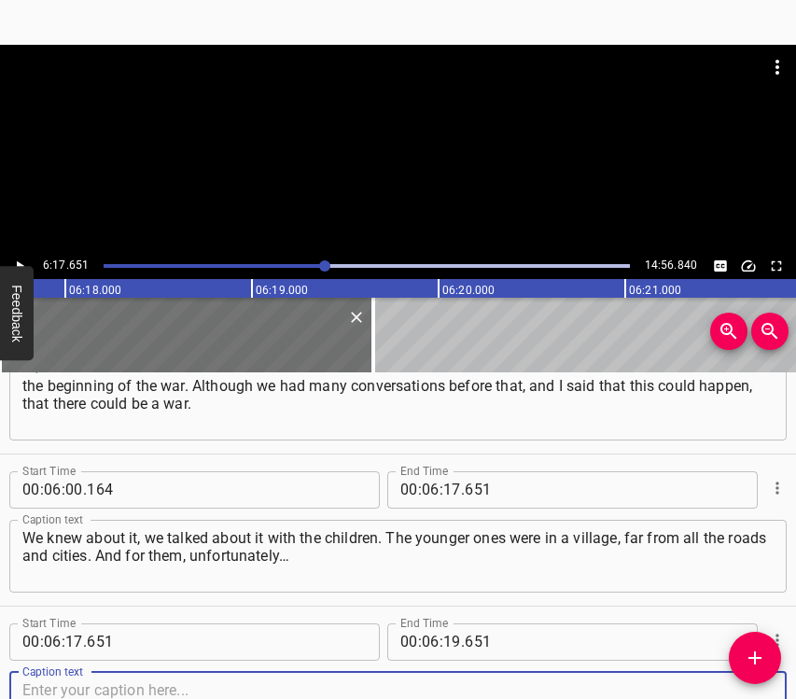
scroll to position [4172, 0]
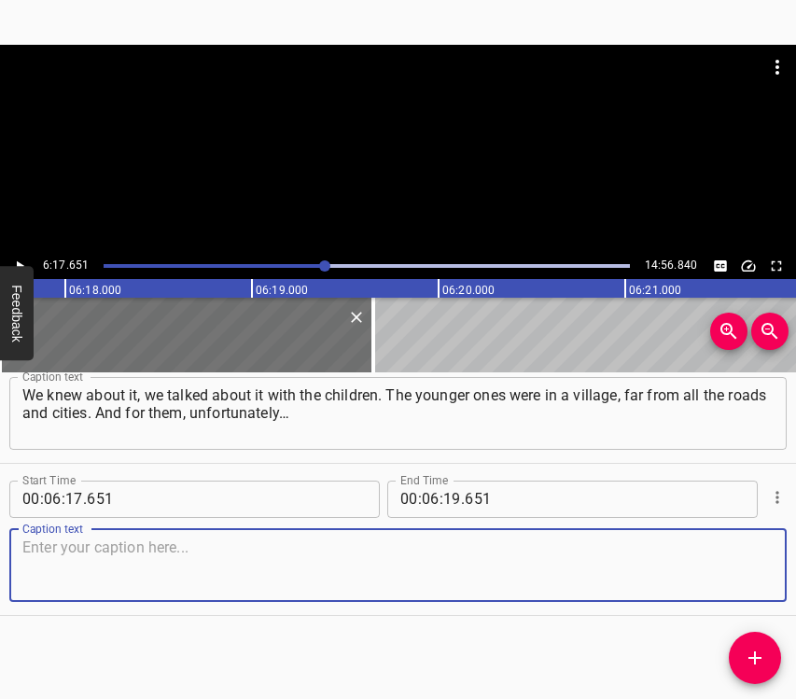
click at [717, 569] on textarea at bounding box center [397, 565] width 751 height 53
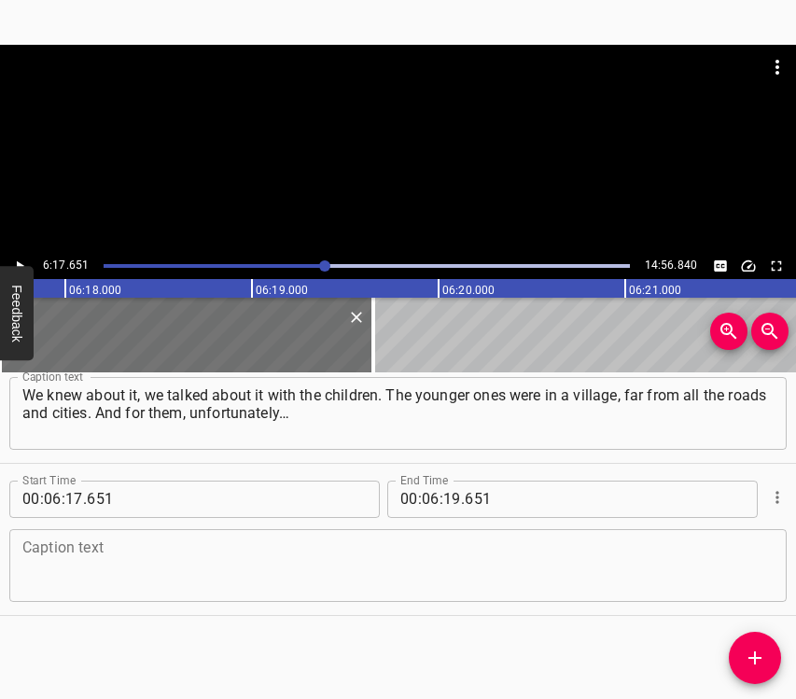
click at [501, 550] on textarea at bounding box center [397, 565] width 751 height 53
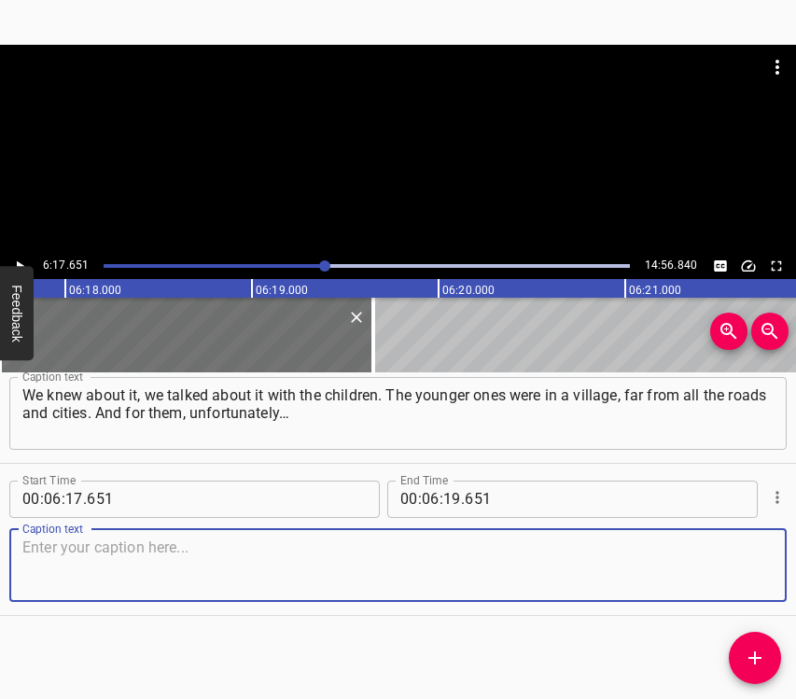
paste textarea "They also heard explosions, because there was a military airfield not very far …"
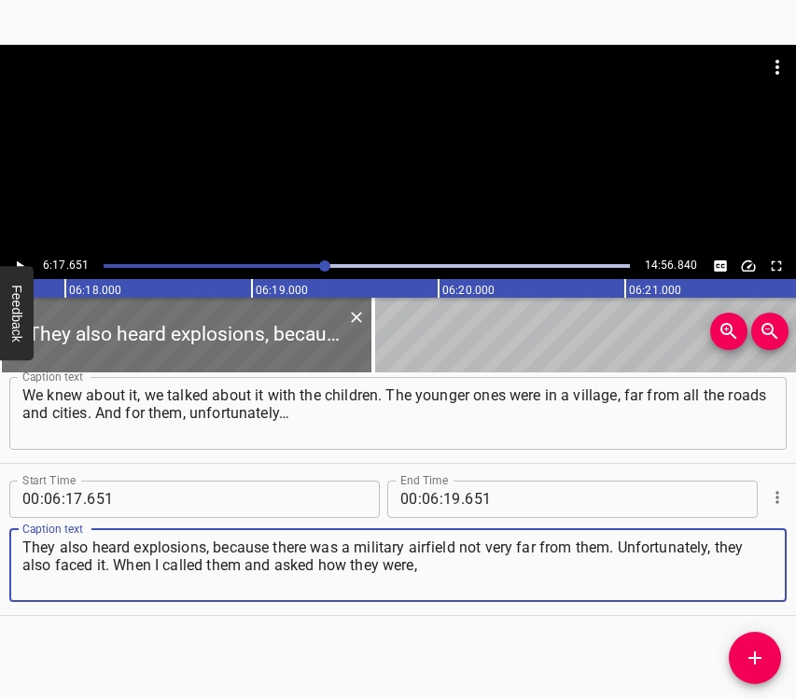
type textarea "They also heard explosions, because there was a military airfield not very far …"
click at [21, 261] on icon "Play/Pause" at bounding box center [19, 266] width 17 height 17
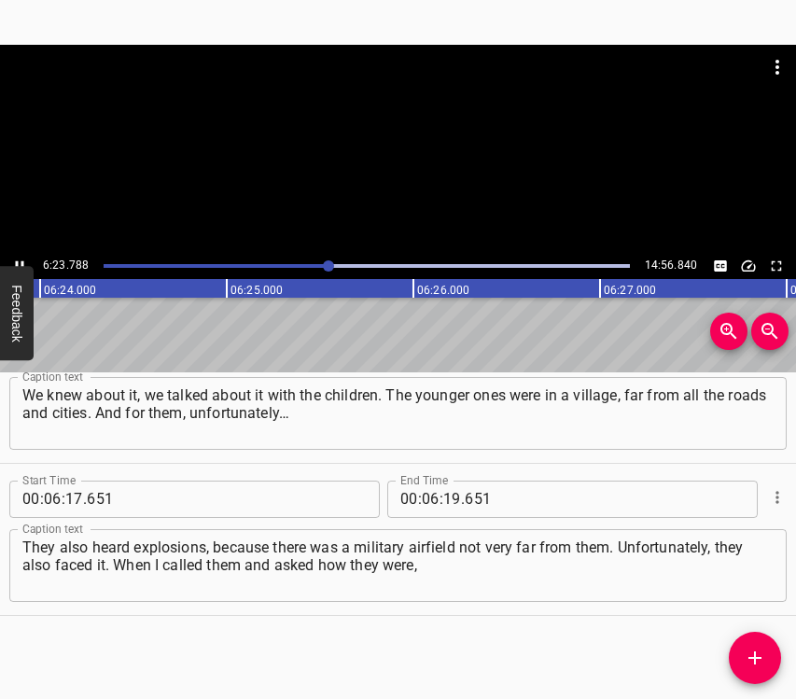
scroll to position [0, 71681]
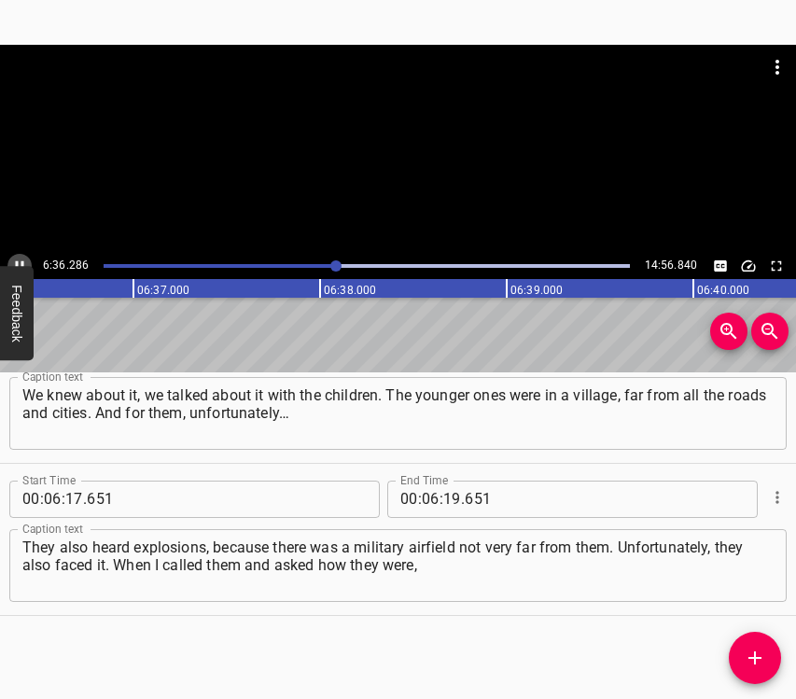
click at [15, 258] on icon "Play/Pause" at bounding box center [19, 266] width 17 height 17
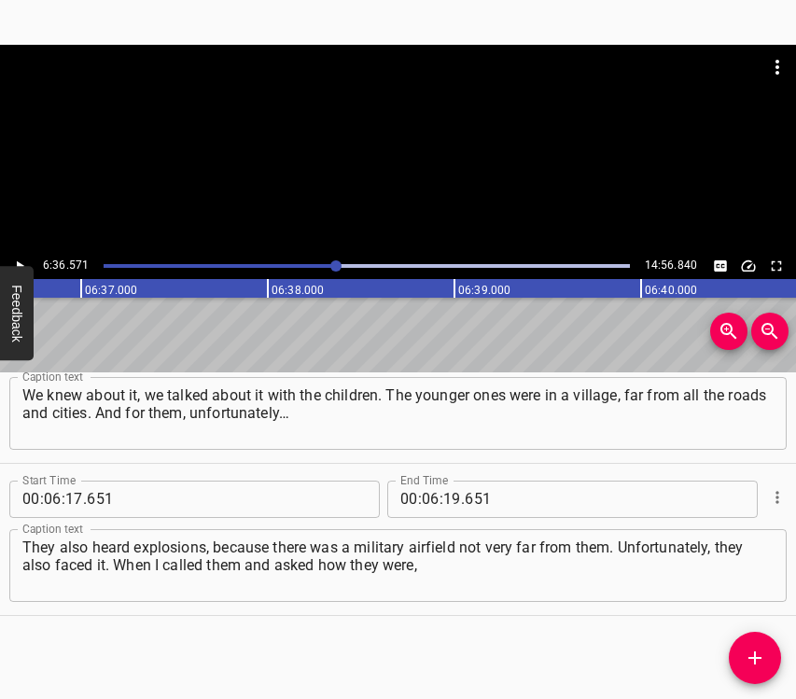
scroll to position [0, 74022]
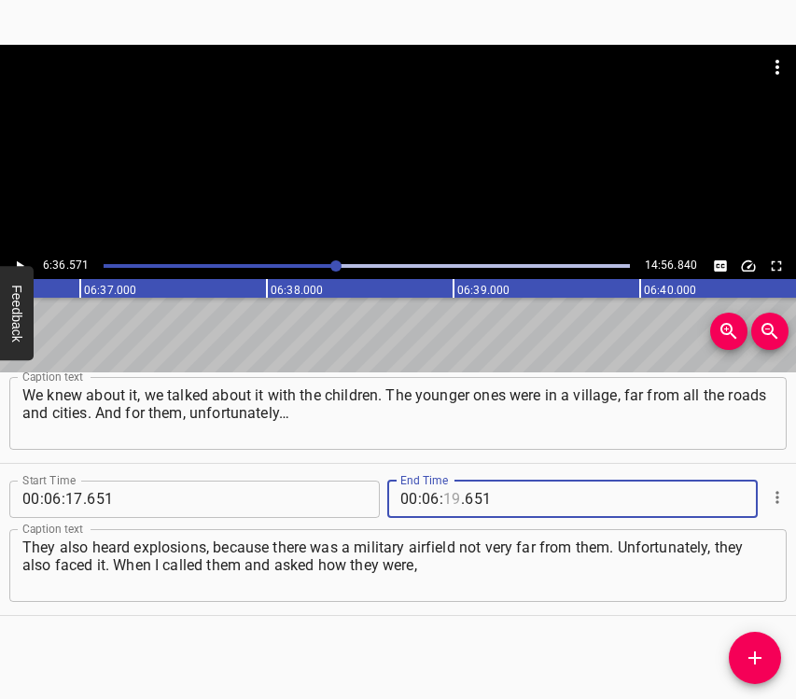
click at [443, 498] on input "number" at bounding box center [452, 499] width 18 height 37
type input "36"
type input "571"
click at [748, 652] on icon "Add Cue" at bounding box center [755, 658] width 22 height 22
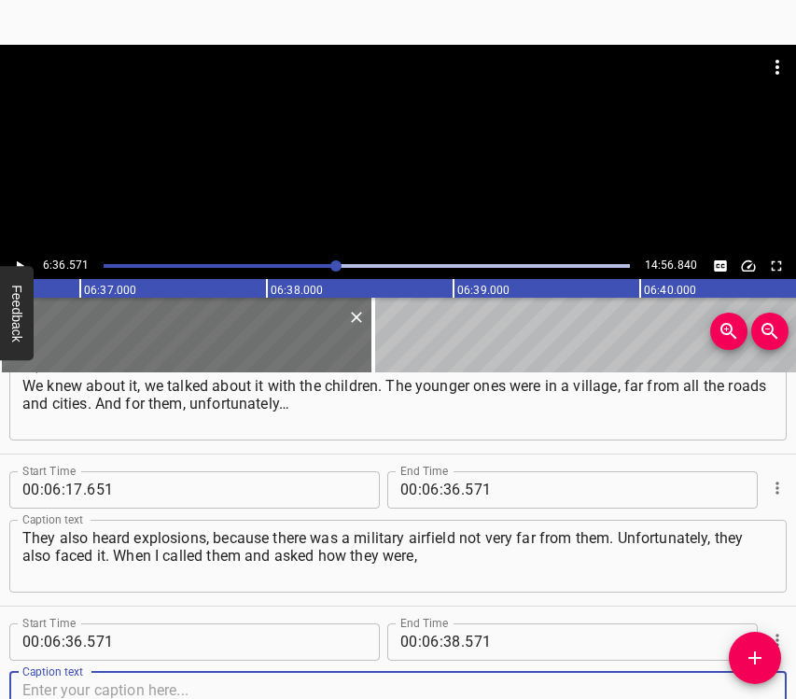
scroll to position [4324, 0]
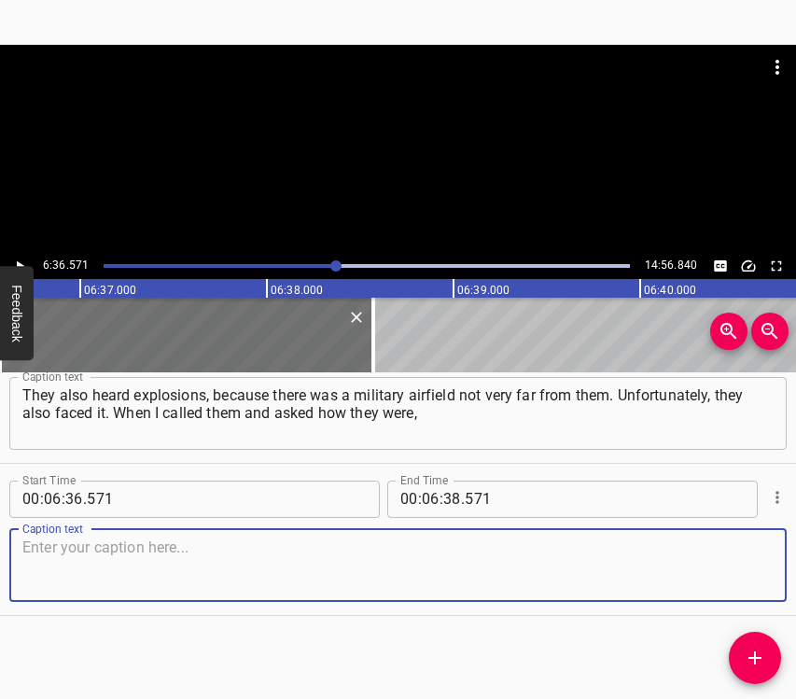
click at [736, 570] on textarea at bounding box center [397, 565] width 751 height 53
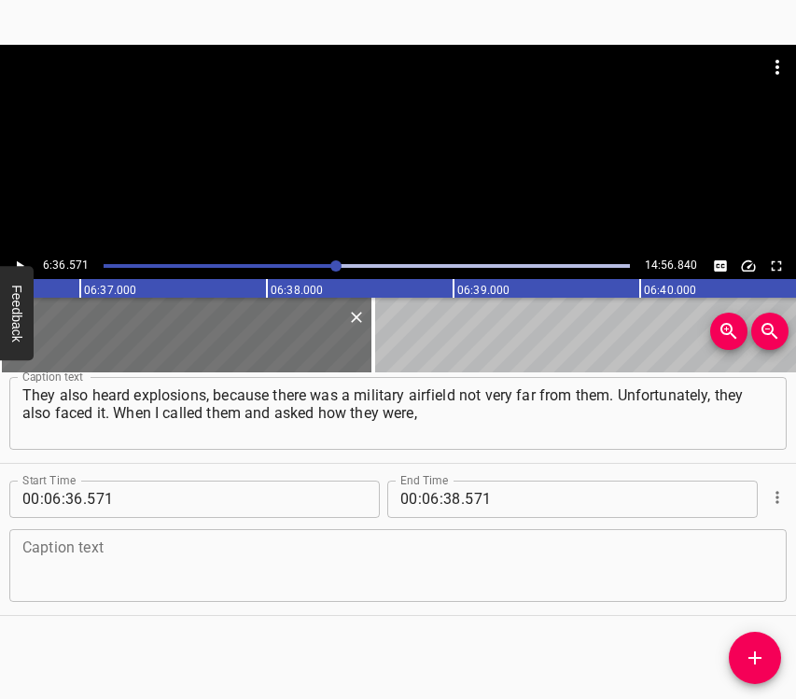
click at [59, 570] on textarea at bounding box center [397, 565] width 751 height 53
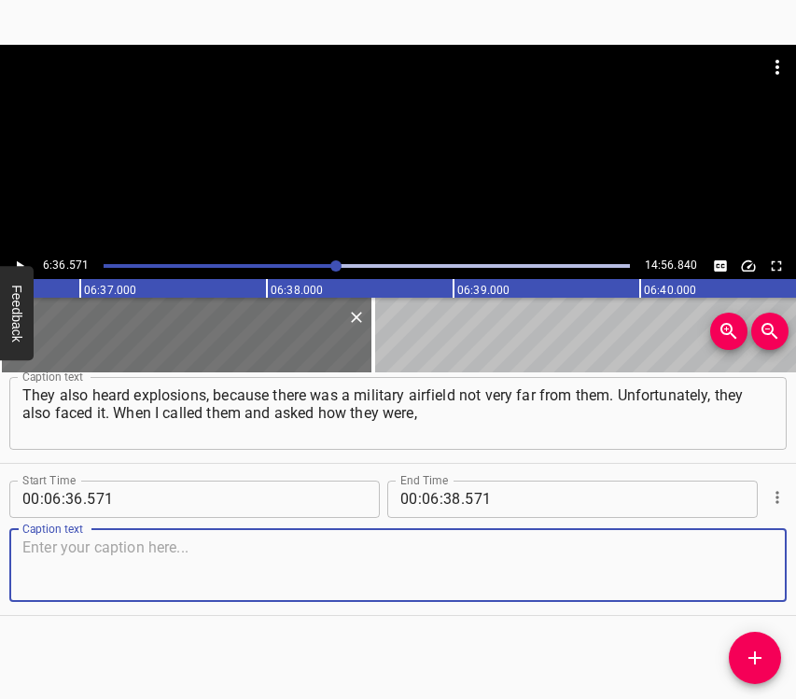
paste textarea "they said that I should not worry, that they had… At that time the word “shelte…"
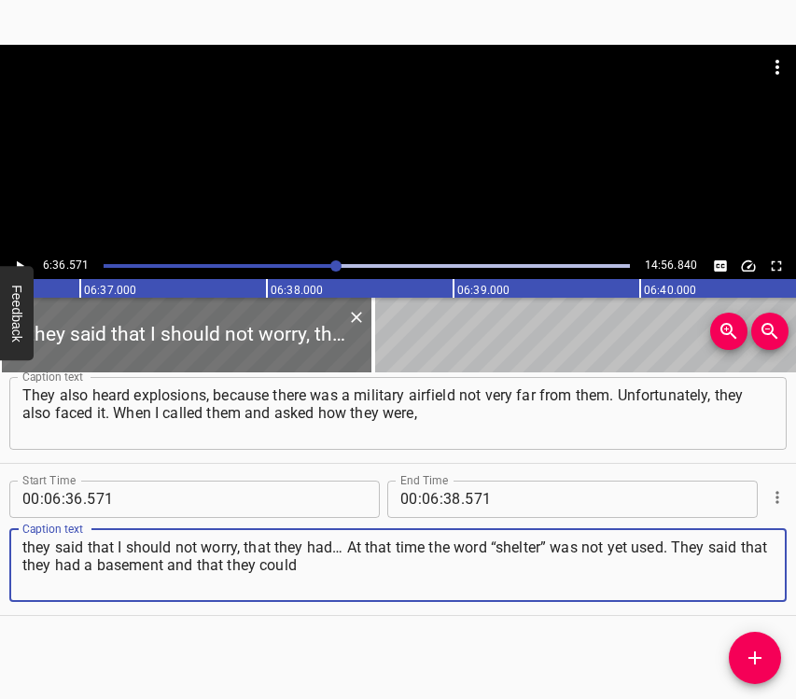
type textarea "they said that I should not worry, that they had… At that time the word “shelte…"
click at [22, 259] on icon "Play/Pause" at bounding box center [19, 266] width 17 height 17
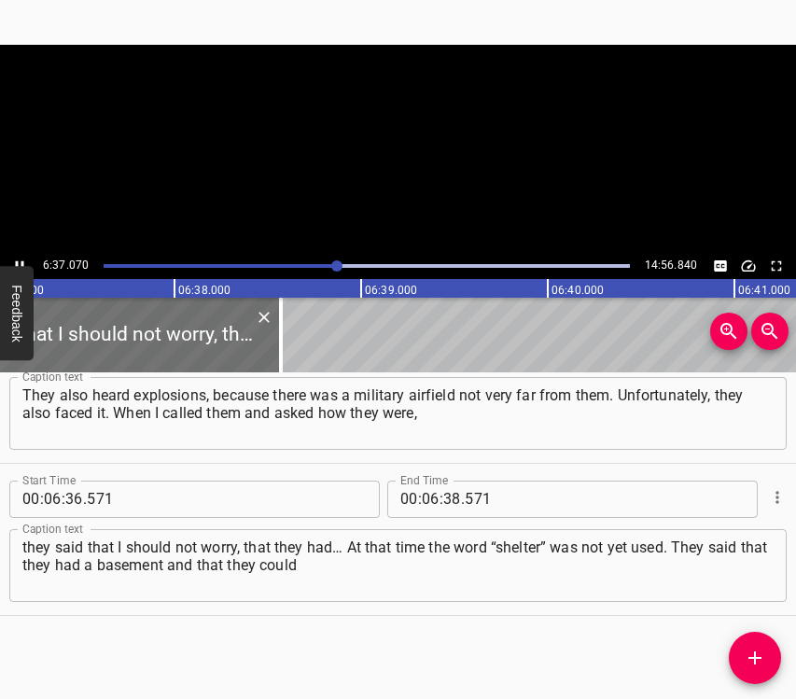
scroll to position [0, 74165]
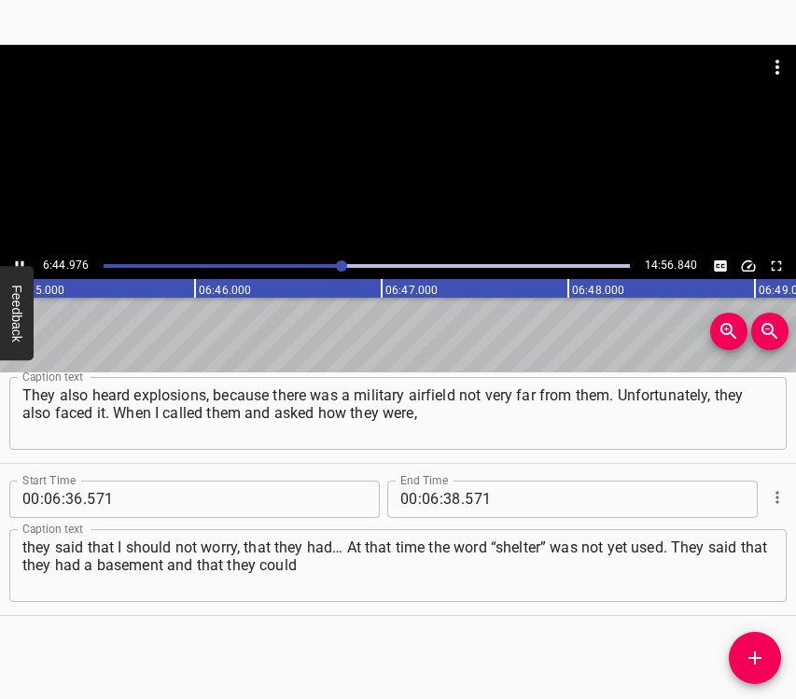
click at [22, 260] on icon "Play/Pause" at bounding box center [19, 266] width 17 height 17
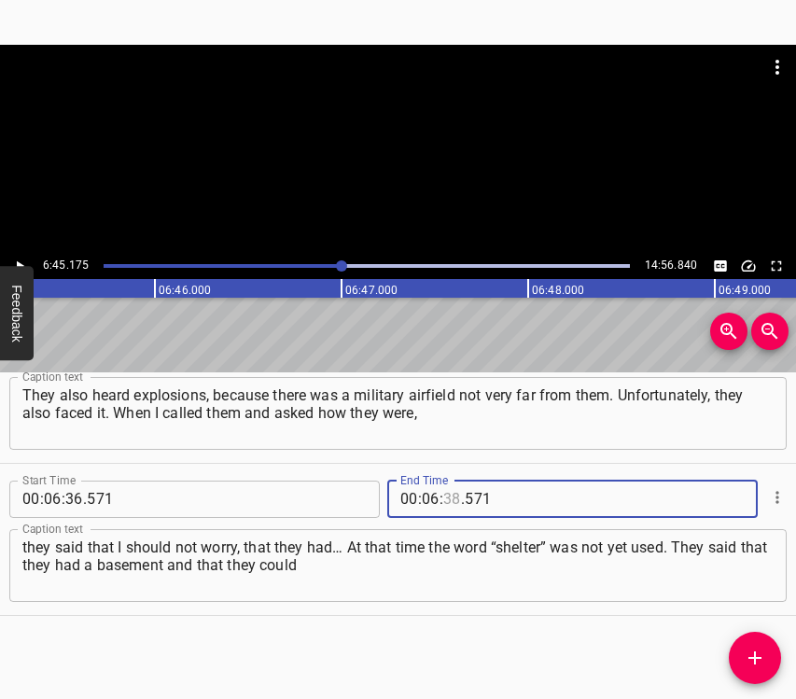
click at [445, 495] on input "number" at bounding box center [452, 499] width 18 height 37
type input "45"
type input "175"
click at [753, 648] on icon "Add Cue" at bounding box center [755, 658] width 22 height 22
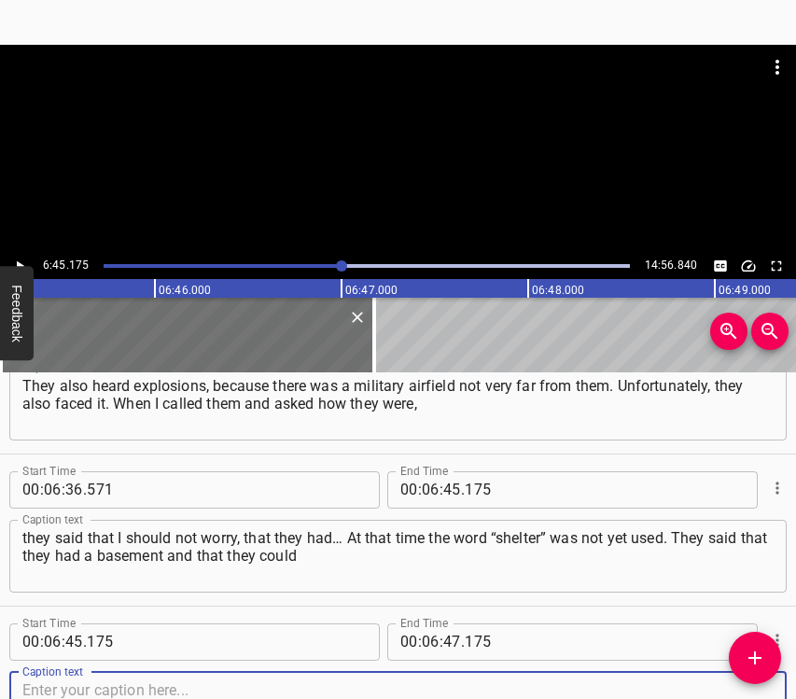
scroll to position [4476, 0]
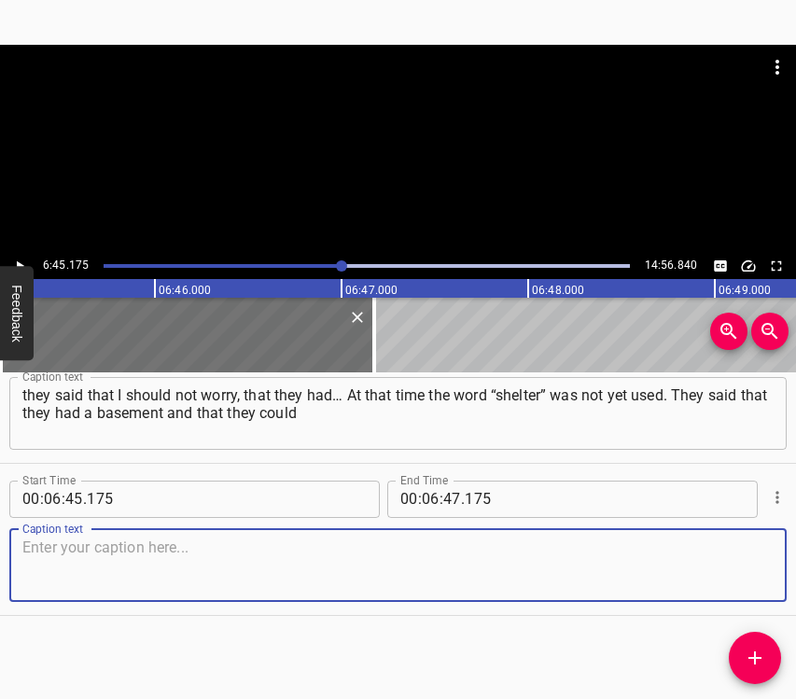
click at [735, 569] on textarea at bounding box center [397, 565] width 751 height 53
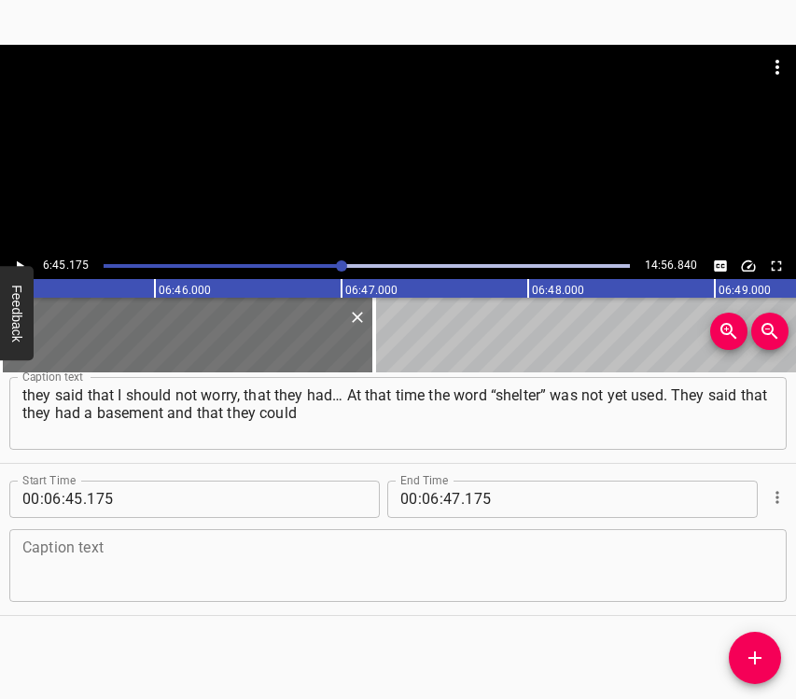
click at [57, 558] on textarea at bounding box center [397, 565] width 751 height 53
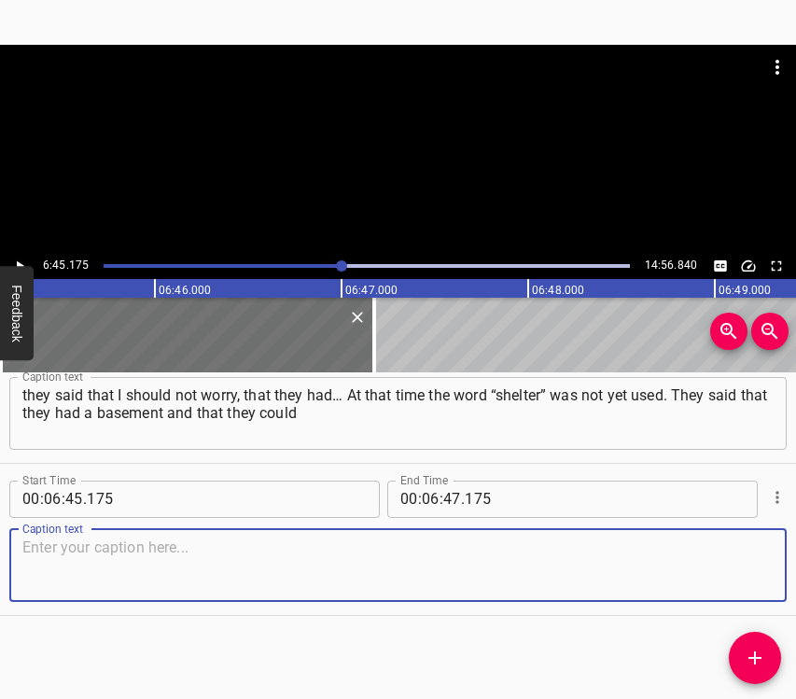
paste textarea "stay in this basement. That is, the children took care of themselves as best th…"
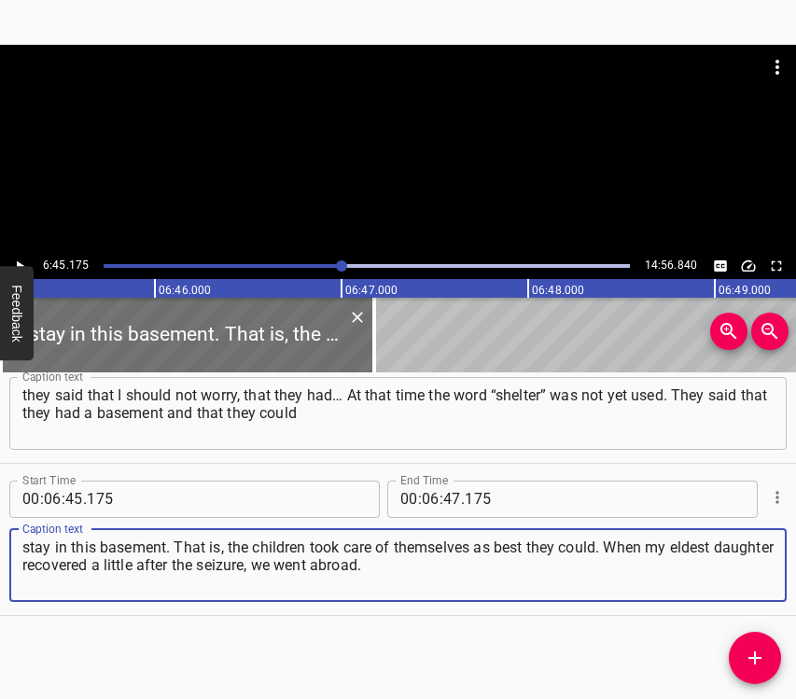
type textarea "stay in this basement. That is, the children took care of themselves as best th…"
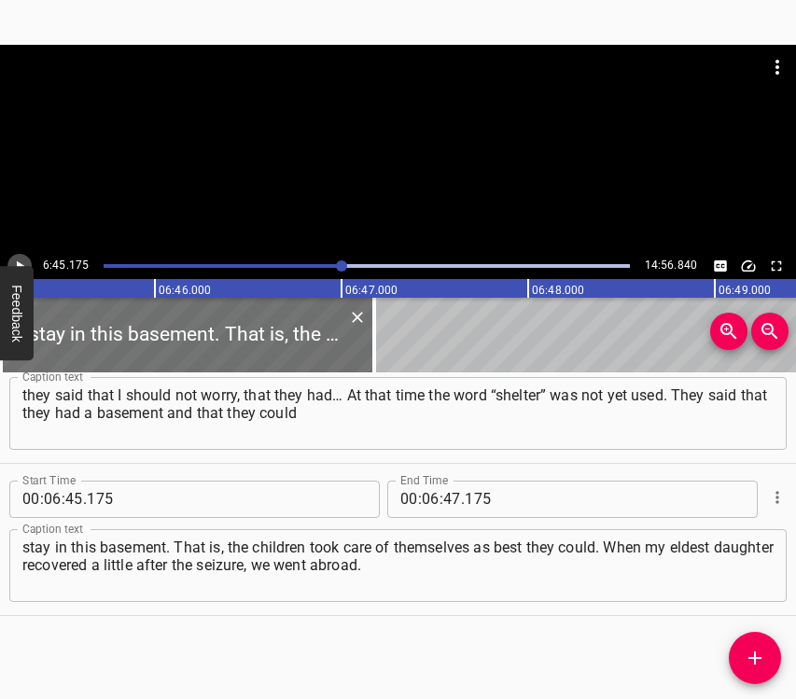
click at [17, 261] on icon "Play/Pause" at bounding box center [20, 265] width 7 height 10
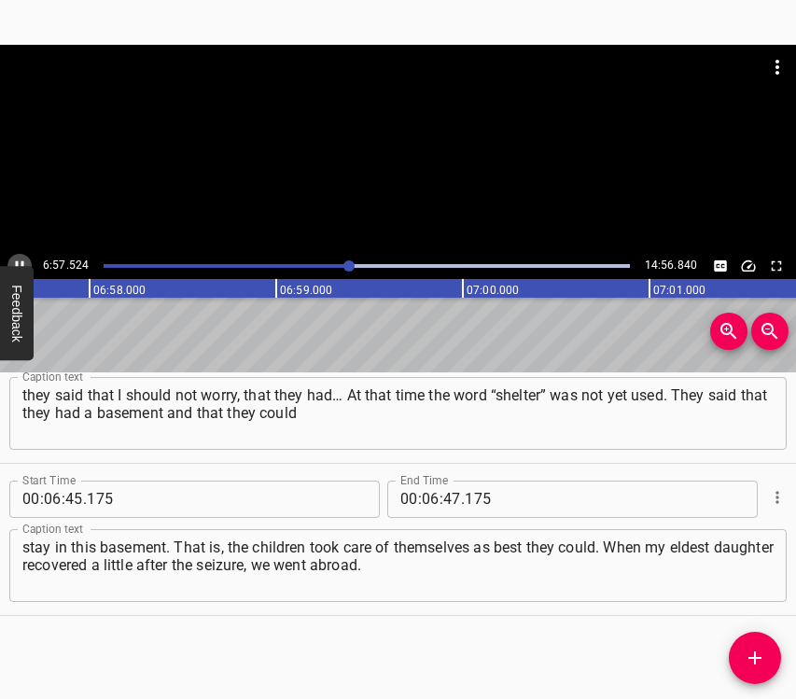
click at [17, 263] on icon "Play/Pause" at bounding box center [20, 265] width 8 height 10
click at [448, 500] on input "number" at bounding box center [452, 499] width 18 height 37
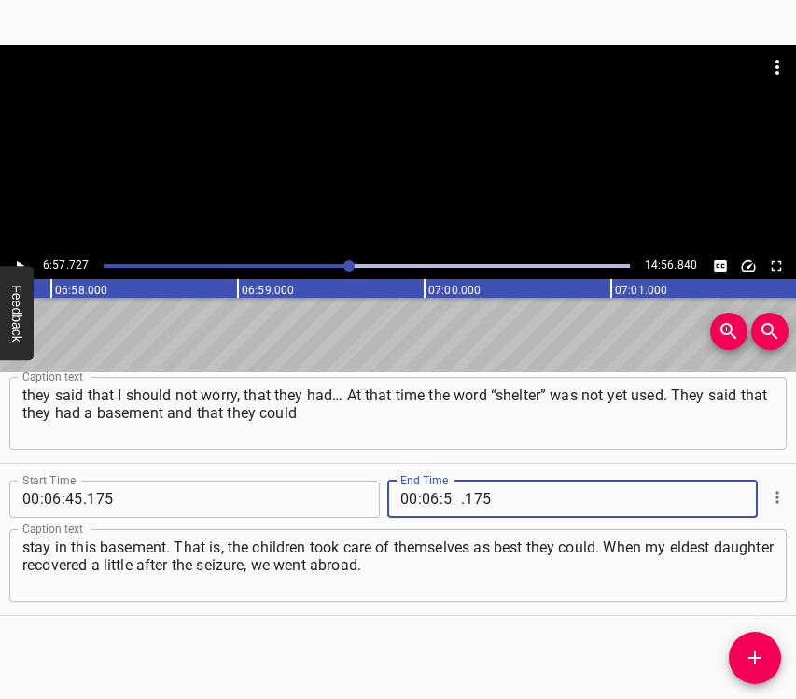
type input "57"
type input "727"
drag, startPoint x: 755, startPoint y: 656, endPoint x: 769, endPoint y: 668, distance: 18.5
click at [755, 656] on icon "Add Cue" at bounding box center [754, 657] width 13 height 13
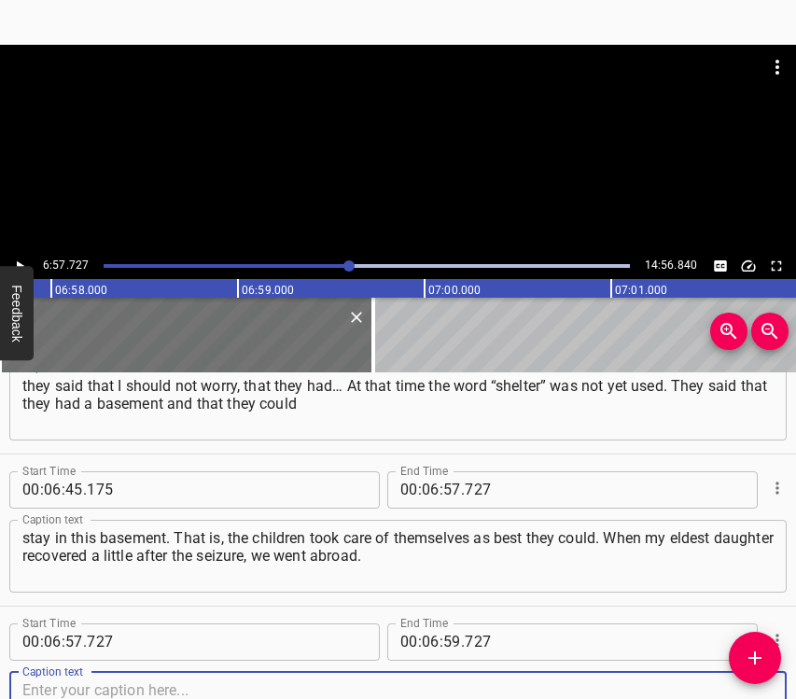
scroll to position [4628, 0]
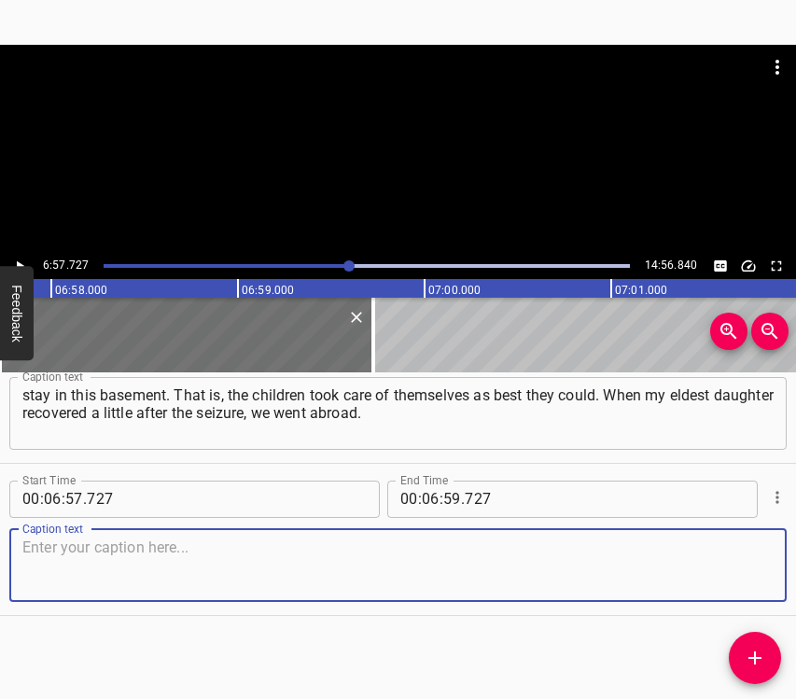
click at [705, 569] on textarea at bounding box center [397, 565] width 751 height 53
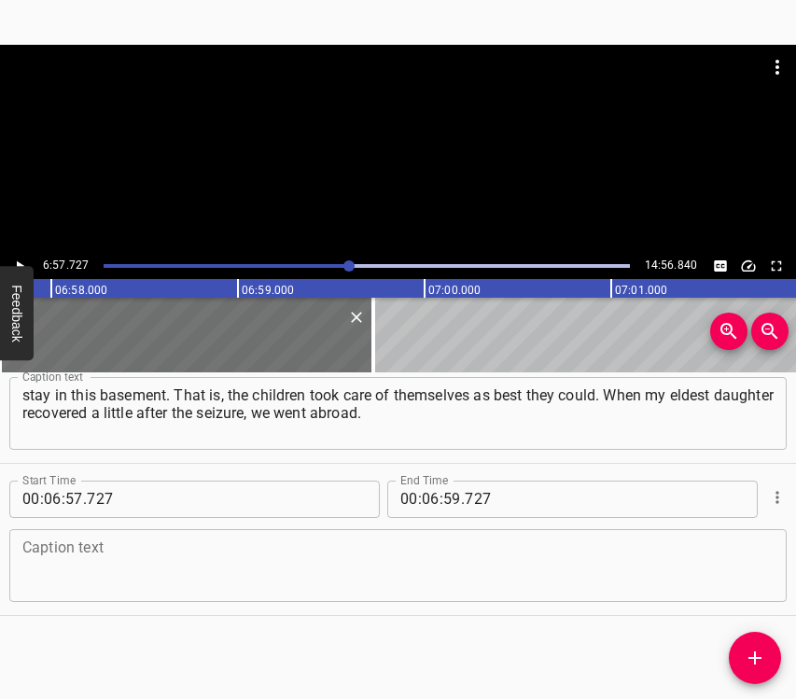
click at [172, 579] on textarea at bounding box center [397, 565] width 751 height 53
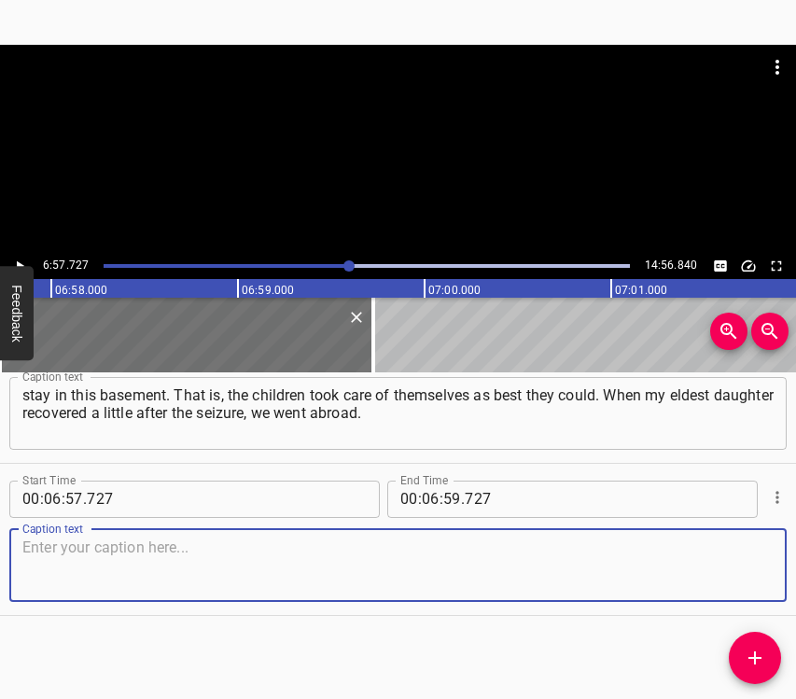
paste textarea "We waited. We waited for about a week. And when she started to feel quite well,…"
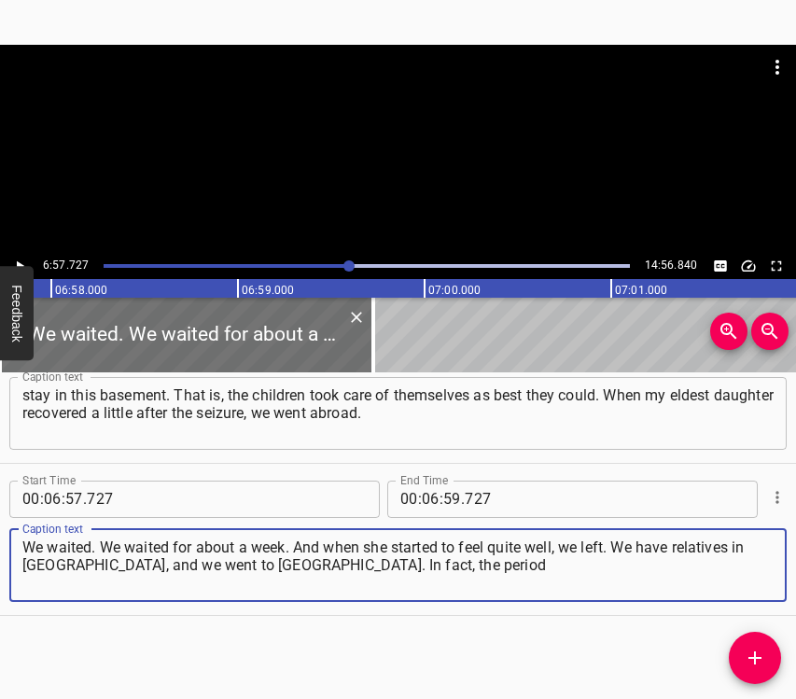
type textarea "We waited. We waited for about a week. And when she started to feel quite well,…"
click at [28, 261] on button "Play/Pause" at bounding box center [19, 266] width 24 height 24
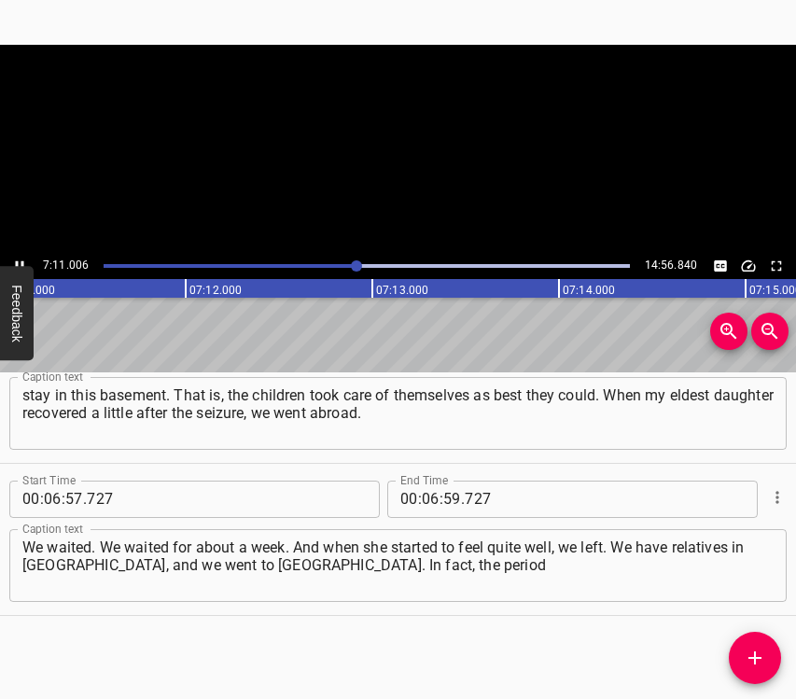
click at [28, 261] on button "Play/Pause" at bounding box center [19, 266] width 24 height 24
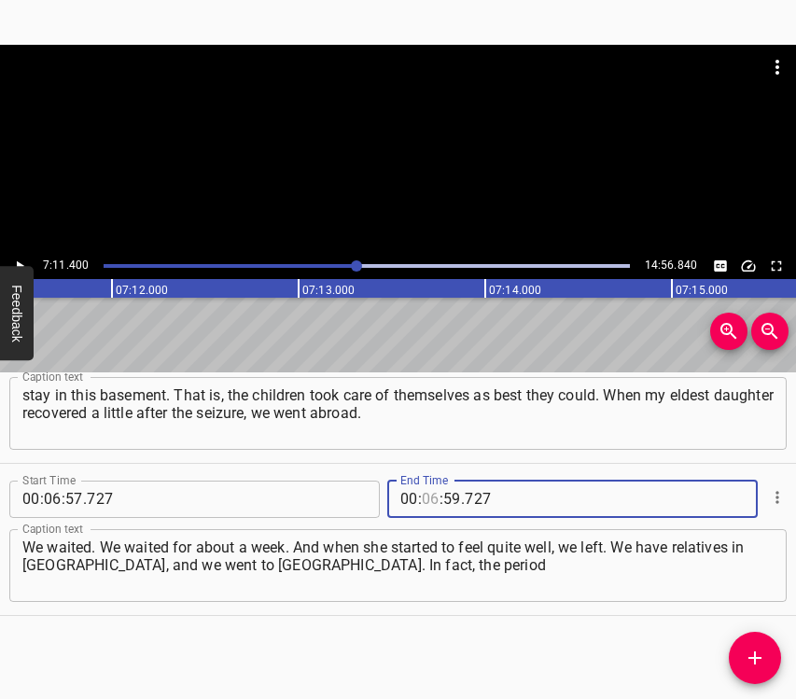
click at [424, 500] on input "number" at bounding box center [431, 499] width 18 height 37
type input "07"
type input "11"
type input "400"
click at [738, 660] on span "Add Cue" at bounding box center [755, 658] width 52 height 22
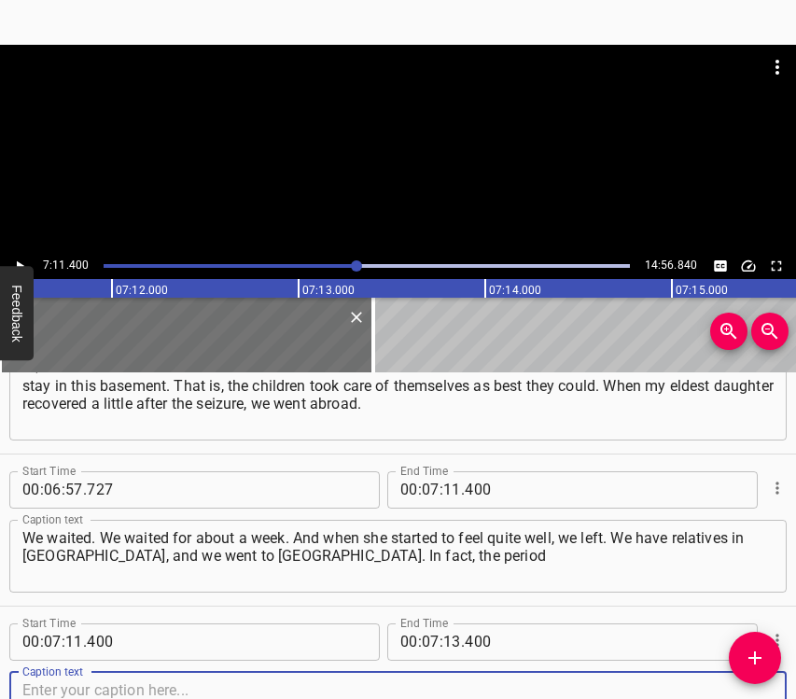
scroll to position [4780, 0]
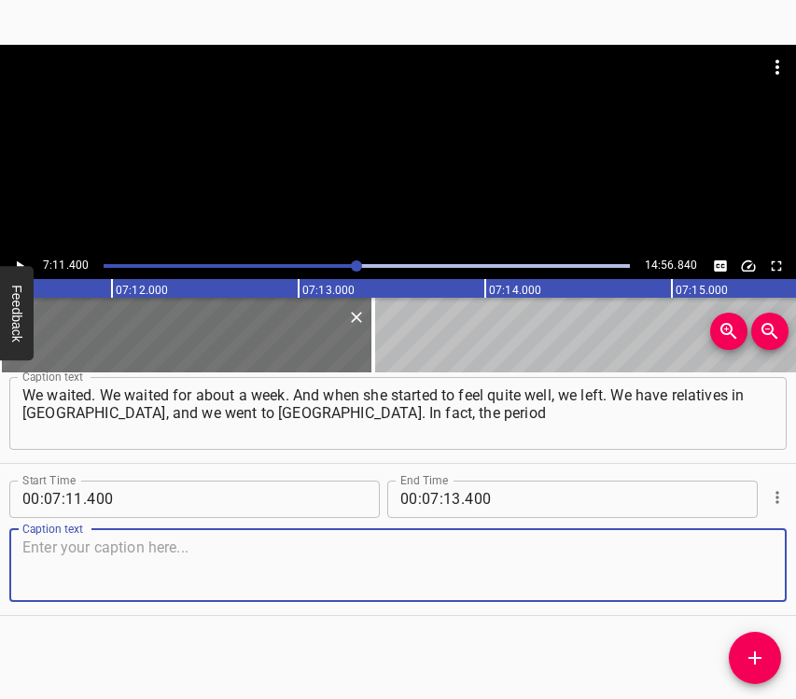
click at [721, 578] on textarea at bounding box center [397, 565] width 751 height 53
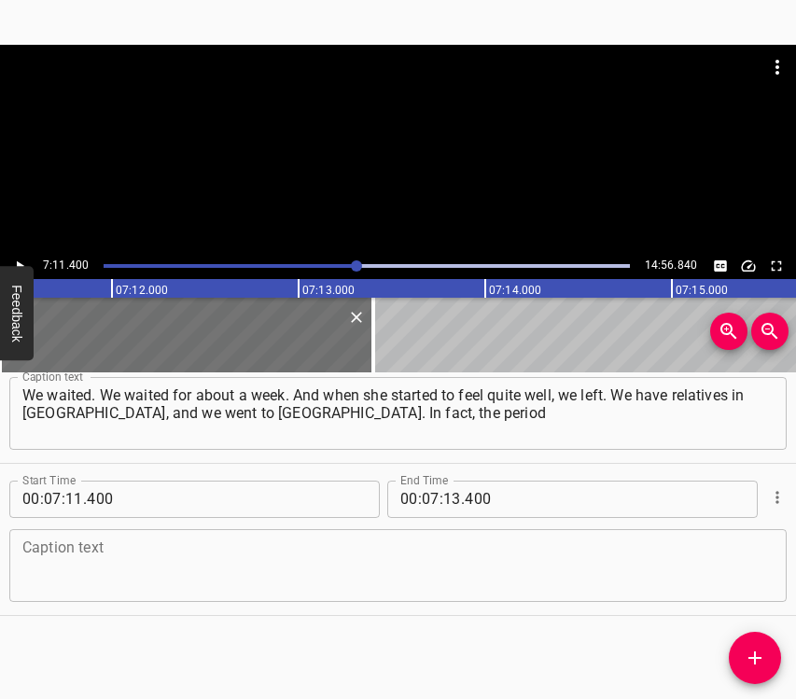
click at [411, 565] on textarea at bounding box center [397, 565] width 751 height 53
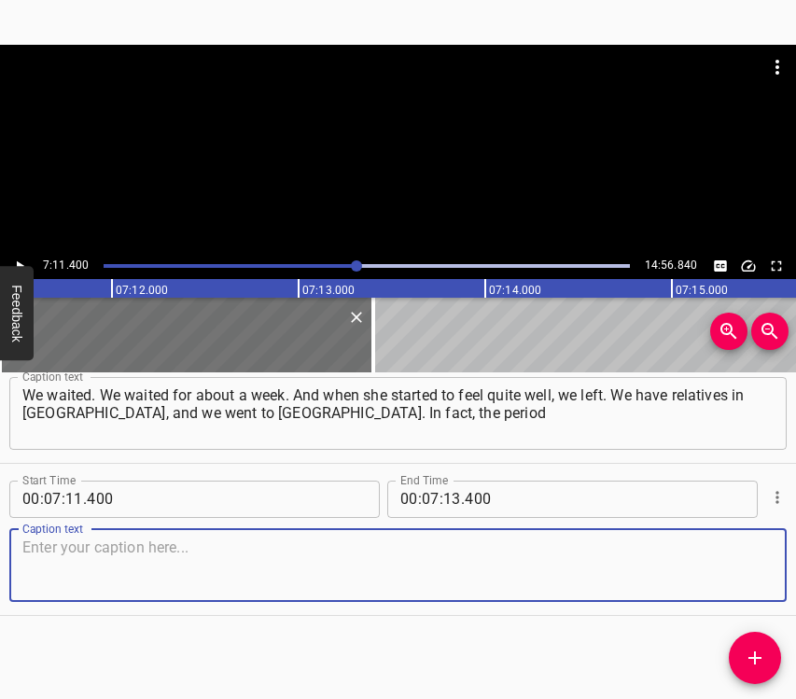
paste textarea "of the occupation of [GEOGRAPHIC_DATA] region and the possible offensive on [GE…"
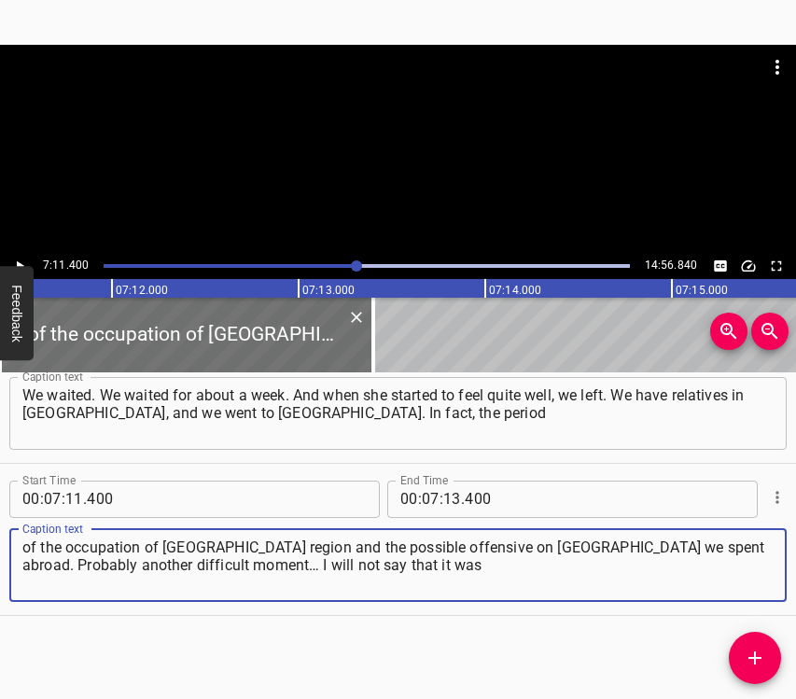
type textarea "of the occupation of [GEOGRAPHIC_DATA] region and the possible offensive on [GE…"
click at [19, 263] on icon "Play/Pause" at bounding box center [20, 265] width 7 height 10
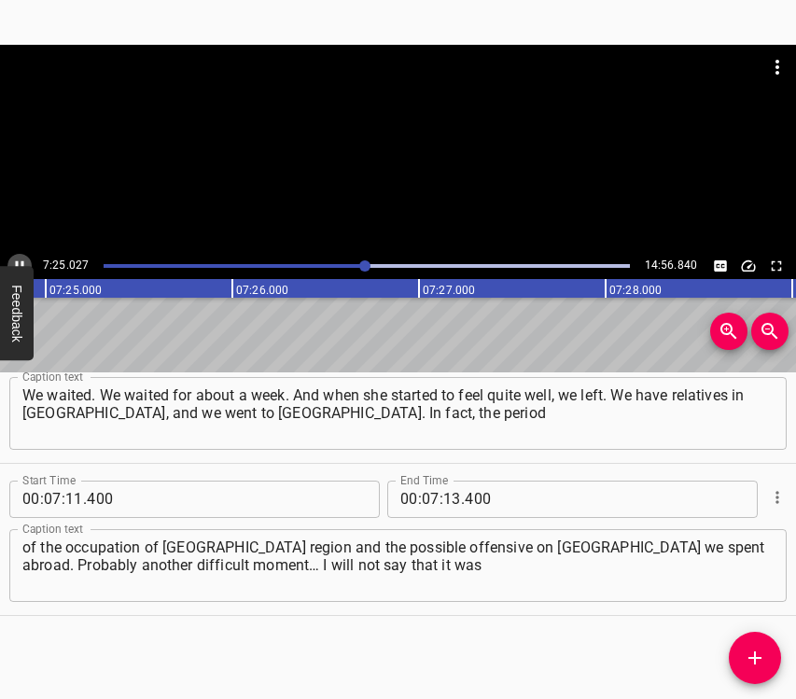
click at [19, 263] on icon "Play/Pause" at bounding box center [19, 266] width 17 height 17
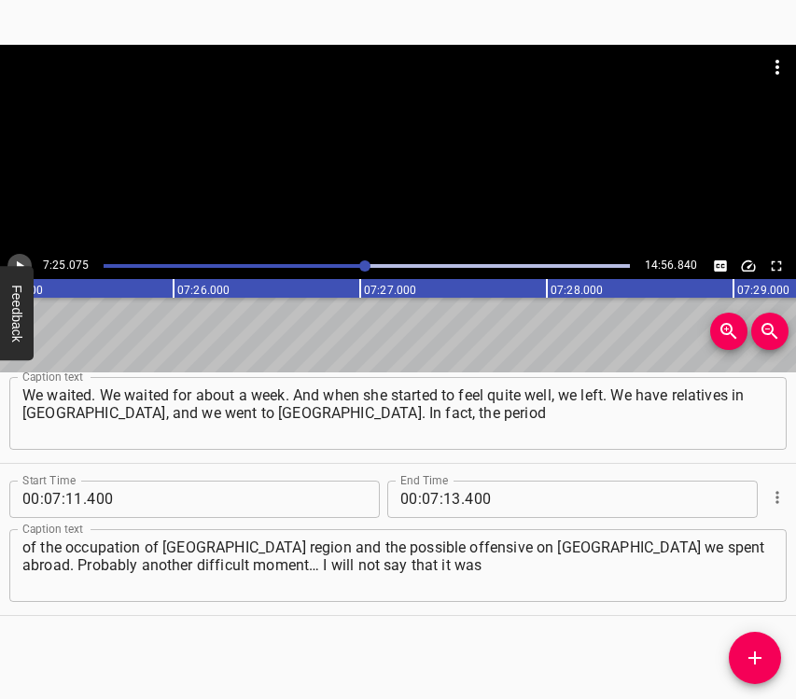
click at [19, 263] on icon "Play/Pause" at bounding box center [20, 265] width 7 height 10
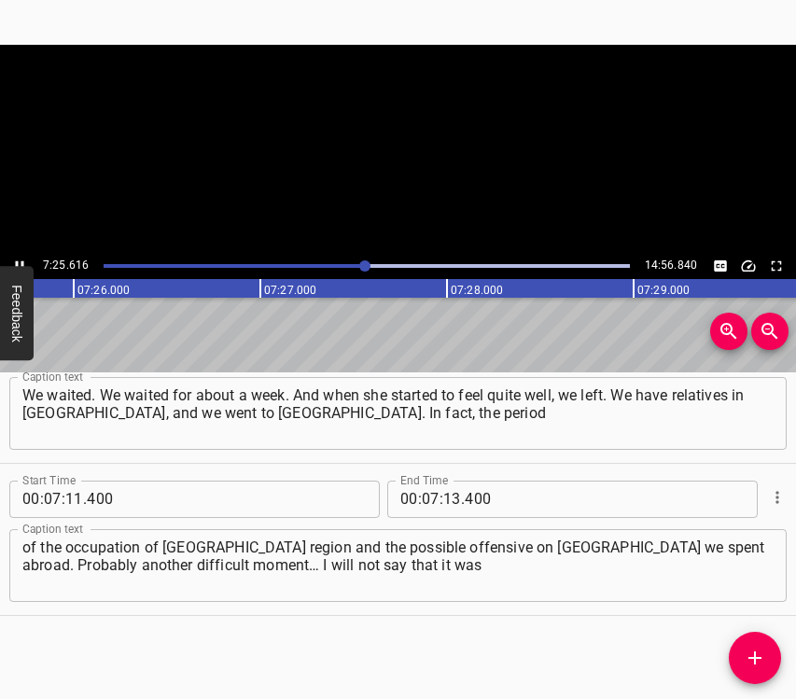
click at [19, 263] on icon "Play/Pause" at bounding box center [19, 266] width 17 height 17
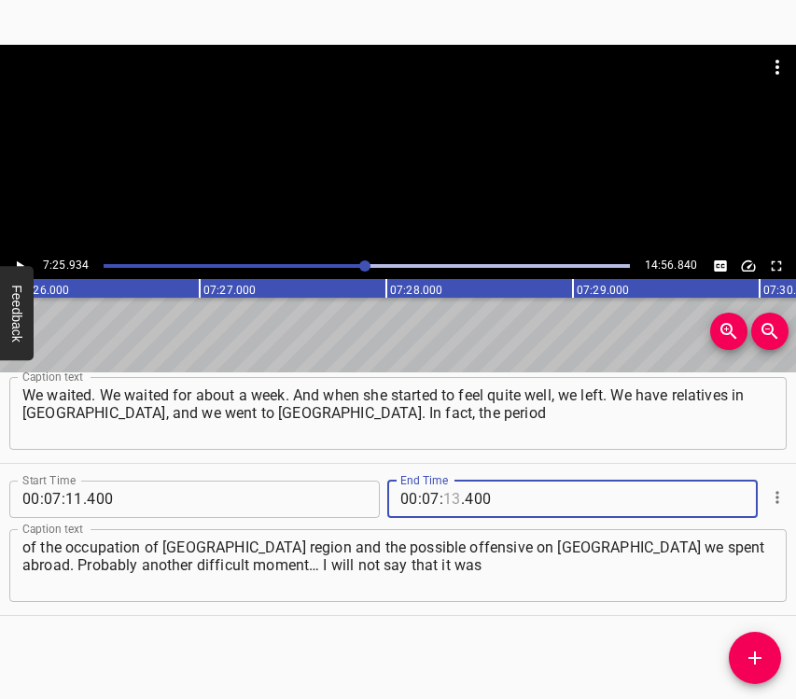
click at [447, 493] on input "number" at bounding box center [452, 499] width 18 height 37
type input "25"
type input "934"
click at [755, 659] on icon "Add Cue" at bounding box center [754, 657] width 13 height 13
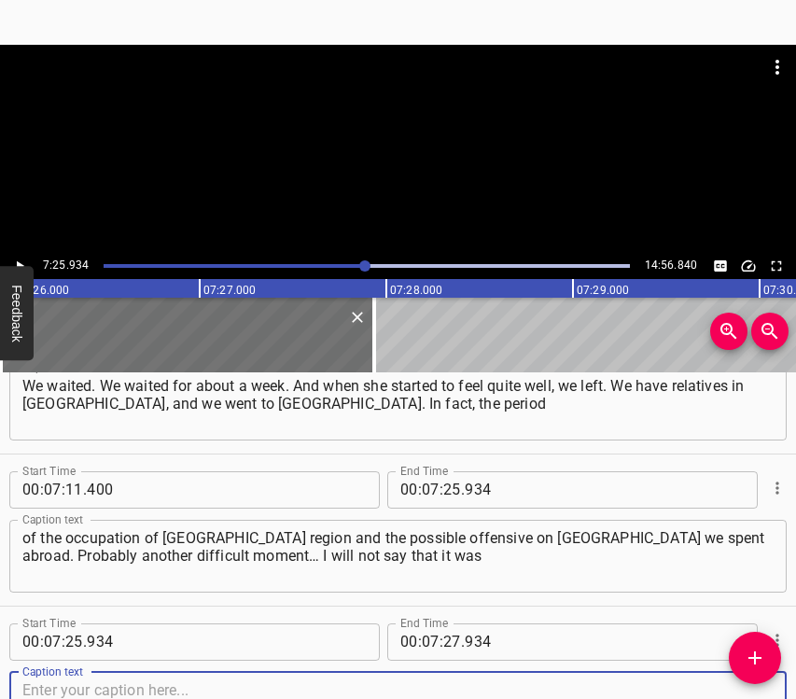
scroll to position [4932, 0]
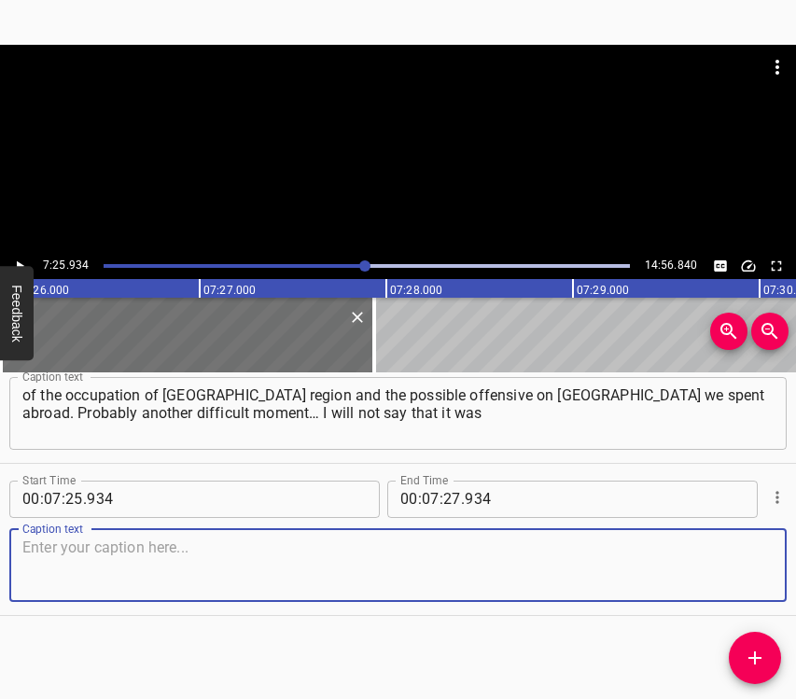
drag, startPoint x: 724, startPoint y: 581, endPoint x: 744, endPoint y: 566, distance: 25.2
click at [724, 581] on textarea at bounding box center [397, 565] width 751 height 53
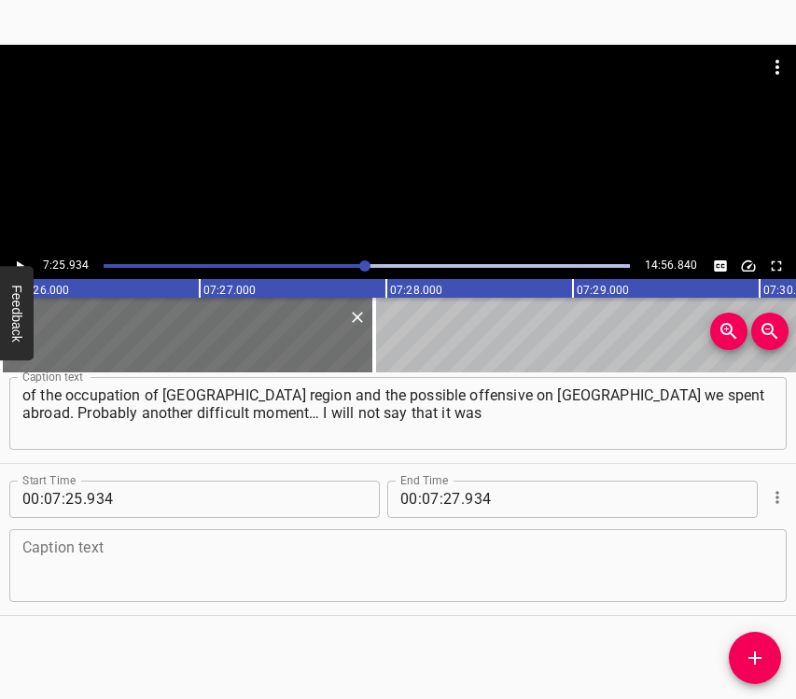
click at [121, 574] on textarea at bounding box center [397, 565] width 751 height 53
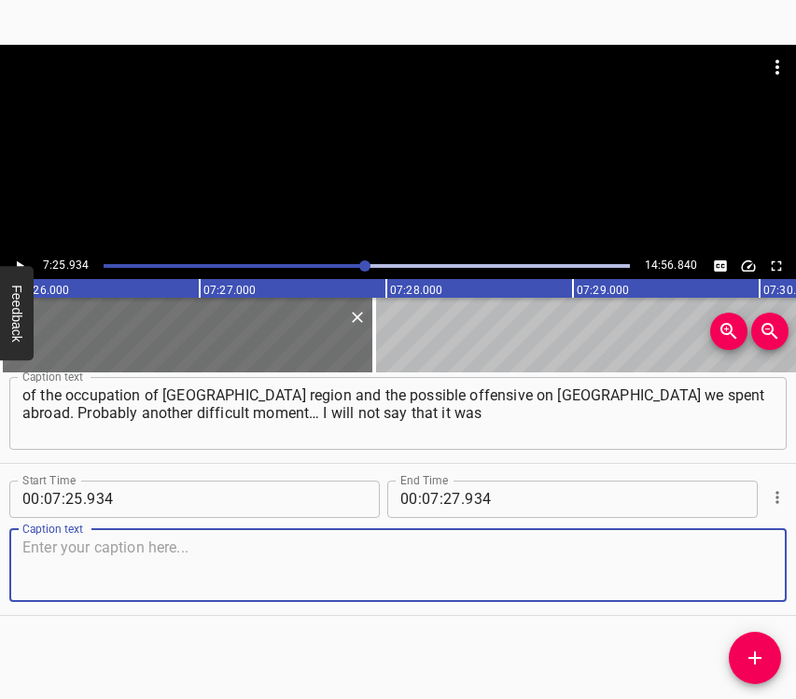
paste textarea "the scariest moment, but I think that many people who left and remain in other …"
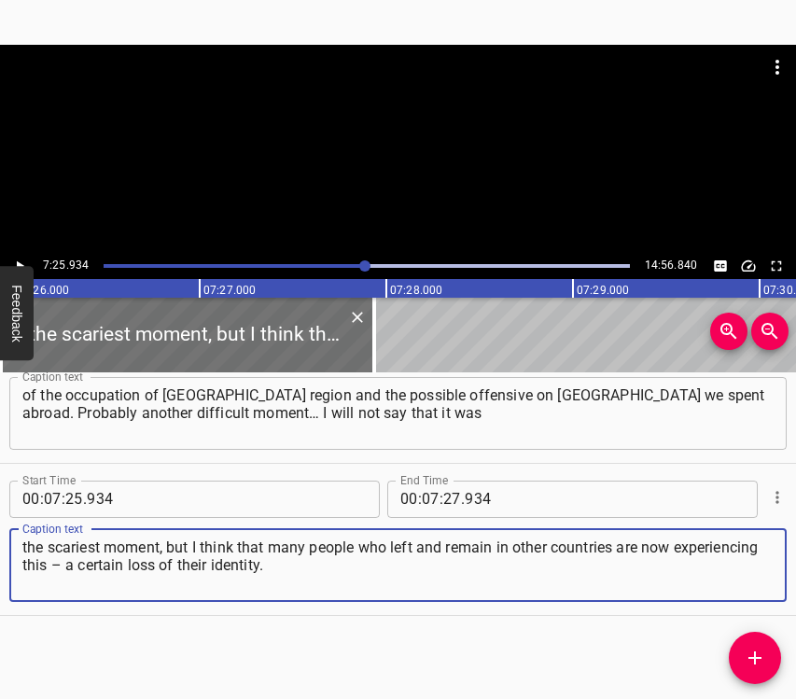
type textarea "the scariest moment, but I think that many people who left and remain in other …"
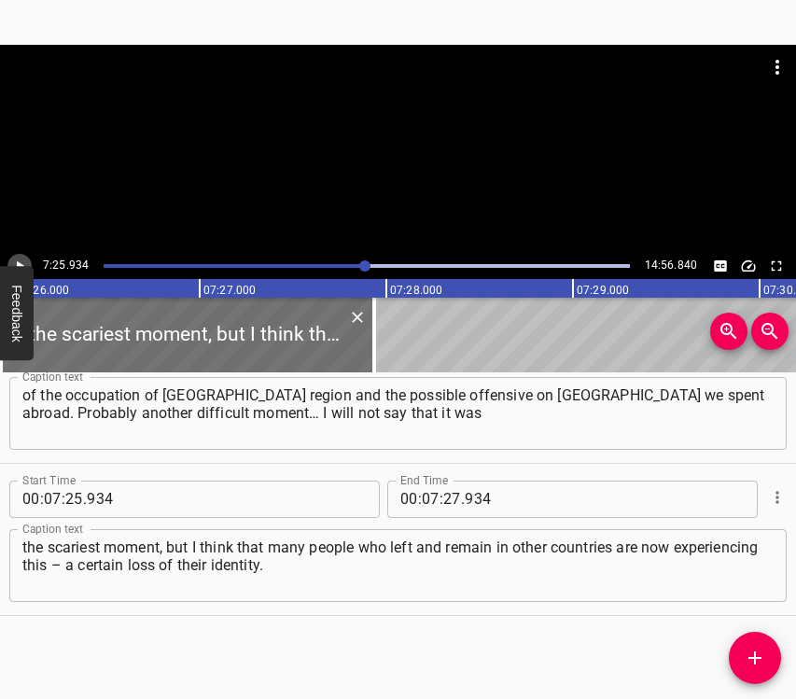
click at [22, 259] on icon "Play/Pause" at bounding box center [19, 266] width 17 height 17
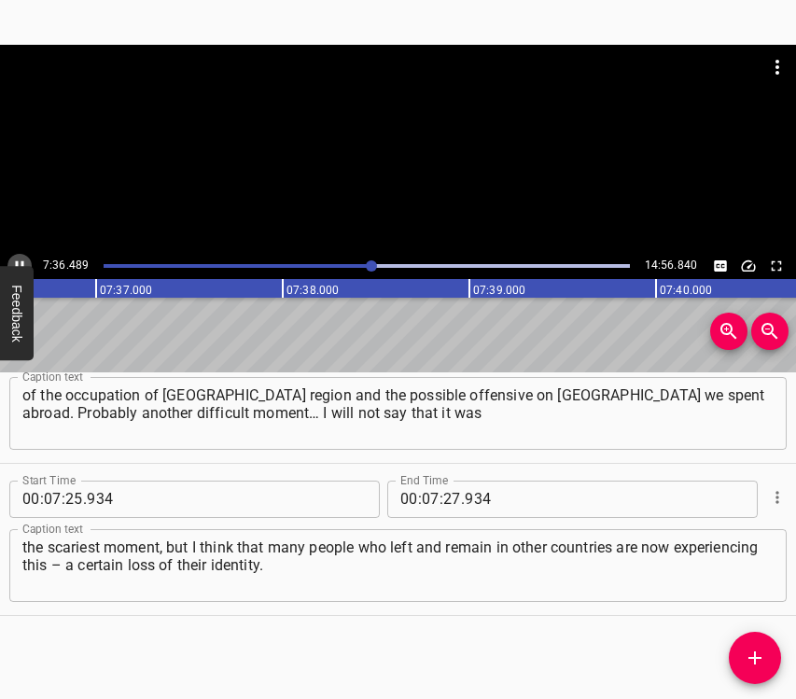
click at [22, 259] on icon "Play/Pause" at bounding box center [19, 266] width 17 height 17
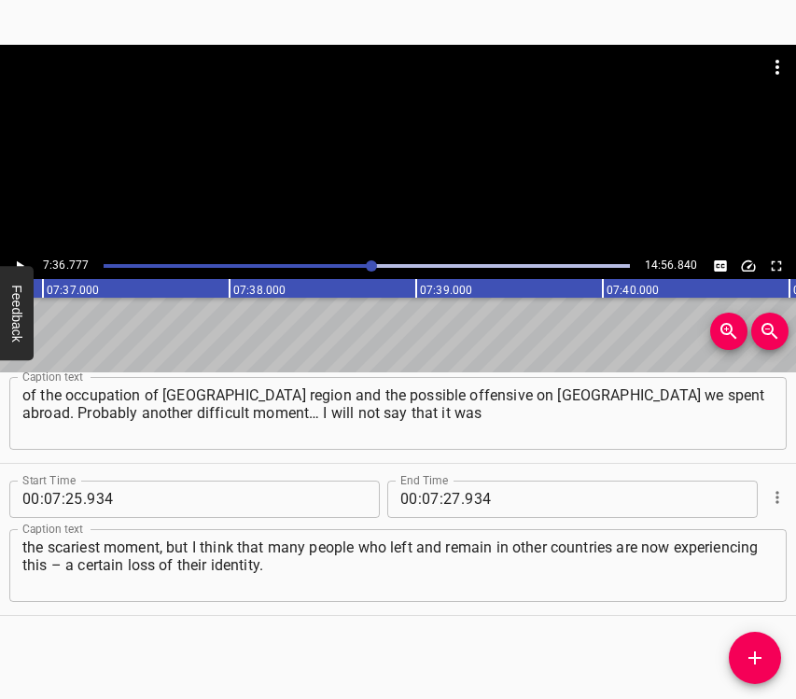
scroll to position [0, 85260]
click at [446, 502] on input "number" at bounding box center [452, 499] width 18 height 37
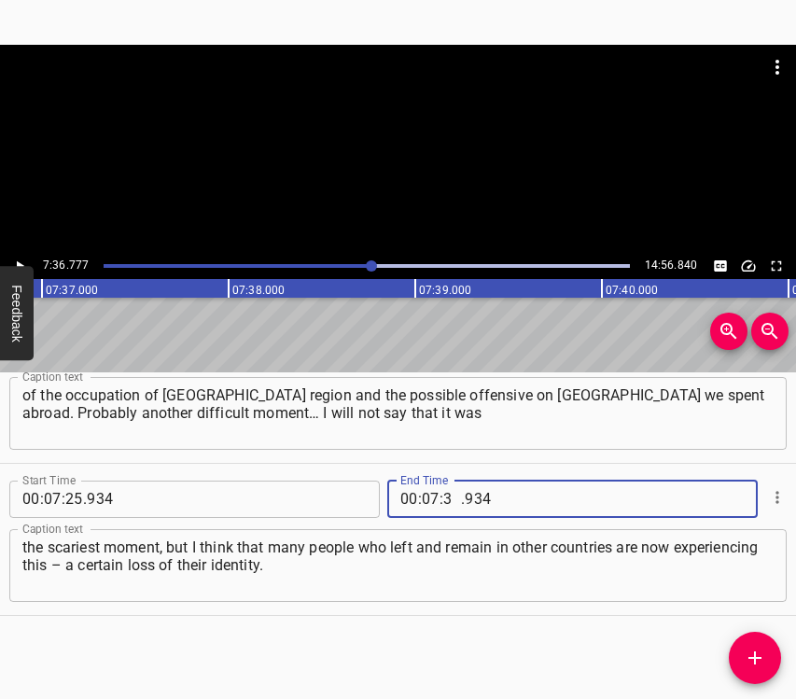
type input "36"
type input "777"
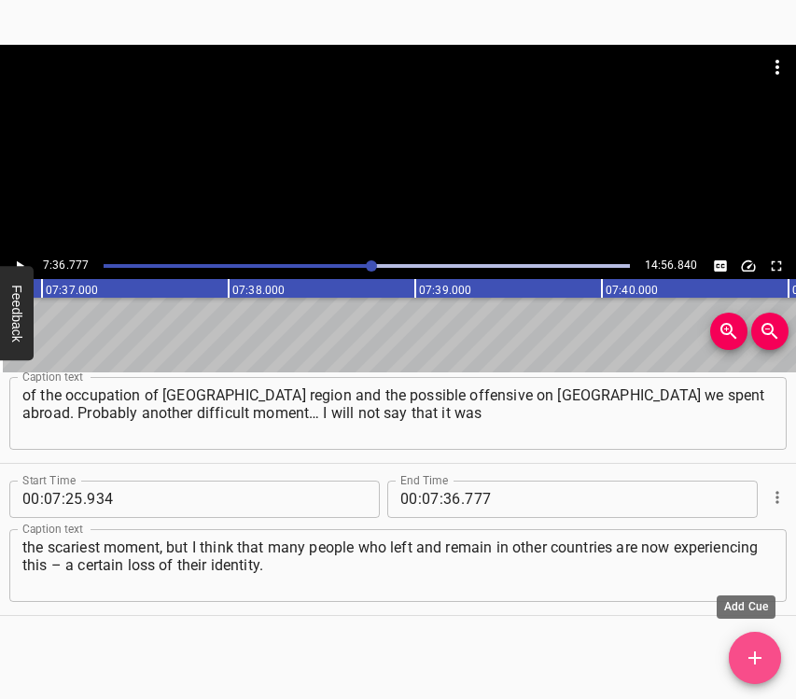
click at [755, 656] on icon "Add Cue" at bounding box center [754, 657] width 13 height 13
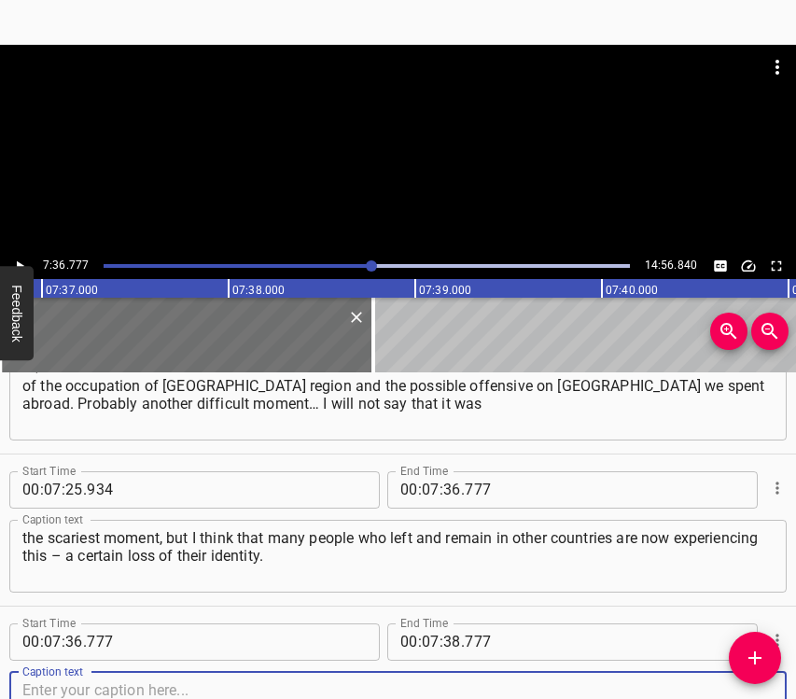
scroll to position [5085, 0]
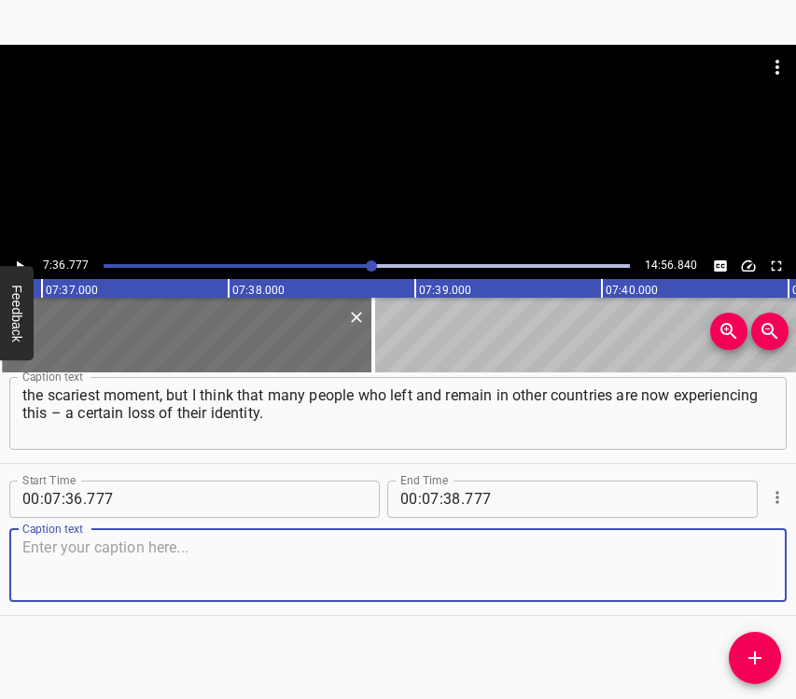
click at [732, 567] on textarea at bounding box center [397, 565] width 751 height 53
click at [219, 561] on textarea at bounding box center [397, 565] width 751 height 53
paste textarea "You arrive in another country, you don’t know the language, you don’t have a jo…"
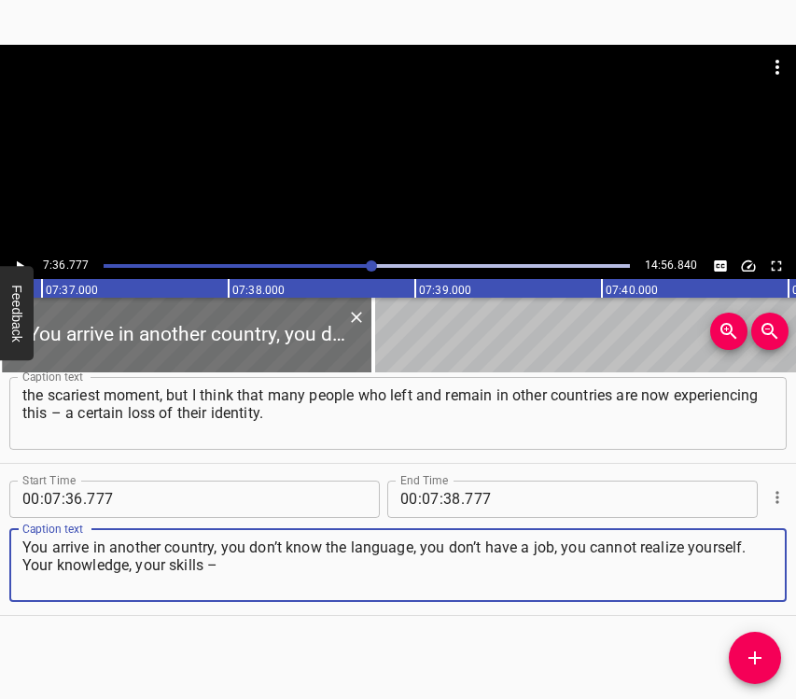
type textarea "You arrive in another country, you don’t know the language, you don’t have a jo…"
click at [21, 260] on icon "Play/Pause" at bounding box center [19, 266] width 17 height 17
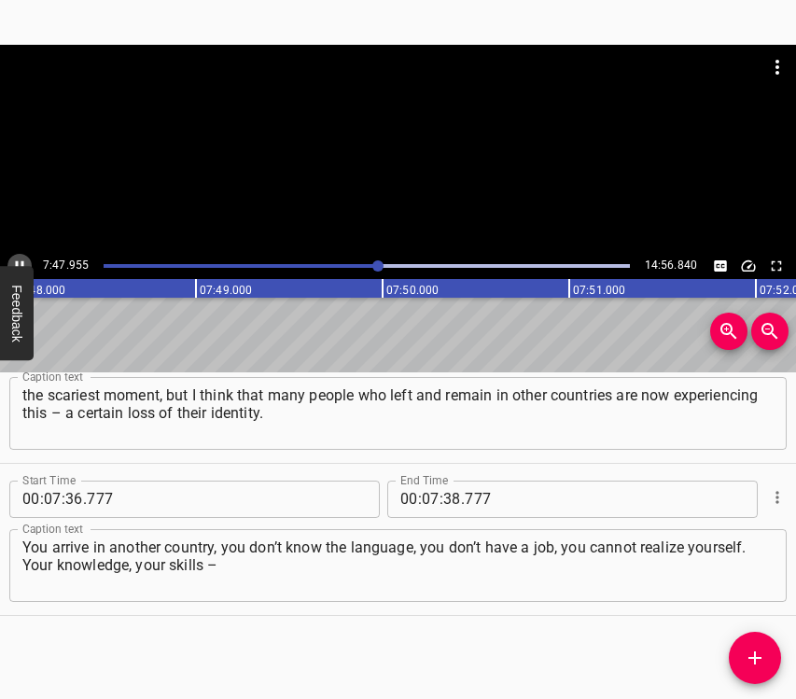
click at [19, 259] on icon "Play/Pause" at bounding box center [19, 266] width 17 height 17
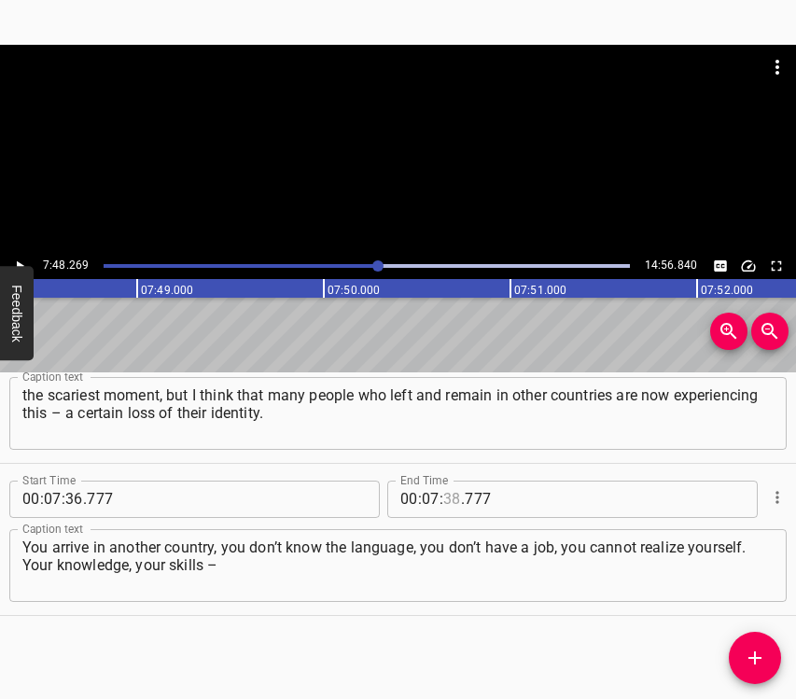
click at [443, 497] on input "number" at bounding box center [452, 499] width 18 height 37
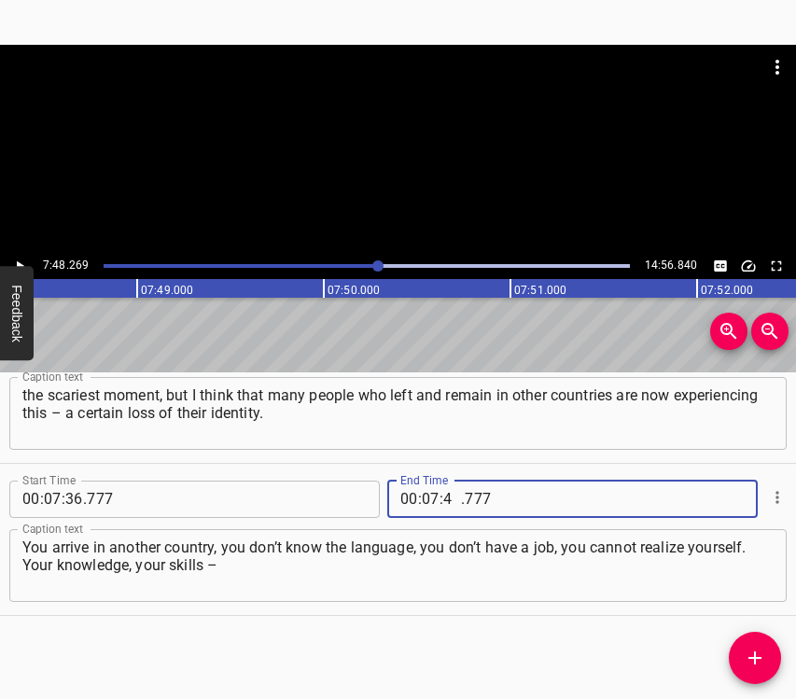
type input "48"
type input "269"
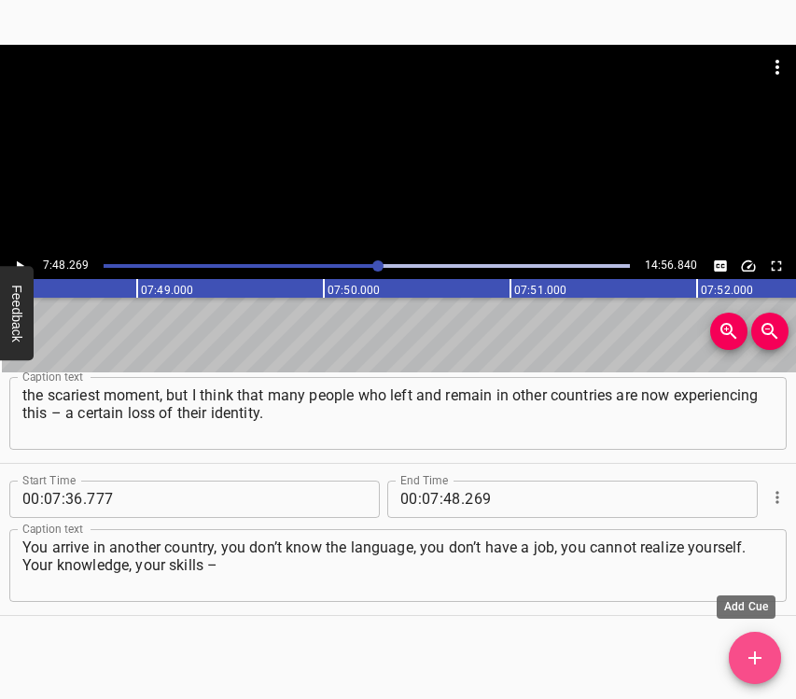
click at [754, 643] on button "Add Cue" at bounding box center [755, 658] width 52 height 52
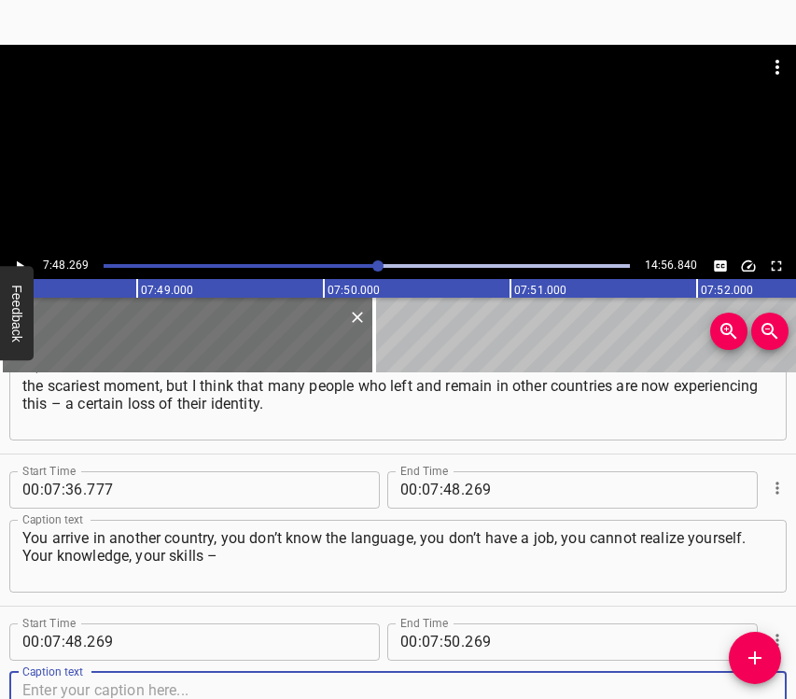
scroll to position [5237, 0]
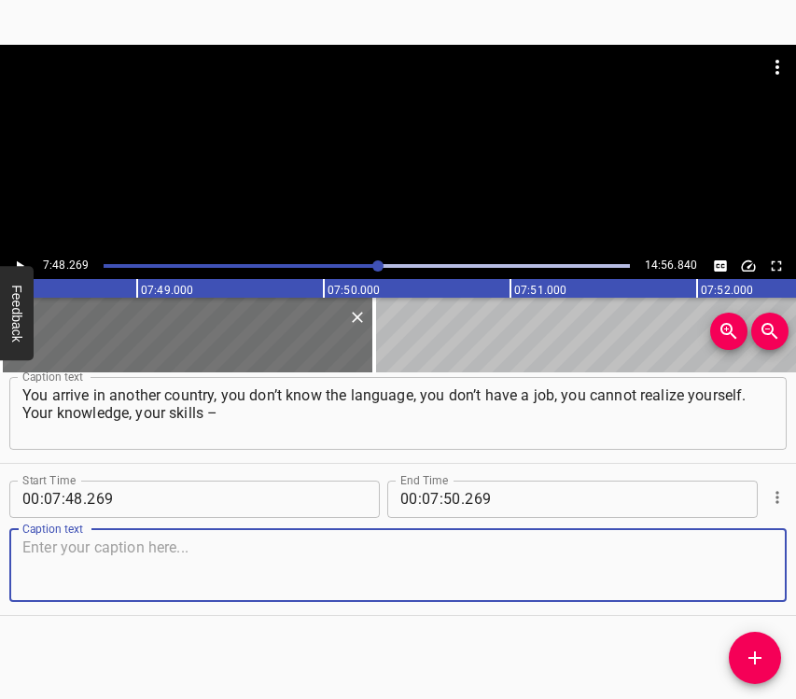
click at [753, 581] on textarea at bounding box center [397, 565] width 751 height 53
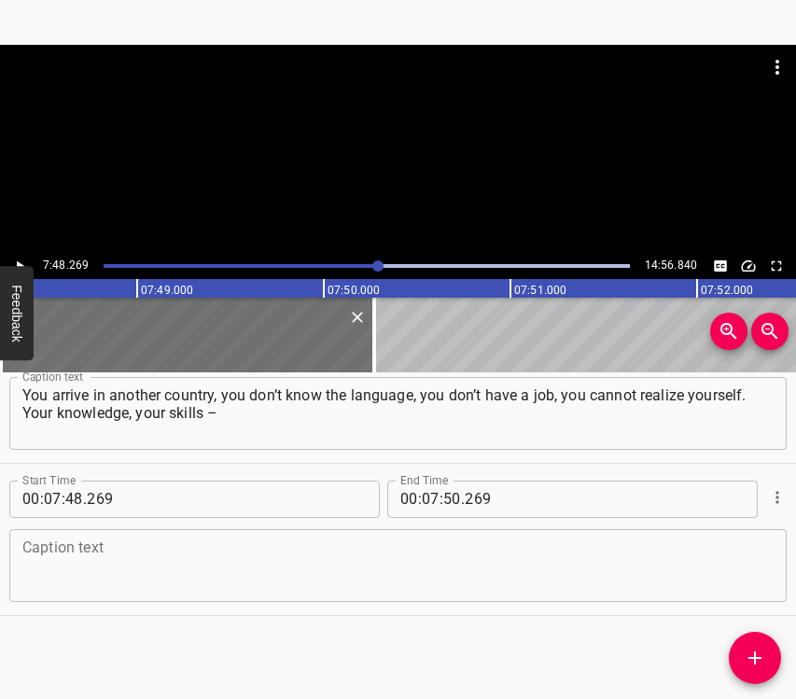
click at [52, 575] on textarea at bounding box center [397, 565] width 751 height 53
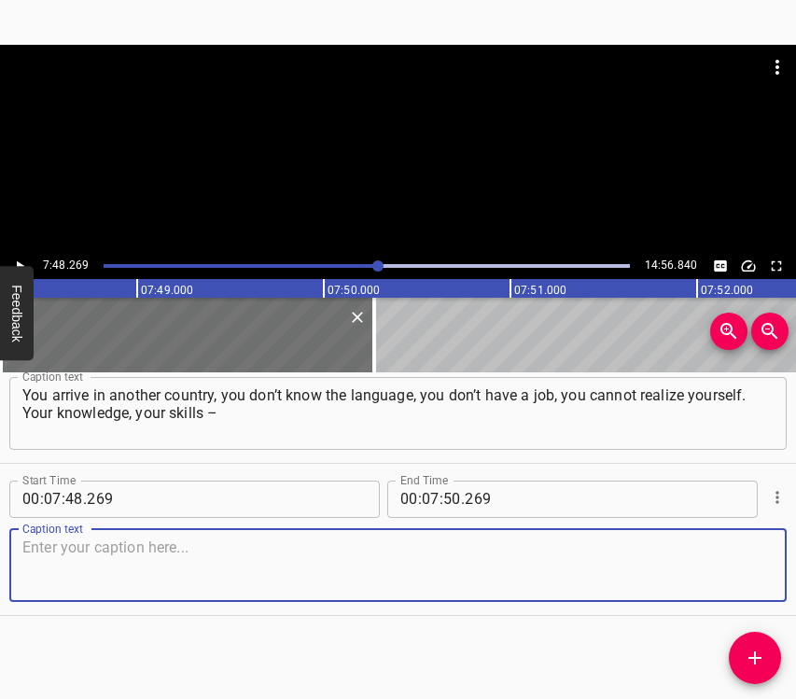
paste textarea "they are not in demand there. You don’t have friends and, perhaps, relatives… W…"
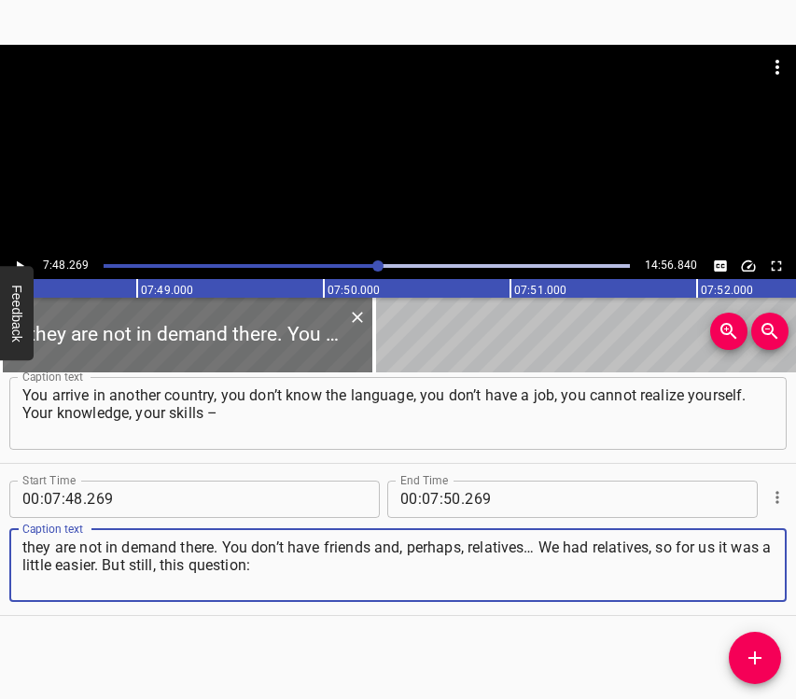
type textarea "they are not in demand there. You don’t have friends and, perhaps, relatives… W…"
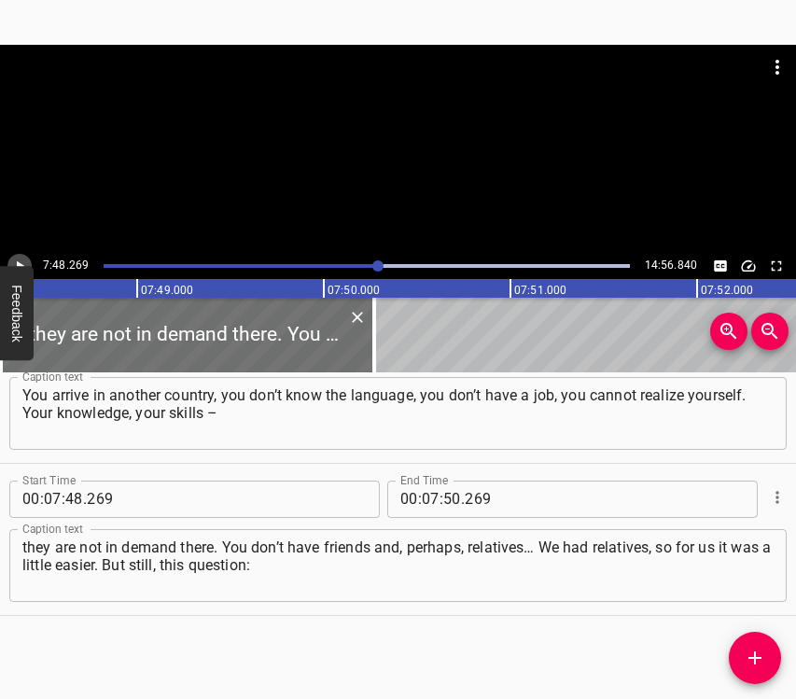
click at [23, 261] on icon "Play/Pause" at bounding box center [19, 266] width 17 height 17
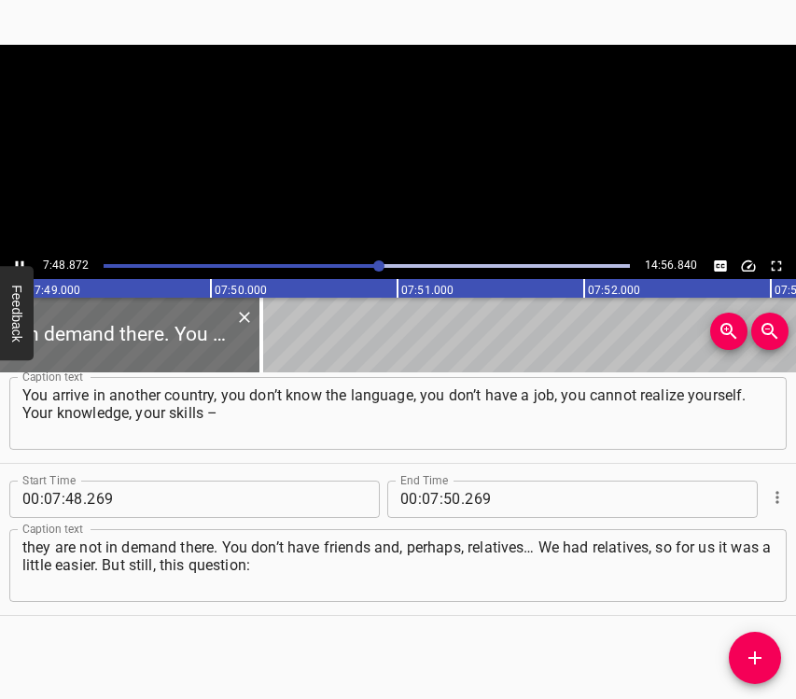
scroll to position [0, 87565]
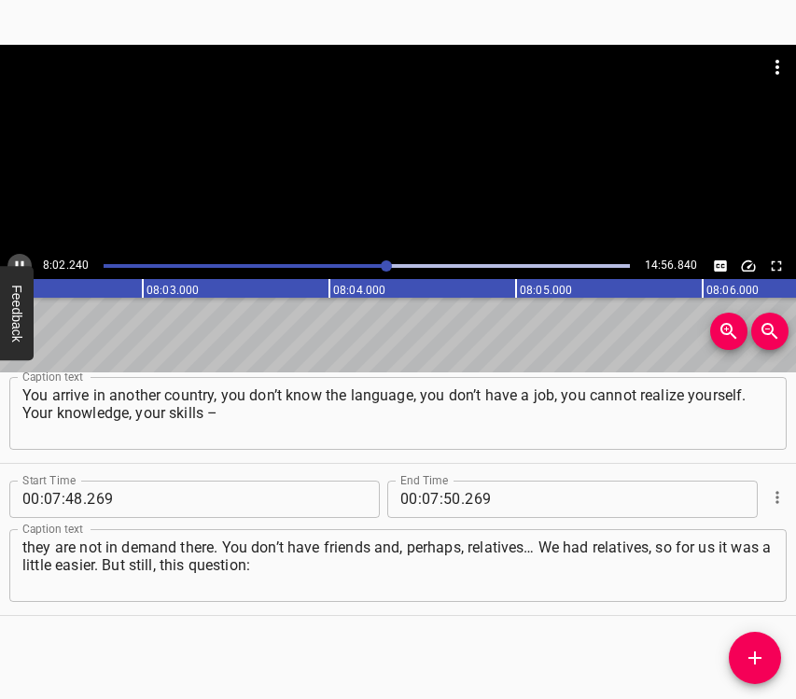
click at [15, 261] on icon "Play/Pause" at bounding box center [19, 266] width 17 height 17
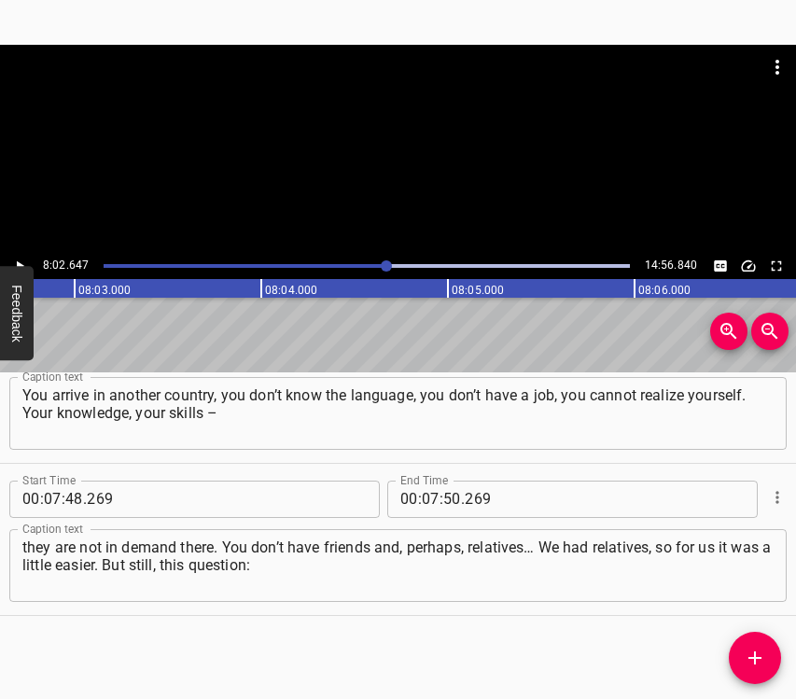
scroll to position [0, 90089]
click at [422, 497] on input "number" at bounding box center [431, 499] width 18 height 37
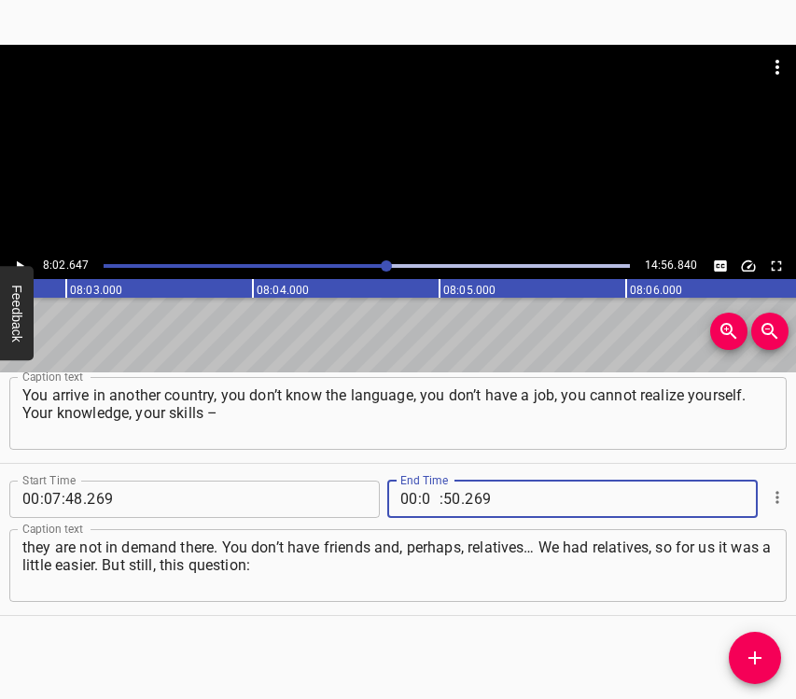
type input "08"
type input "02"
type input "647"
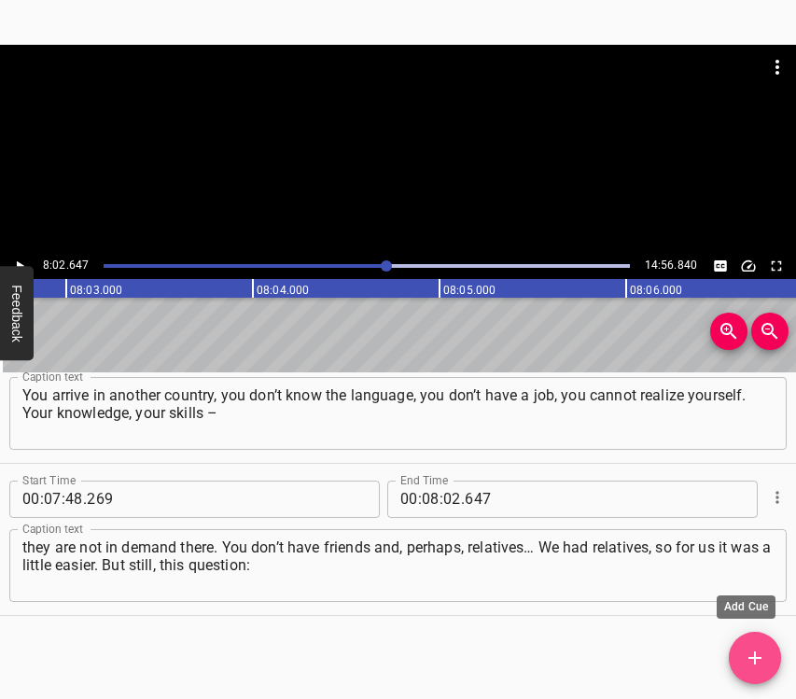
click at [764, 664] on icon "Add Cue" at bounding box center [755, 658] width 22 height 22
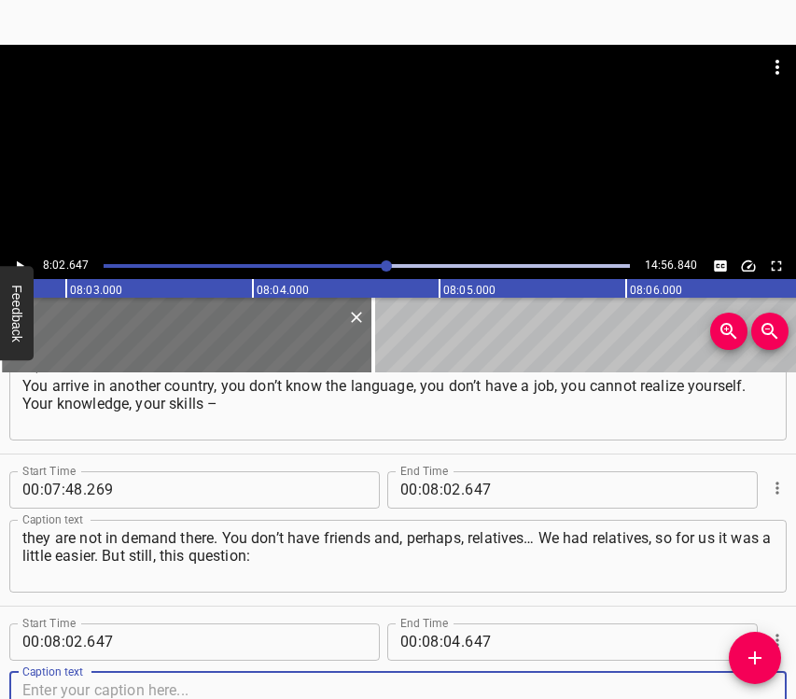
scroll to position [5389, 0]
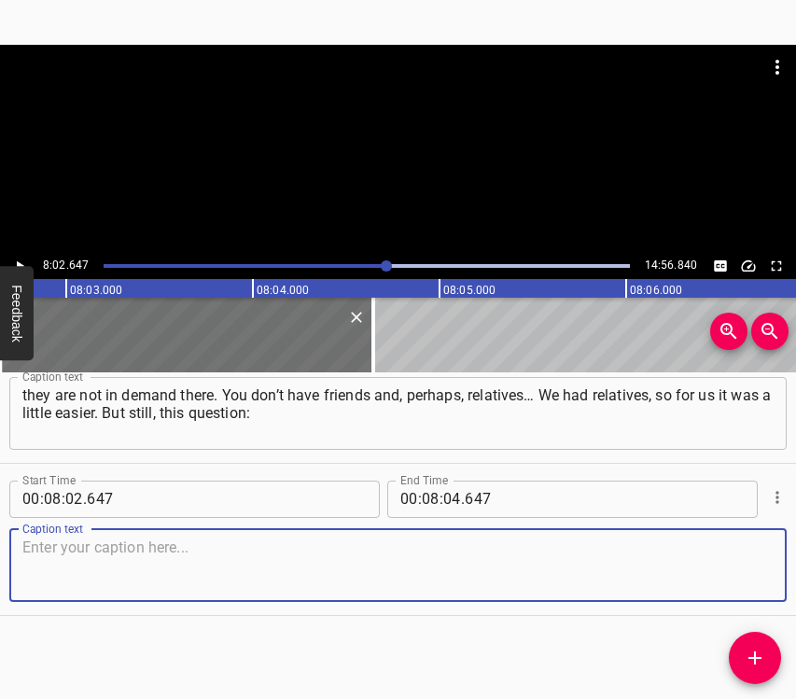
drag, startPoint x: 736, startPoint y: 579, endPoint x: 755, endPoint y: 563, distance: 24.5
click at [736, 578] on textarea at bounding box center [397, 565] width 751 height 53
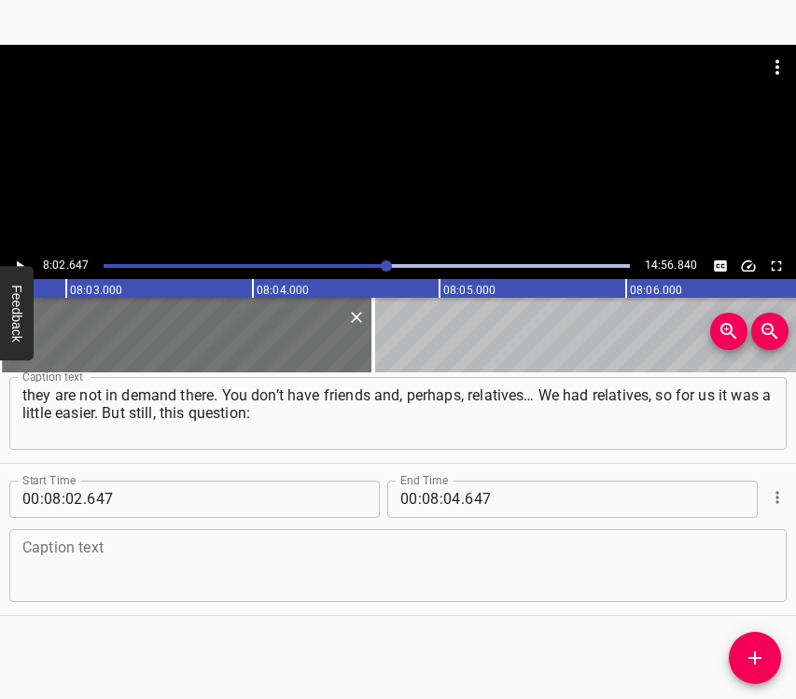
click at [206, 569] on textarea at bounding box center [397, 565] width 751 height 53
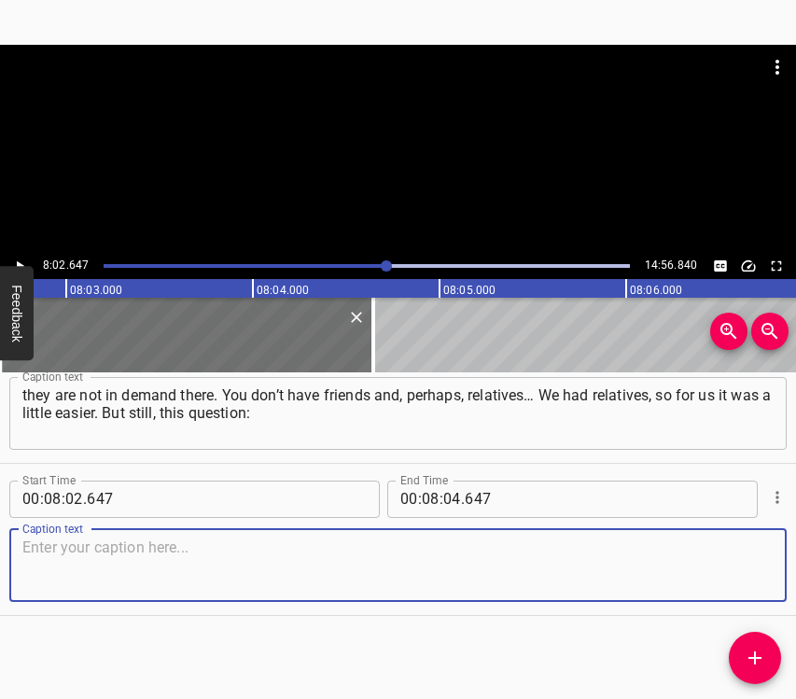
paste textarea "“And who am I here?”… It was a difficult period. I returned in July. We came to…"
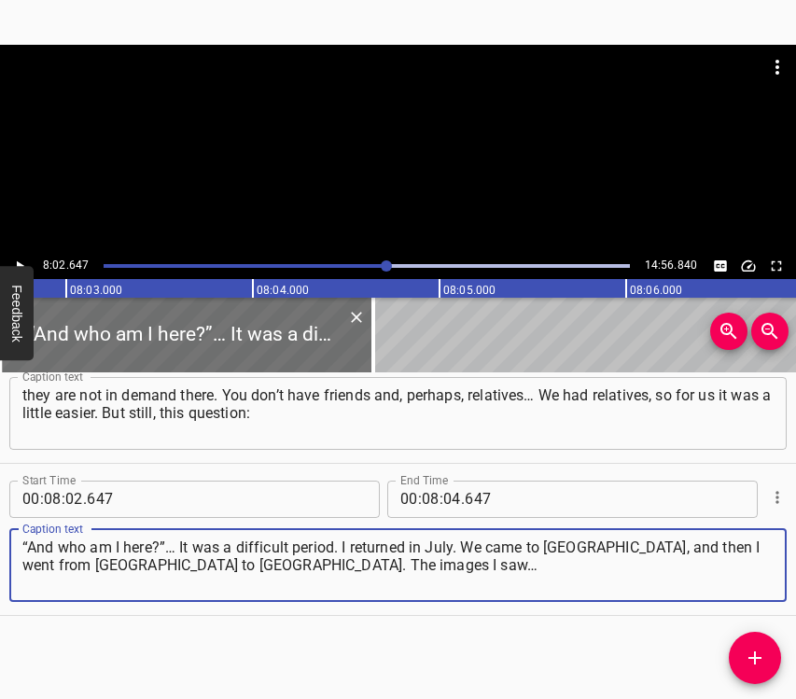
type textarea "“And who am I here?”… It was a difficult period. I returned in July. We came to…"
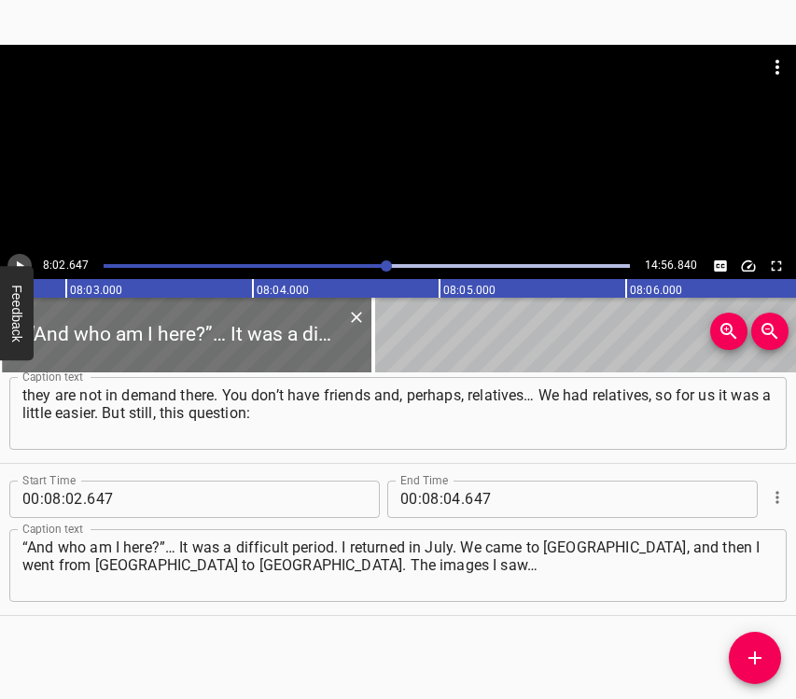
click at [11, 258] on icon "Play/Pause" at bounding box center [19, 266] width 17 height 17
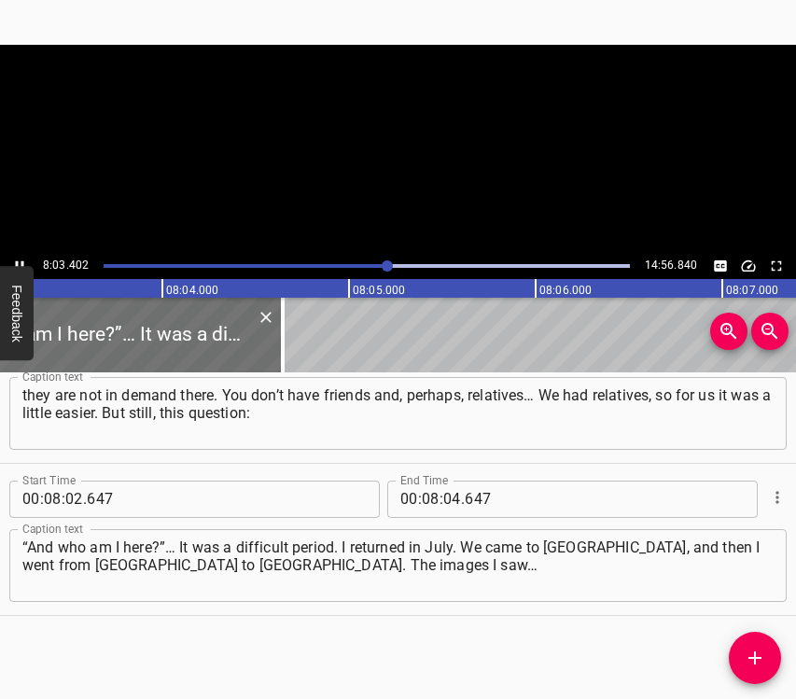
scroll to position [0, 90208]
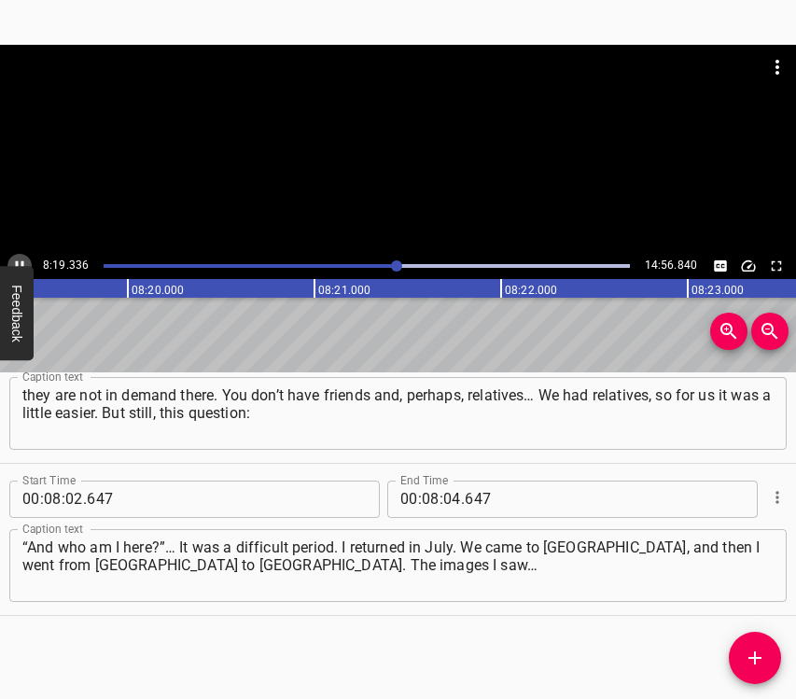
click at [18, 255] on button "Play/Pause" at bounding box center [19, 266] width 24 height 24
click at [449, 496] on input "number" at bounding box center [452, 499] width 18 height 37
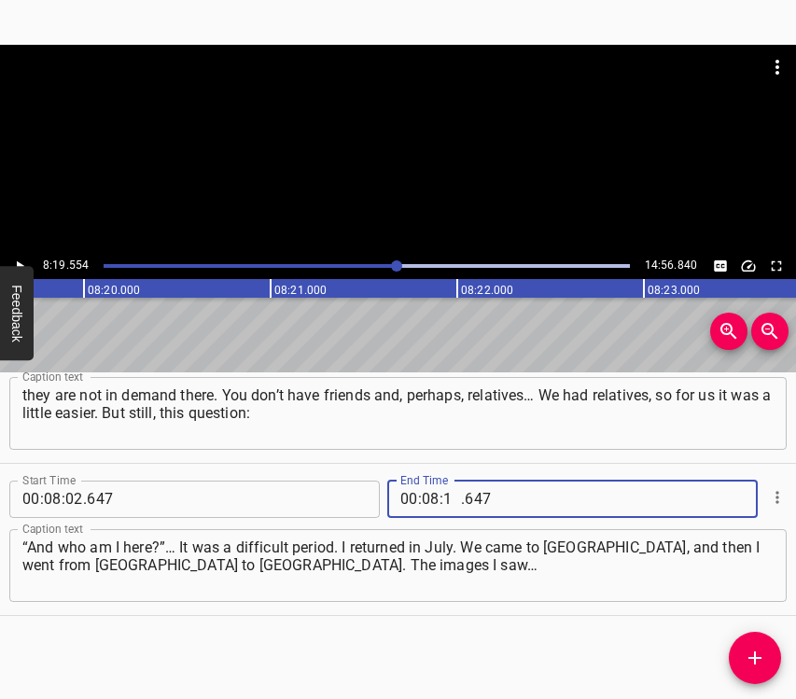
type input "19"
type input "554"
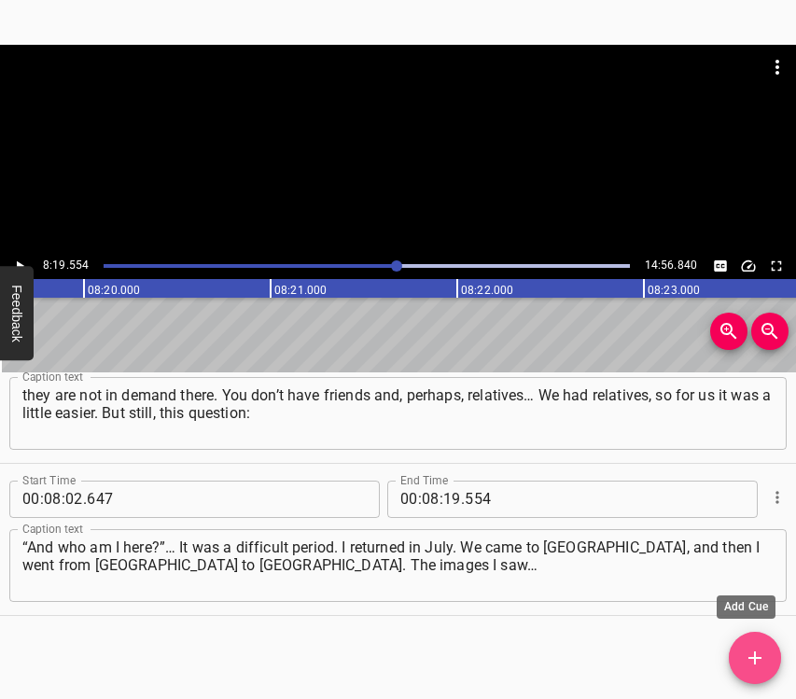
click at [764, 663] on icon "Add Cue" at bounding box center [755, 658] width 22 height 22
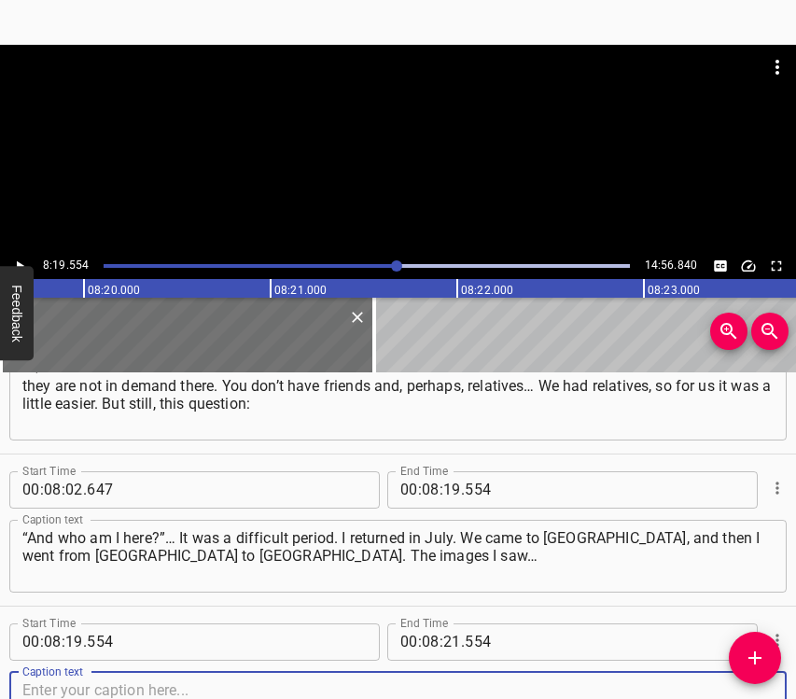
scroll to position [5541, 0]
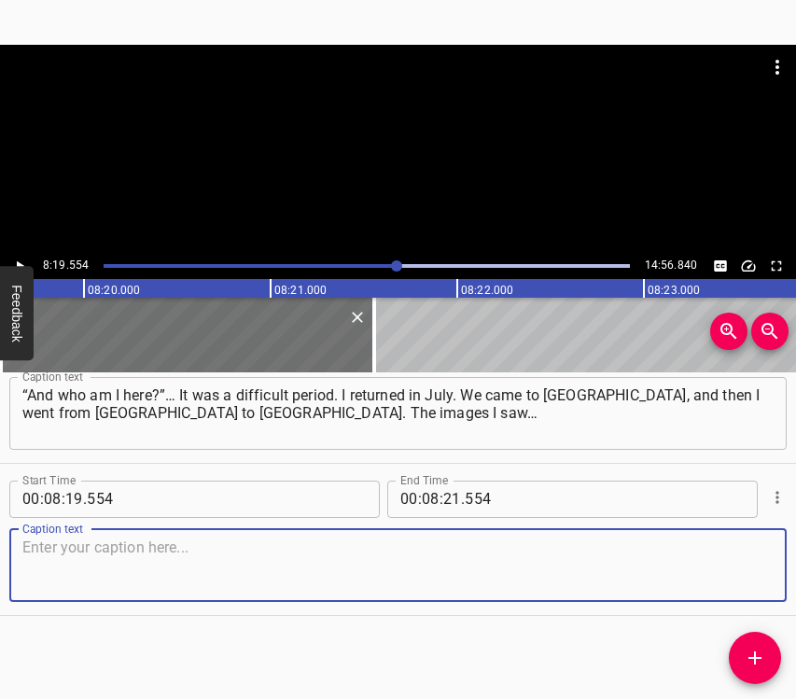
drag, startPoint x: 731, startPoint y: 582, endPoint x: 792, endPoint y: 553, distance: 68.1
click at [731, 581] on textarea at bounding box center [397, 565] width 751 height 53
click at [37, 563] on textarea at bounding box center [397, 565] width 751 height 53
paste textarea "More precisely, not images, but the objects, what I saw on the Zhytomyr highway…"
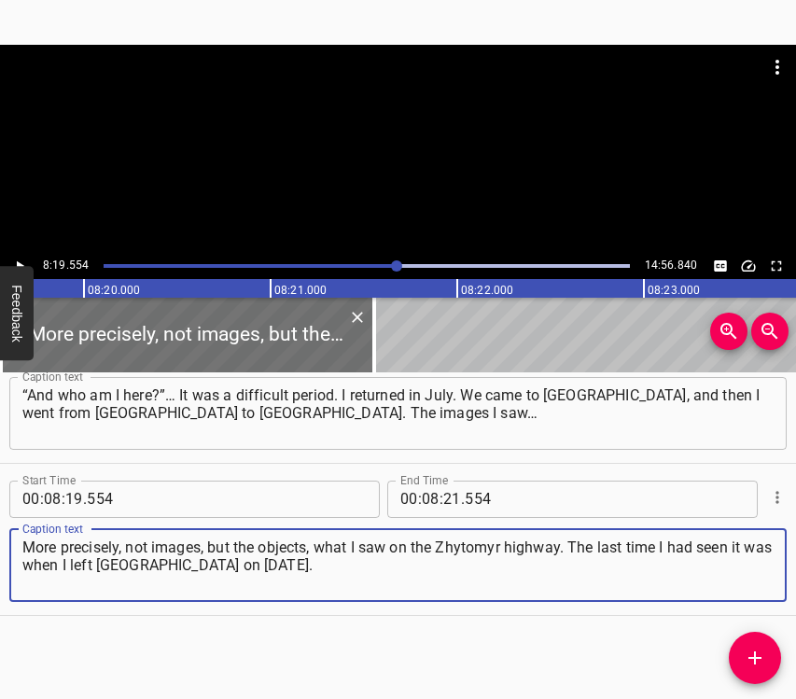
type textarea "More precisely, not images, but the objects, what I saw on the Zhytomyr highway…"
